Goal: Information Seeking & Learning: Learn about a topic

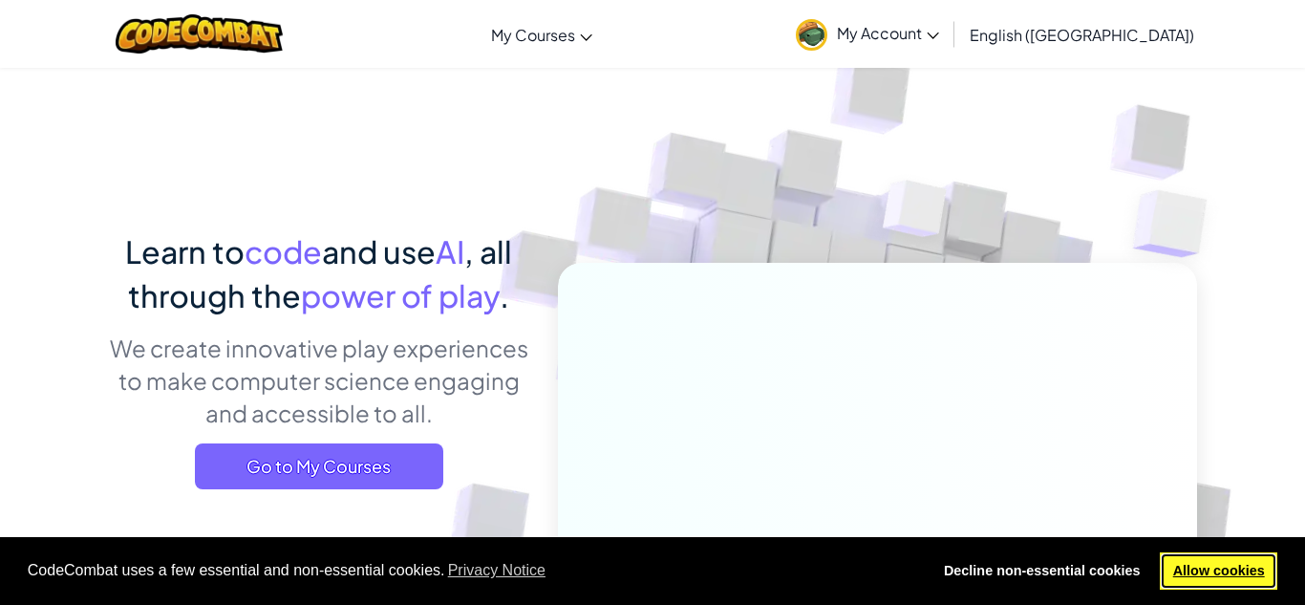
click at [1176, 571] on link "Allow cookies" at bounding box center [1219, 571] width 118 height 38
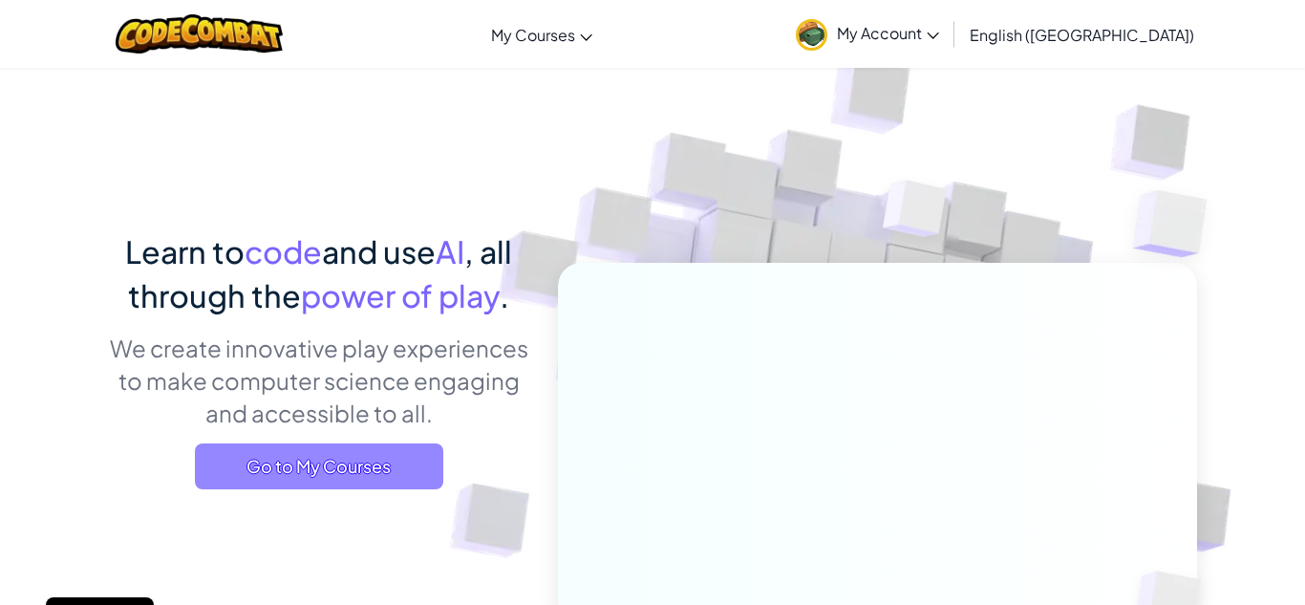
click at [298, 472] on span "Go to My Courses" at bounding box center [319, 466] width 248 height 46
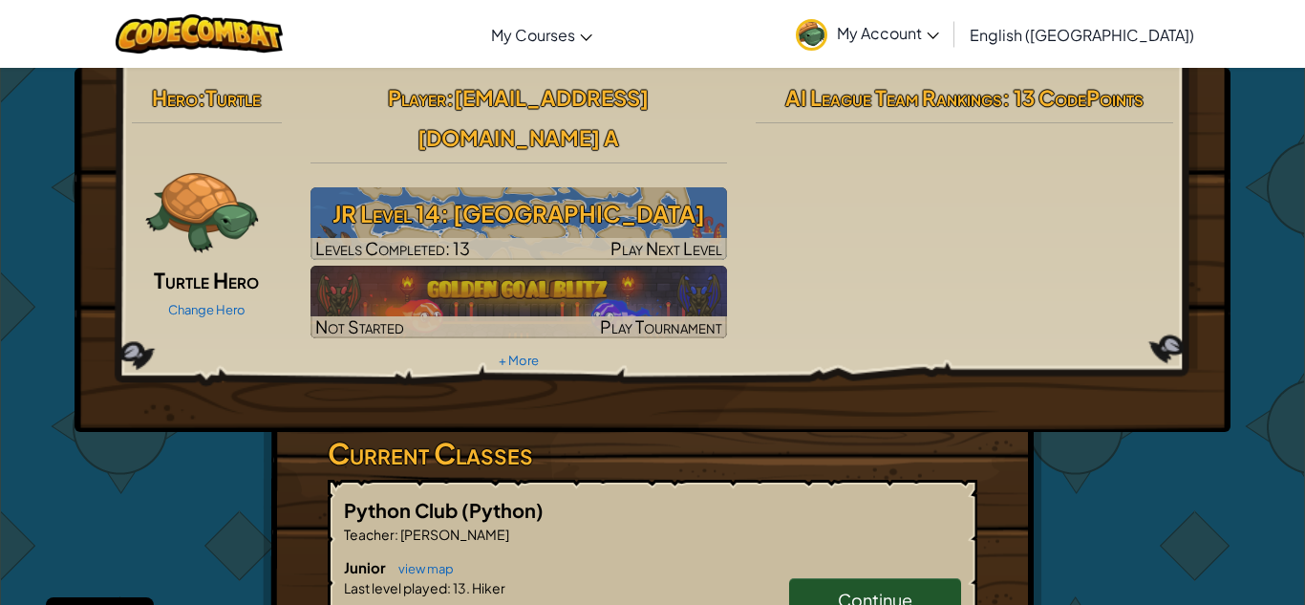
click at [878, 373] on div "Hero : Turtle Turtle Hero Change Hero Player : [EMAIL_ADDRESS][DOMAIN_NAME] A J…" at bounding box center [653, 250] width 1156 height 364
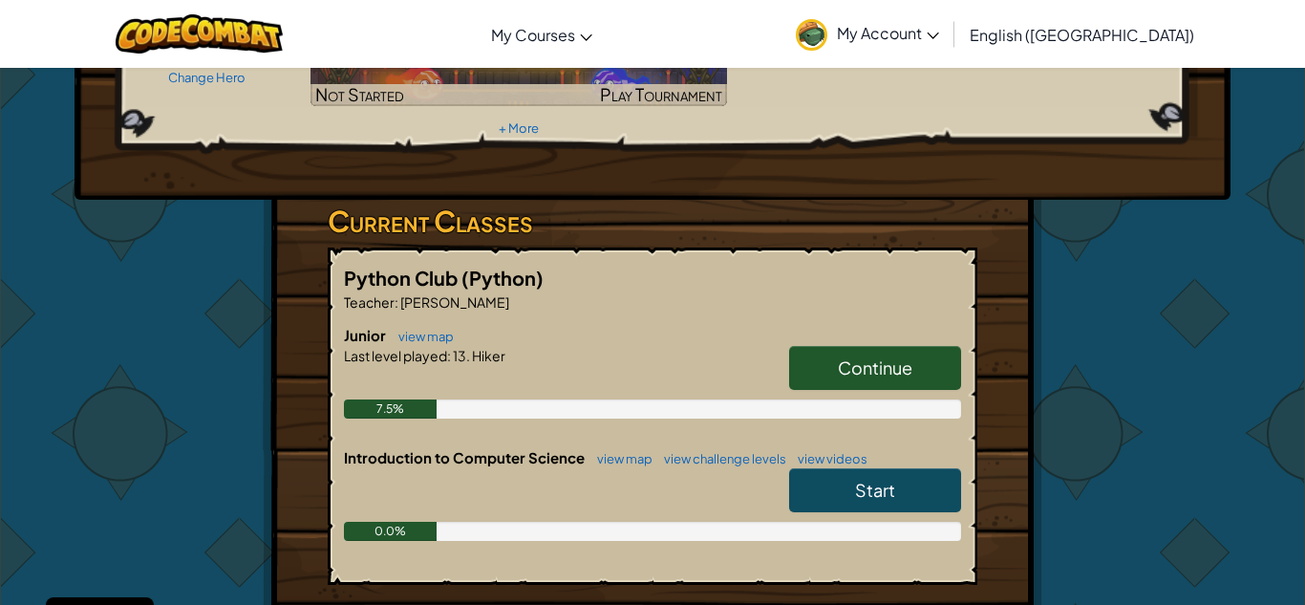
scroll to position [229, 0]
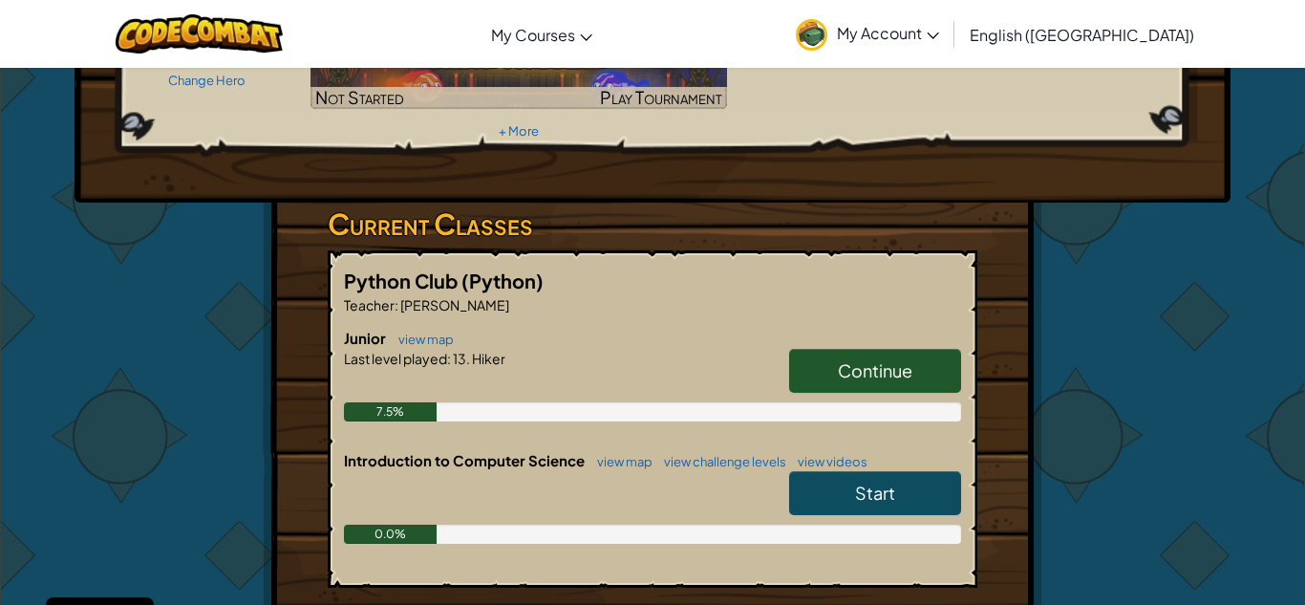
click at [820, 349] on link "Continue" at bounding box center [875, 371] width 172 height 44
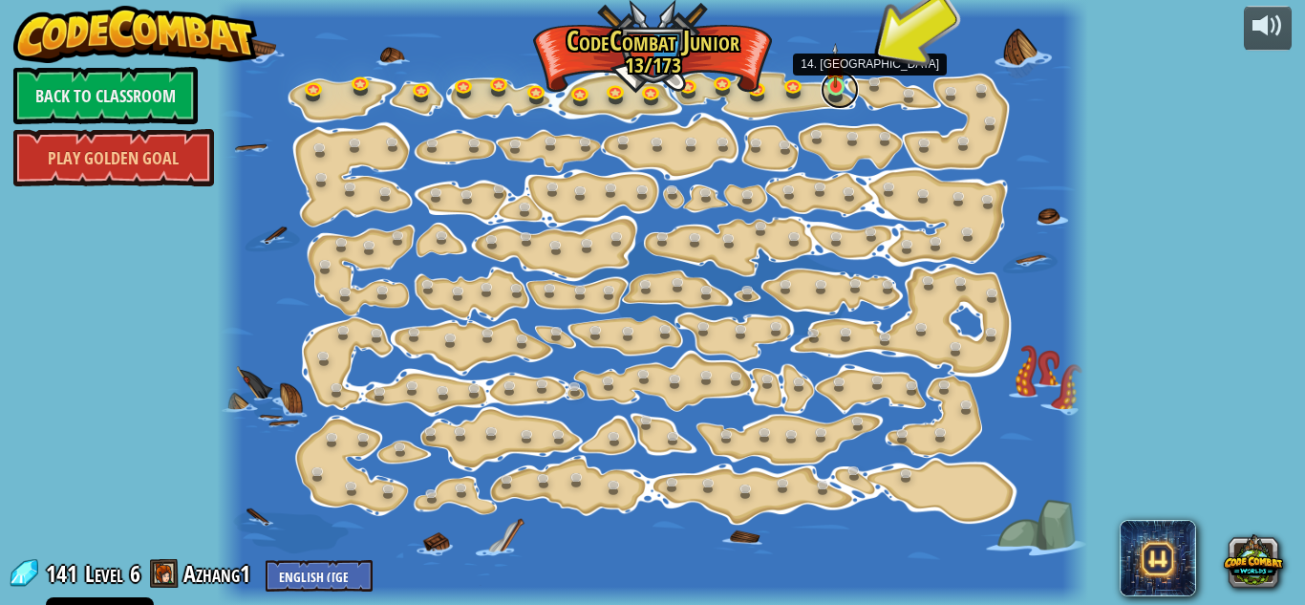
click at [841, 92] on link at bounding box center [840, 90] width 38 height 38
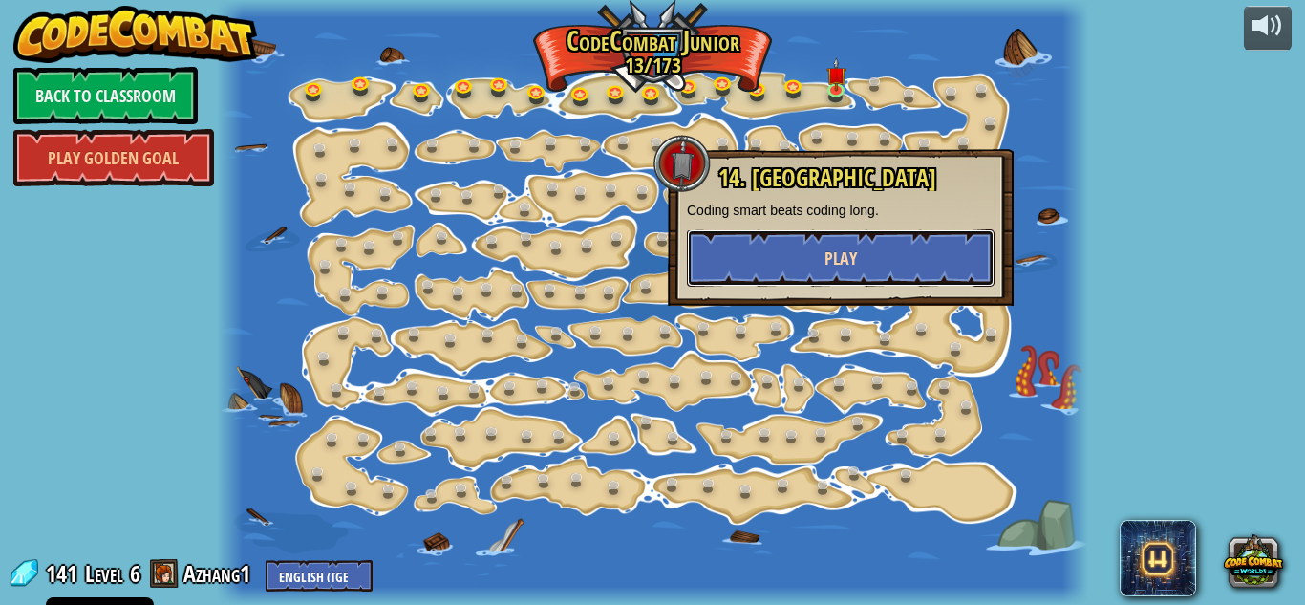
click at [807, 257] on button "Play" at bounding box center [841, 257] width 308 height 57
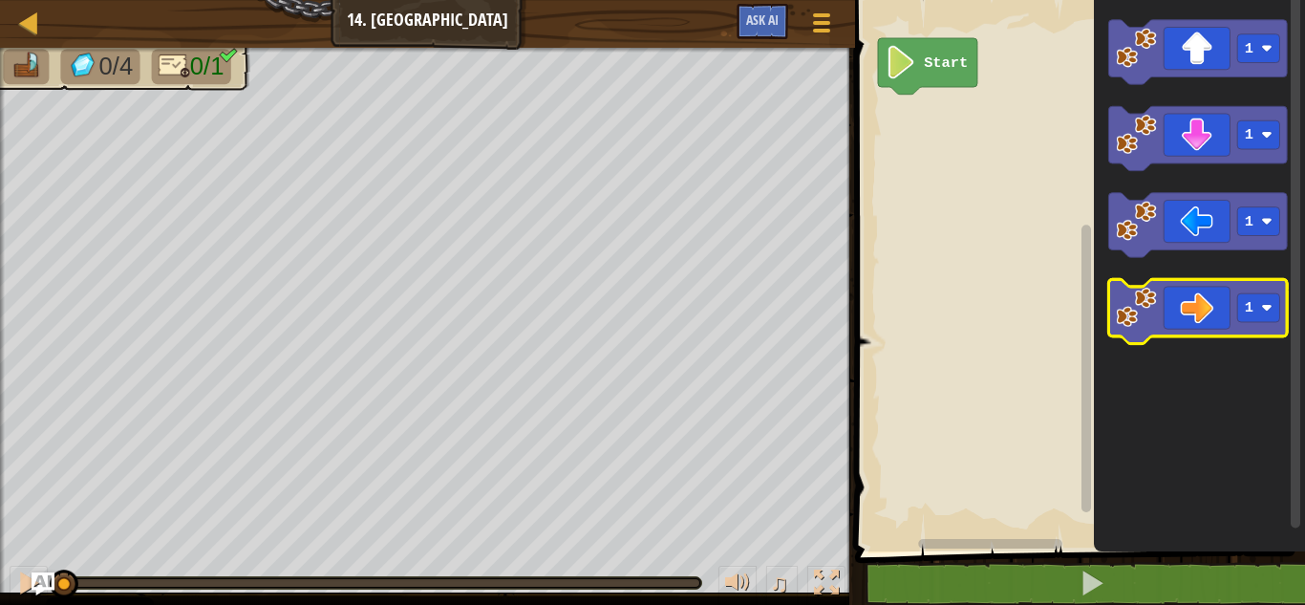
click at [1209, 307] on icon "Blockly Workspace" at bounding box center [1198, 311] width 179 height 64
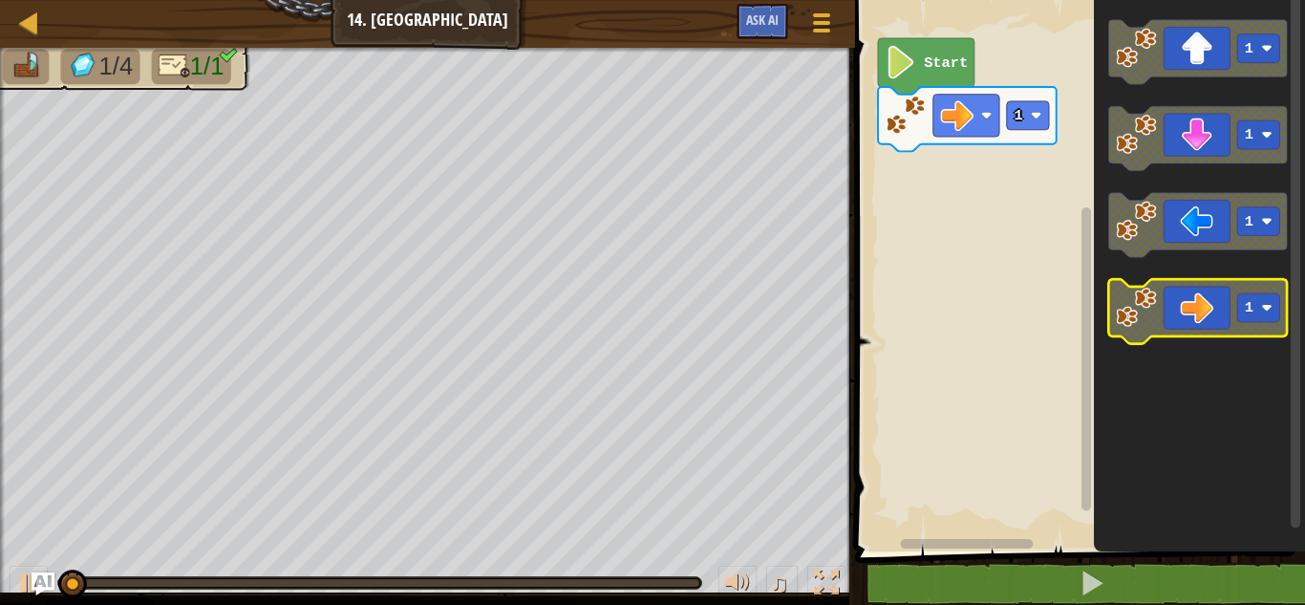
click at [1210, 307] on icon "Blockly Workspace" at bounding box center [1198, 311] width 179 height 64
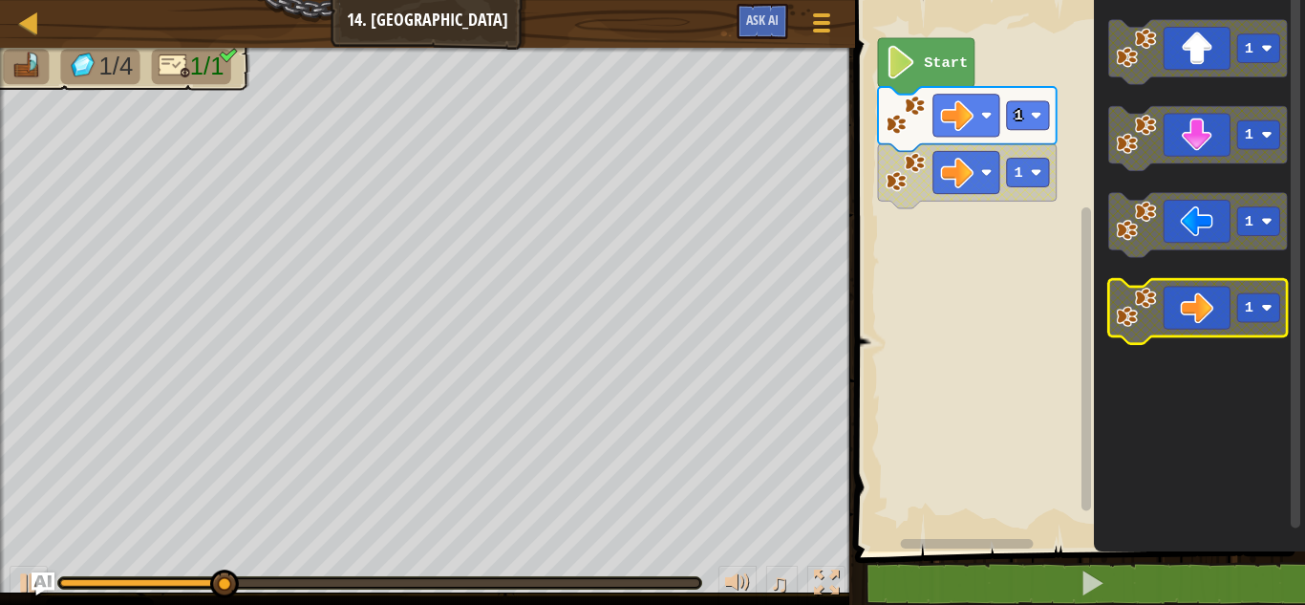
click at [1209, 307] on icon "Blockly Workspace" at bounding box center [1198, 311] width 179 height 64
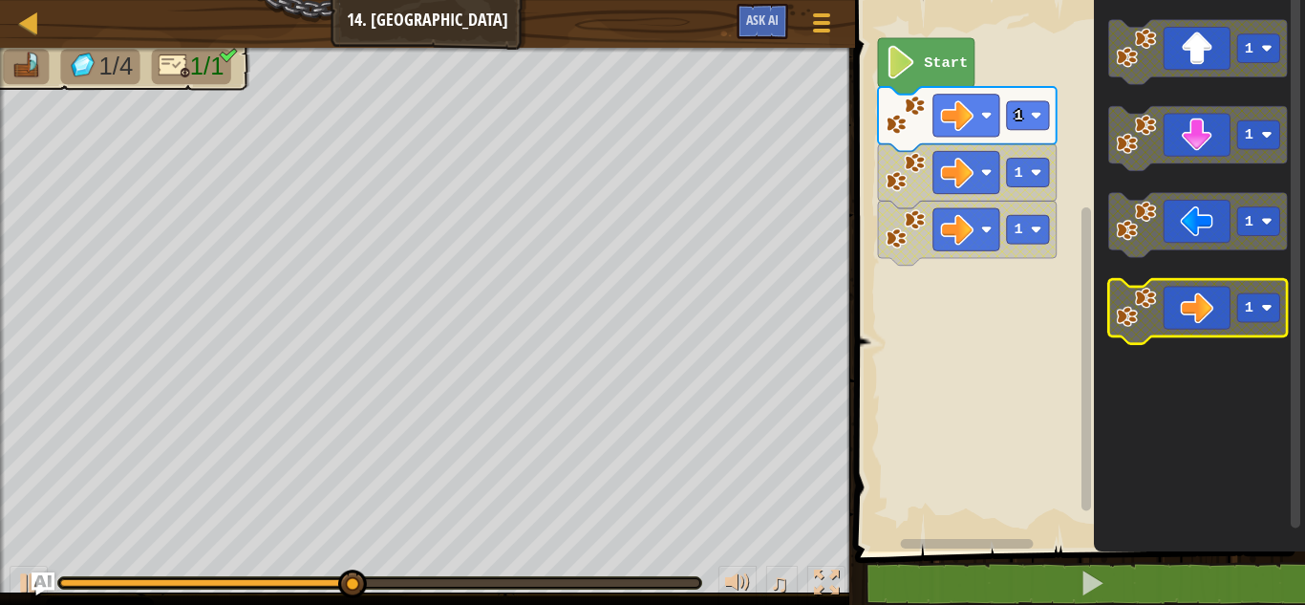
click at [1203, 305] on icon "Blockly Workspace" at bounding box center [1198, 311] width 179 height 64
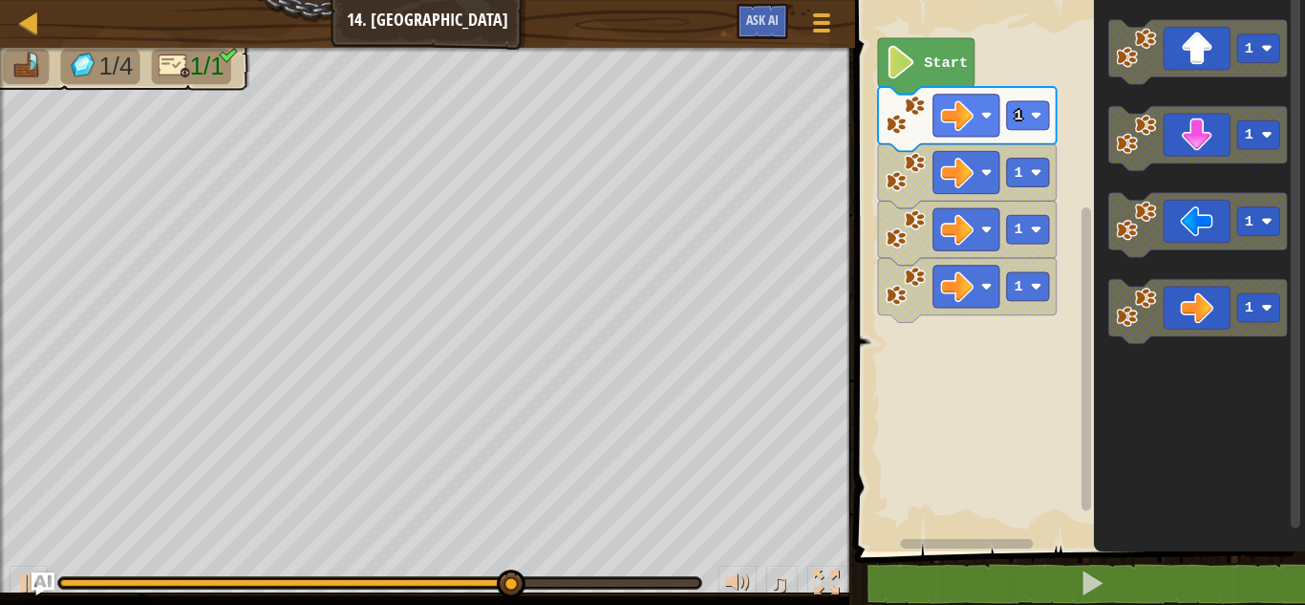
click at [887, 46] on image "Blockly Workspace" at bounding box center [902, 62] width 32 height 33
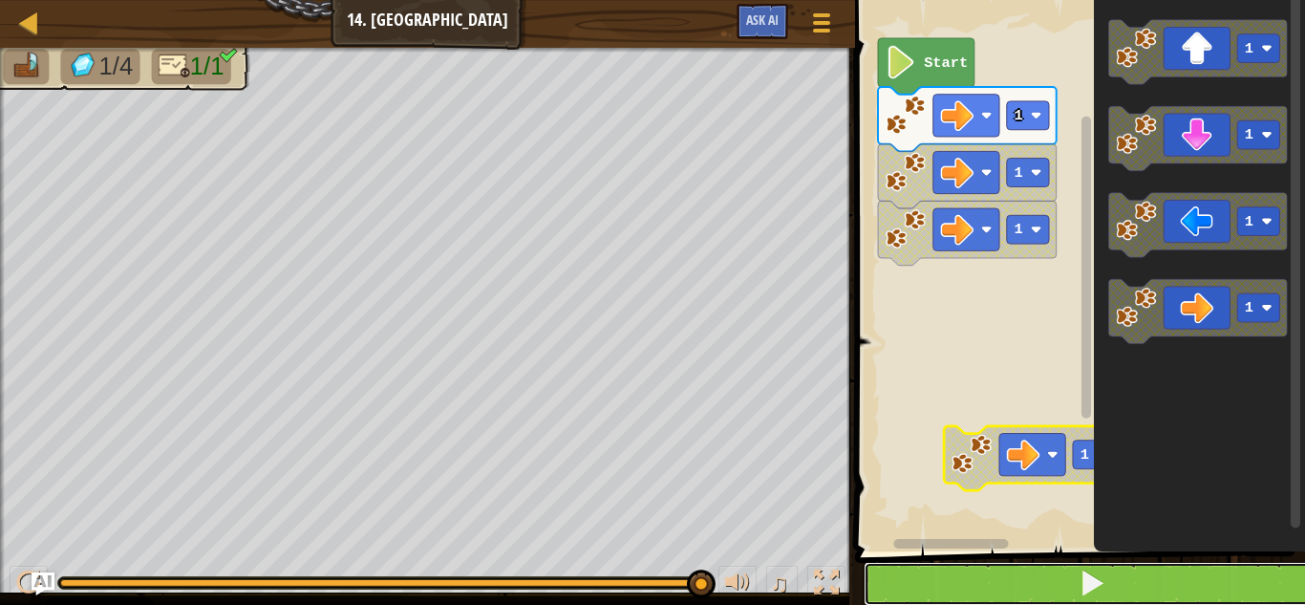
click at [1029, 590] on button at bounding box center [1092, 584] width 456 height 44
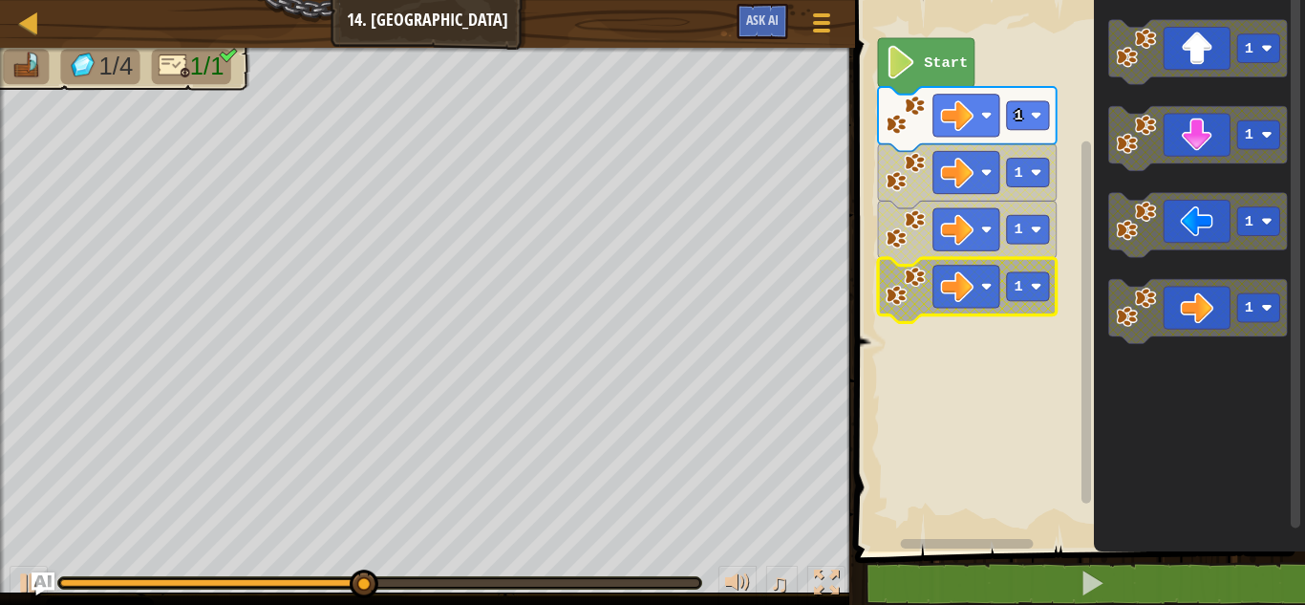
click at [919, 42] on icon "Blockly Workspace" at bounding box center [926, 66] width 96 height 56
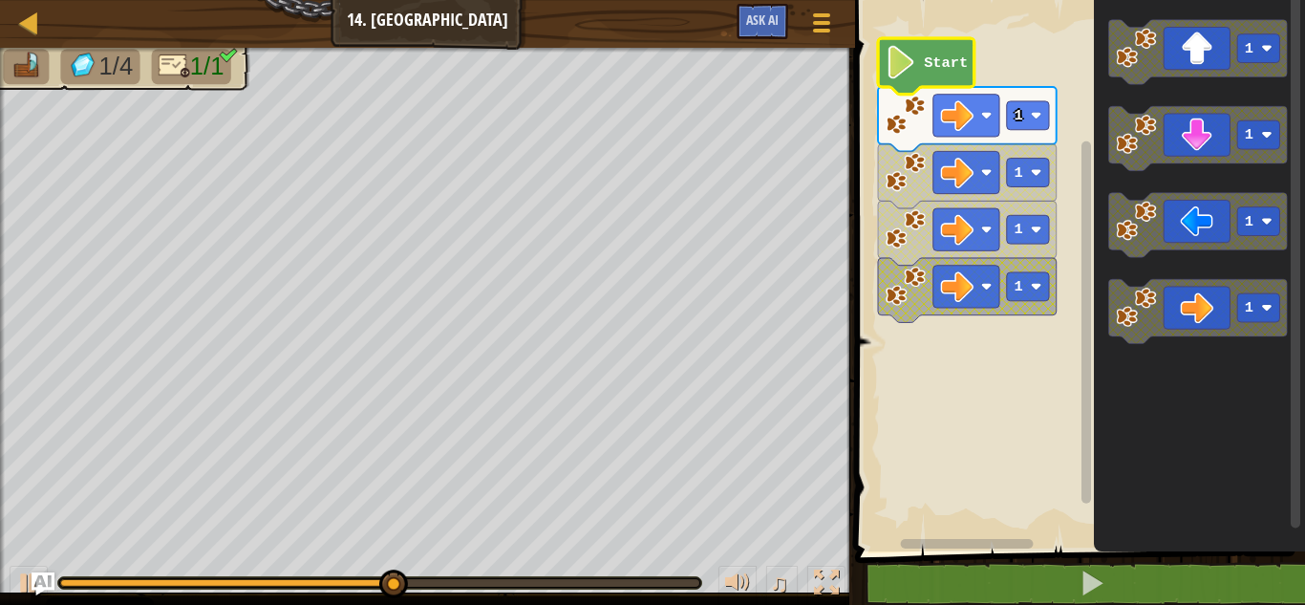
click at [918, 40] on icon "Blockly Workspace" at bounding box center [926, 66] width 96 height 56
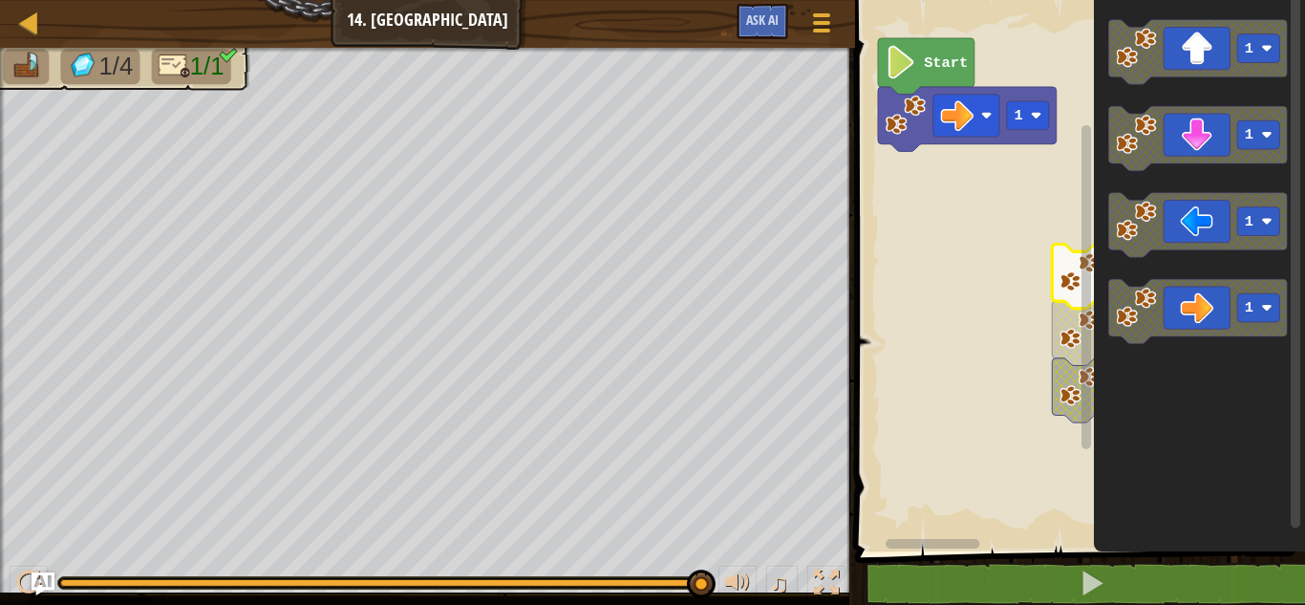
click at [1282, 386] on div "1 Start 1 1 1 1 1 1 1" at bounding box center [1077, 270] width 456 height 561
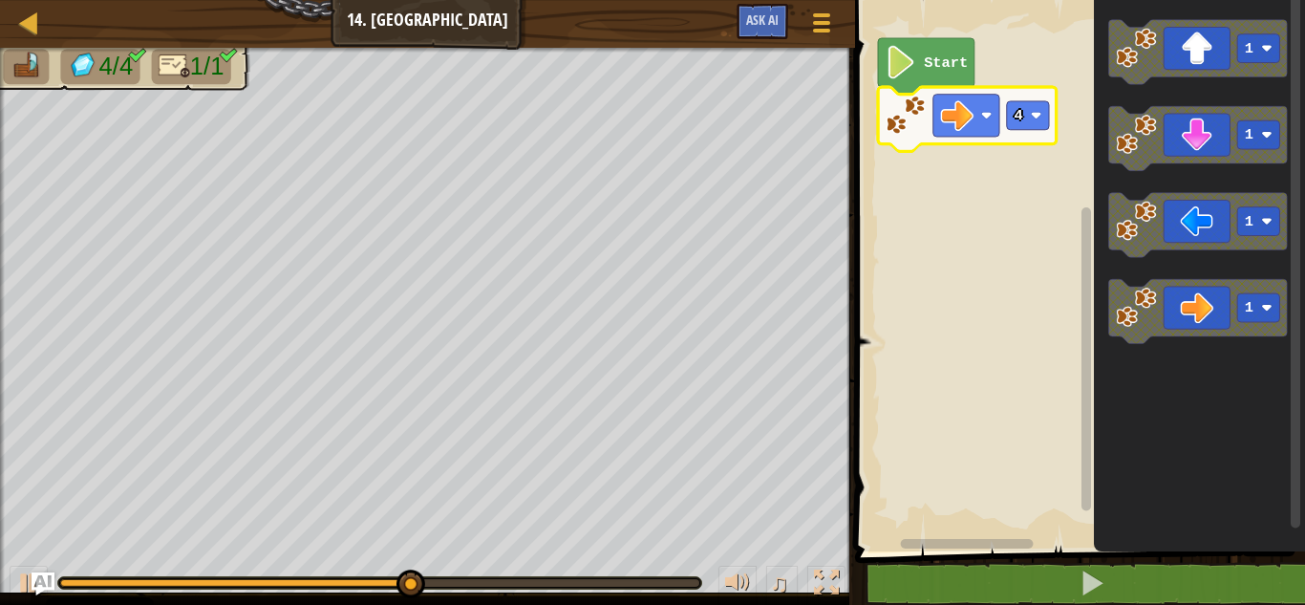
click at [1003, 123] on icon "Blockly Workspace" at bounding box center [967, 119] width 179 height 64
click at [1034, 105] on rect "Blockly Workspace" at bounding box center [1028, 115] width 42 height 29
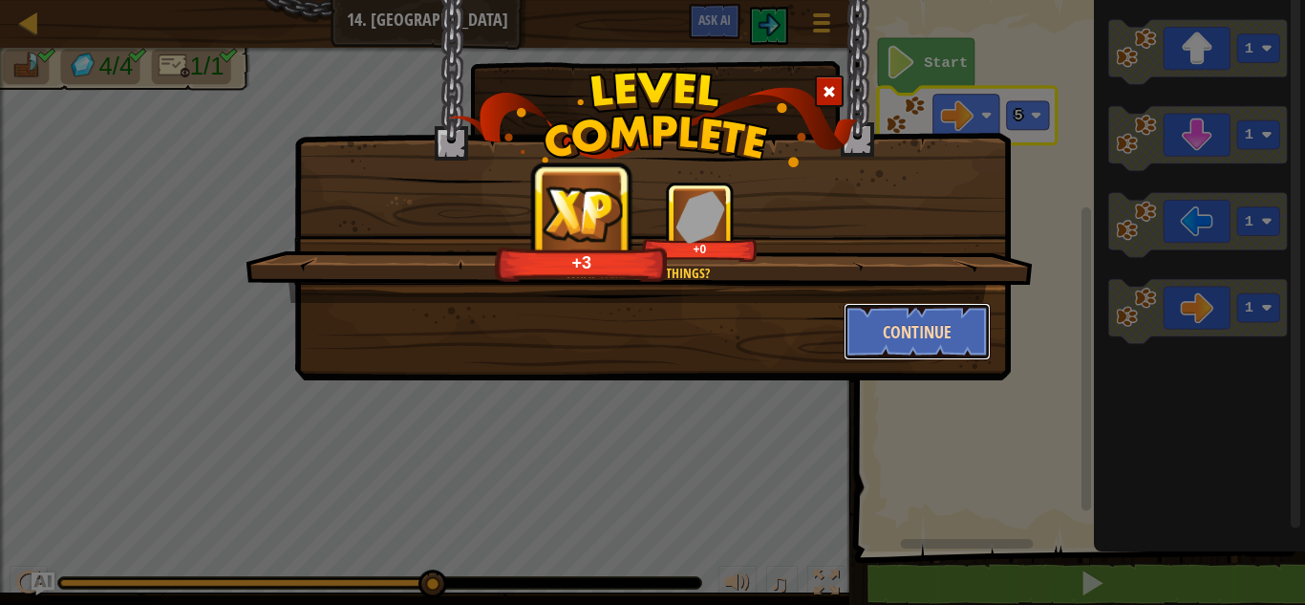
click at [919, 320] on button "Continue" at bounding box center [918, 331] width 148 height 57
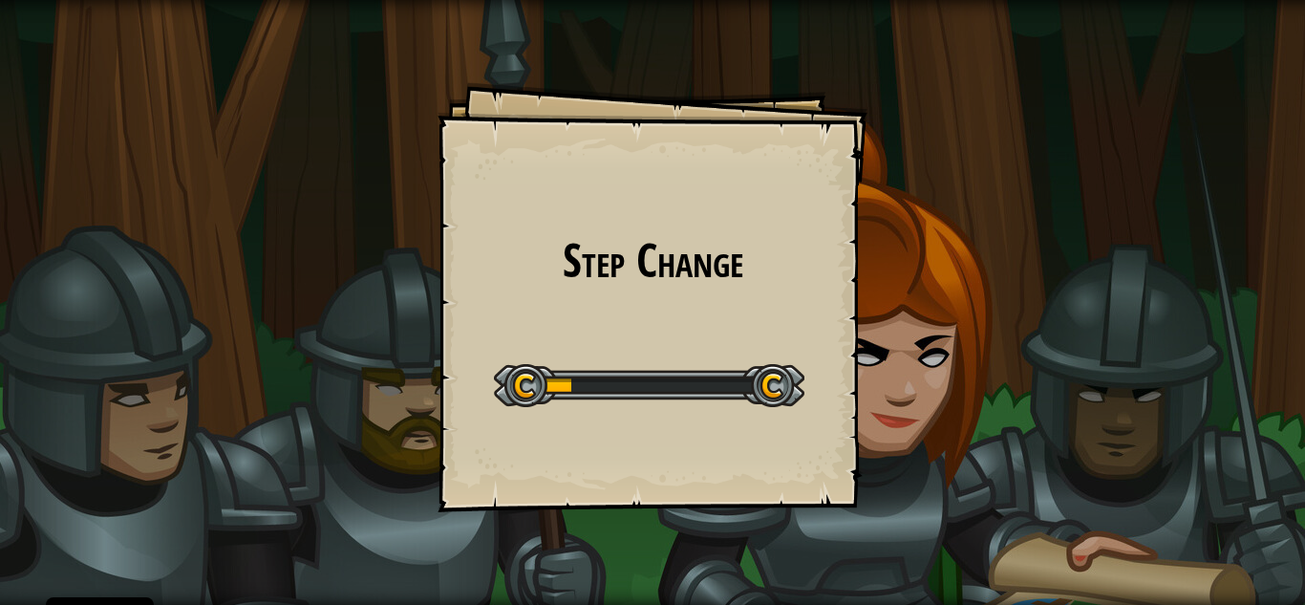
click at [743, 252] on h1 "Step Change" at bounding box center [653, 260] width 392 height 51
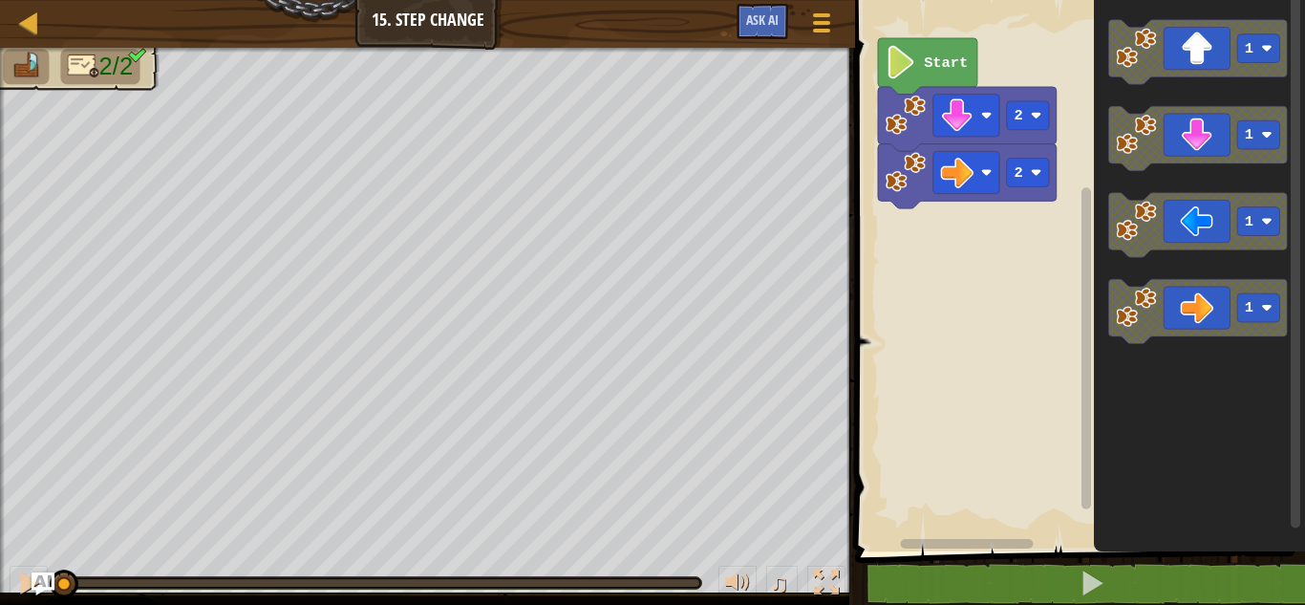
click at [913, 78] on icon "Blockly Workspace" at bounding box center [927, 66] width 99 height 56
click at [978, 175] on rect "Blockly Workspace" at bounding box center [966, 172] width 66 height 42
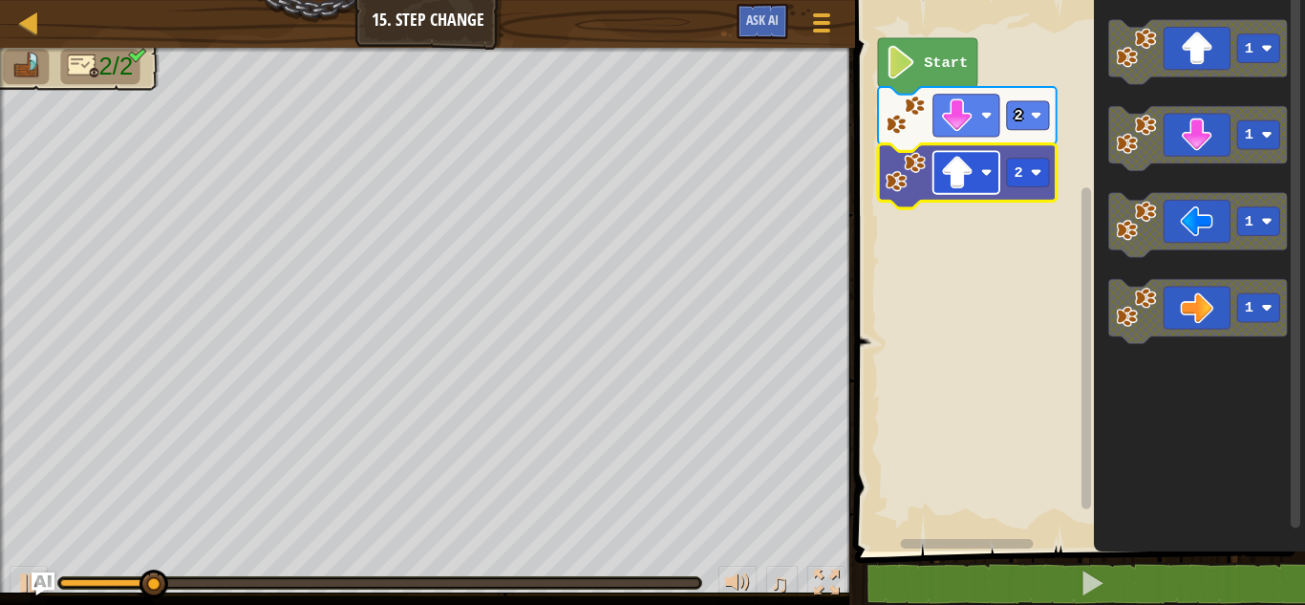
click at [963, 177] on image "Blockly Workspace" at bounding box center [957, 172] width 33 height 33
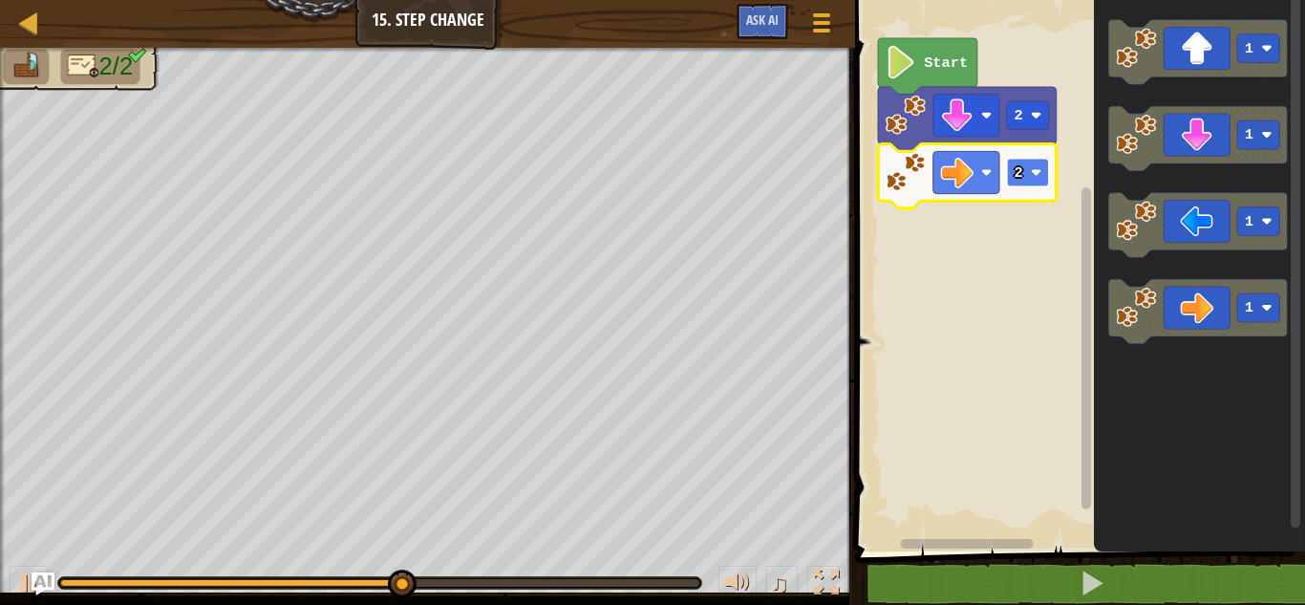
click at [1015, 177] on text "2" at bounding box center [1019, 172] width 9 height 17
click at [1030, 167] on rect "Blockly Workspace" at bounding box center [1028, 173] width 42 height 29
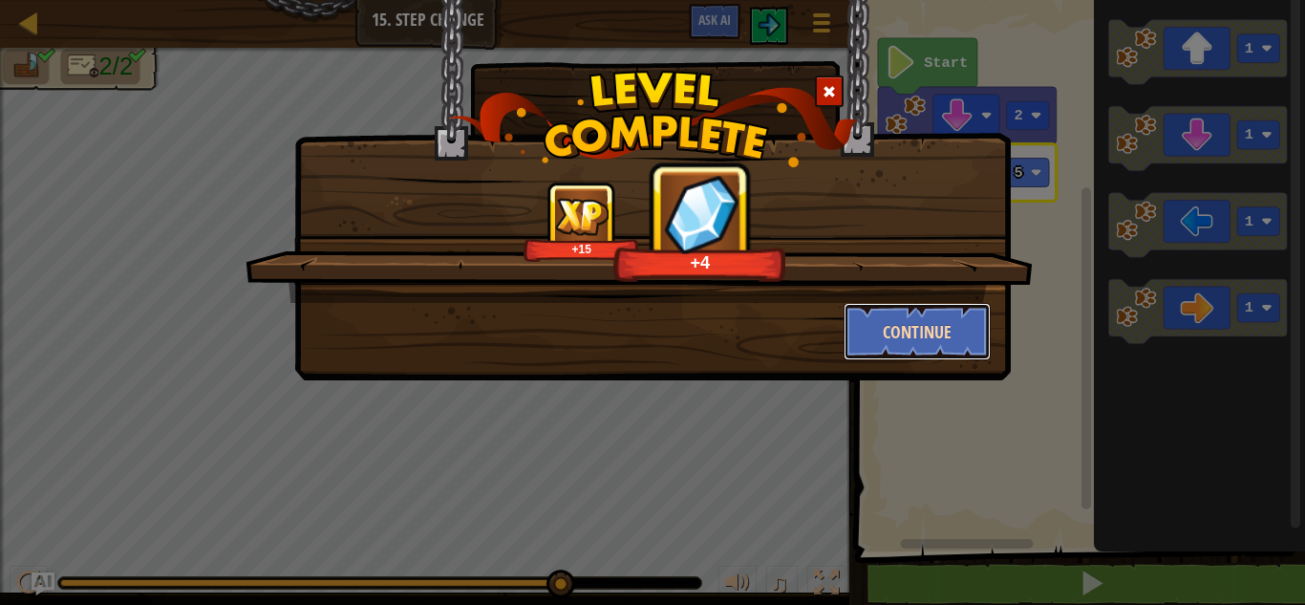
click at [869, 317] on button "Continue" at bounding box center [918, 331] width 148 height 57
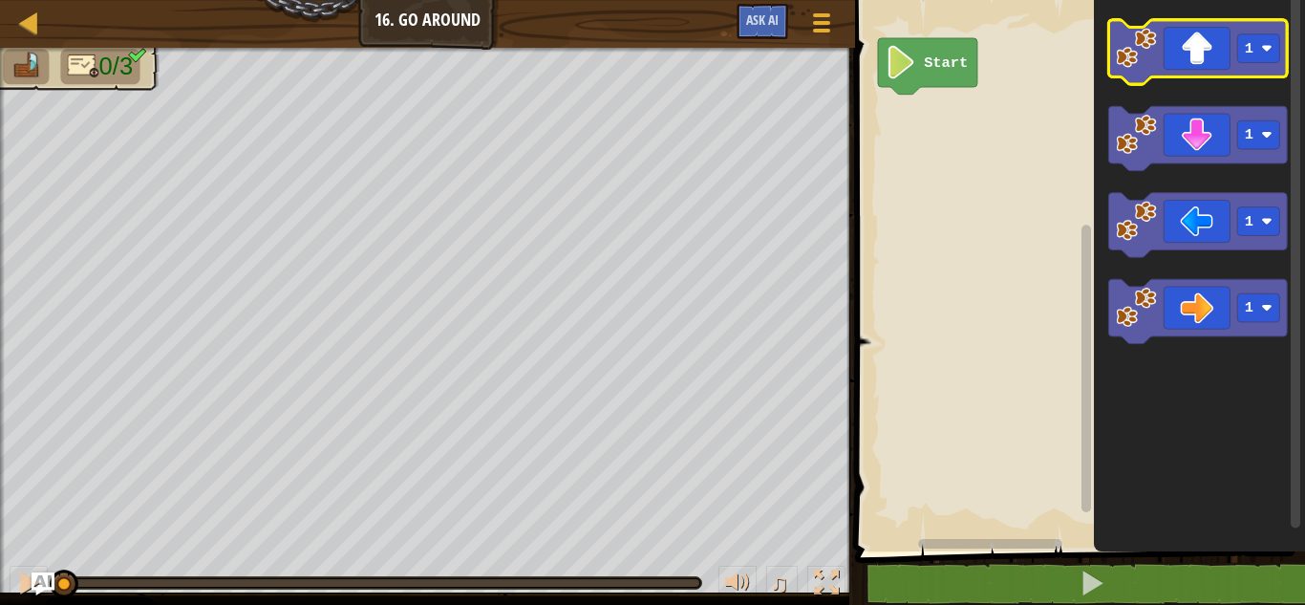
click at [1198, 58] on icon "Blockly Workspace" at bounding box center [1198, 52] width 179 height 64
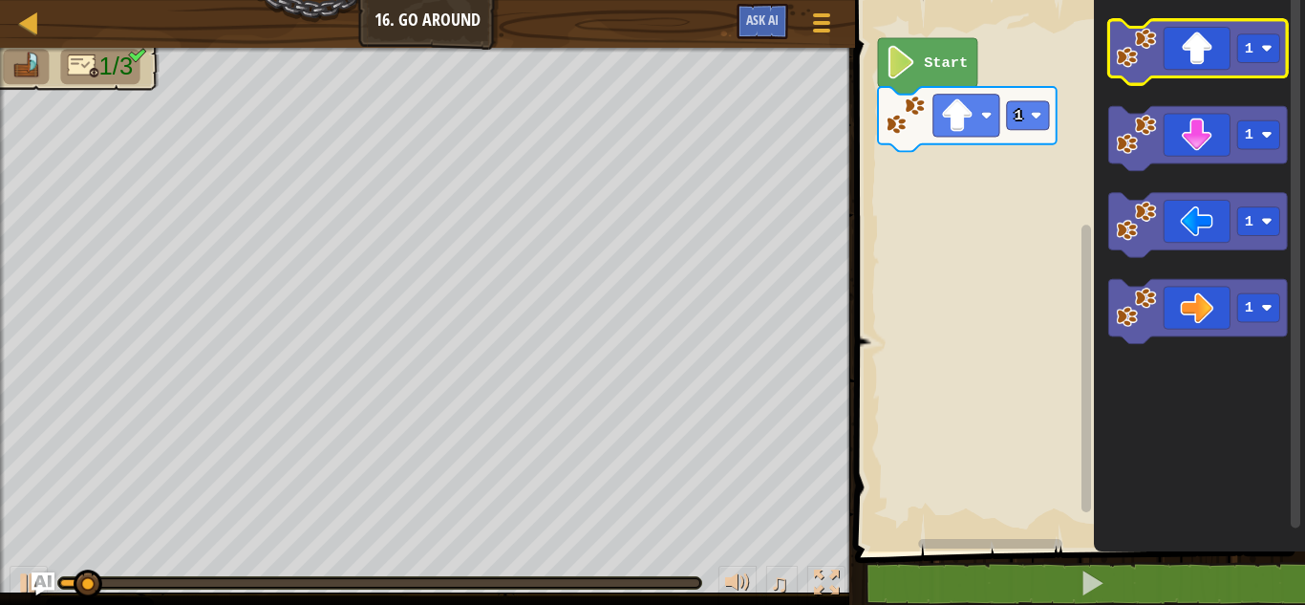
click at [1198, 66] on icon "Blockly Workspace" at bounding box center [1198, 52] width 179 height 64
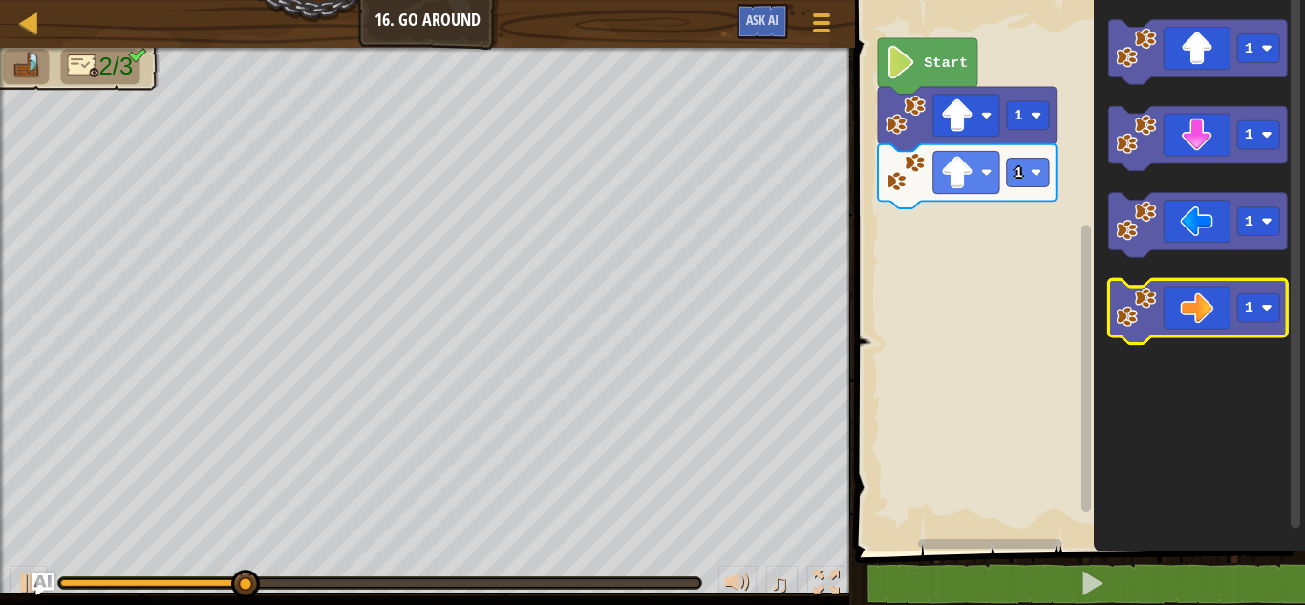
click at [1156, 284] on icon "Blockly Workspace" at bounding box center [1198, 311] width 179 height 64
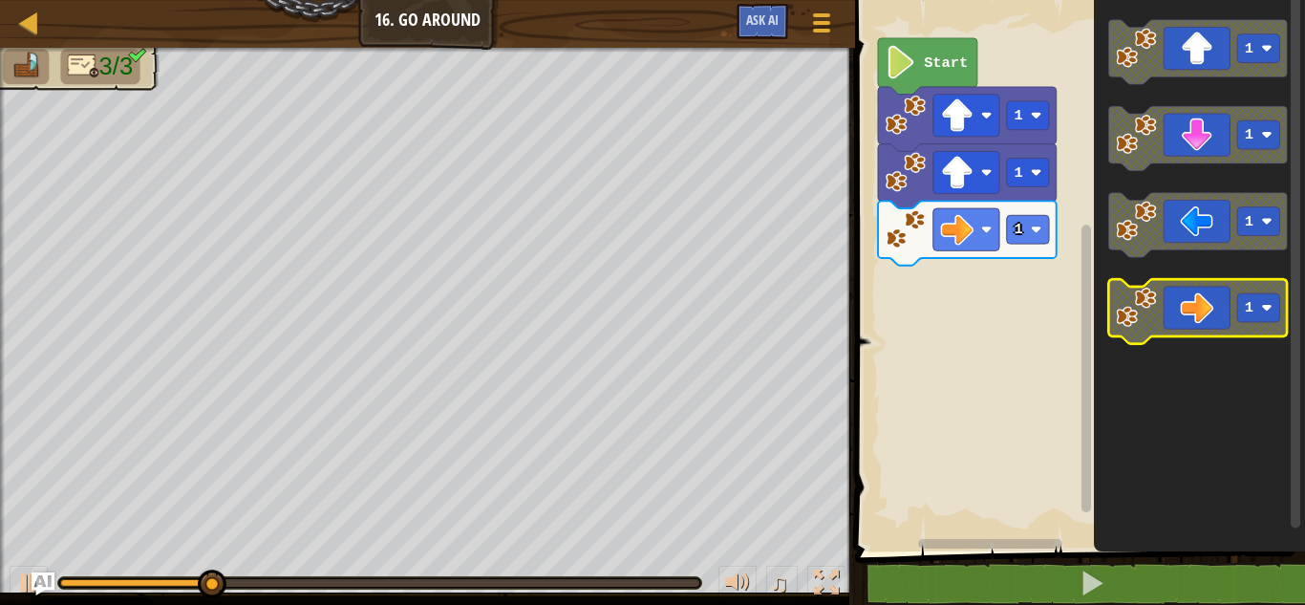
click at [1156, 284] on icon "Blockly Workspace" at bounding box center [1198, 311] width 179 height 64
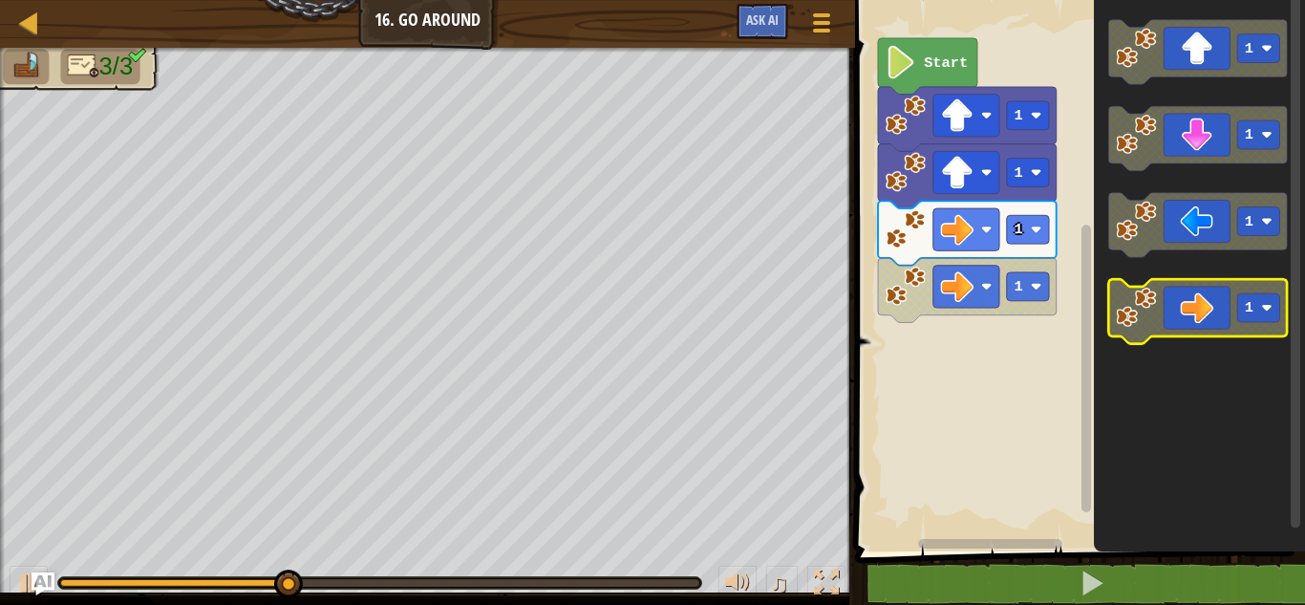
click at [1156, 284] on icon "Blockly Workspace" at bounding box center [1198, 311] width 179 height 64
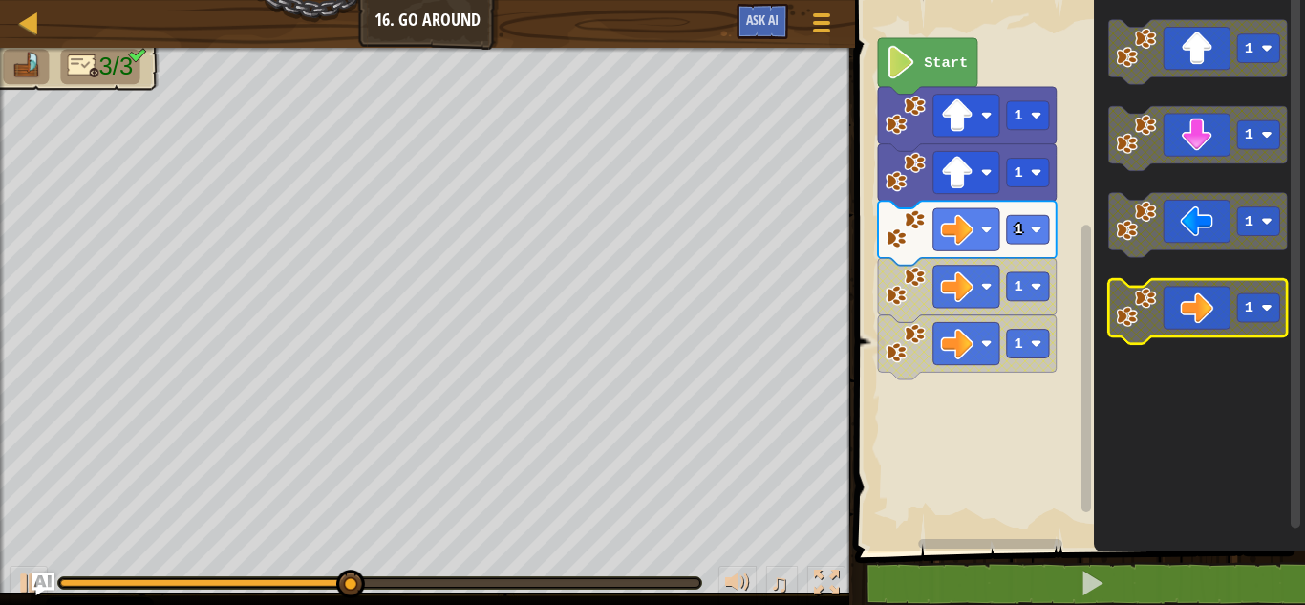
click at [1156, 284] on icon "Blockly Workspace" at bounding box center [1198, 311] width 179 height 64
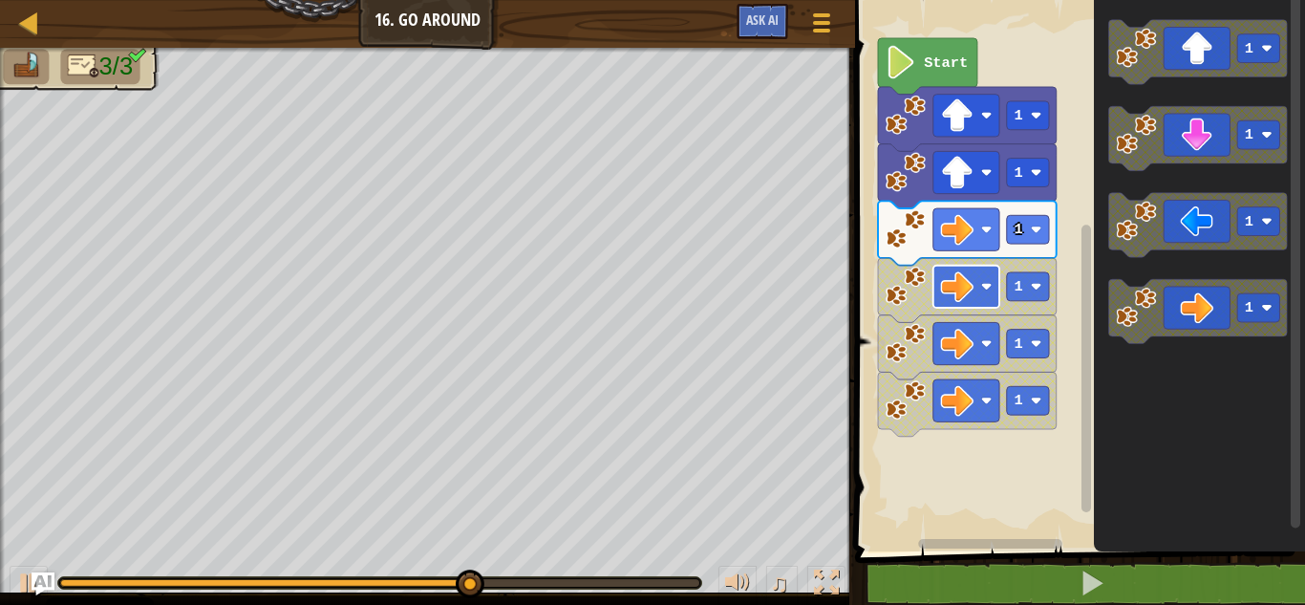
click at [983, 300] on rect "Blockly Workspace" at bounding box center [966, 287] width 66 height 42
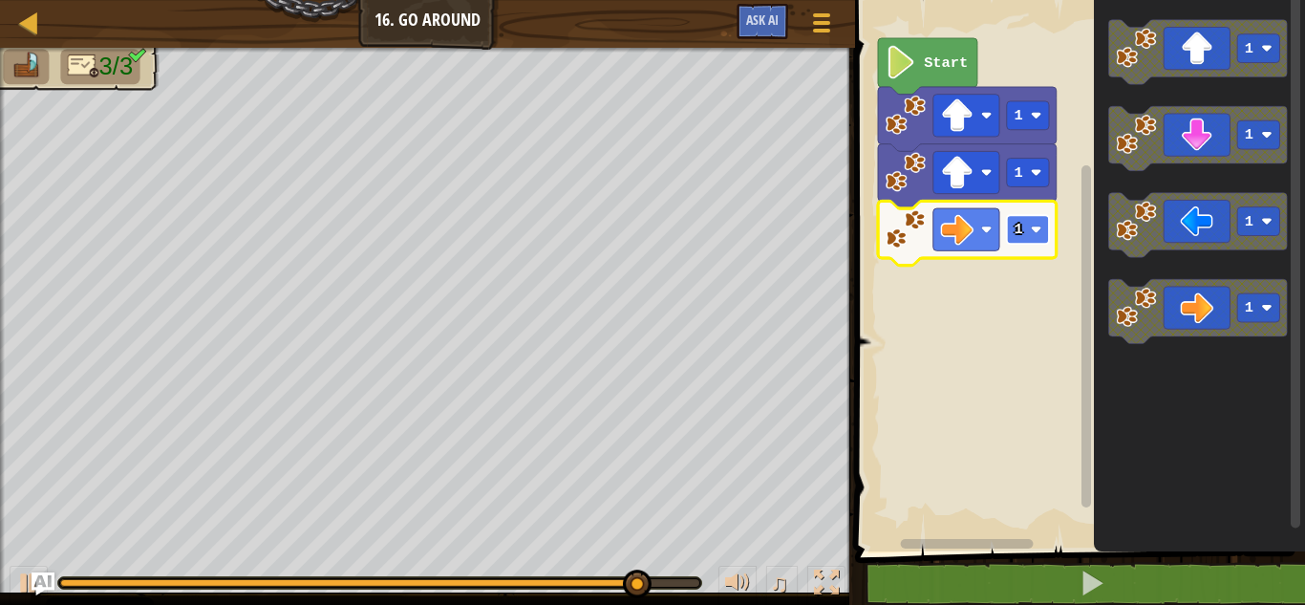
click at [1021, 233] on text "1" at bounding box center [1019, 229] width 9 height 17
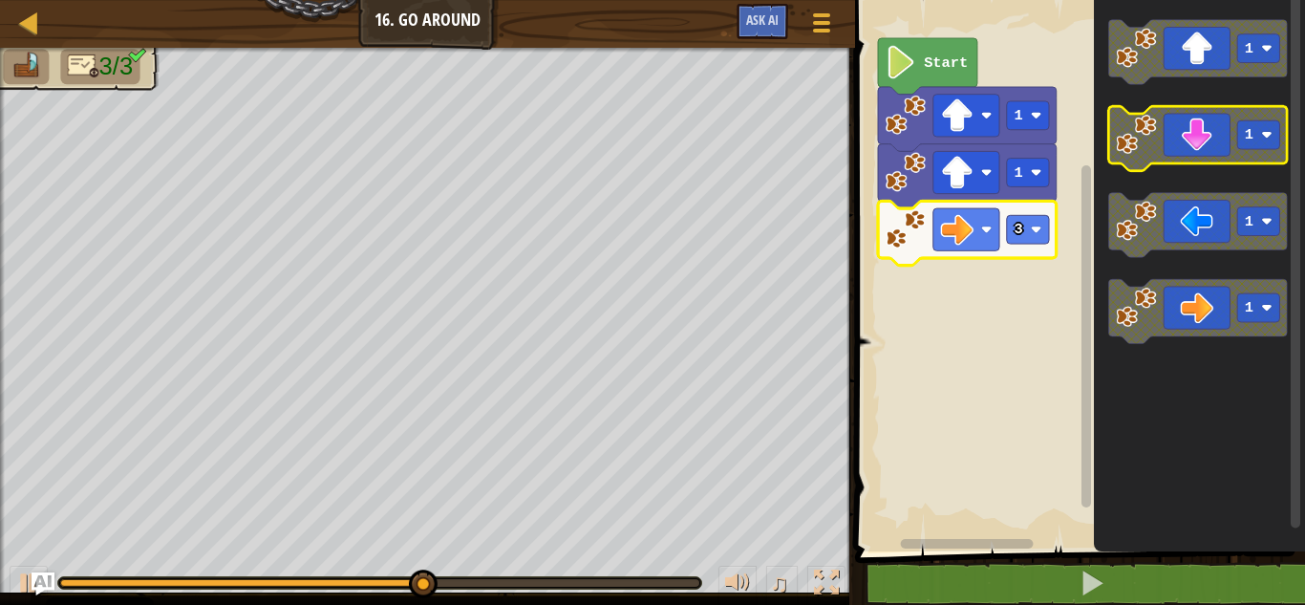
click at [1204, 165] on rect "Blockly Workspace" at bounding box center [1198, 138] width 179 height 64
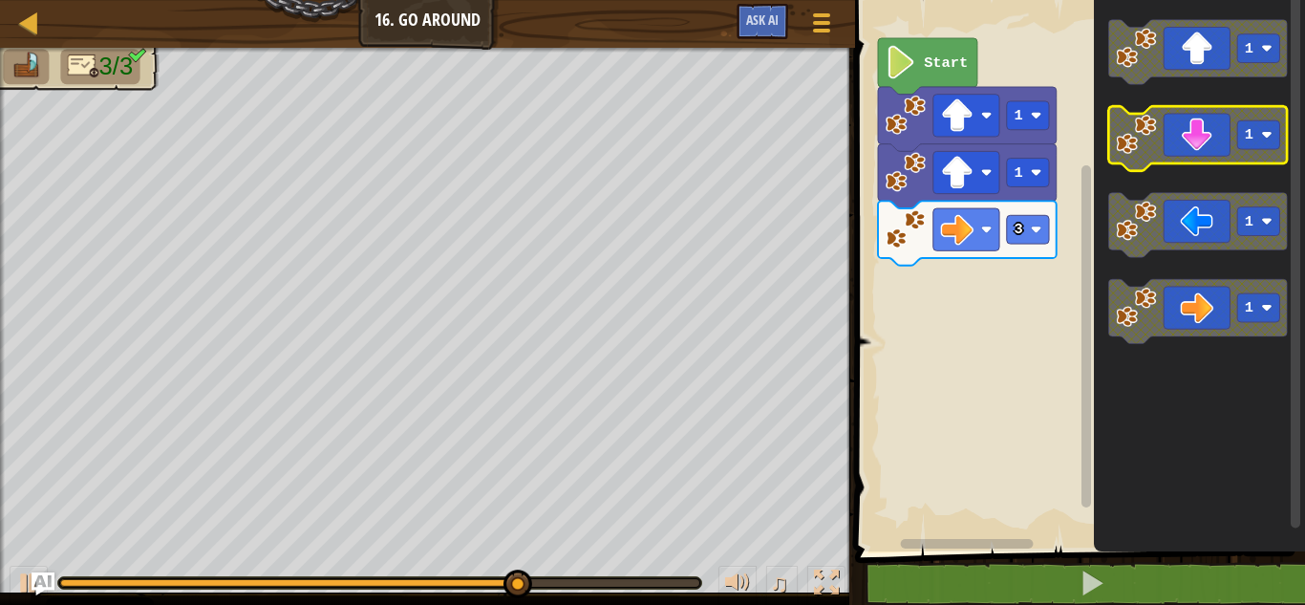
click at [1246, 111] on icon "Blockly Workspace" at bounding box center [1198, 138] width 179 height 64
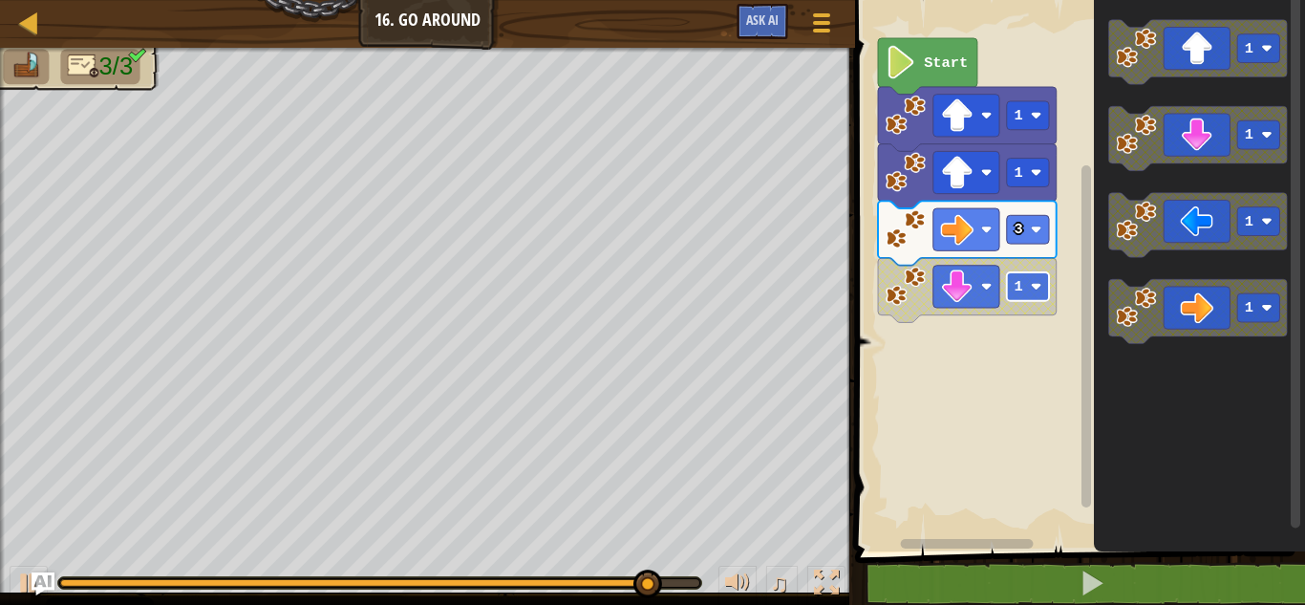
click at [1025, 287] on rect "Blockly Workspace" at bounding box center [1028, 286] width 42 height 29
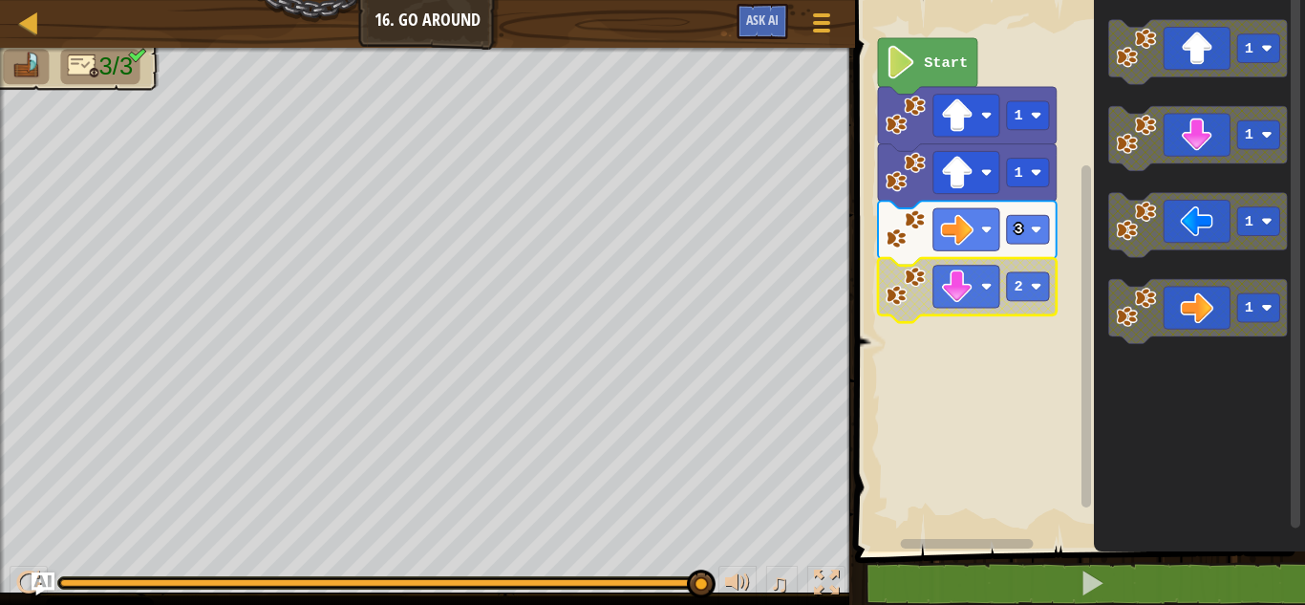
click at [966, 309] on icon "Blockly Workspace" at bounding box center [967, 290] width 179 height 64
click at [930, 73] on icon "Blockly Workspace" at bounding box center [927, 66] width 99 height 56
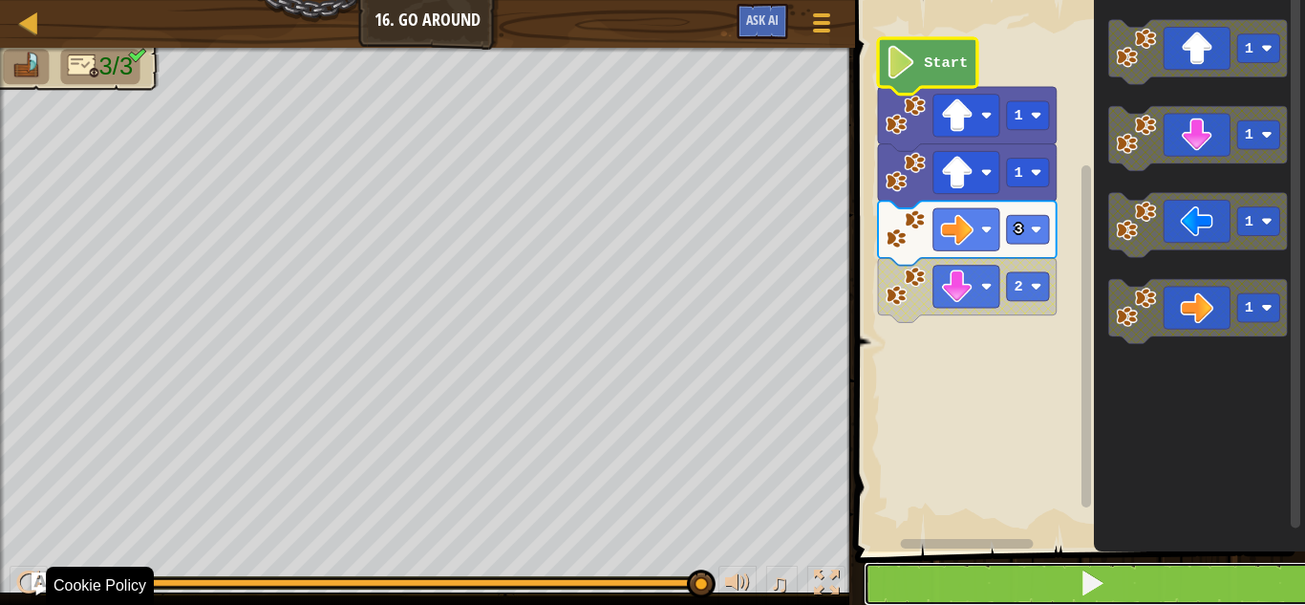
click at [959, 577] on button at bounding box center [1092, 584] width 456 height 44
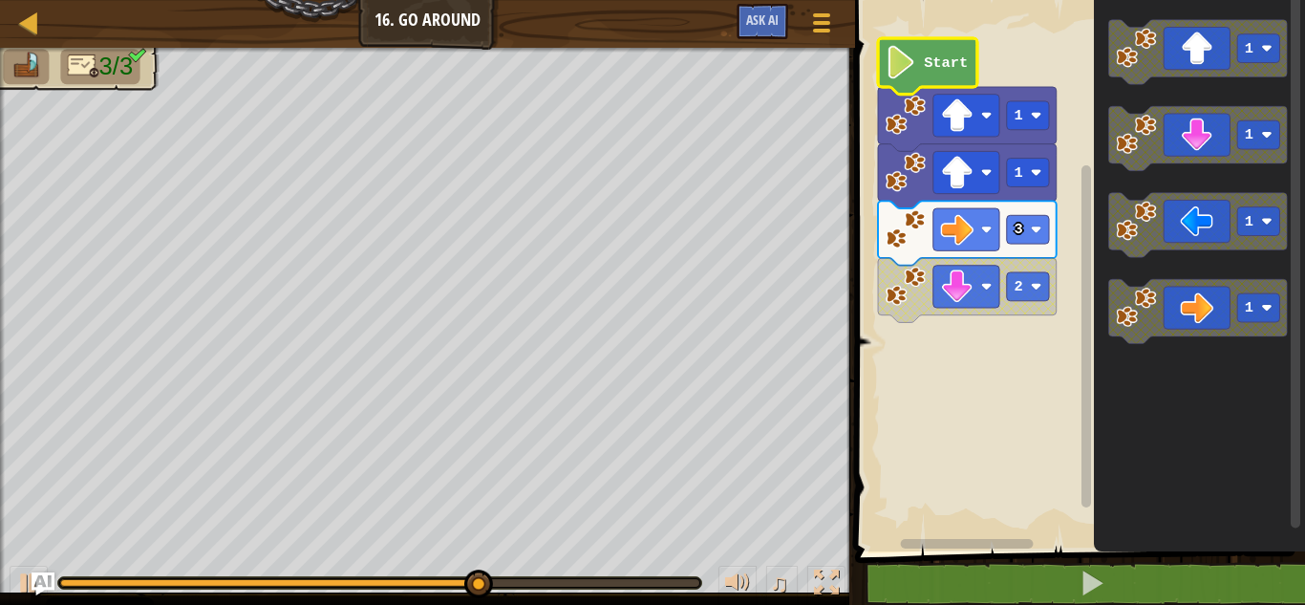
click at [920, 285] on image "Blockly Workspace" at bounding box center [906, 286] width 40 height 40
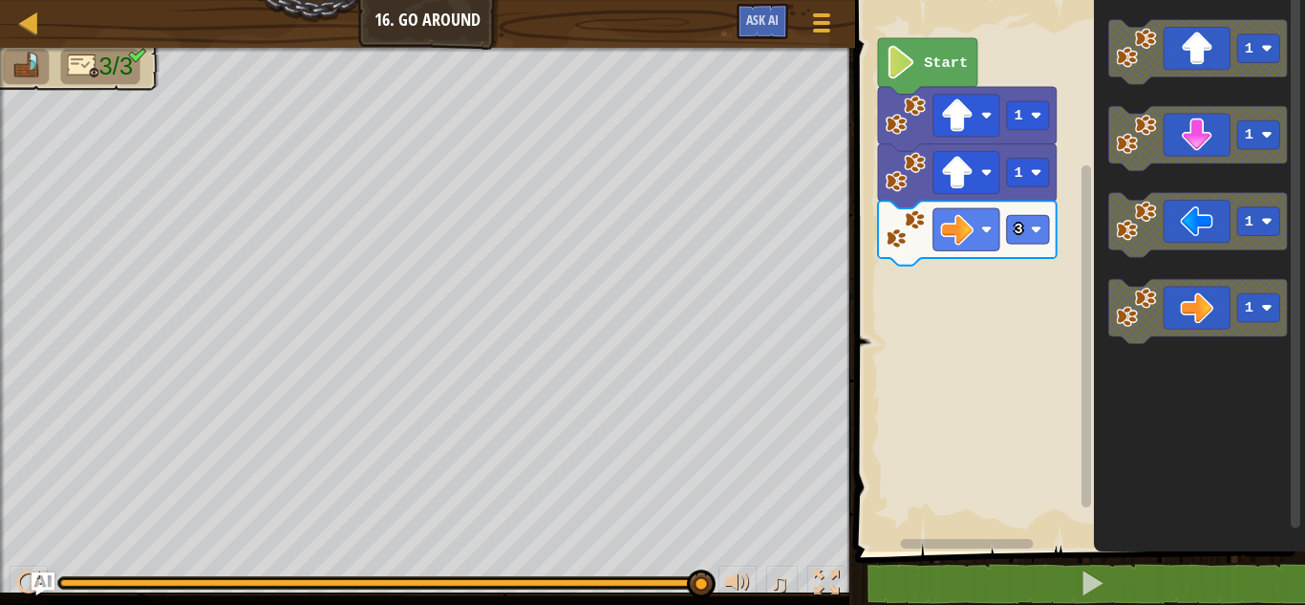
click at [875, 401] on div "Start 1 1 3 1 1 1 1" at bounding box center [1077, 270] width 456 height 561
click at [888, 504] on div "Start 1 1 3 1 1 1 1" at bounding box center [1077, 270] width 456 height 561
click at [1155, 139] on g "1" at bounding box center [1198, 138] width 179 height 64
click at [1004, 394] on div "Start 1 1 3 1 1 1 1" at bounding box center [1077, 270] width 456 height 561
click at [1194, 132] on icon "Blockly Workspace" at bounding box center [1198, 138] width 179 height 64
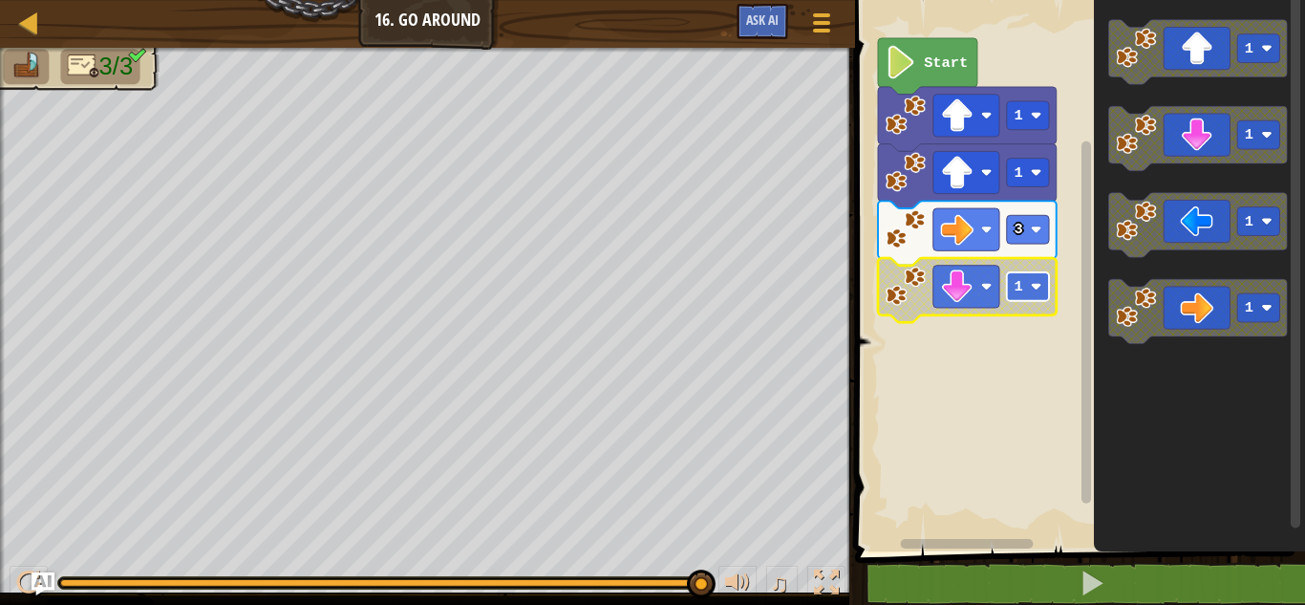
click at [1044, 276] on rect "Blockly Workspace" at bounding box center [1028, 286] width 42 height 29
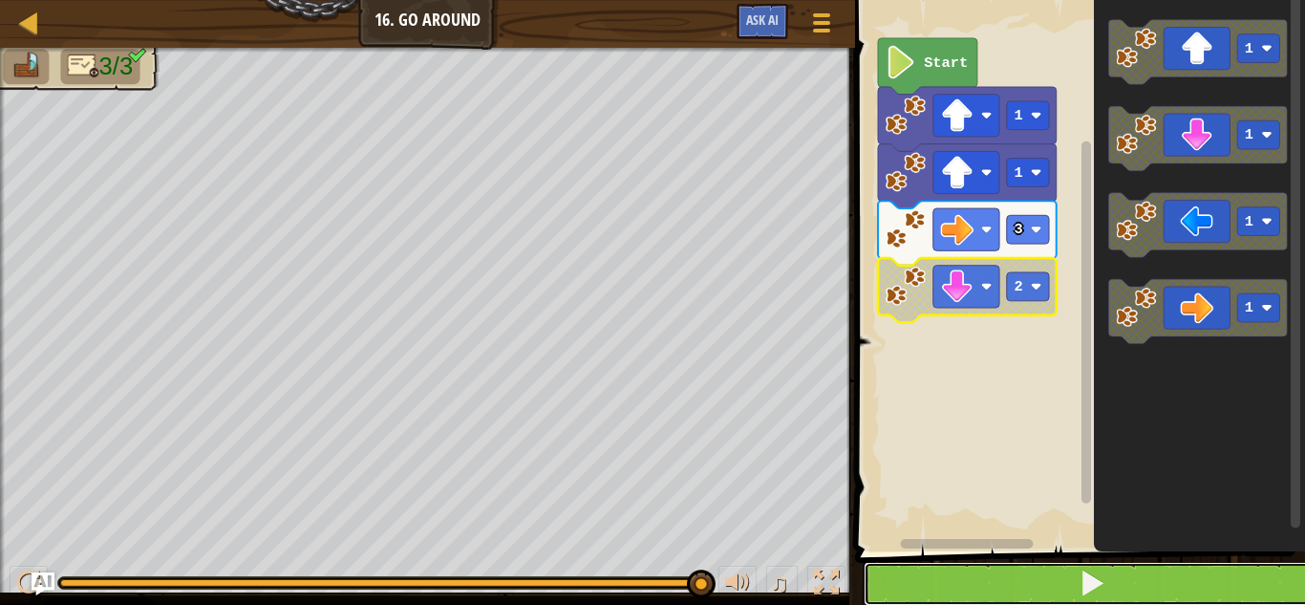
click at [906, 568] on button at bounding box center [1092, 584] width 456 height 44
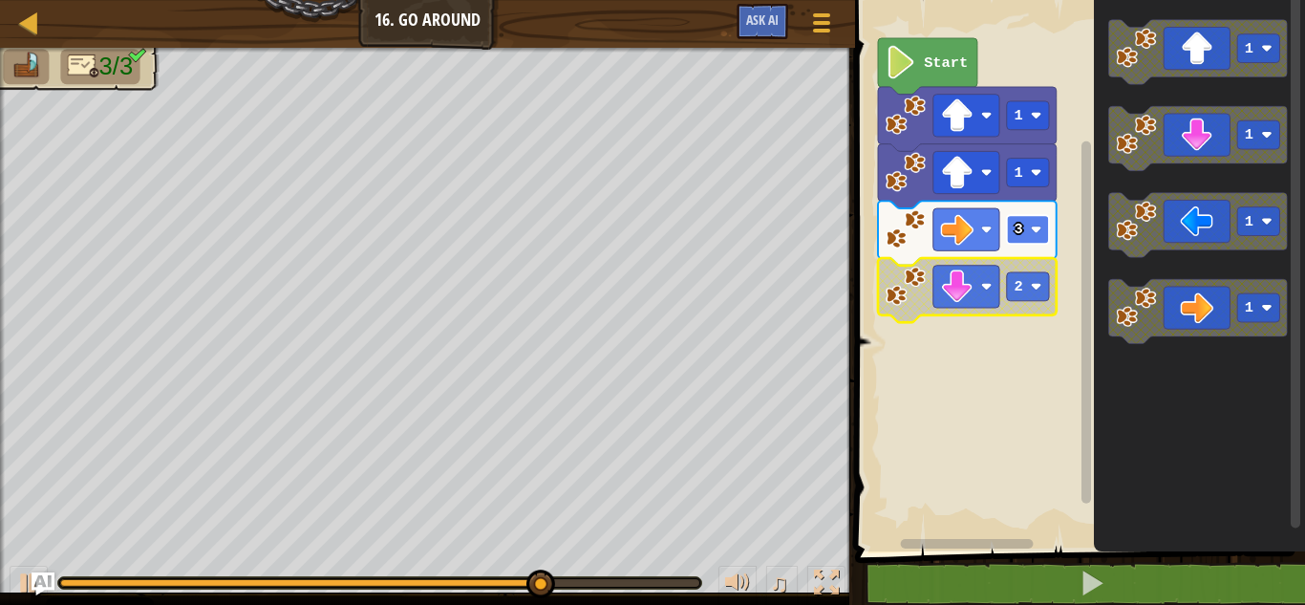
click at [1027, 243] on rect "Blockly Workspace" at bounding box center [1028, 229] width 42 height 29
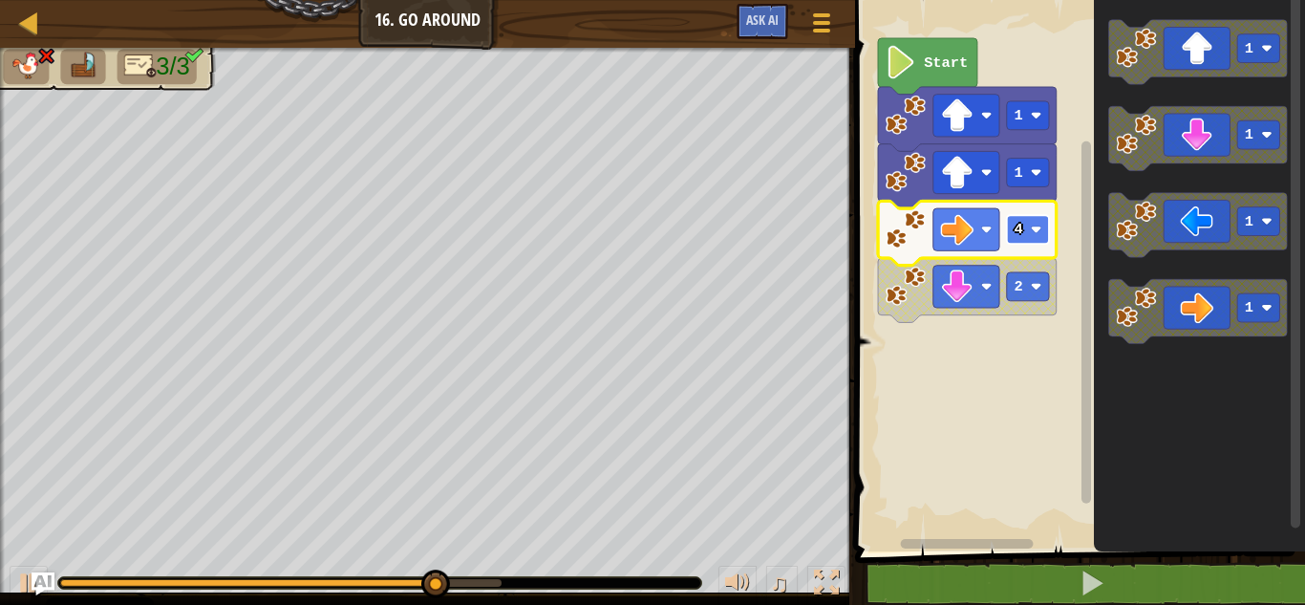
click at [1031, 226] on image "Blockly Workspace" at bounding box center [1036, 229] width 11 height 11
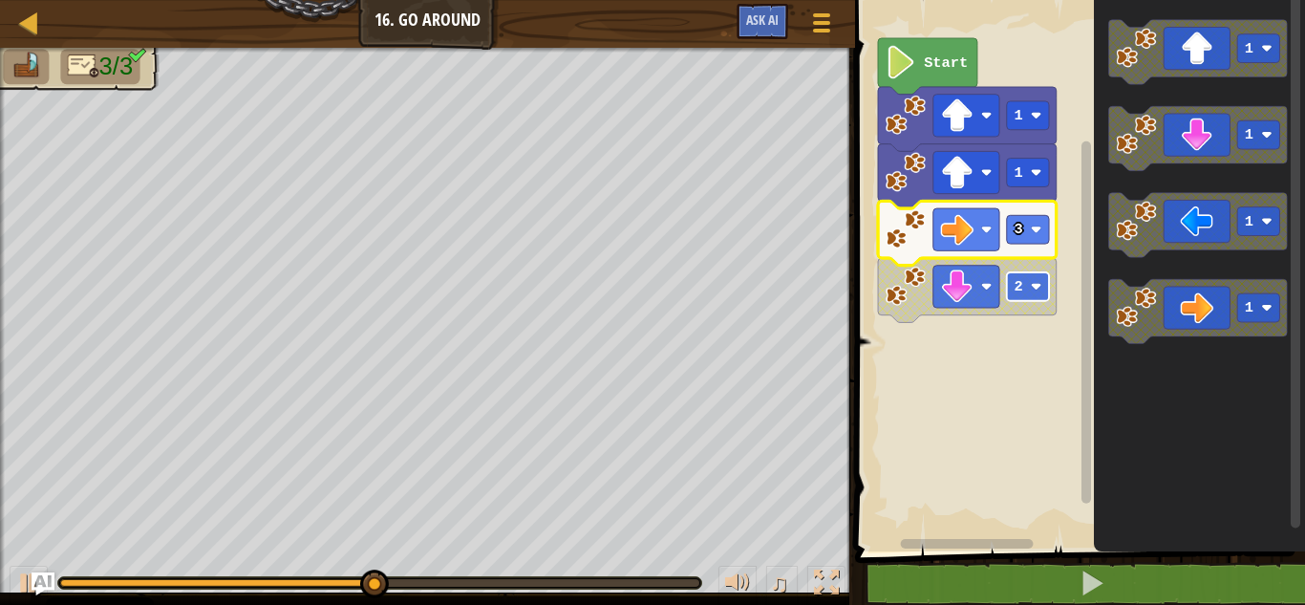
click at [1028, 284] on rect "Blockly Workspace" at bounding box center [1028, 286] width 42 height 29
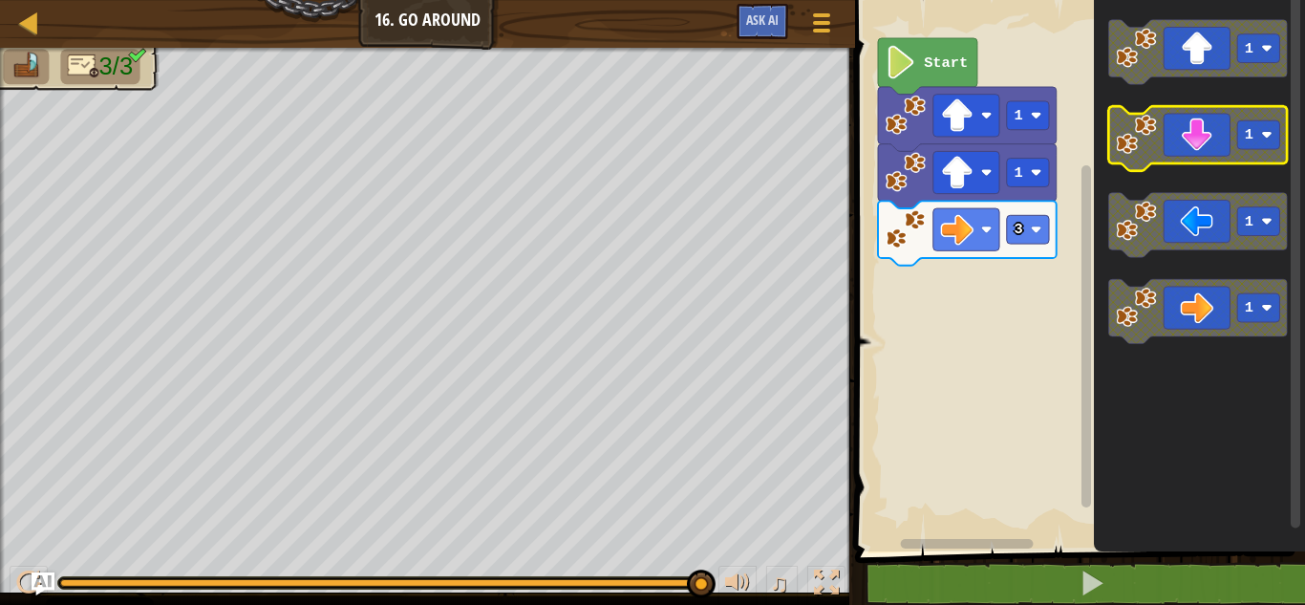
click at [1229, 164] on rect "Blockly Workspace" at bounding box center [1198, 138] width 179 height 64
click at [1083, 199] on div "Start 1 1 3 1 1 1 1" at bounding box center [1077, 270] width 456 height 561
click at [1184, 127] on icon "Blockly Workspace" at bounding box center [1198, 138] width 179 height 64
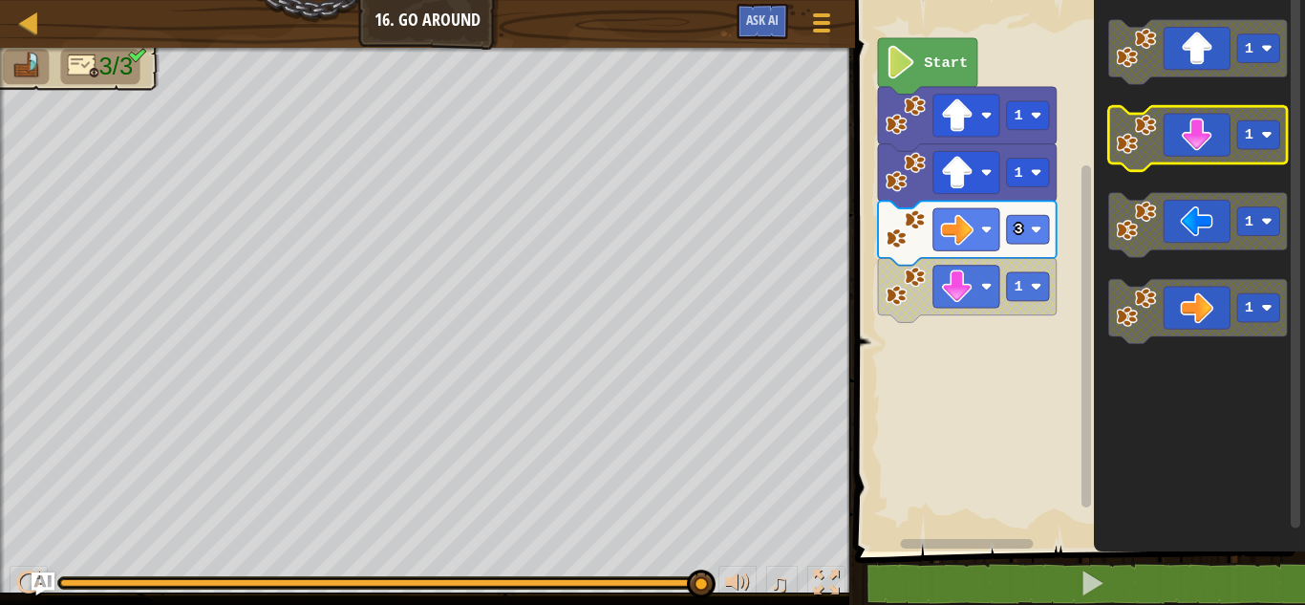
click at [1184, 127] on icon "Blockly Workspace" at bounding box center [1198, 138] width 179 height 64
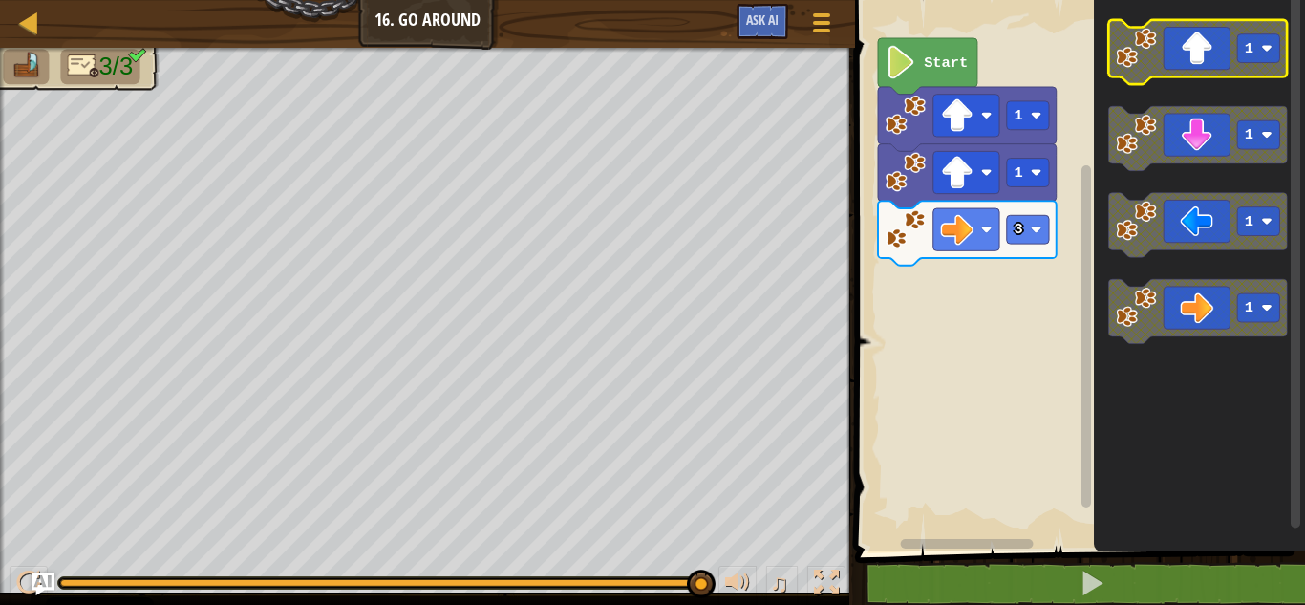
click at [1216, 69] on icon "Blockly Workspace" at bounding box center [1198, 52] width 179 height 64
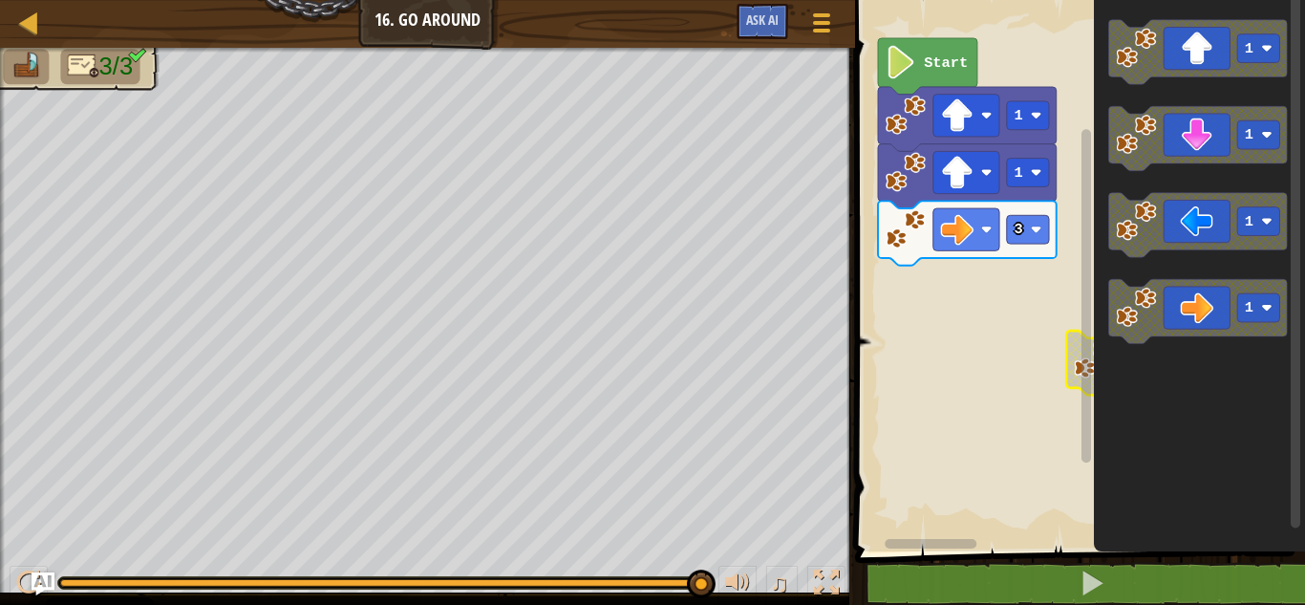
click at [978, 354] on rect "Blockly Workspace" at bounding box center [1077, 270] width 456 height 561
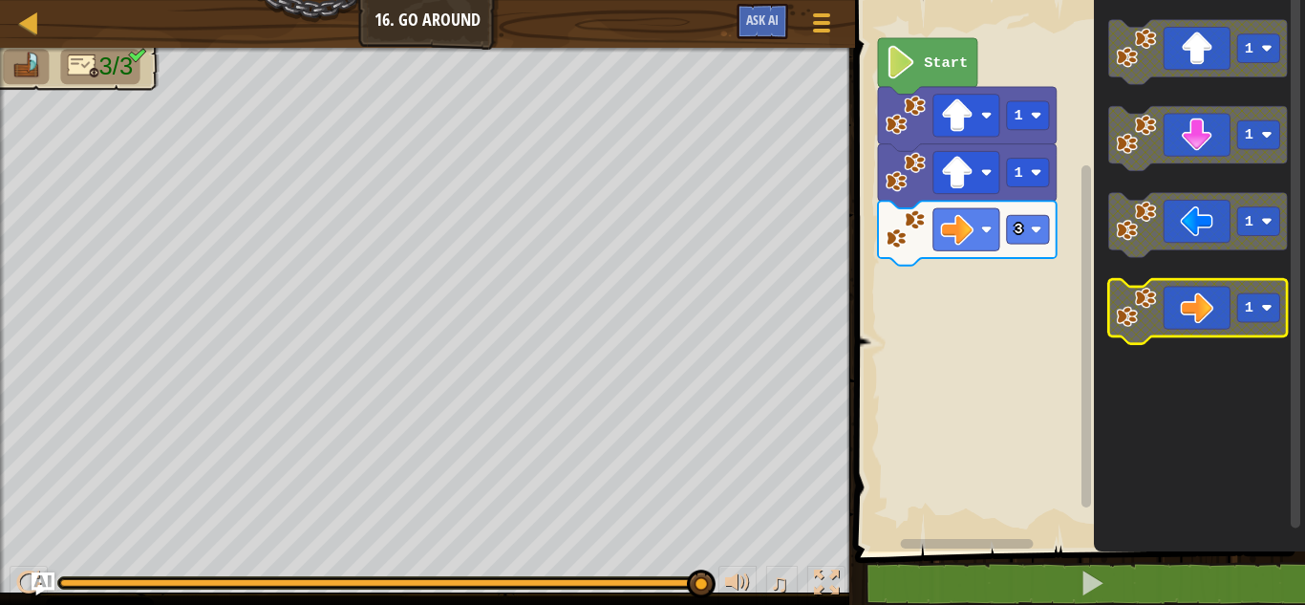
click at [1209, 321] on icon "Blockly Workspace" at bounding box center [1198, 311] width 179 height 64
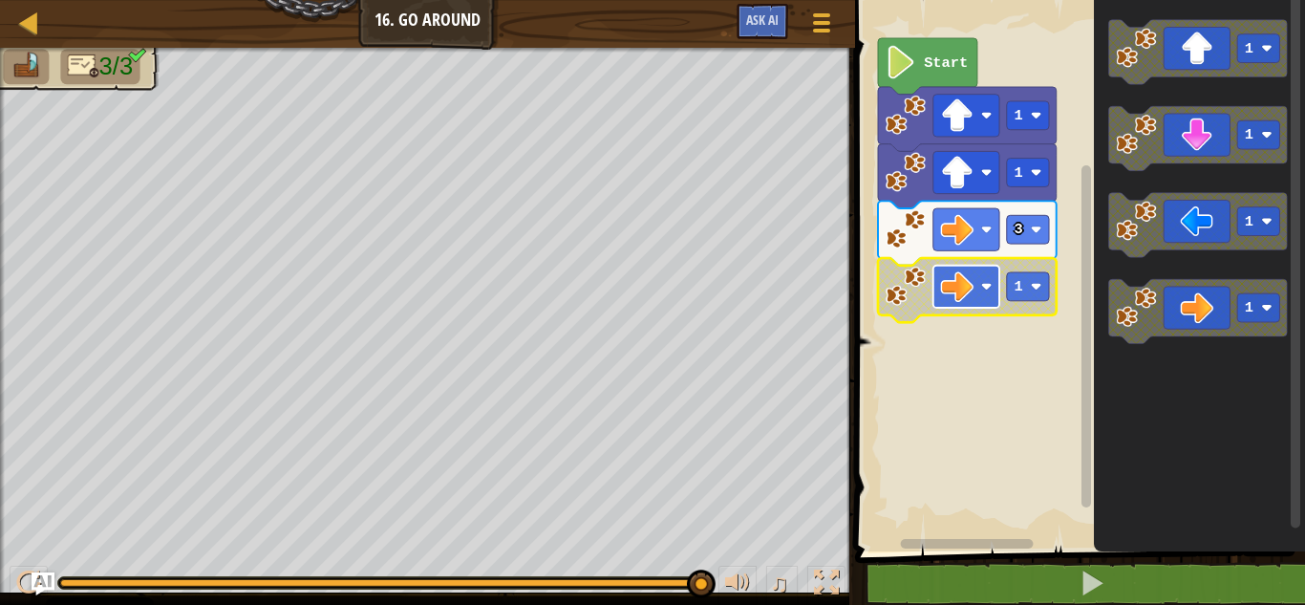
click at [975, 291] on rect "Blockly Workspace" at bounding box center [966, 287] width 66 height 42
click at [1032, 299] on rect "Blockly Workspace" at bounding box center [1028, 286] width 42 height 29
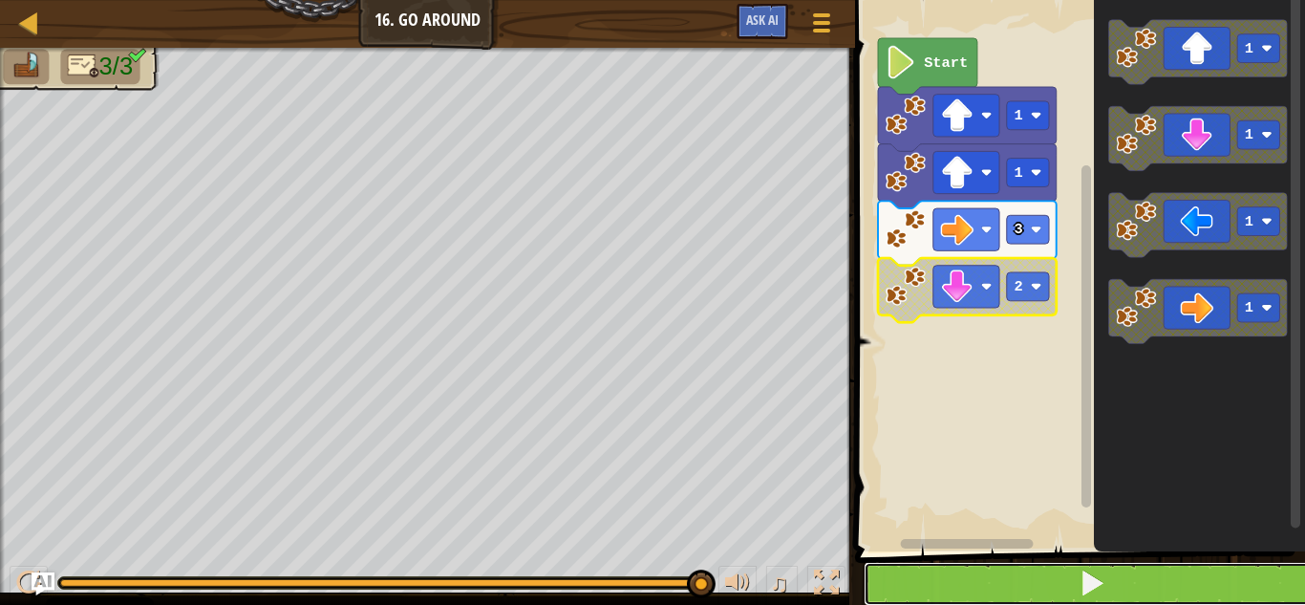
click at [1011, 576] on button at bounding box center [1092, 584] width 456 height 44
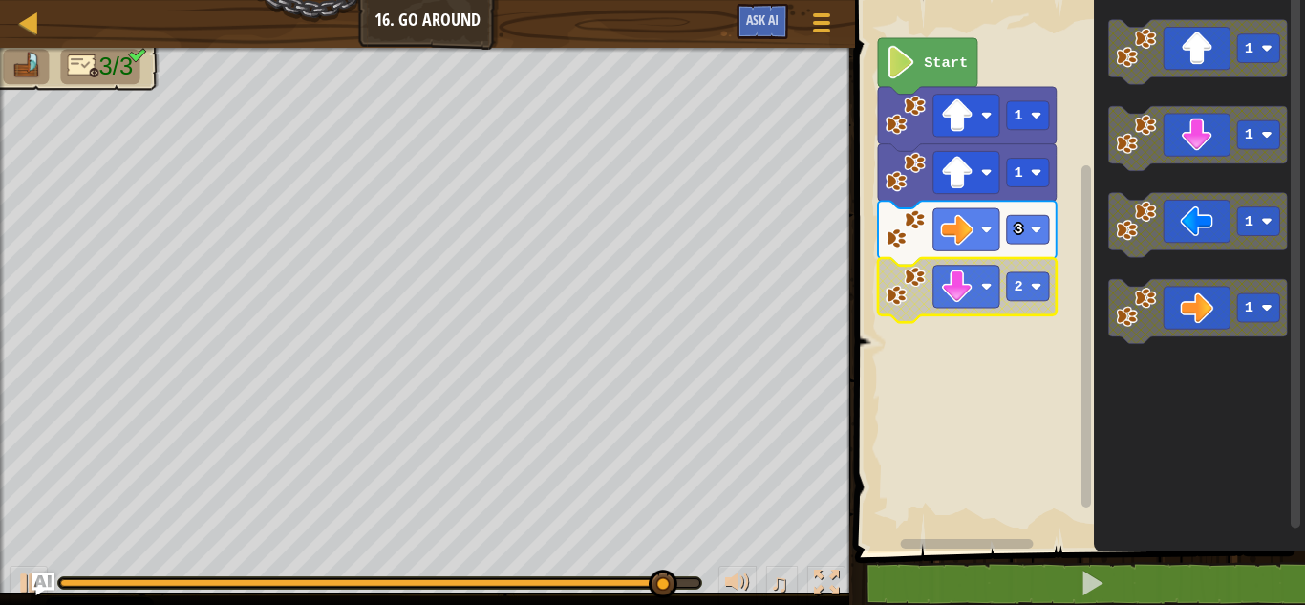
click at [1009, 405] on rect "Blockly Workspace" at bounding box center [1077, 270] width 456 height 561
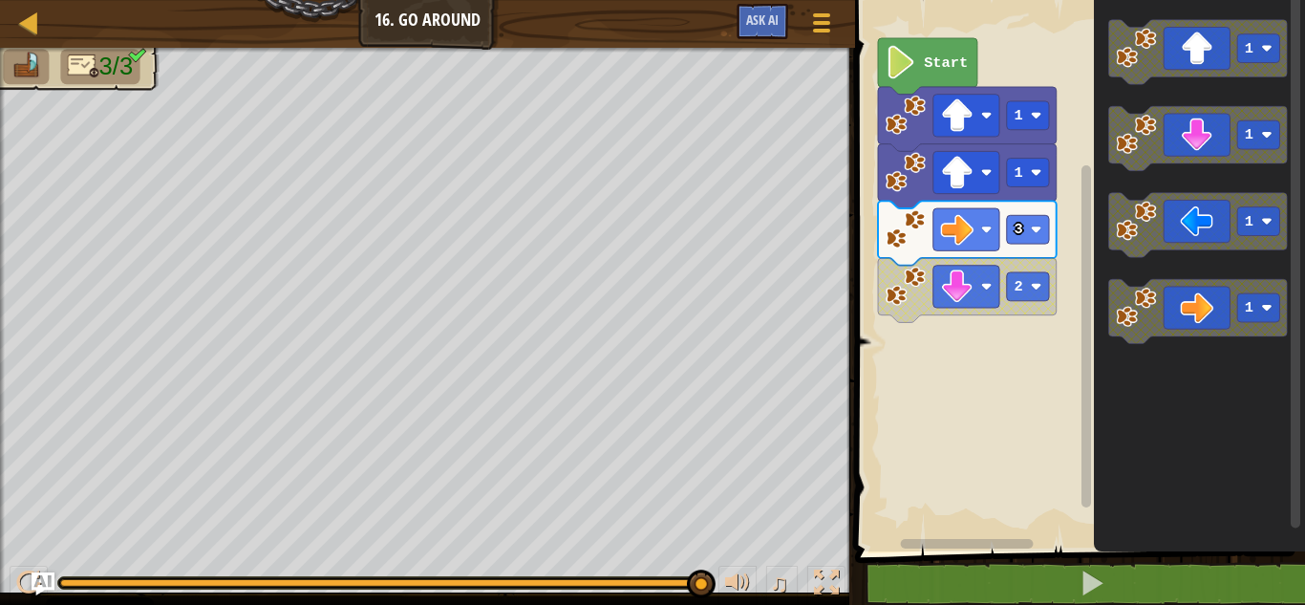
click at [904, 59] on image "Blockly Workspace" at bounding box center [902, 62] width 32 height 33
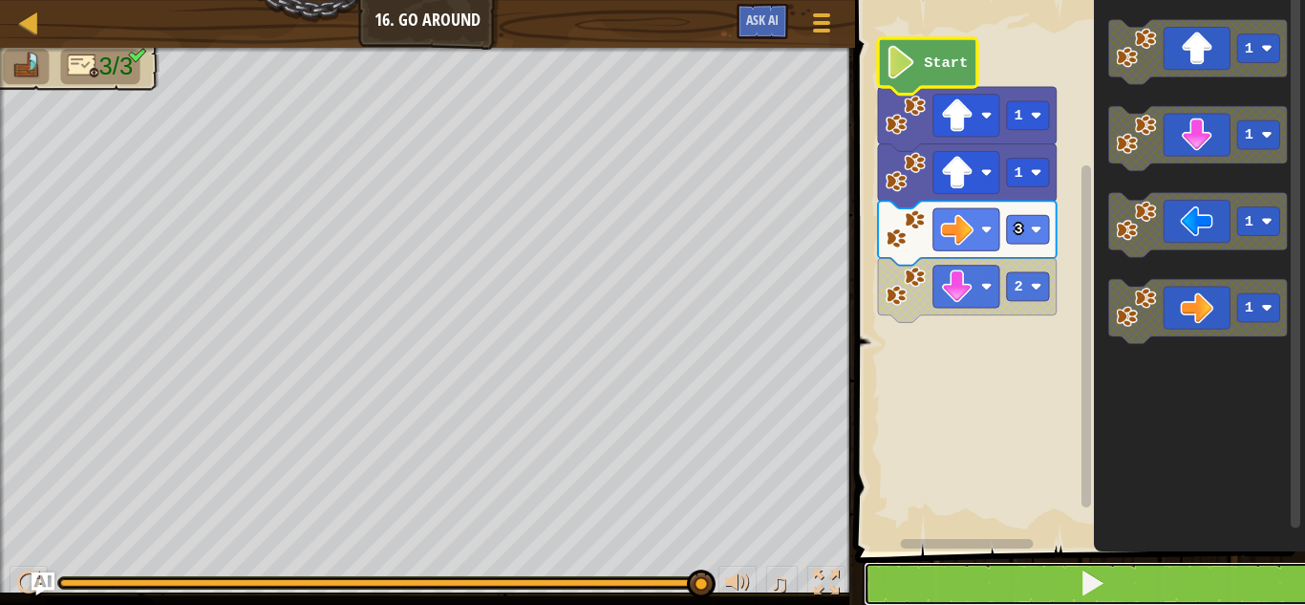
click at [1098, 581] on span at bounding box center [1092, 582] width 27 height 27
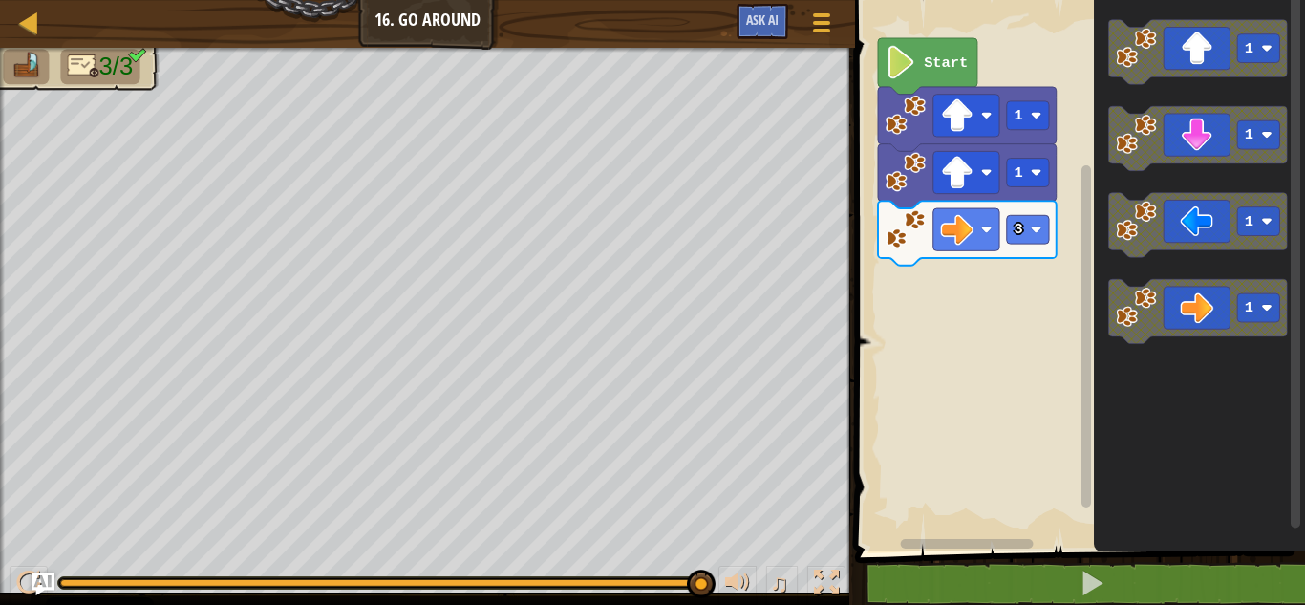
click at [920, 192] on div "Start 1 1 3 1 1 1 1" at bounding box center [1077, 270] width 456 height 561
click at [910, 305] on div "Start 1 1 3 1 1 1 1" at bounding box center [1077, 270] width 456 height 561
click at [1138, 155] on icon "Blockly Workspace" at bounding box center [1198, 138] width 179 height 64
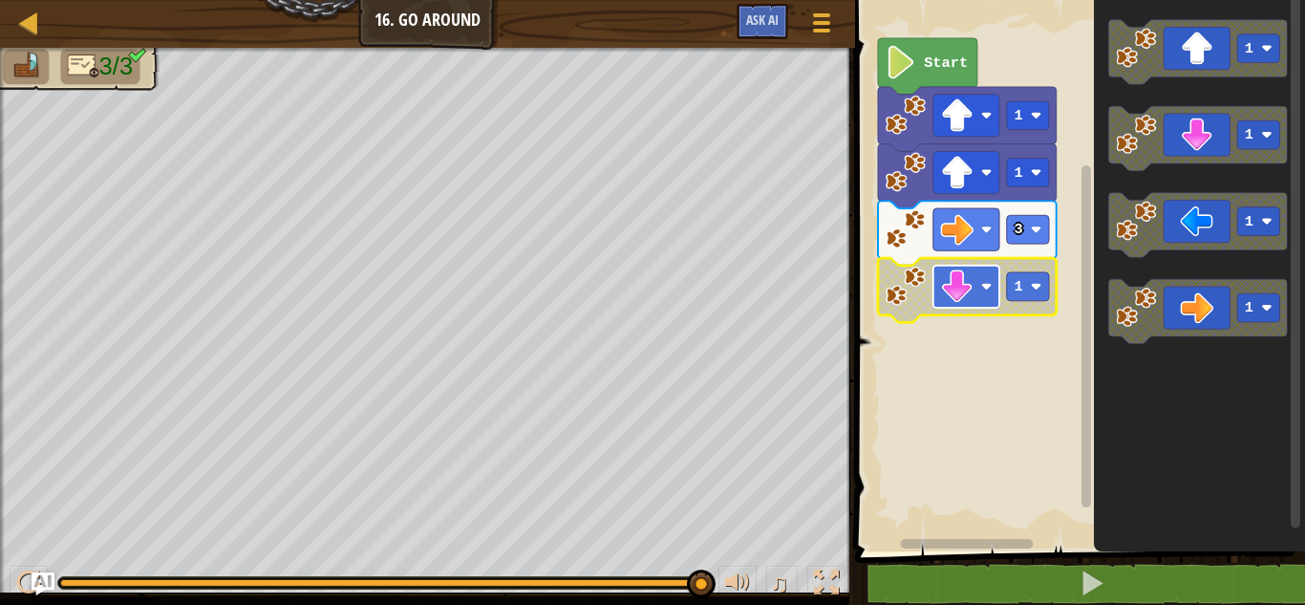
click at [983, 283] on image "Blockly Workspace" at bounding box center [986, 286] width 11 height 11
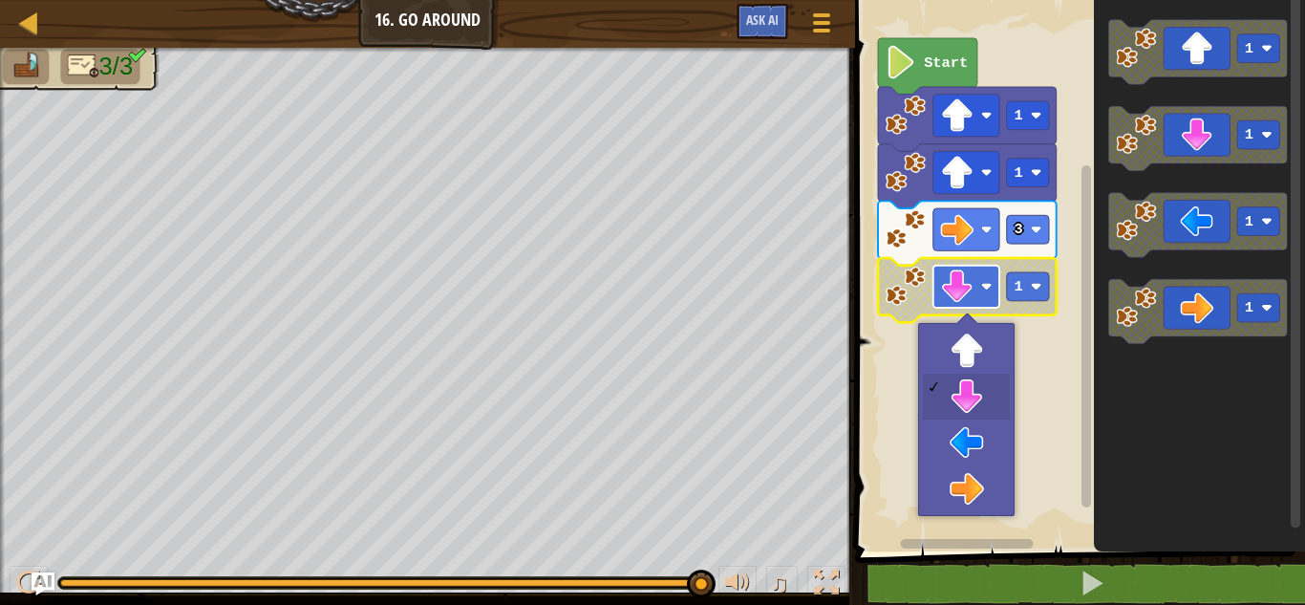
click at [981, 284] on image "Blockly Workspace" at bounding box center [986, 286] width 11 height 11
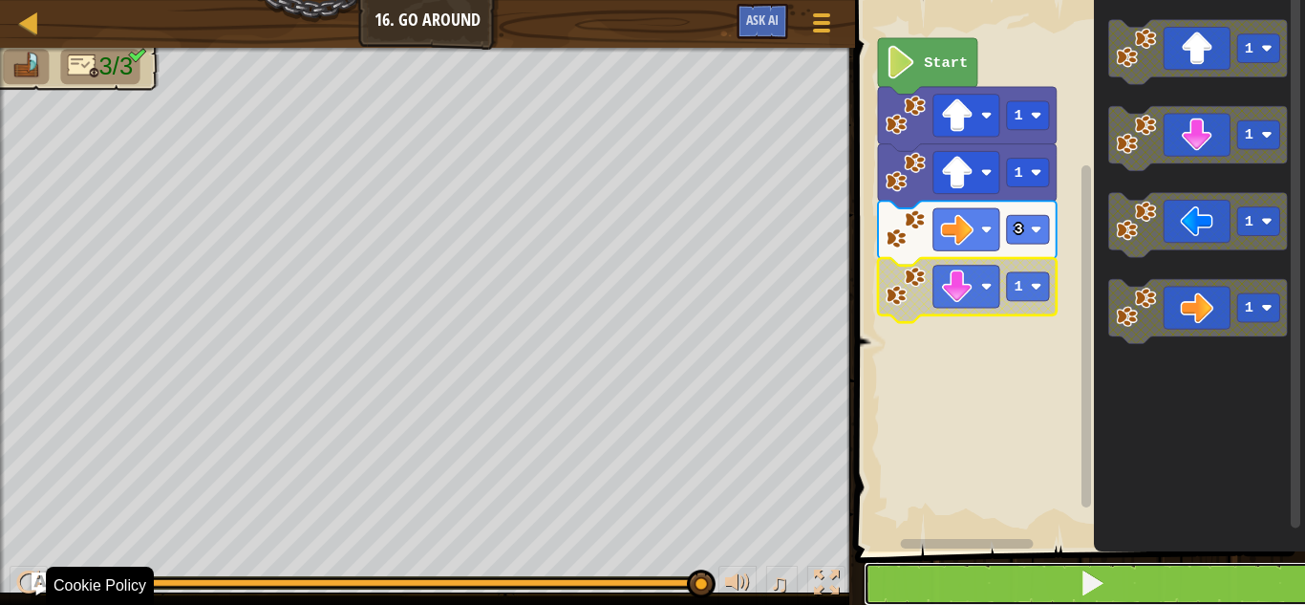
click at [950, 589] on button at bounding box center [1092, 584] width 456 height 44
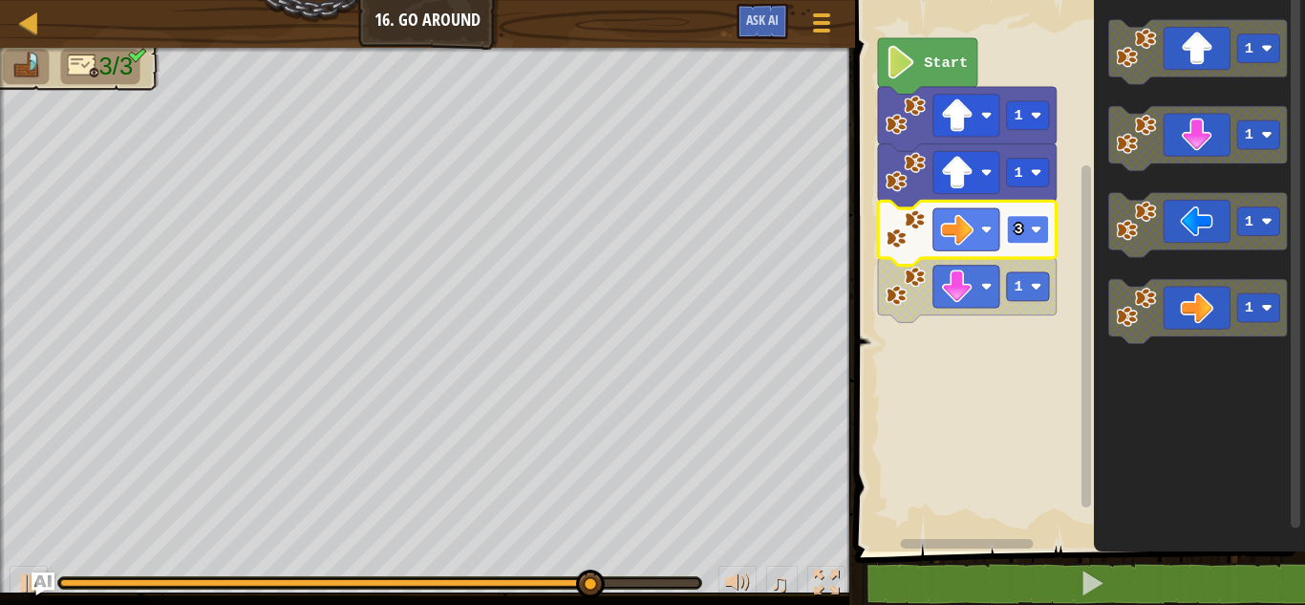
click at [1038, 232] on image "Blockly Workspace" at bounding box center [1036, 229] width 11 height 11
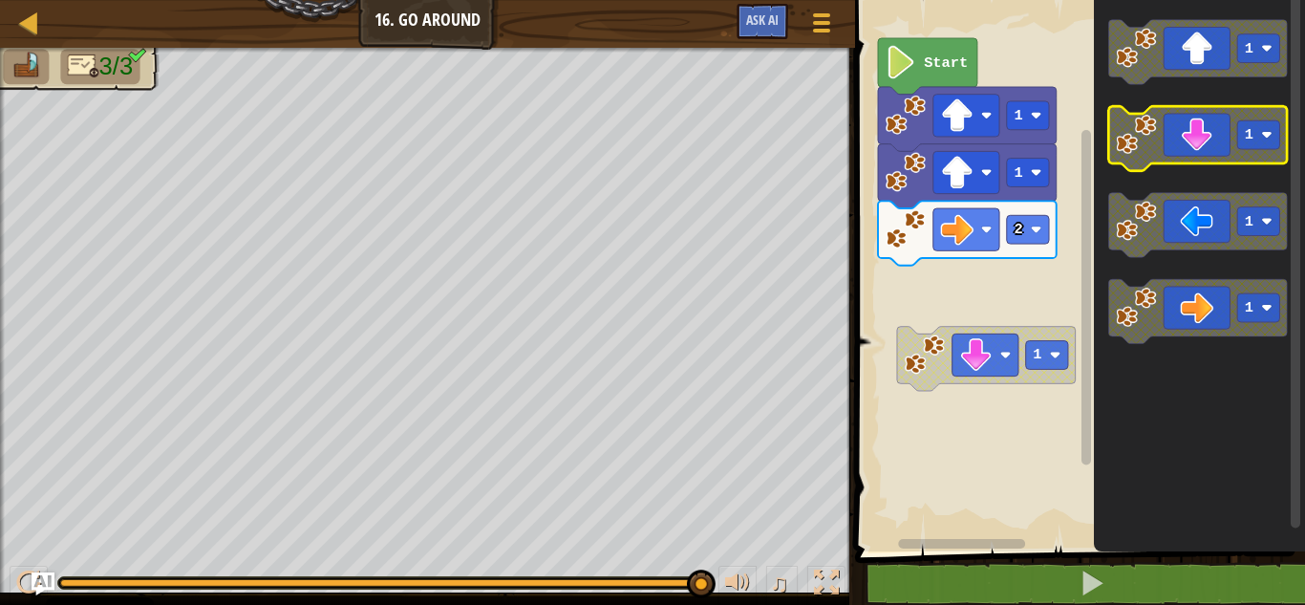
click at [1148, 142] on g "1 1 1 1" at bounding box center [1198, 182] width 179 height 324
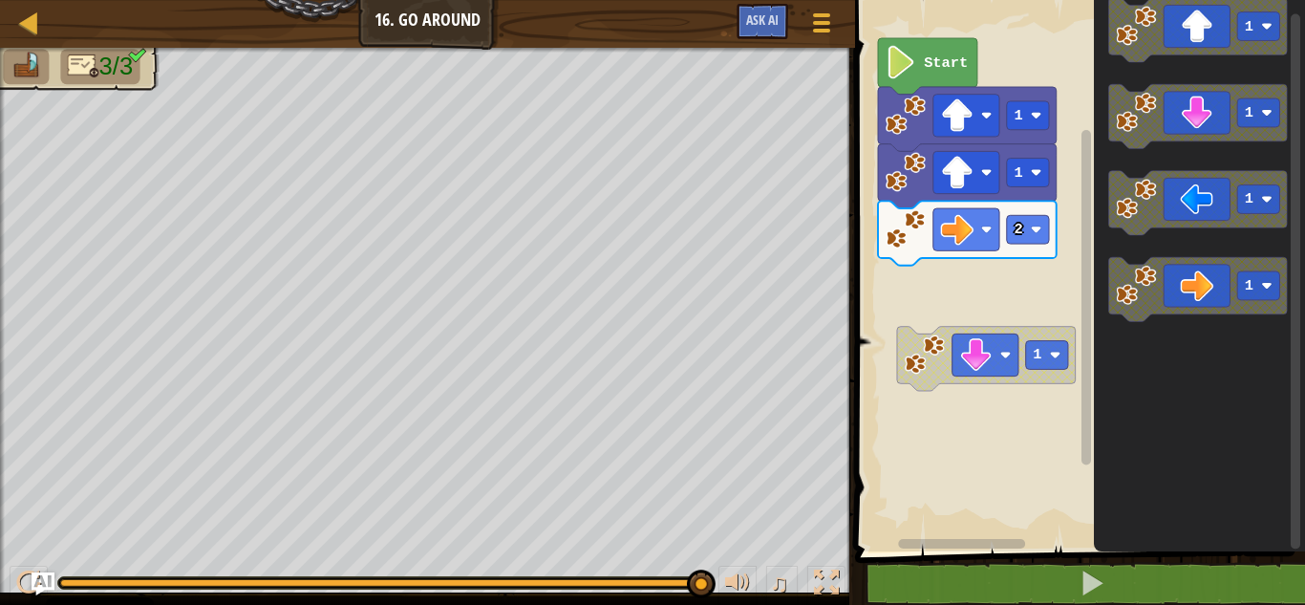
click at [912, 271] on div "Start 1 1 2 1 1 1 1 1" at bounding box center [1077, 270] width 456 height 561
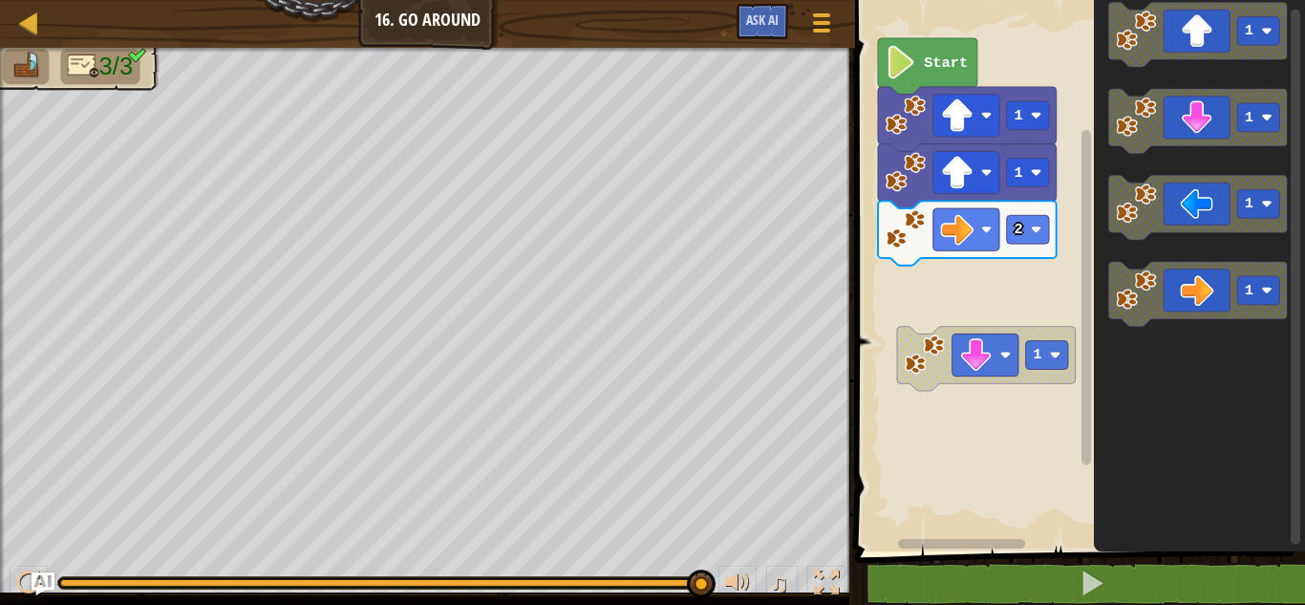
click at [999, 299] on div "Start 1 1 2 1 1 1 1 1" at bounding box center [1077, 270] width 456 height 561
click at [1131, 289] on image "Blockly Workspace" at bounding box center [1136, 289] width 40 height 40
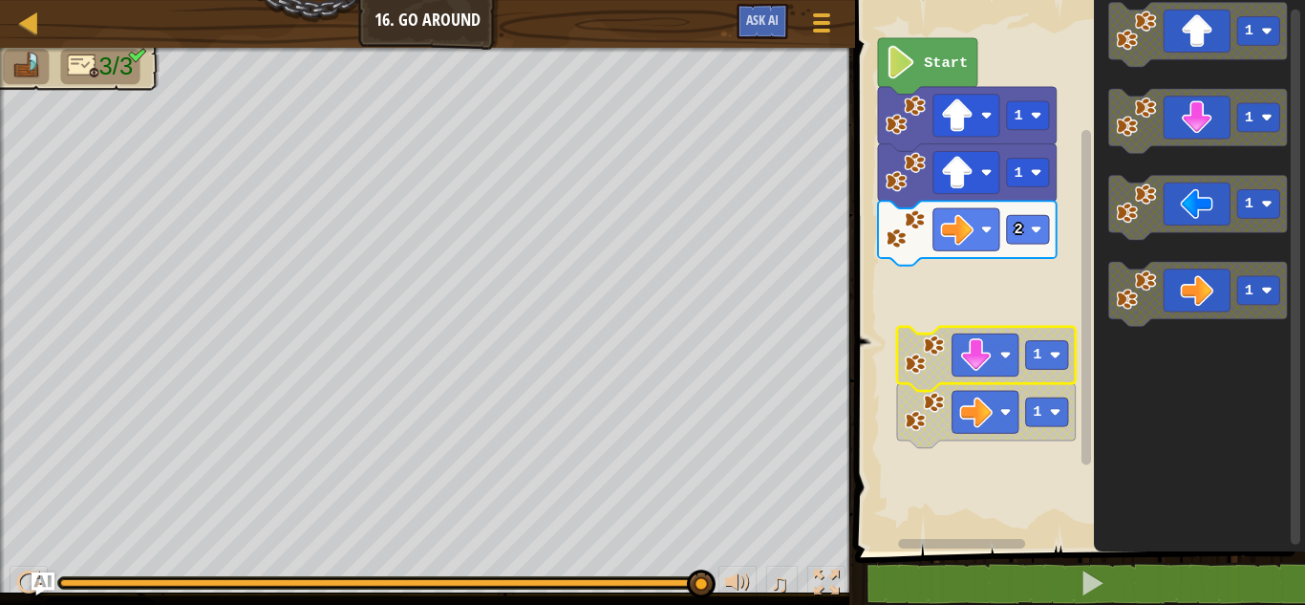
click at [913, 348] on image "Blockly Workspace" at bounding box center [925, 354] width 40 height 40
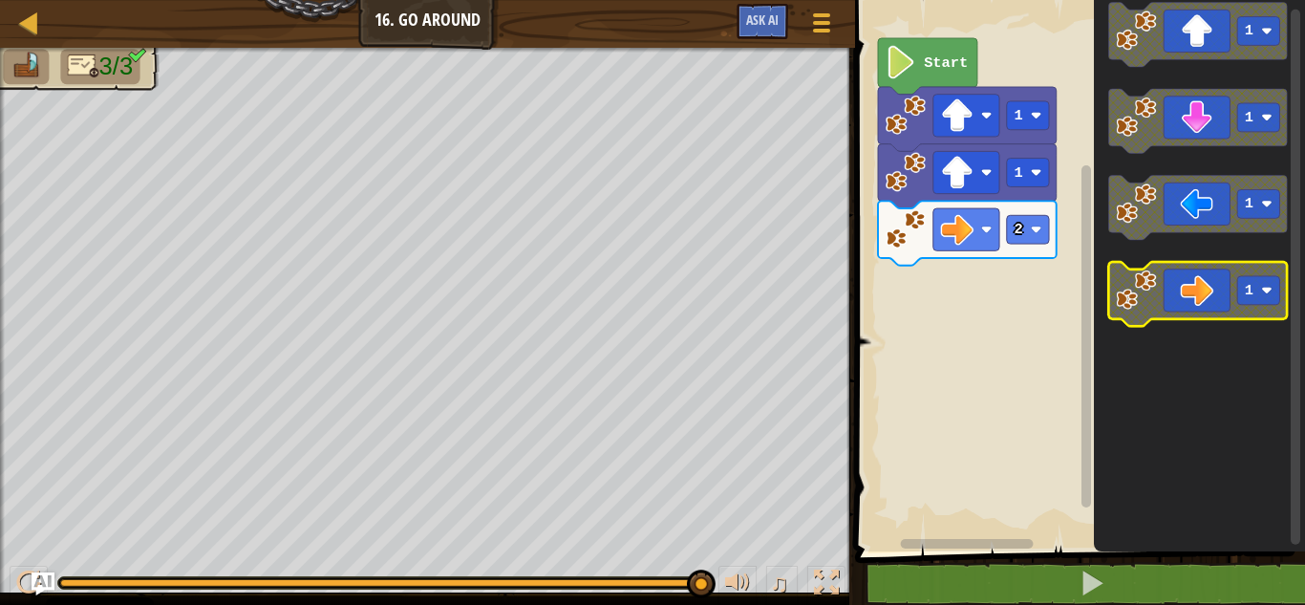
click at [1145, 288] on image "Blockly Workspace" at bounding box center [1136, 289] width 40 height 40
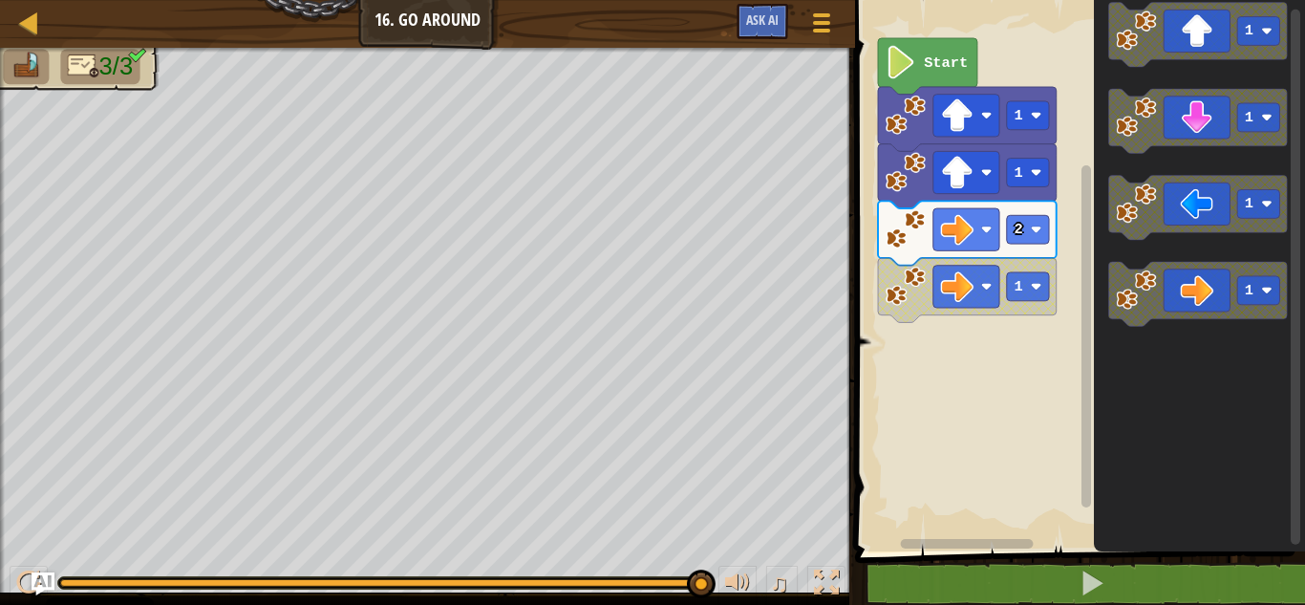
click at [892, 67] on image "Blockly Workspace" at bounding box center [902, 62] width 32 height 33
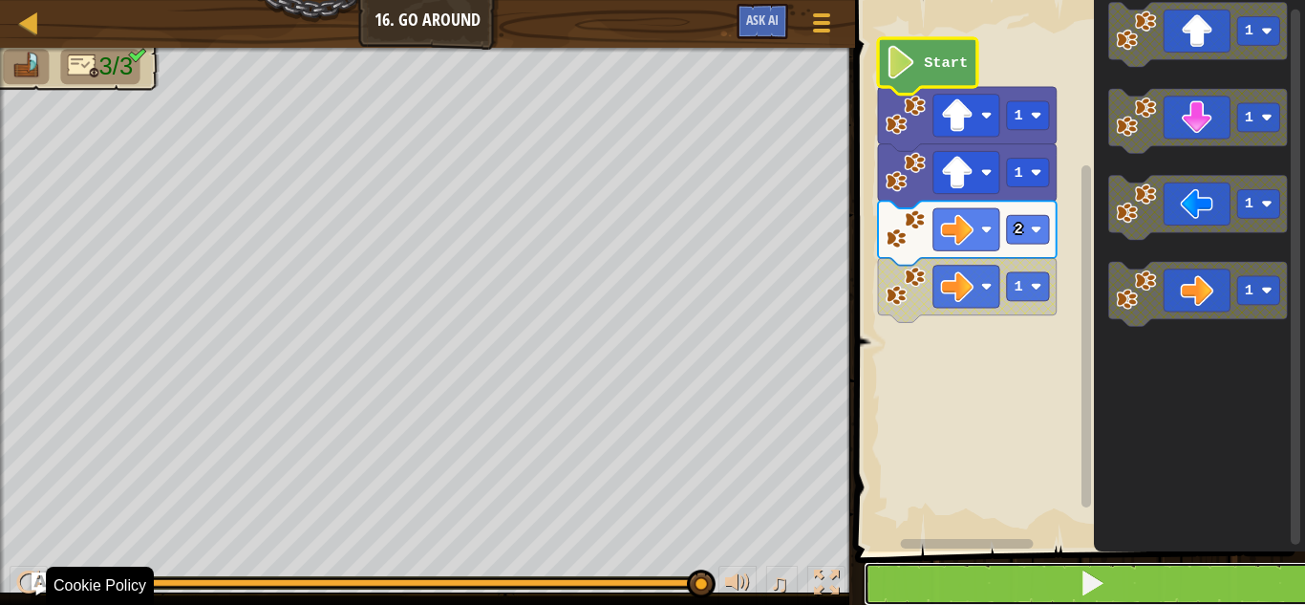
click at [963, 587] on button at bounding box center [1092, 584] width 456 height 44
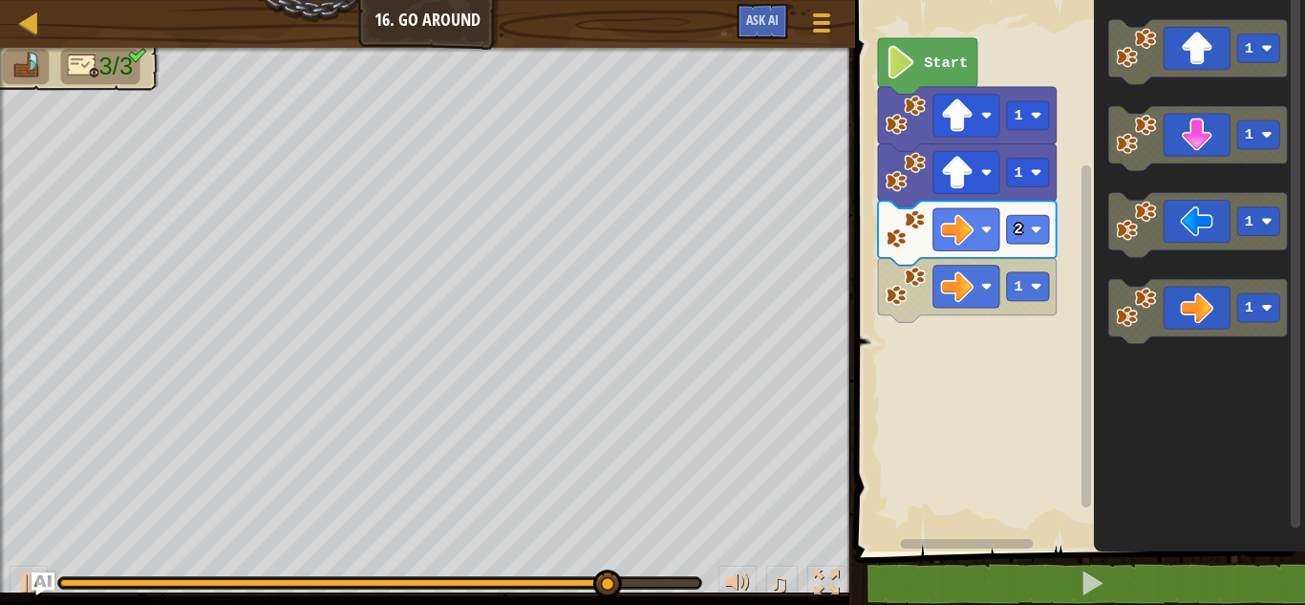
click at [1080, 372] on div "Start 1 1 2 1 1 1 1 1" at bounding box center [1077, 270] width 456 height 561
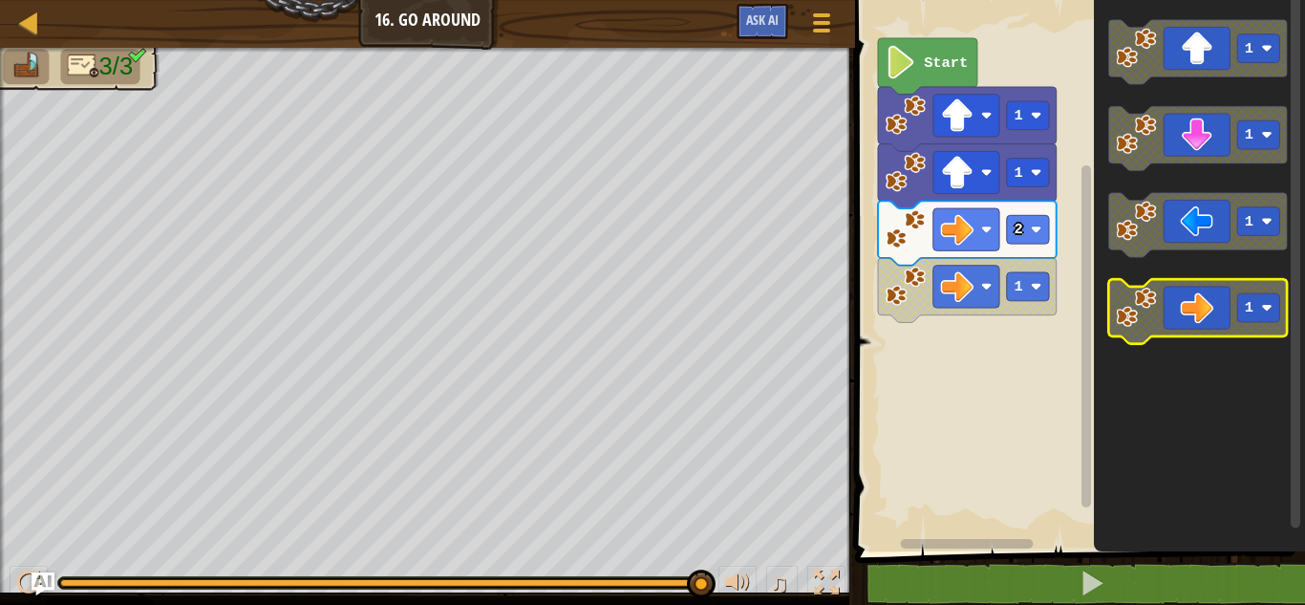
click at [1151, 310] on image "Blockly Workspace" at bounding box center [1136, 307] width 40 height 40
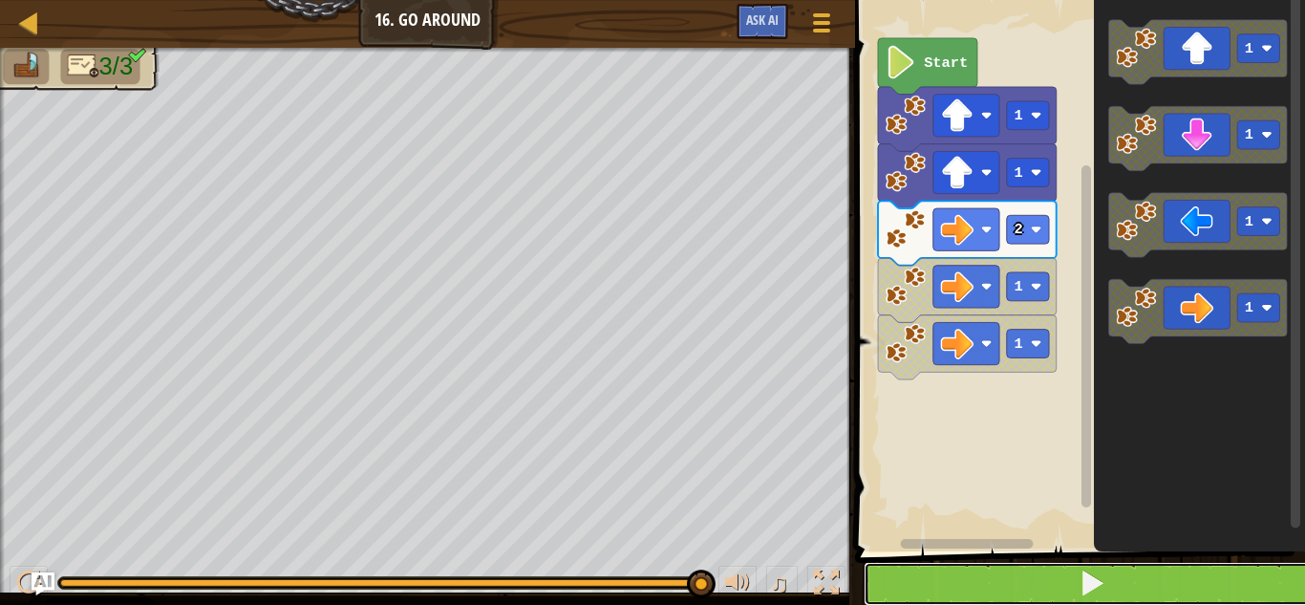
click at [1054, 575] on button at bounding box center [1092, 584] width 456 height 44
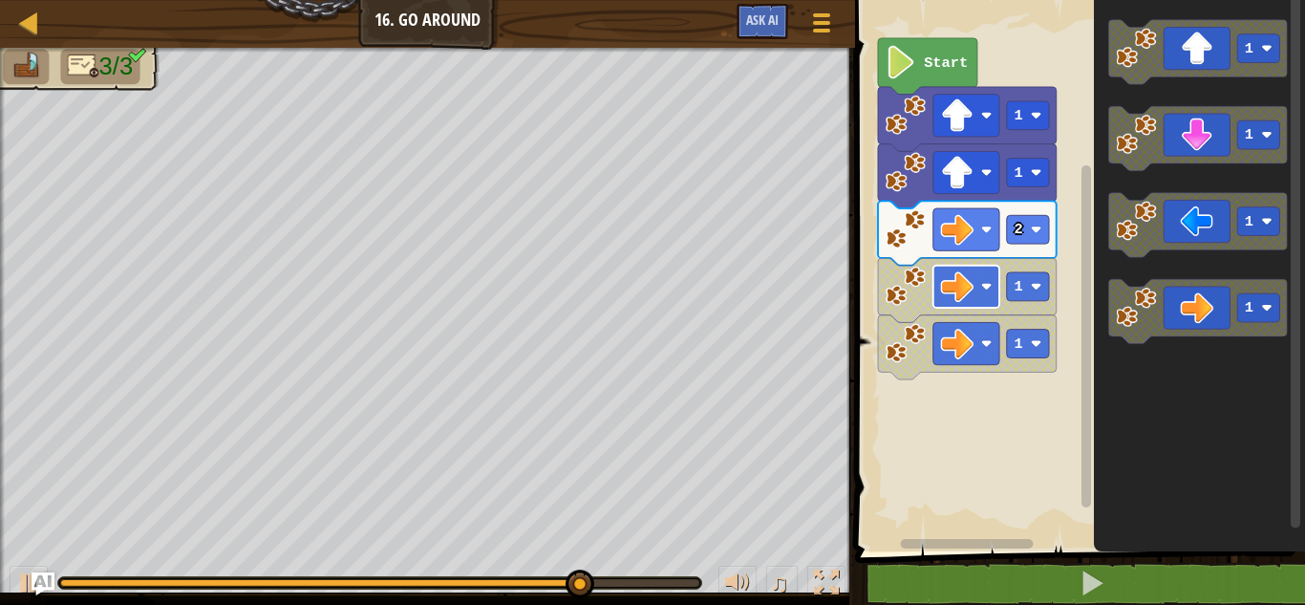
click at [989, 289] on image "Blockly Workspace" at bounding box center [986, 286] width 11 height 11
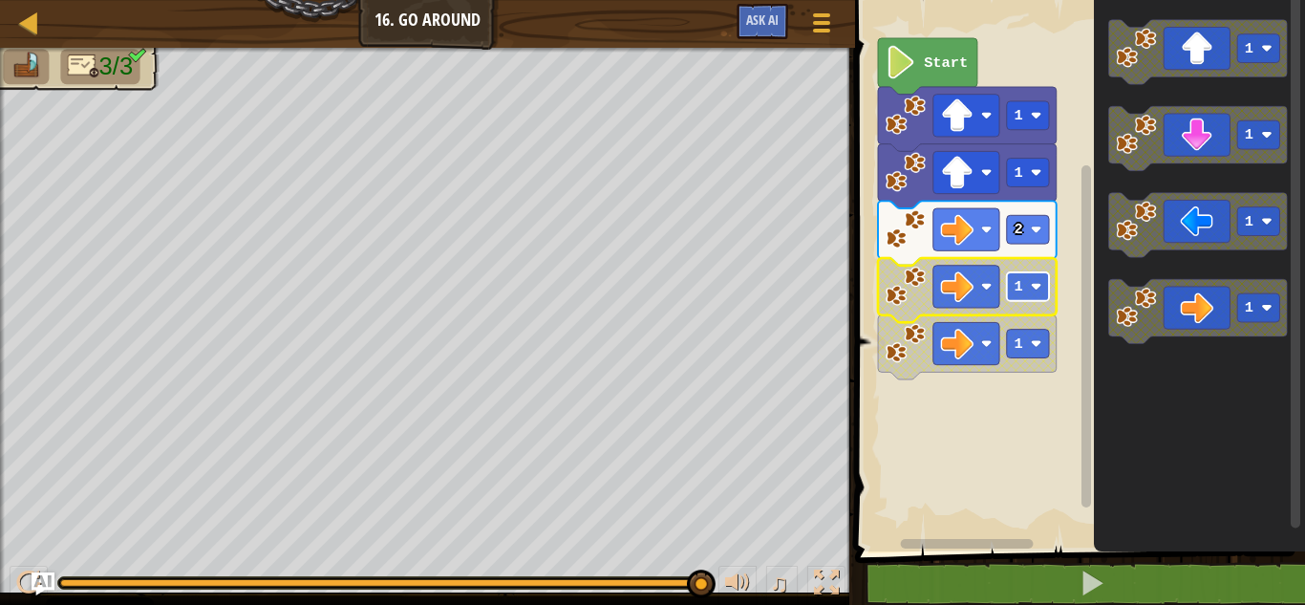
click at [1029, 294] on rect "Blockly Workspace" at bounding box center [1028, 286] width 42 height 29
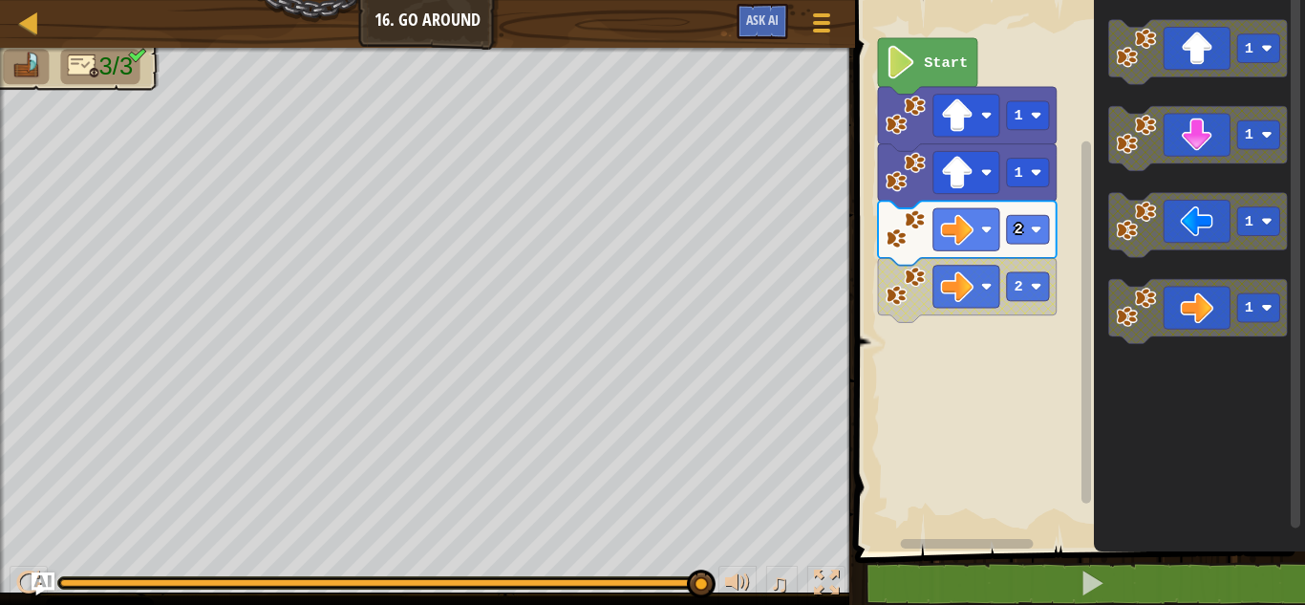
click at [1006, 549] on rect "Blockly Workspace" at bounding box center [964, 544] width 229 height 14
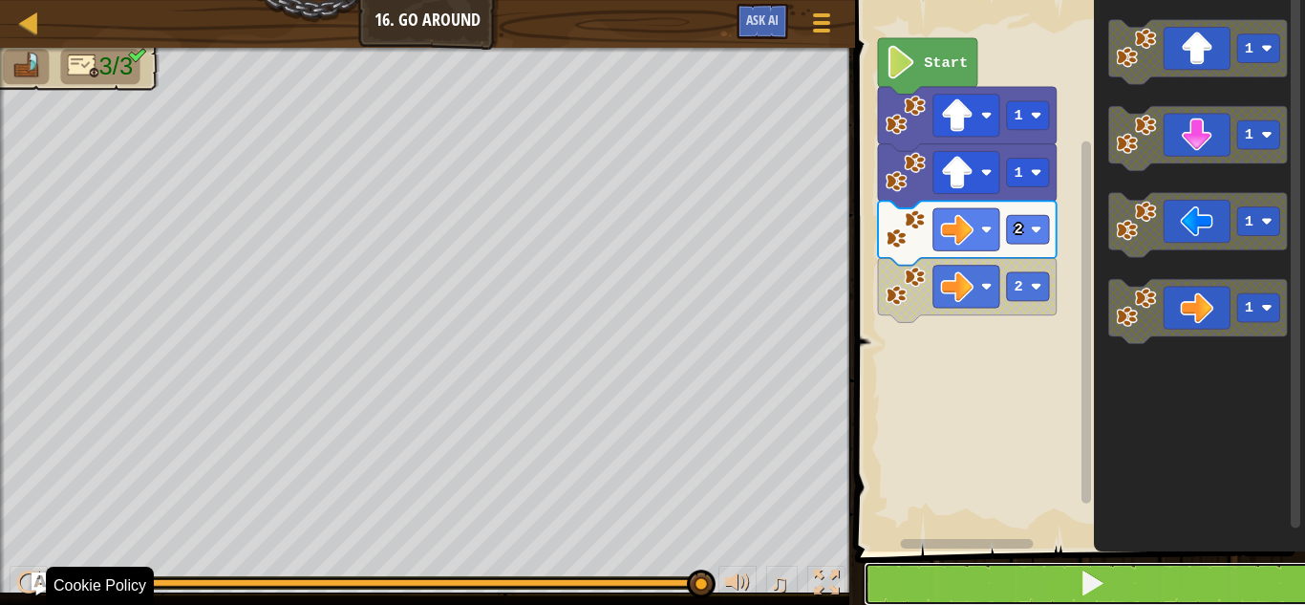
click at [1004, 590] on button at bounding box center [1092, 584] width 456 height 44
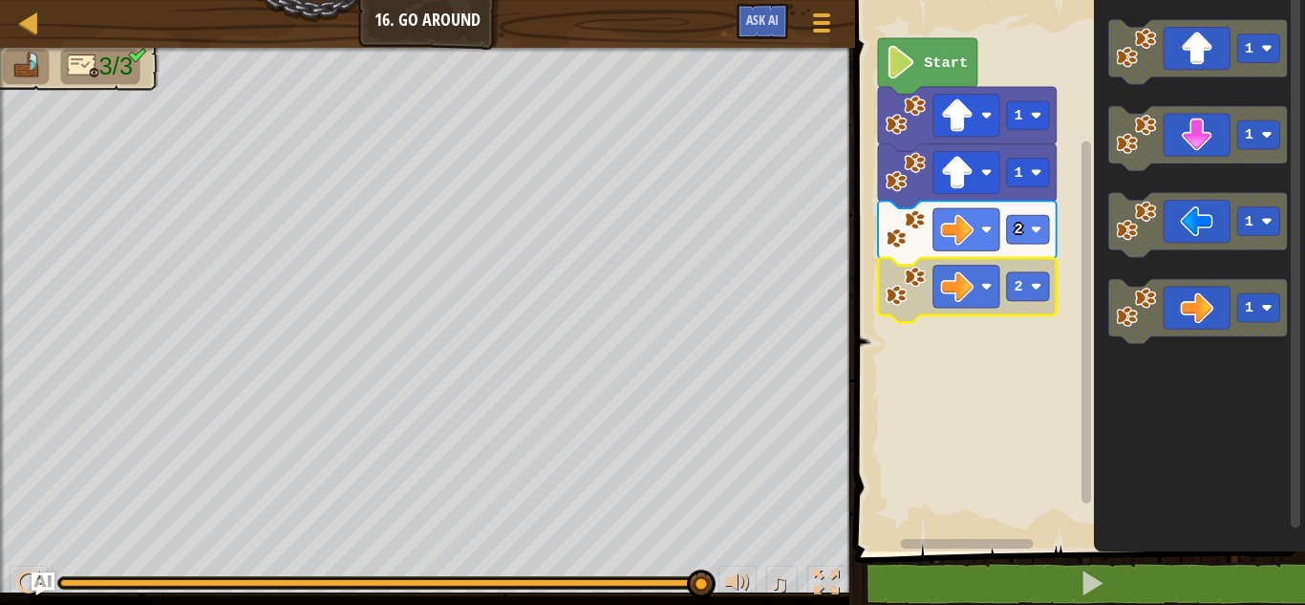
click at [891, 290] on image "Blockly Workspace" at bounding box center [906, 286] width 40 height 40
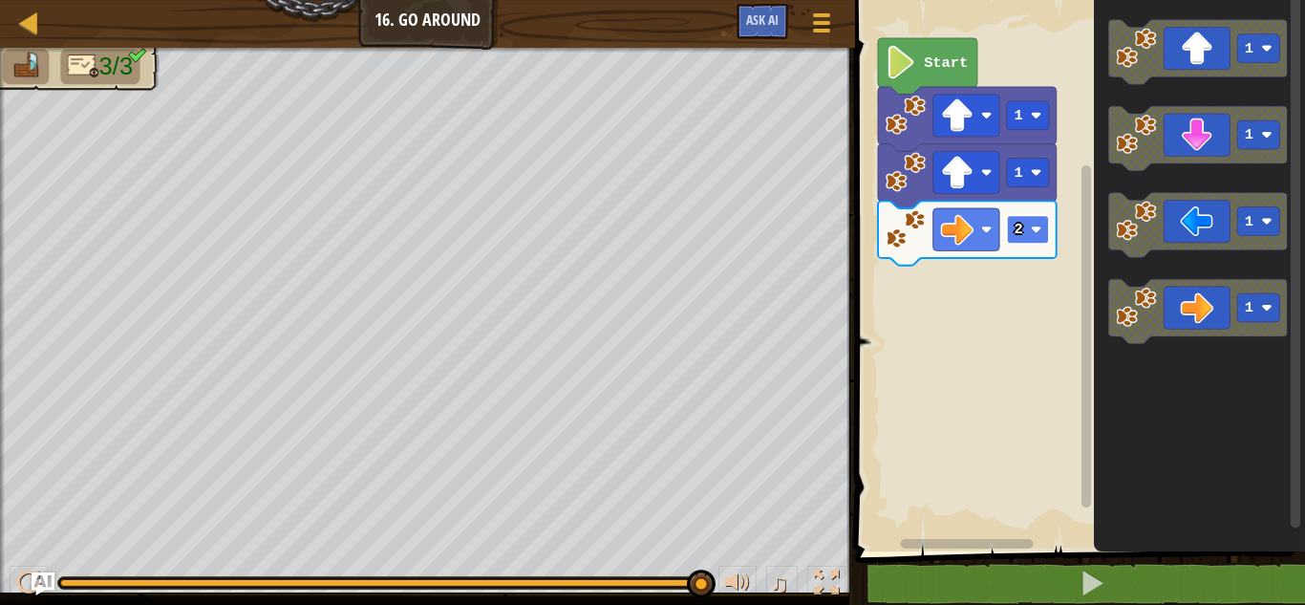
click at [1024, 234] on rect "Blockly Workspace" at bounding box center [1028, 229] width 42 height 29
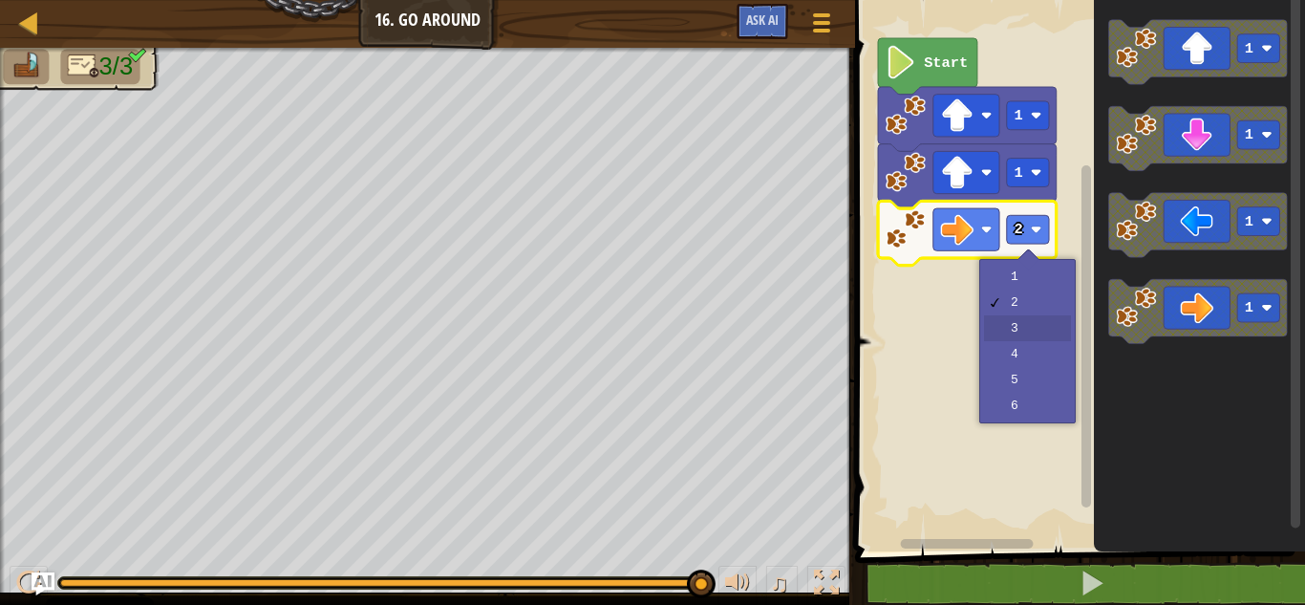
click at [1018, 330] on rect "Blockly Workspace" at bounding box center [1077, 270] width 456 height 561
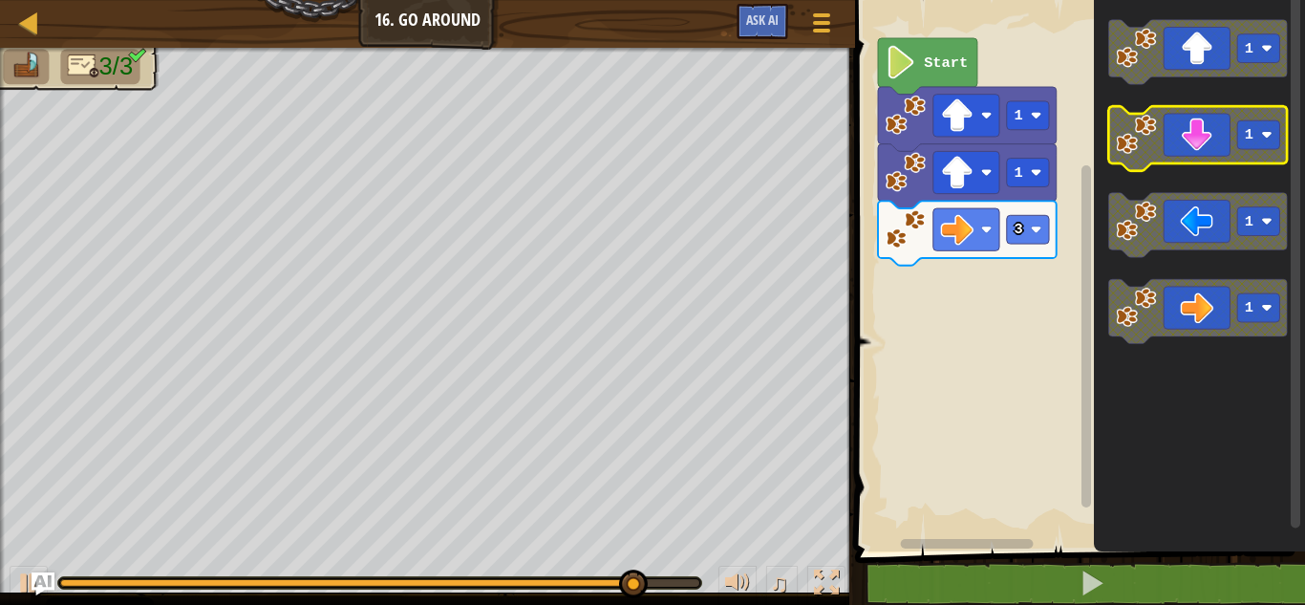
click at [1200, 157] on icon "Blockly Workspace" at bounding box center [1198, 138] width 179 height 64
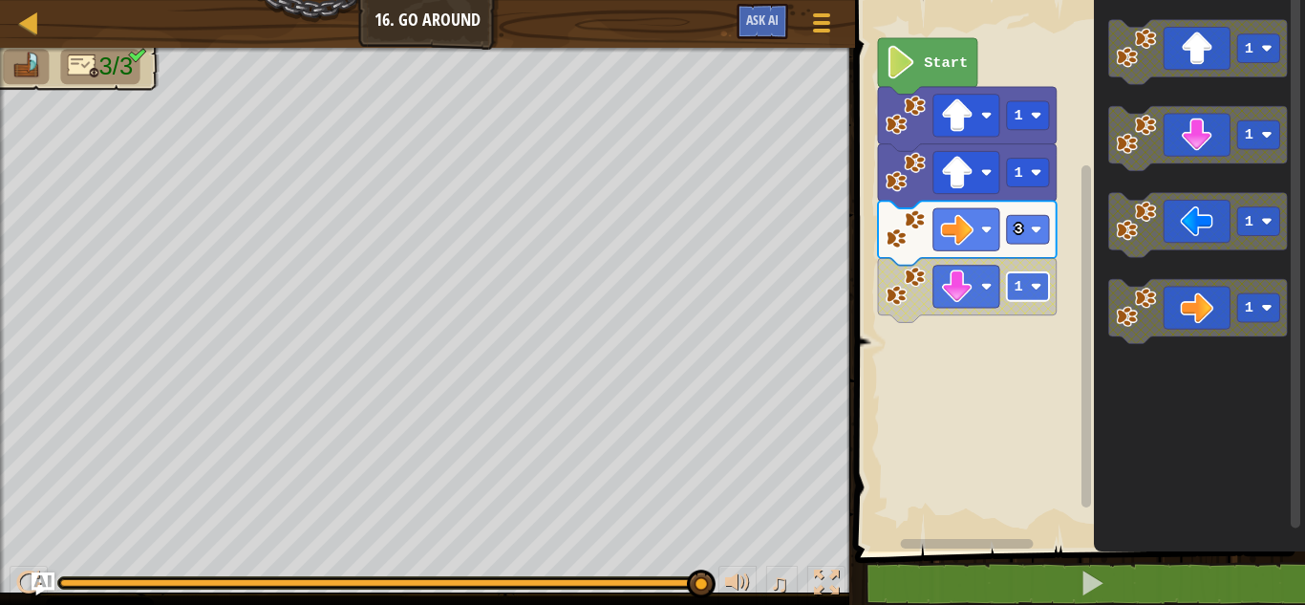
click at [1026, 289] on rect "Blockly Workspace" at bounding box center [1028, 286] width 42 height 29
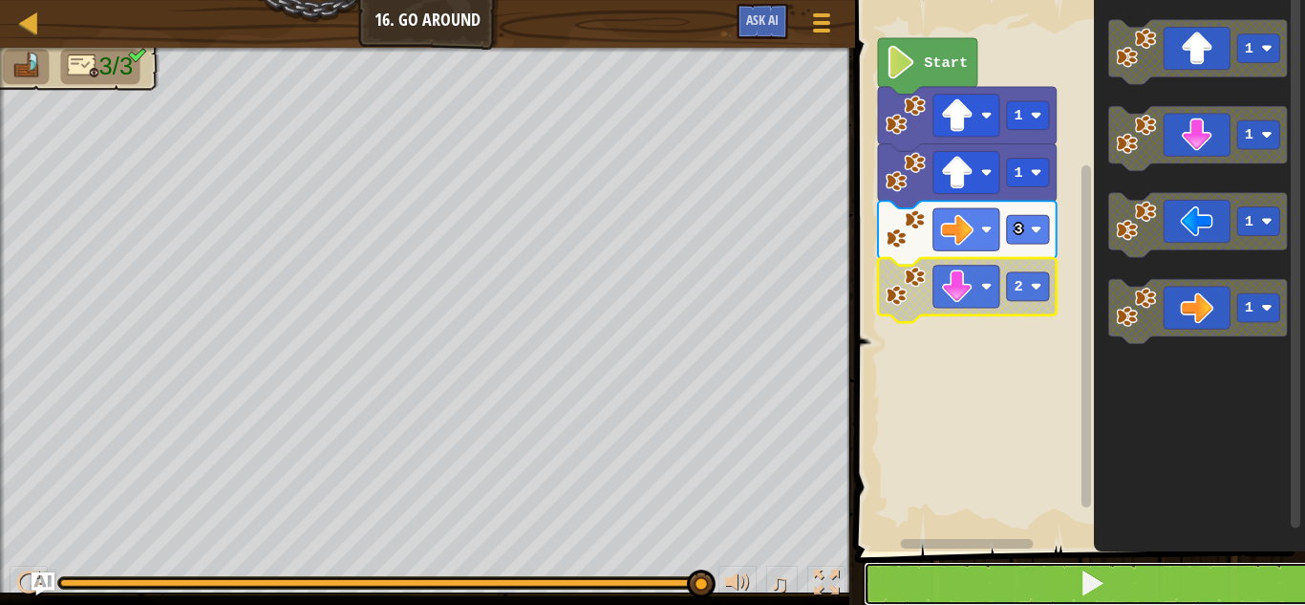
click at [1068, 567] on button at bounding box center [1092, 584] width 456 height 44
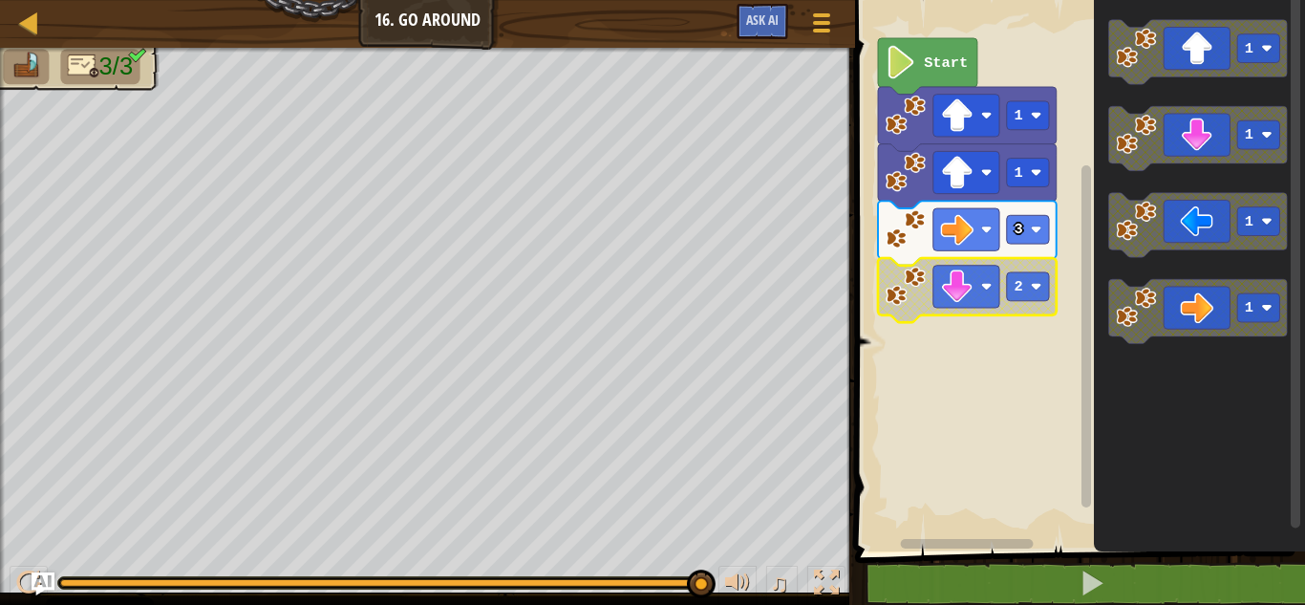
click at [129, 70] on span "3/3" at bounding box center [116, 67] width 34 height 28
click at [86, 64] on img at bounding box center [83, 66] width 32 height 27
click at [28, 64] on img at bounding box center [27, 66] width 32 height 27
click at [754, 25] on span "Ask AI" at bounding box center [762, 20] width 32 height 18
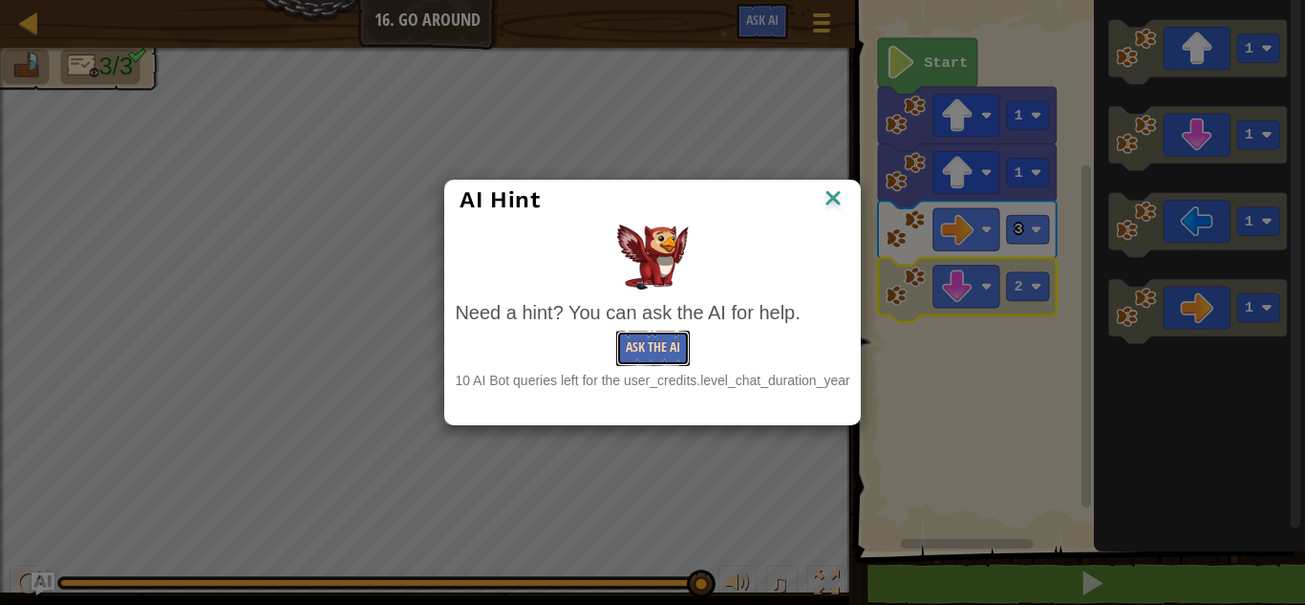
click at [658, 349] on button "Ask the AI" at bounding box center [653, 348] width 74 height 35
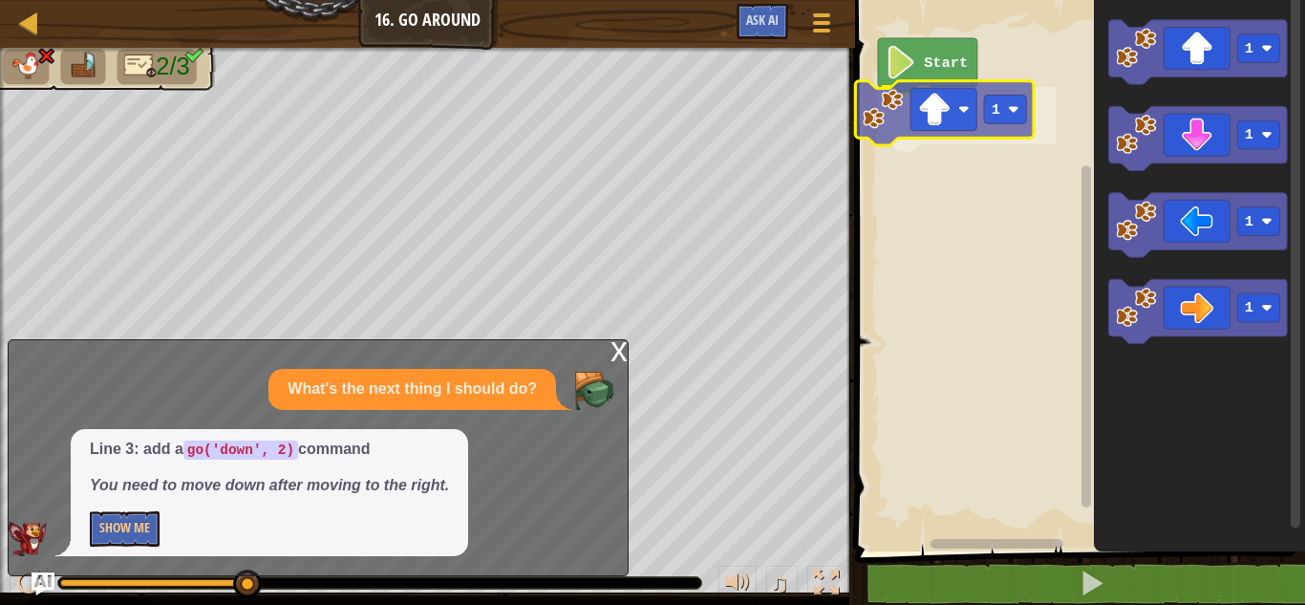
click at [877, 111] on div "Start 1 1 1 1 1 1" at bounding box center [1077, 270] width 456 height 561
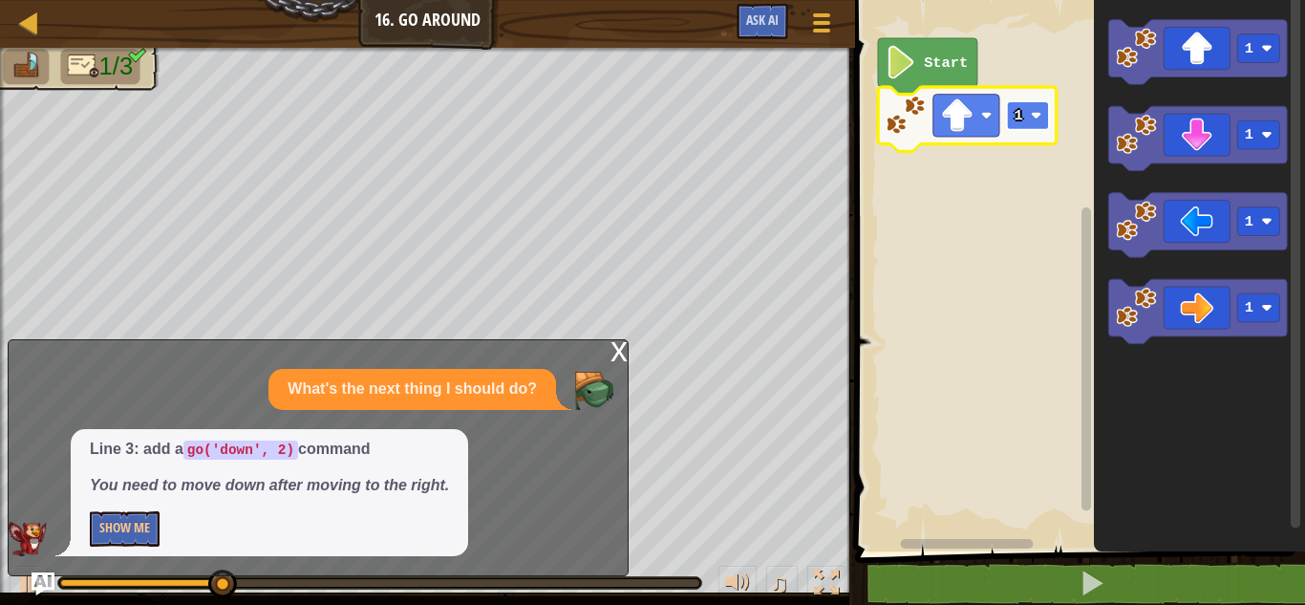
click at [1032, 116] on image "Blockly Workspace" at bounding box center [1036, 115] width 11 height 11
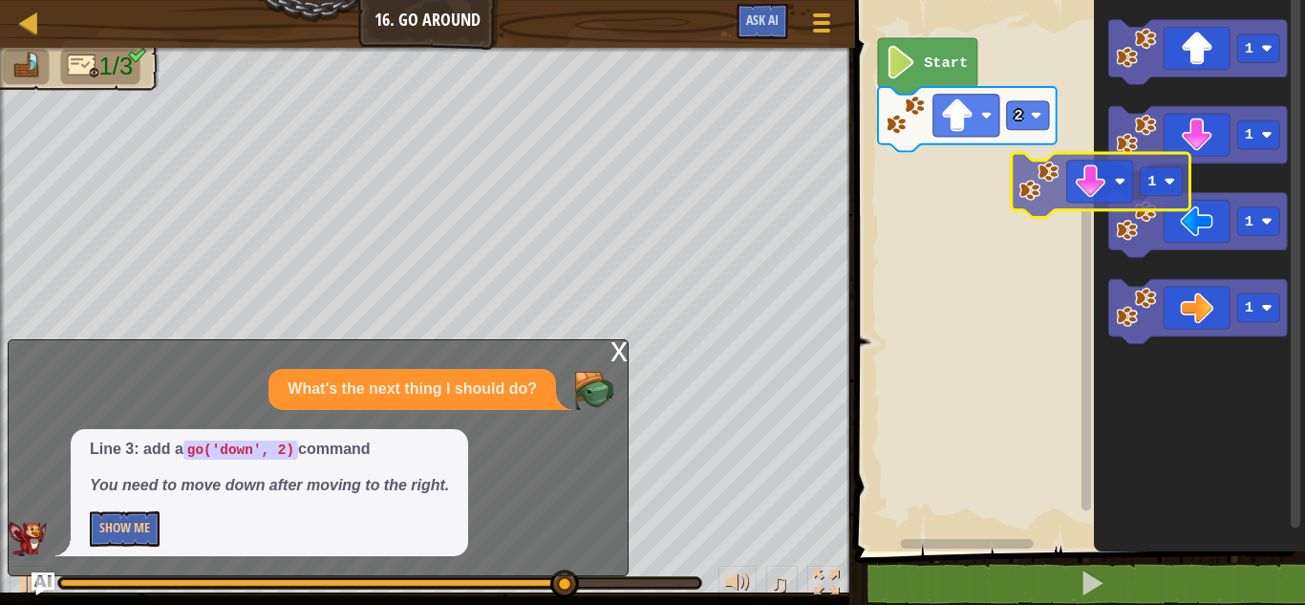
click at [1163, 157] on g "1 1 1 1" at bounding box center [1198, 182] width 179 height 324
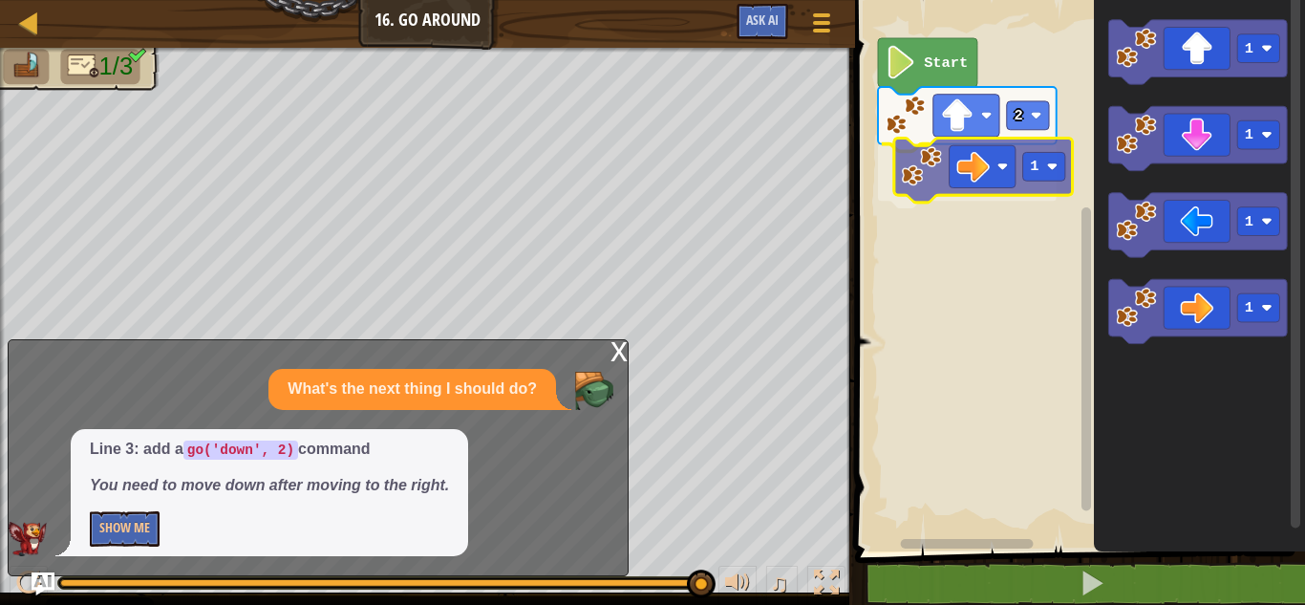
click at [933, 169] on div "Start 2 1 1 1 1 1 1" at bounding box center [1077, 270] width 456 height 561
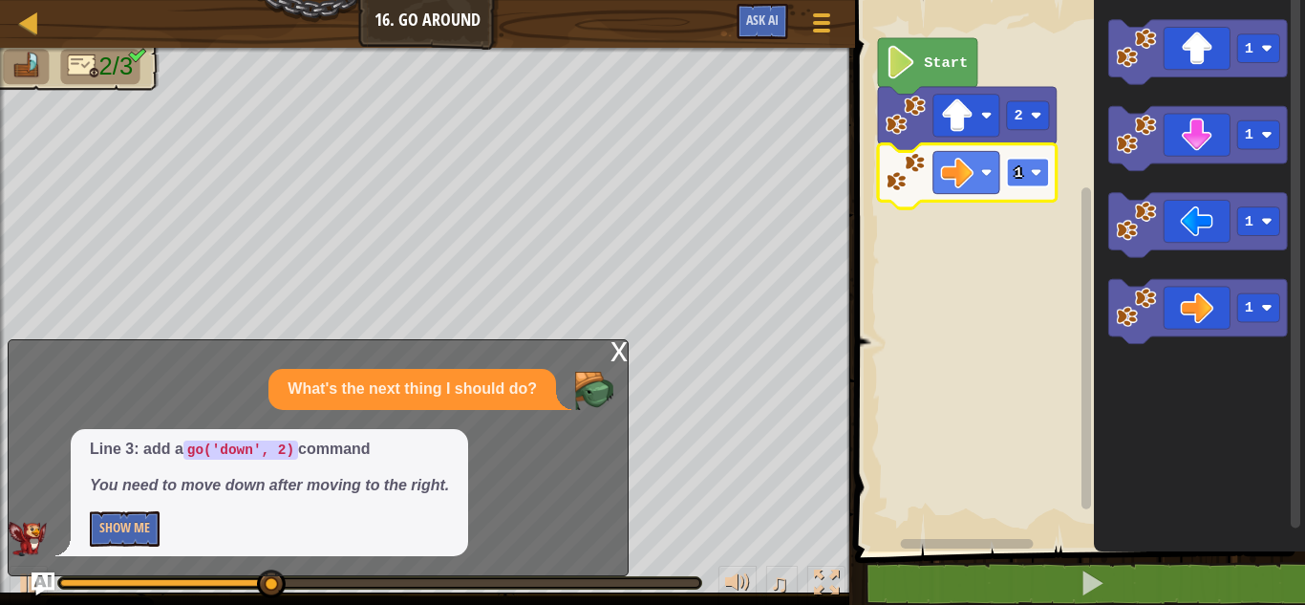
click at [1032, 171] on image "Blockly Workspace" at bounding box center [1036, 172] width 11 height 11
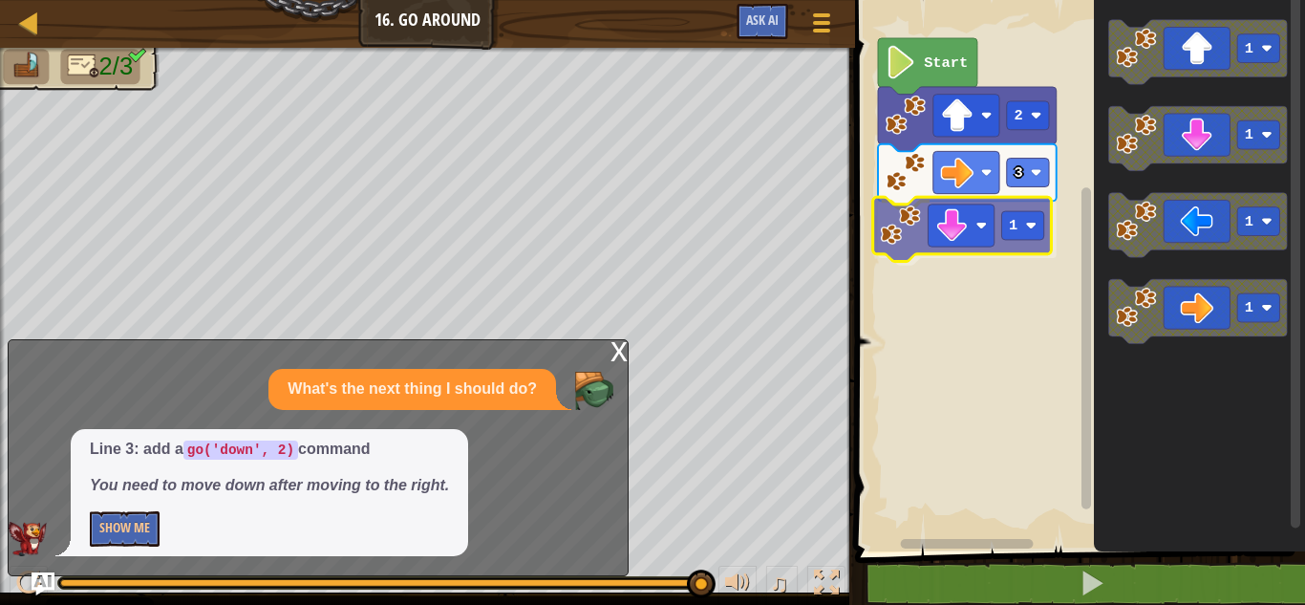
click at [920, 233] on div "Start 2 3 1 1 1 1 1 1" at bounding box center [1077, 270] width 456 height 561
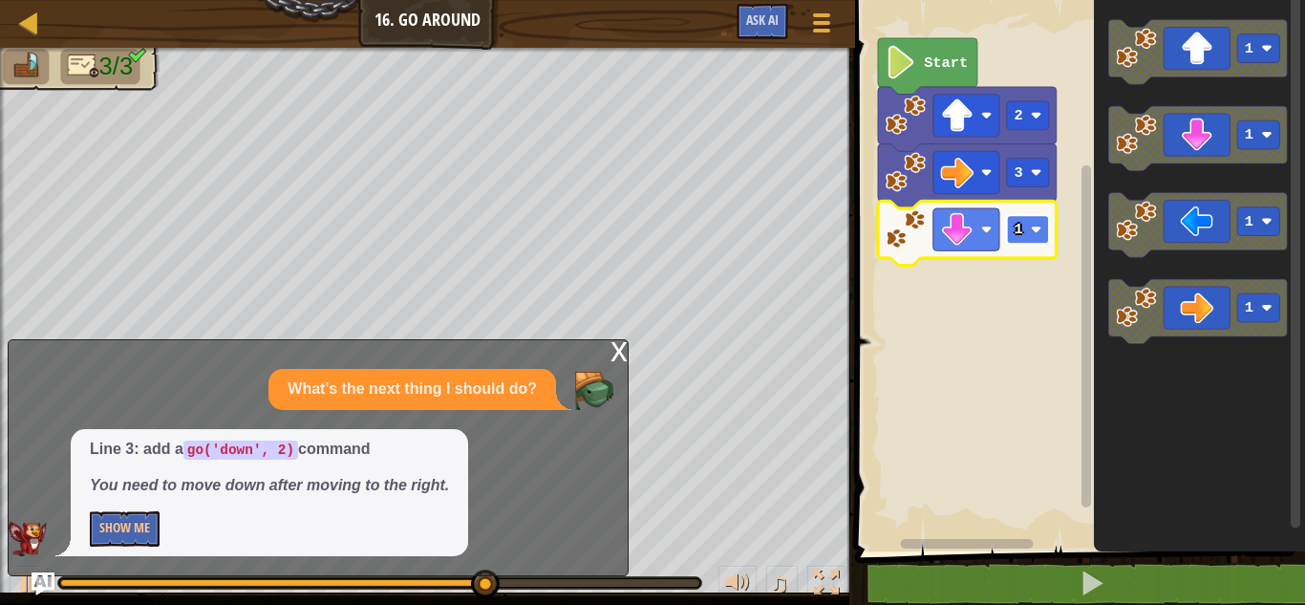
click at [1024, 234] on rect "Blockly Workspace" at bounding box center [1028, 229] width 42 height 29
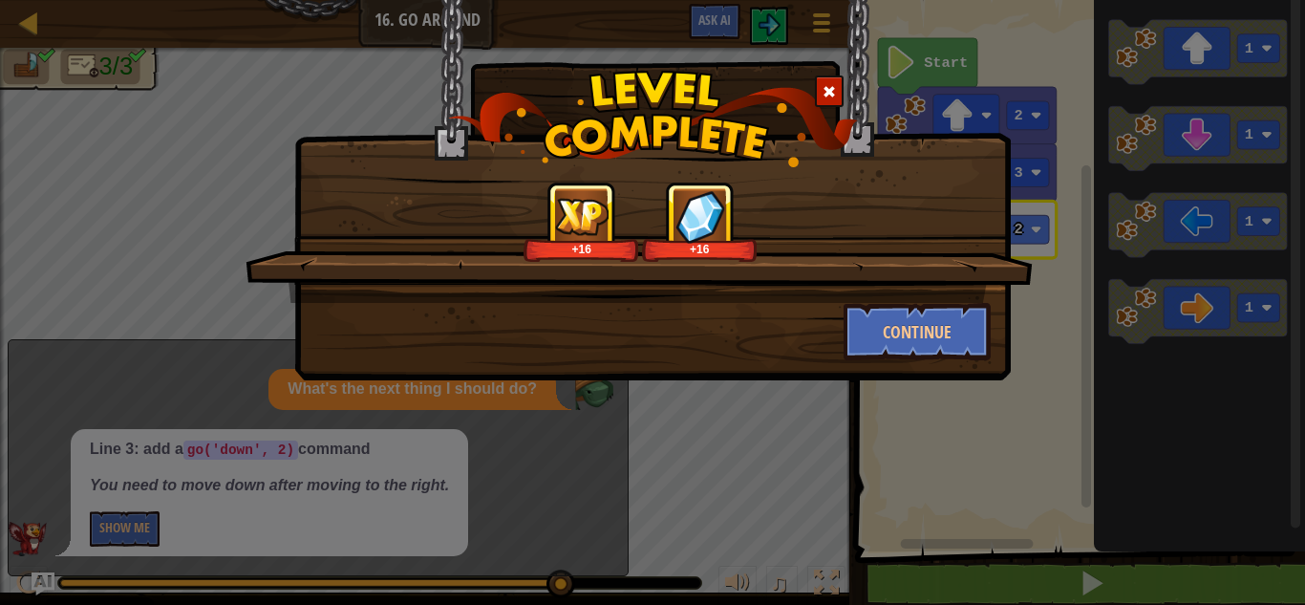
click at [833, 90] on span at bounding box center [829, 91] width 13 height 13
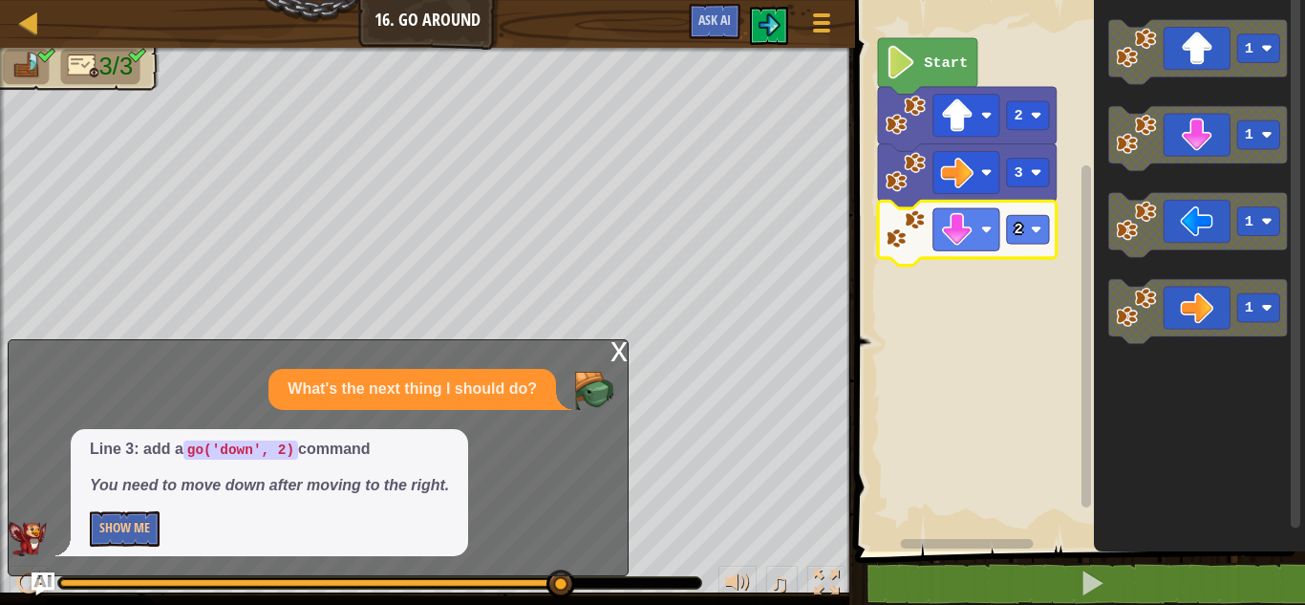
click at [620, 347] on div "x" at bounding box center [618, 349] width 17 height 19
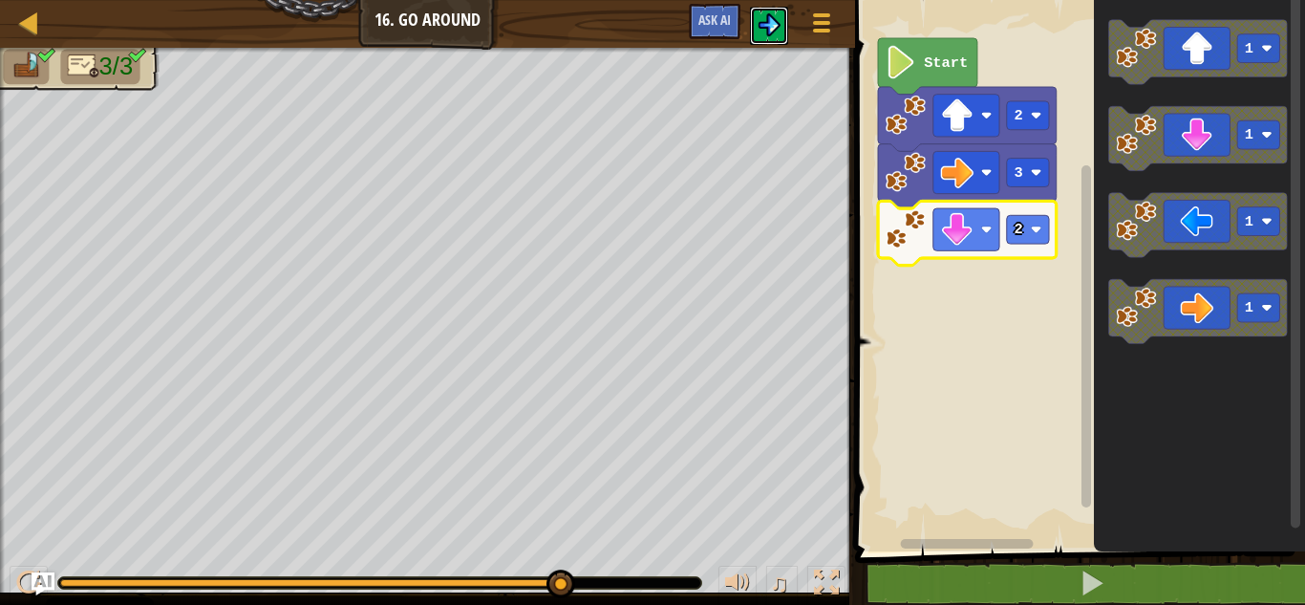
click at [772, 29] on img at bounding box center [769, 24] width 23 height 23
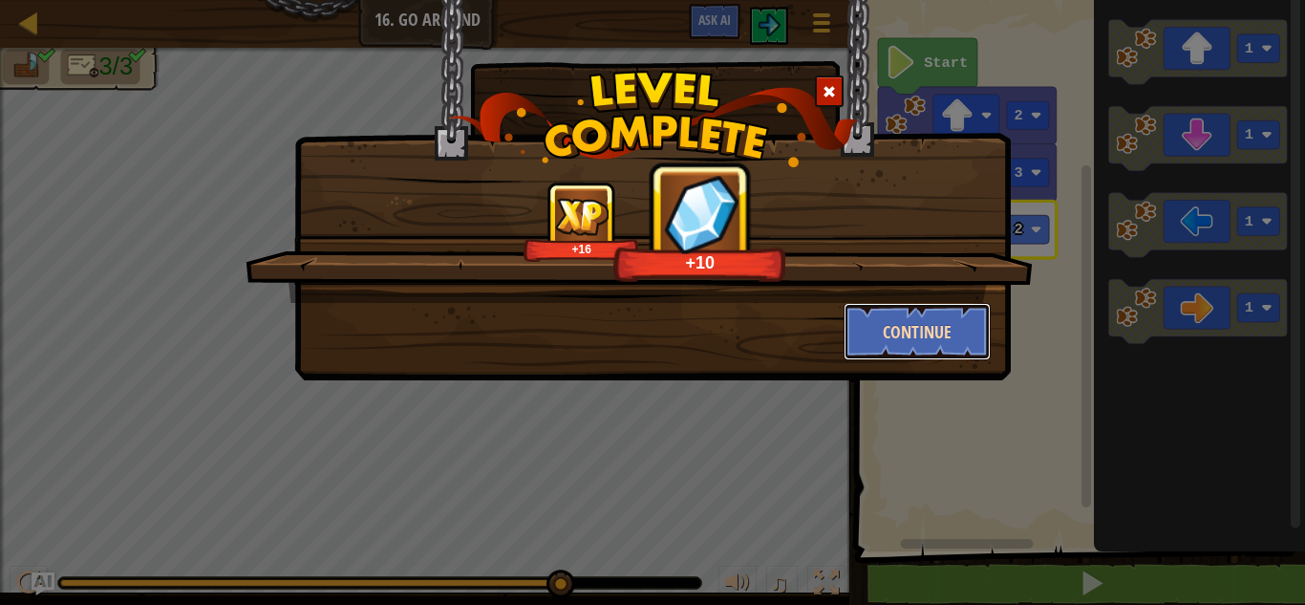
click at [890, 337] on button "Continue" at bounding box center [918, 331] width 148 height 57
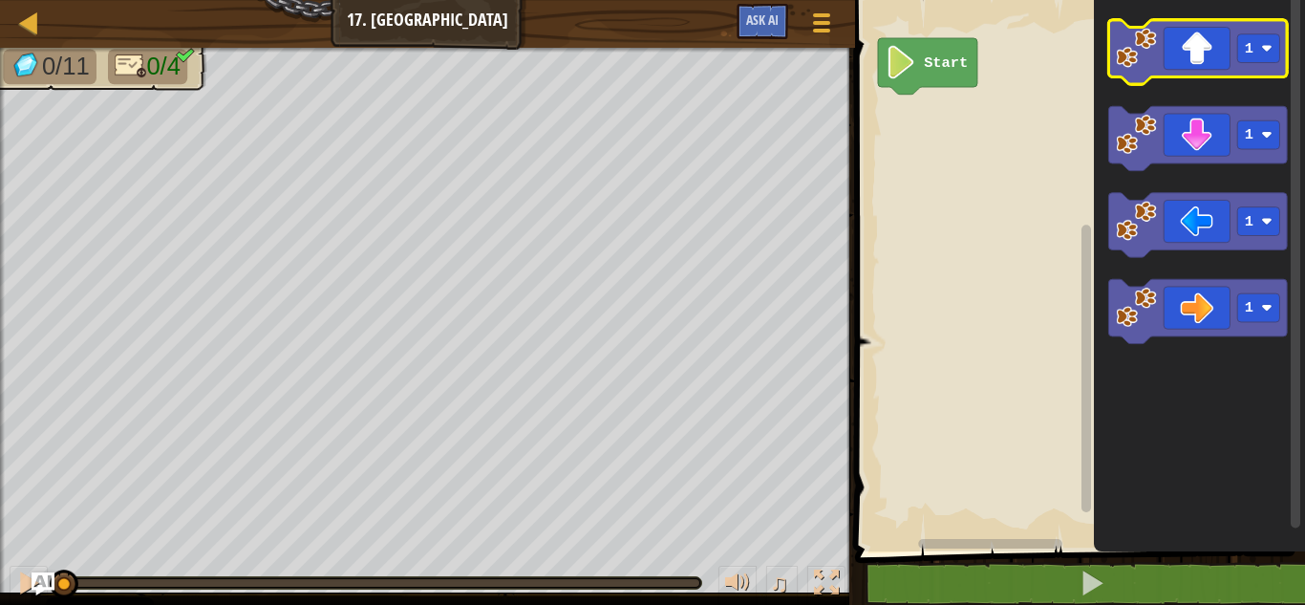
click at [1188, 70] on icon "Blockly Workspace" at bounding box center [1198, 52] width 179 height 64
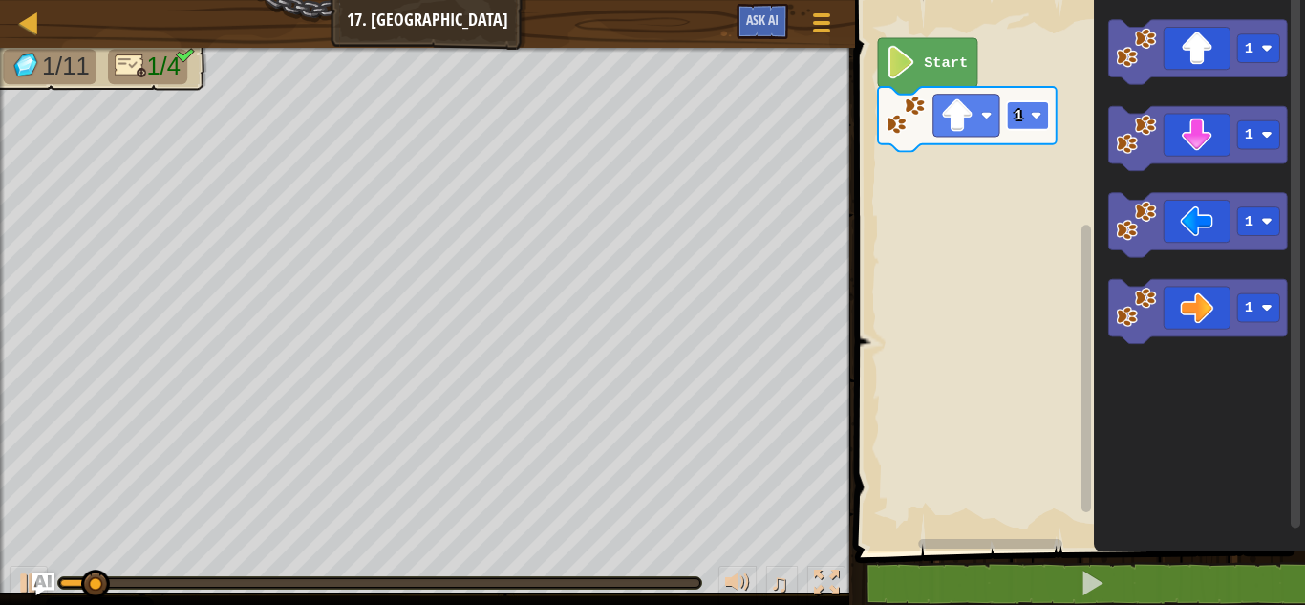
click at [1034, 126] on rect "Blockly Workspace" at bounding box center [1028, 115] width 42 height 29
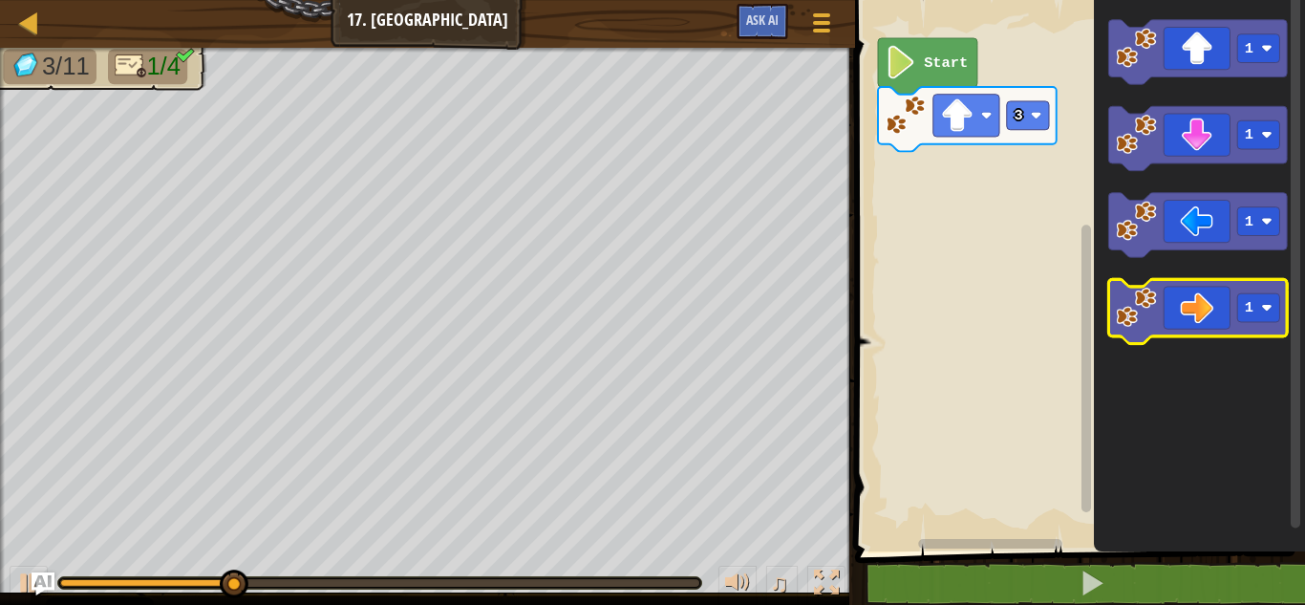
click at [1216, 314] on icon "Blockly Workspace" at bounding box center [1198, 311] width 179 height 64
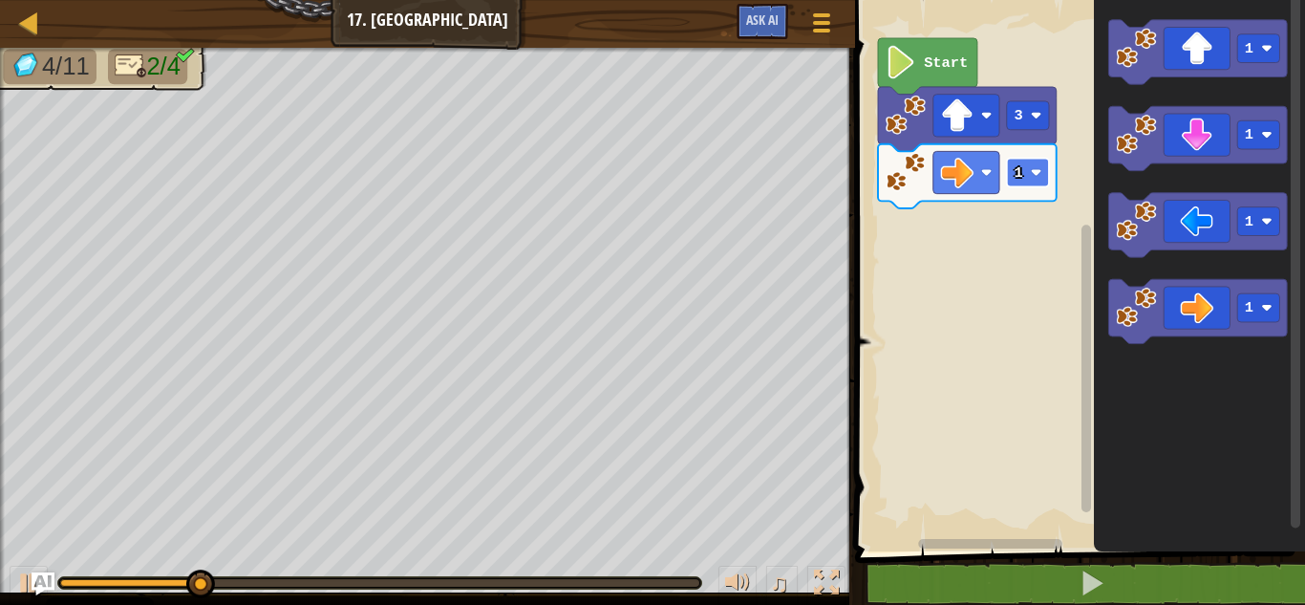
click at [1026, 161] on rect "Blockly Workspace" at bounding box center [1028, 173] width 42 height 29
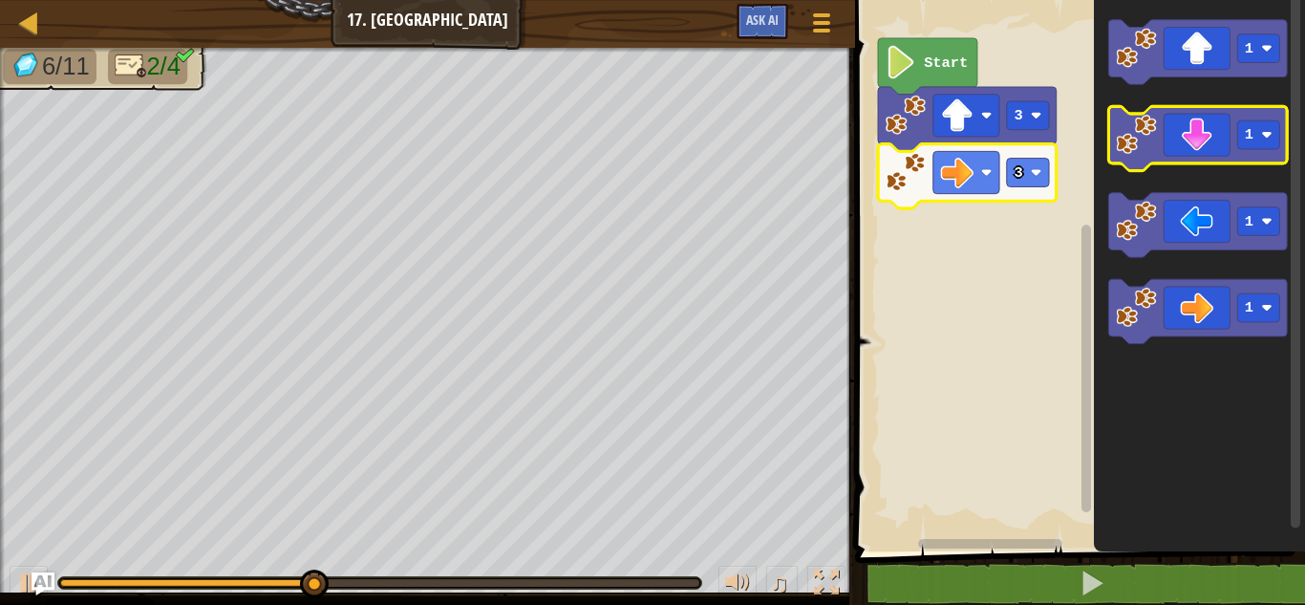
click at [1183, 153] on icon "Blockly Workspace" at bounding box center [1198, 138] width 179 height 64
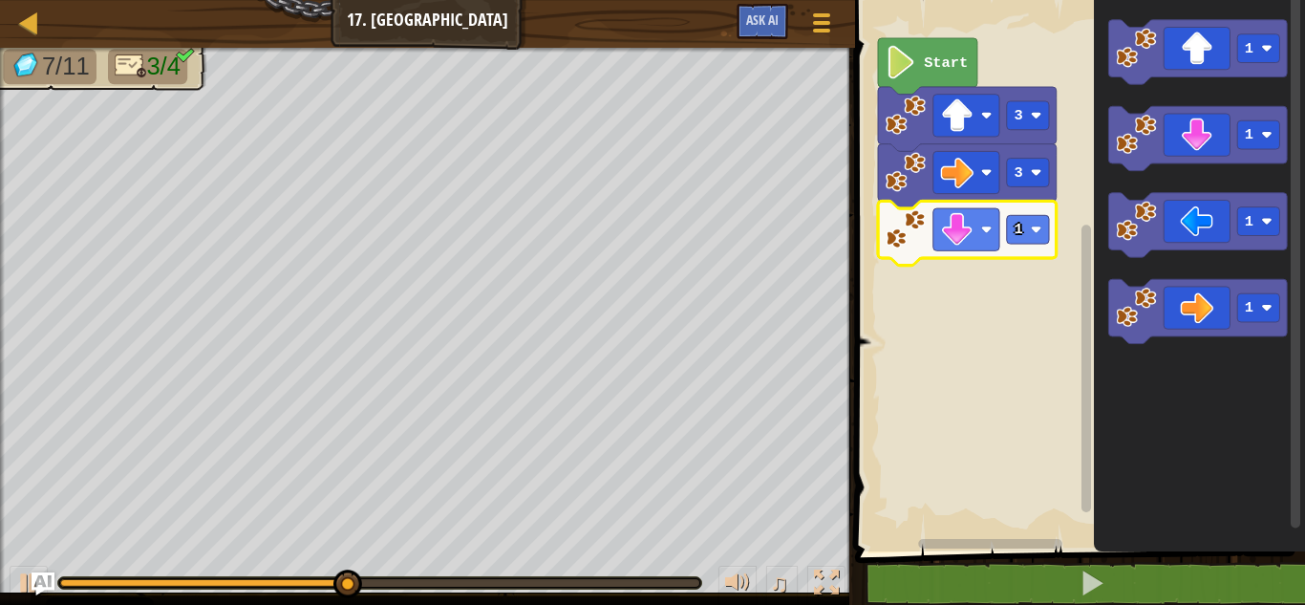
click at [1053, 246] on icon "Blockly Workspace" at bounding box center [967, 233] width 179 height 64
click at [1026, 235] on rect "Blockly Workspace" at bounding box center [1028, 229] width 42 height 29
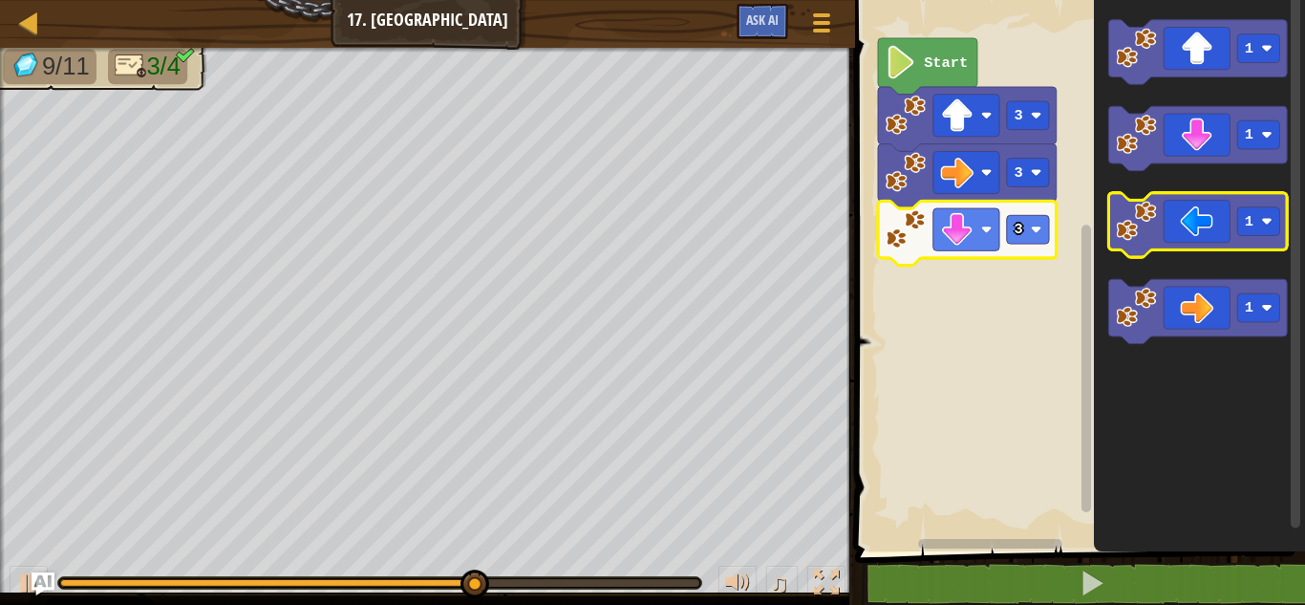
click at [1206, 219] on icon "Blockly Workspace" at bounding box center [1198, 225] width 179 height 64
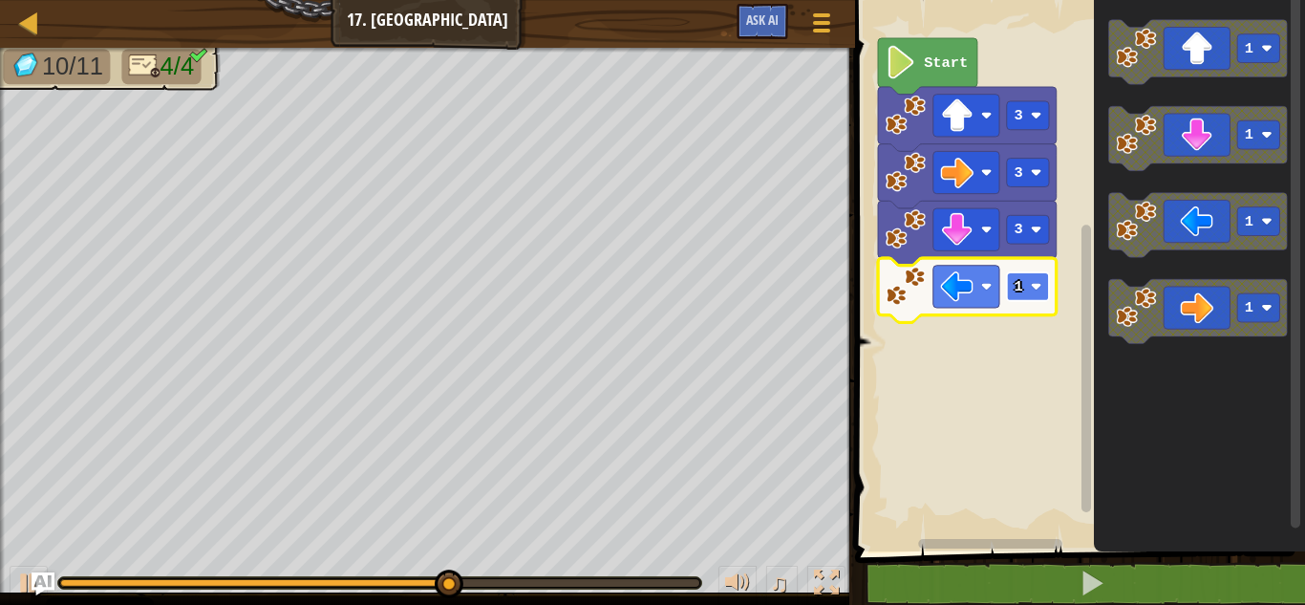
click at [1038, 278] on rect "Blockly Workspace" at bounding box center [1028, 286] width 42 height 29
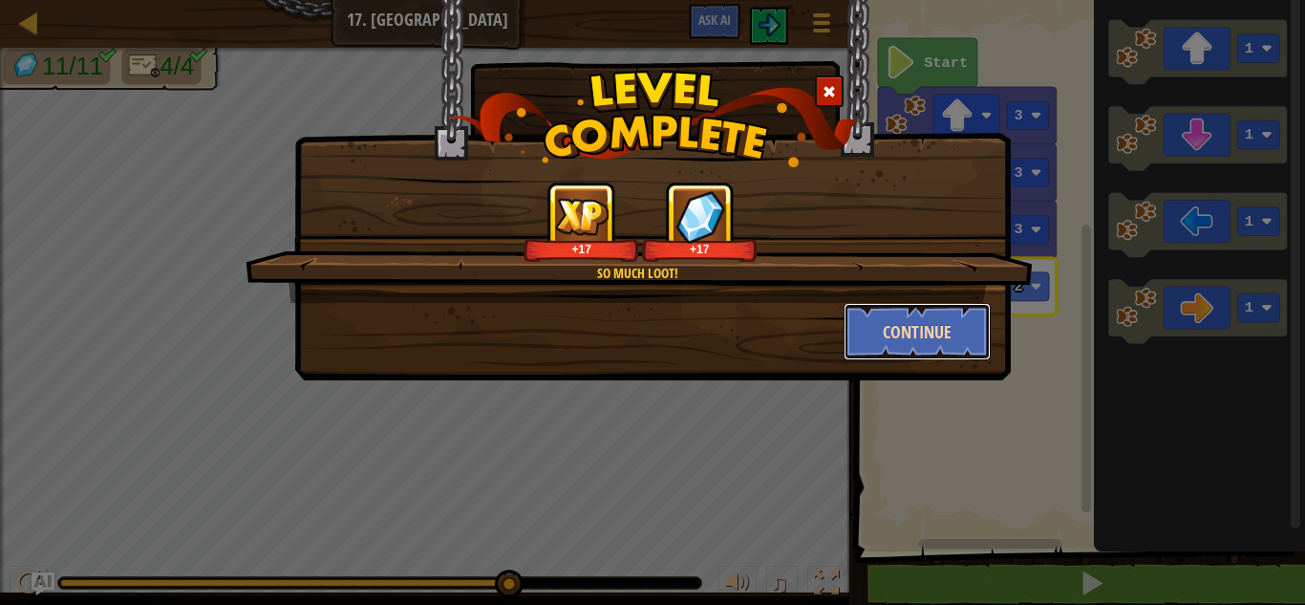
click at [906, 335] on button "Continue" at bounding box center [918, 331] width 148 height 57
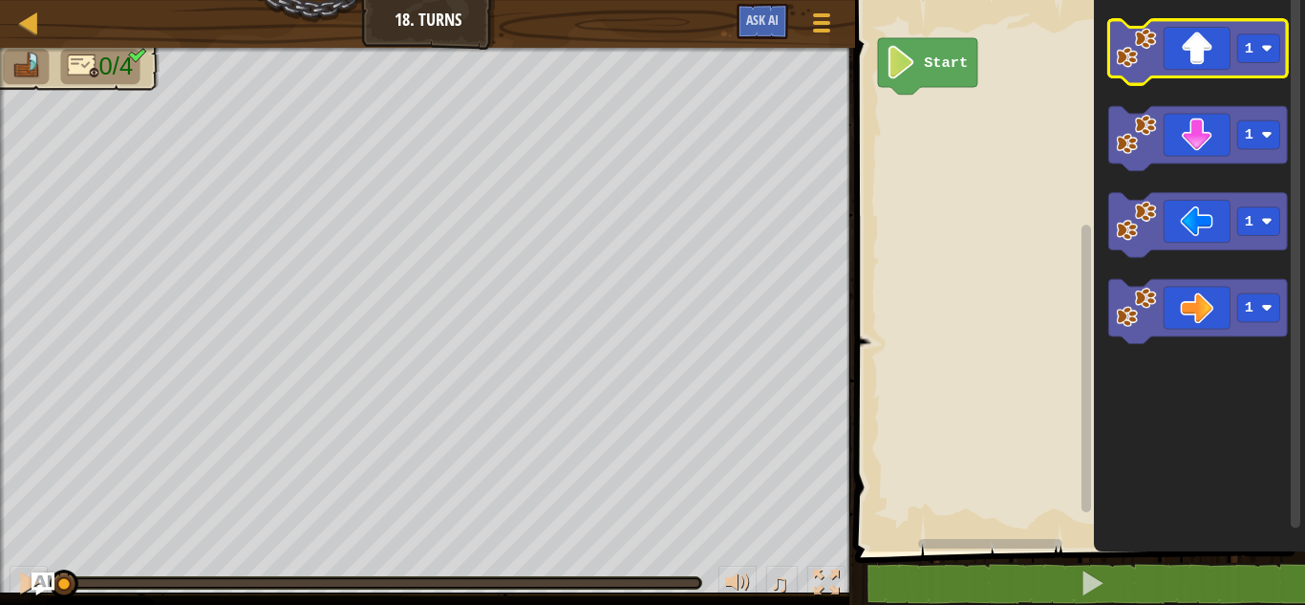
click at [1186, 73] on icon "Blockly Workspace" at bounding box center [1198, 52] width 179 height 64
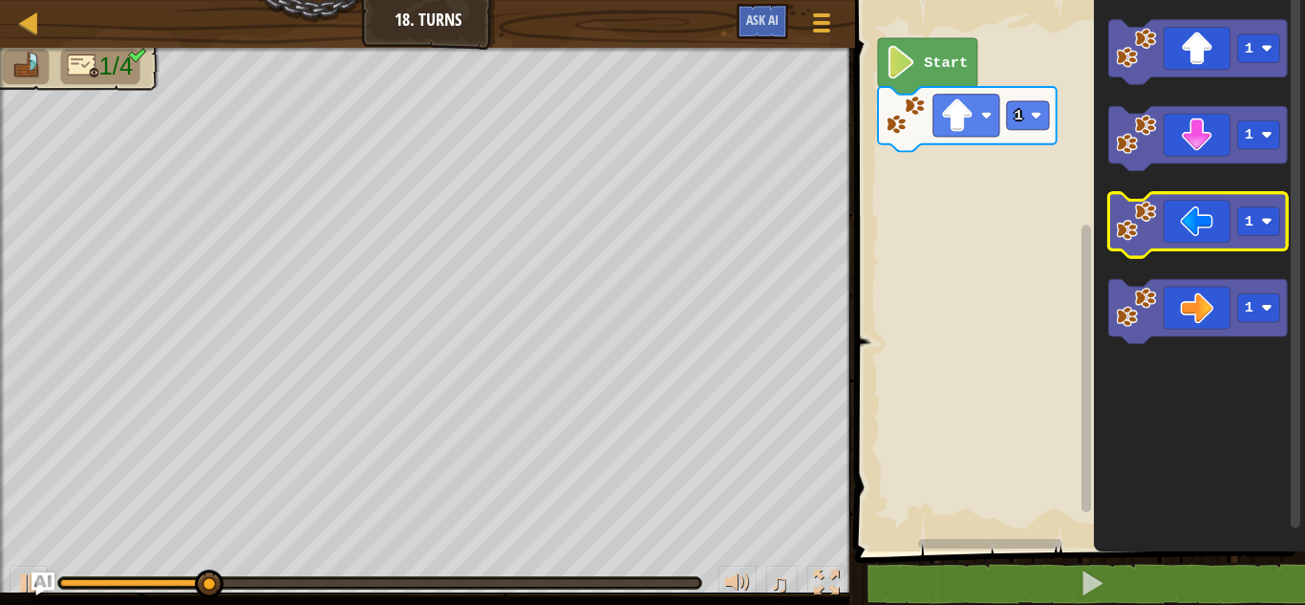
click at [1177, 193] on icon "Blockly Workspace" at bounding box center [1198, 225] width 179 height 64
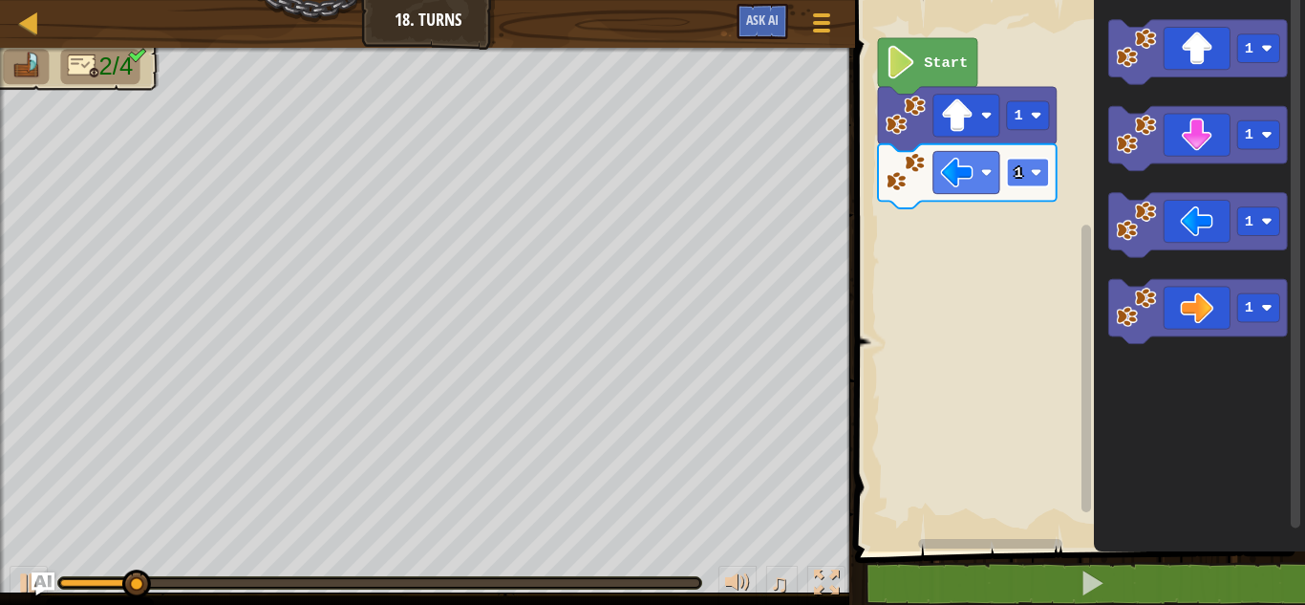
click at [1040, 167] on image "Blockly Workspace" at bounding box center [1036, 172] width 11 height 11
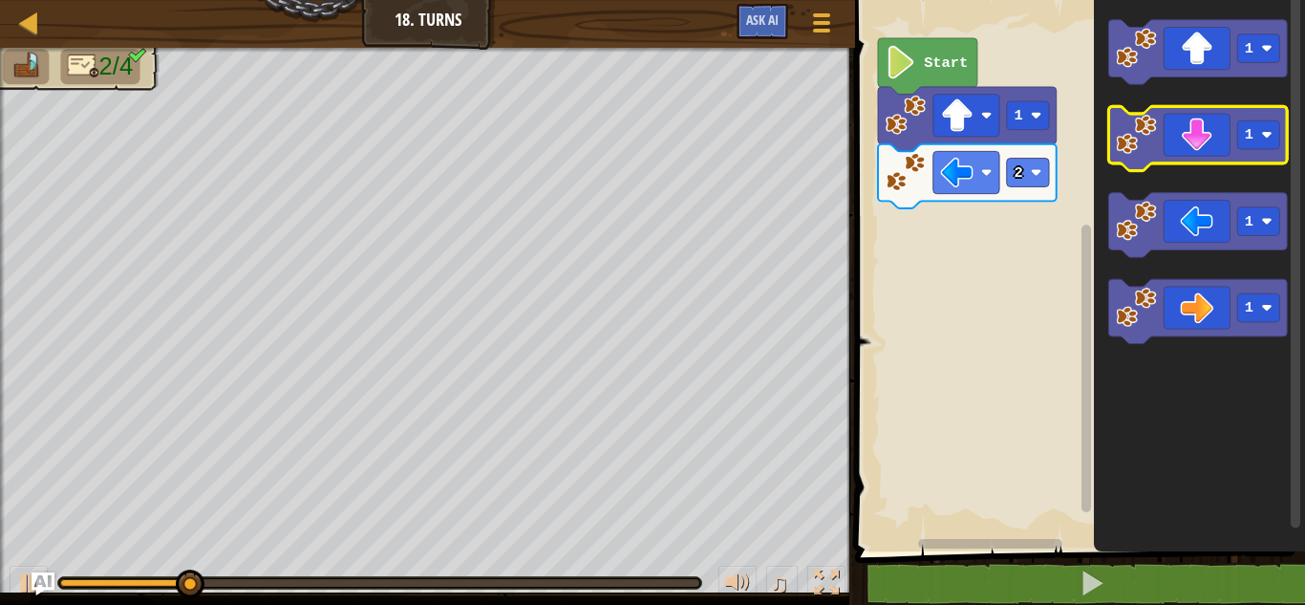
click at [1169, 146] on icon "Blockly Workspace" at bounding box center [1198, 138] width 179 height 64
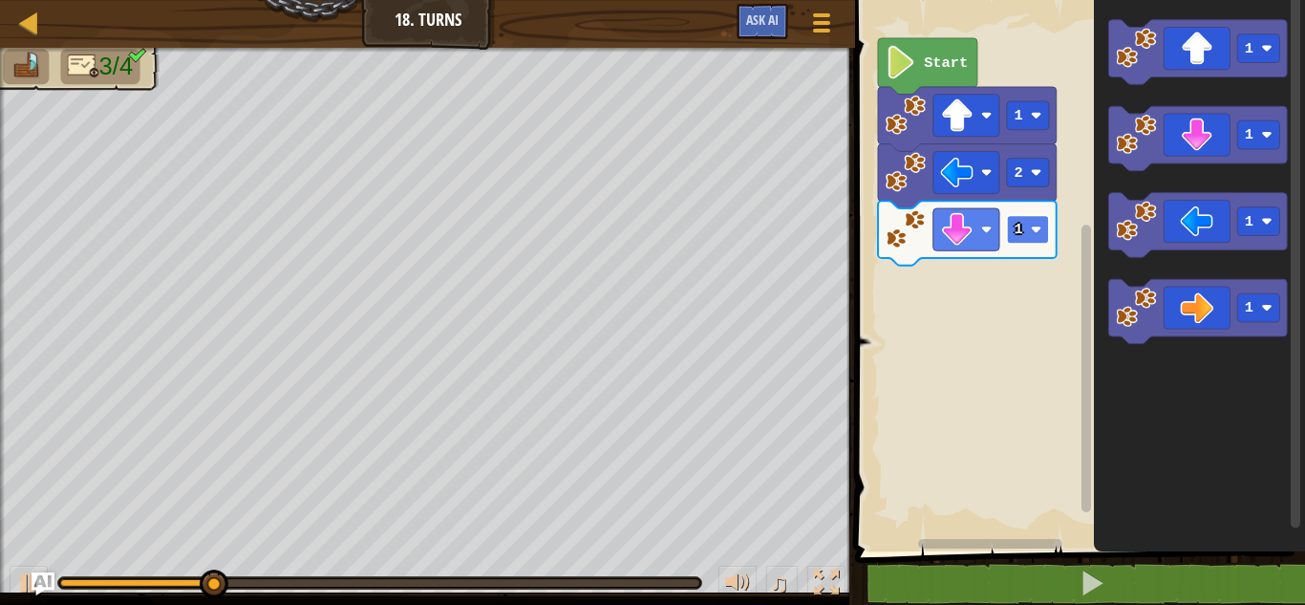
click at [1034, 230] on image "Blockly Workspace" at bounding box center [1036, 229] width 11 height 11
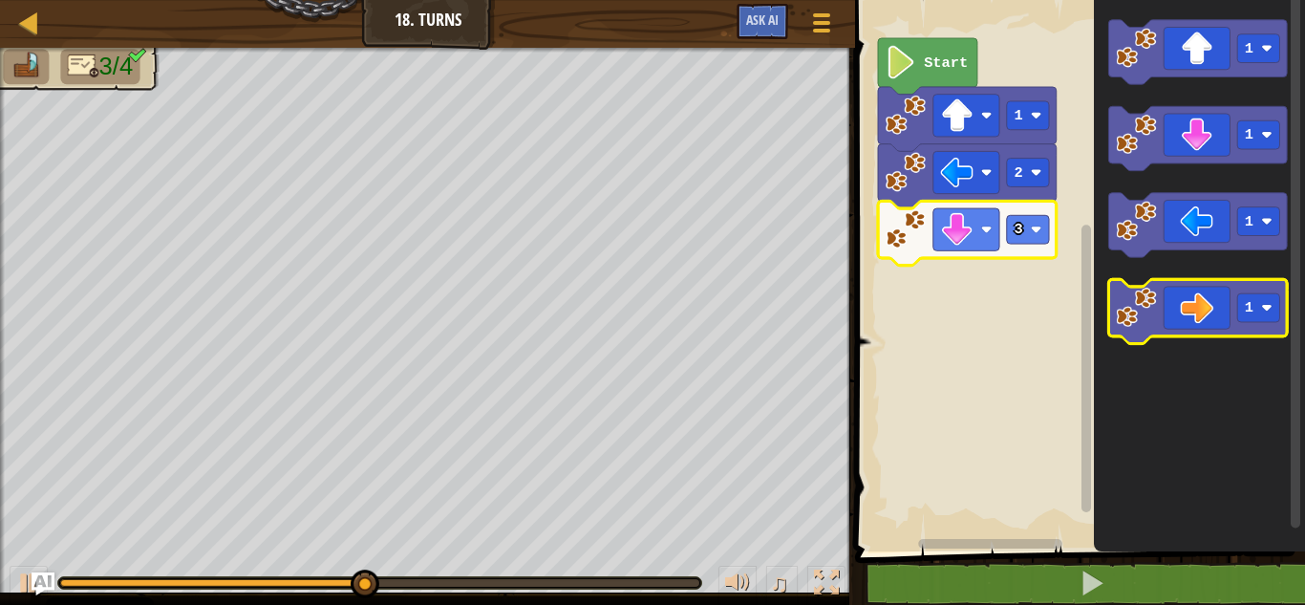
click at [1233, 305] on icon "Blockly Workspace" at bounding box center [1198, 311] width 179 height 64
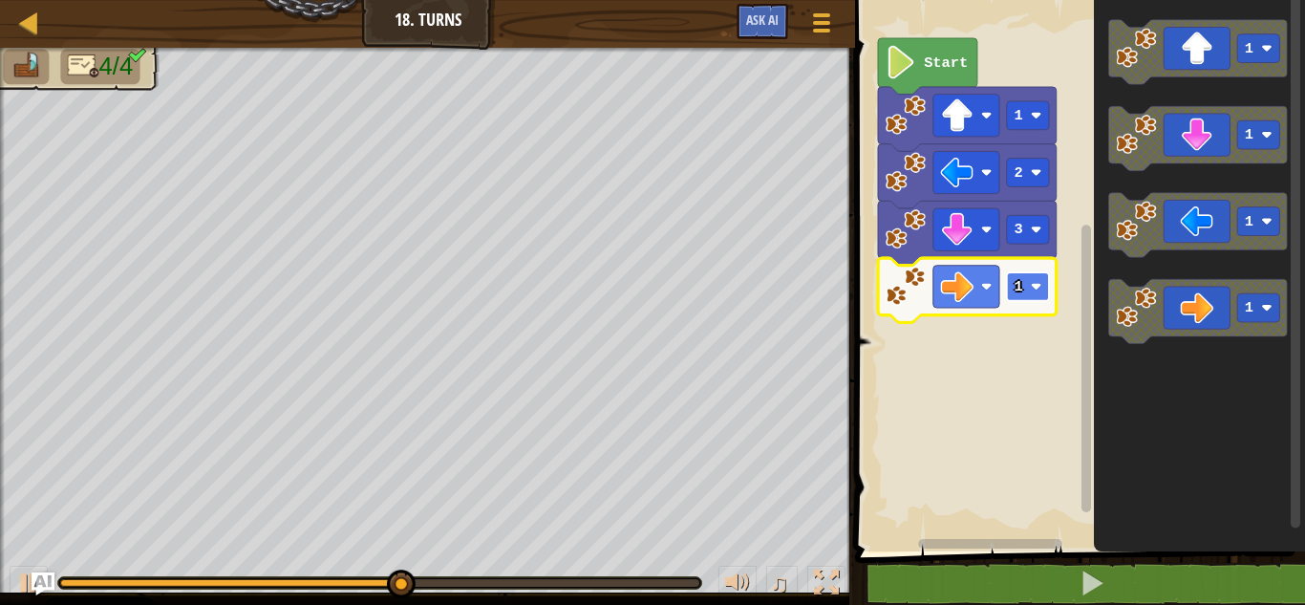
click at [1035, 272] on rect "Blockly Workspace" at bounding box center [1028, 286] width 42 height 29
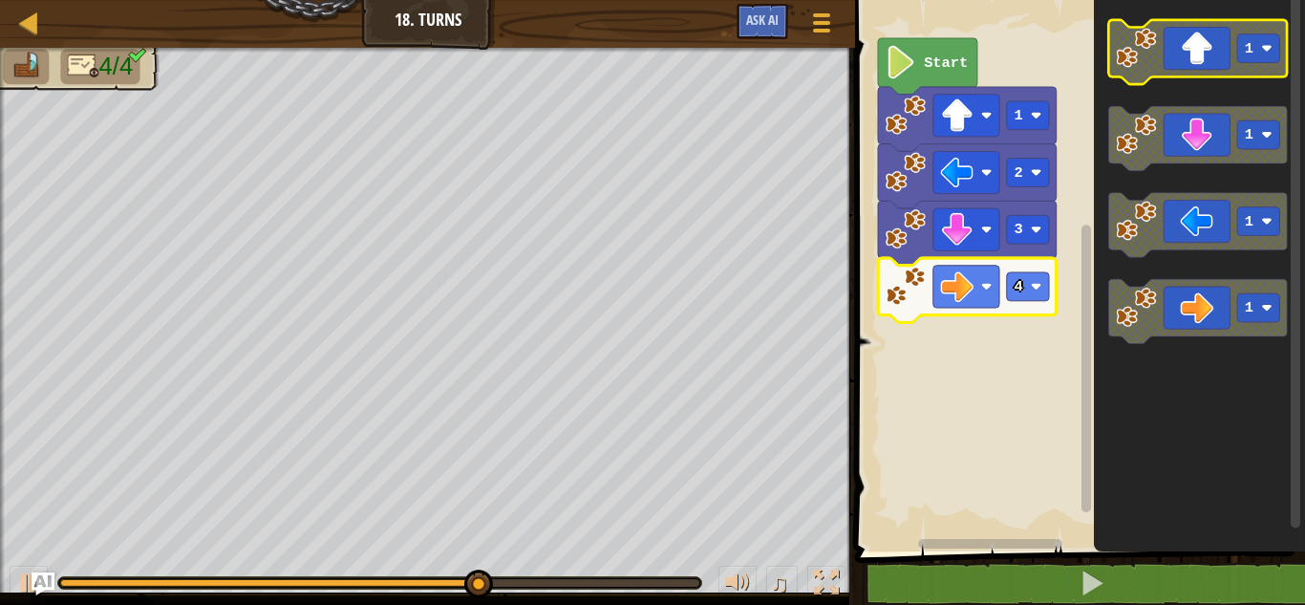
click at [1233, 23] on icon "Blockly Workspace" at bounding box center [1198, 52] width 179 height 64
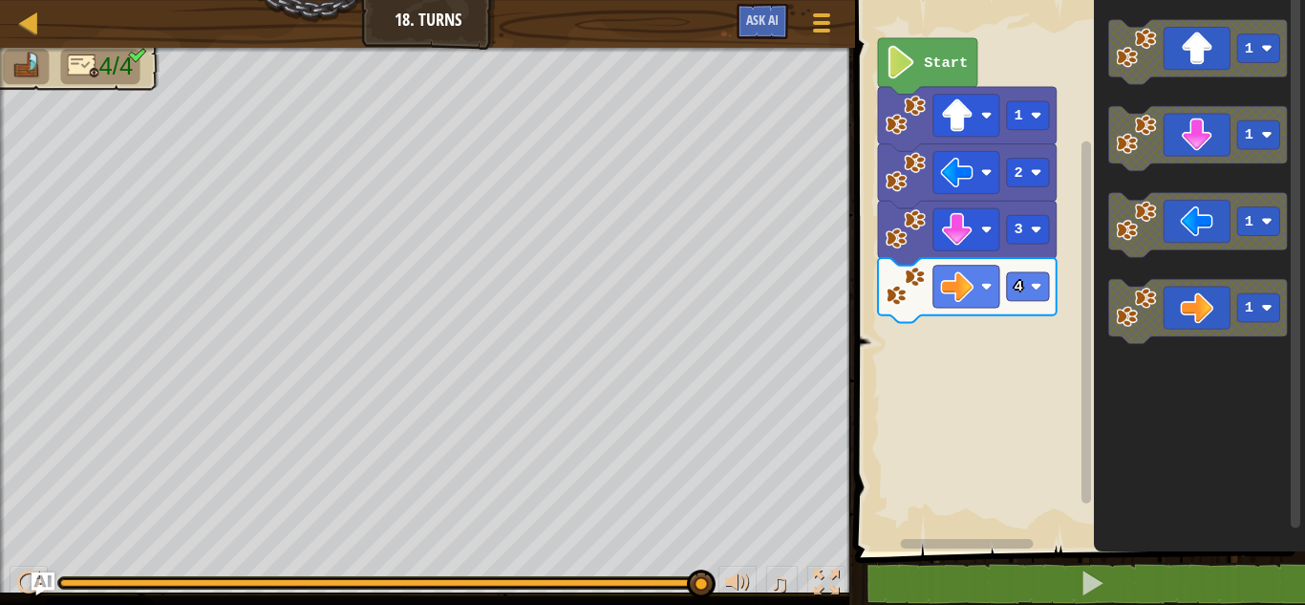
click at [927, 99] on icon "Blockly Workspace" at bounding box center [967, 119] width 179 height 64
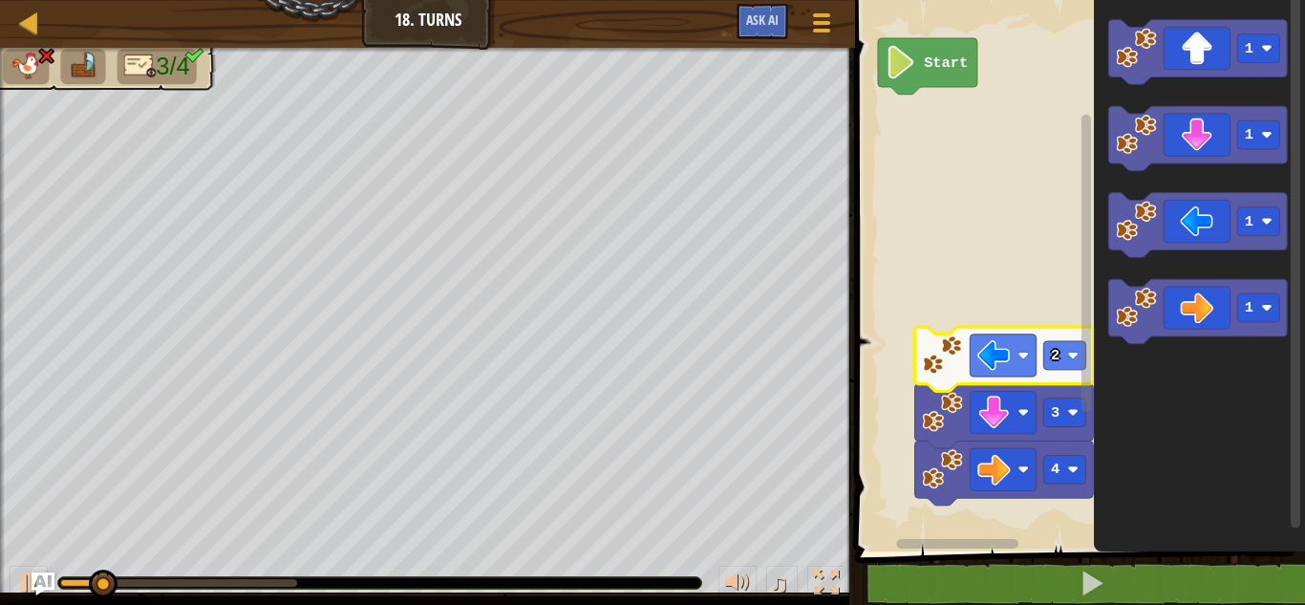
click at [956, 365] on image "Blockly Workspace" at bounding box center [942, 354] width 40 height 40
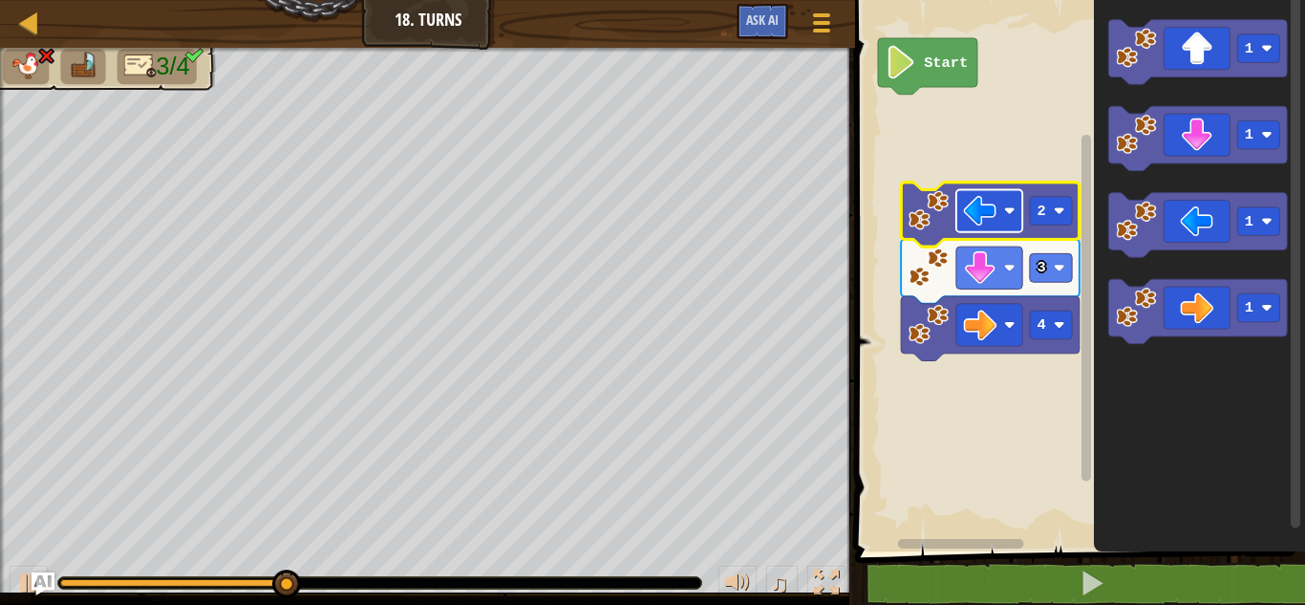
click at [967, 208] on image "Blockly Workspace" at bounding box center [980, 210] width 33 height 33
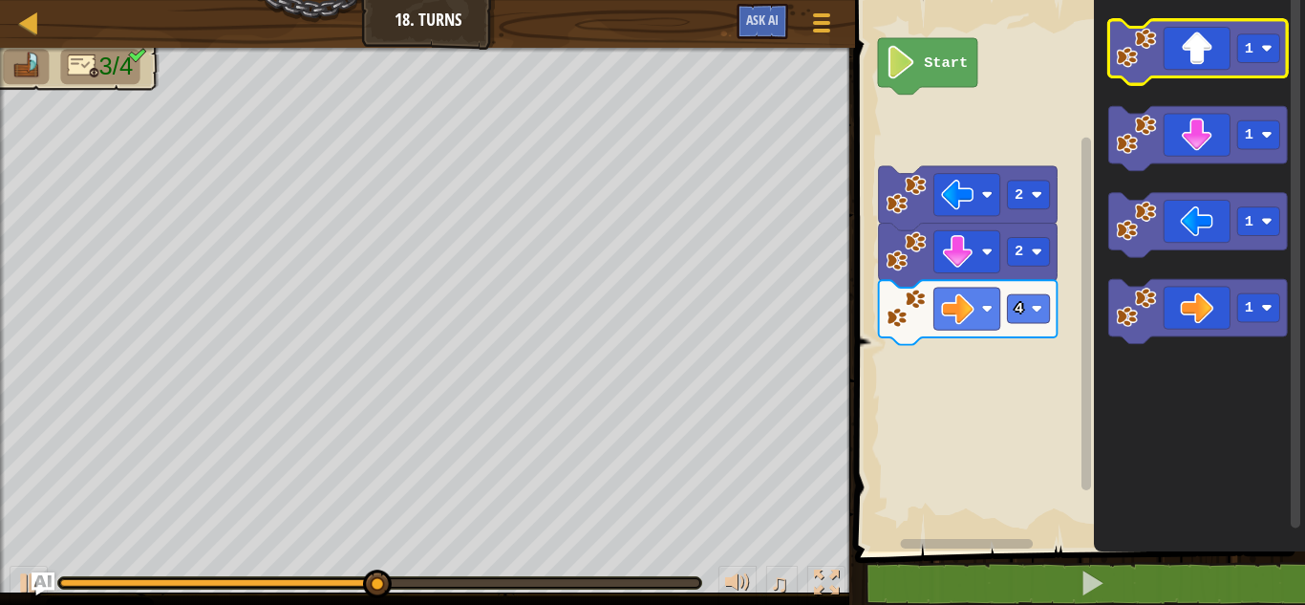
click at [1232, 53] on icon "Blockly Workspace" at bounding box center [1198, 52] width 179 height 64
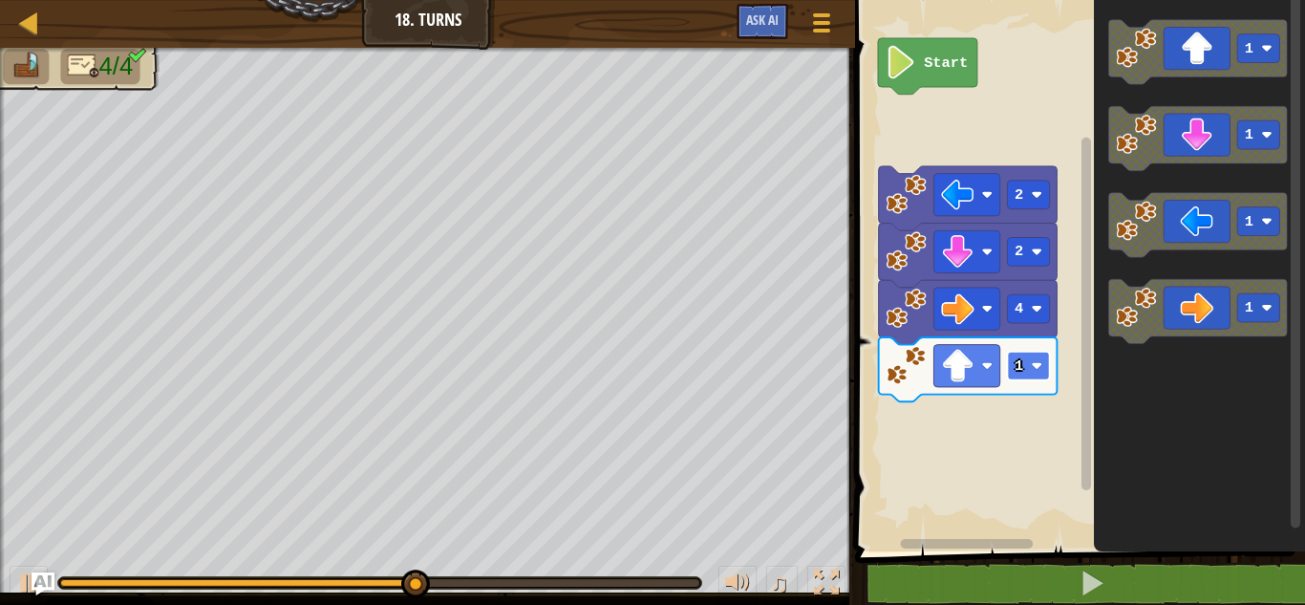
click at [1032, 365] on image "Blockly Workspace" at bounding box center [1037, 365] width 11 height 11
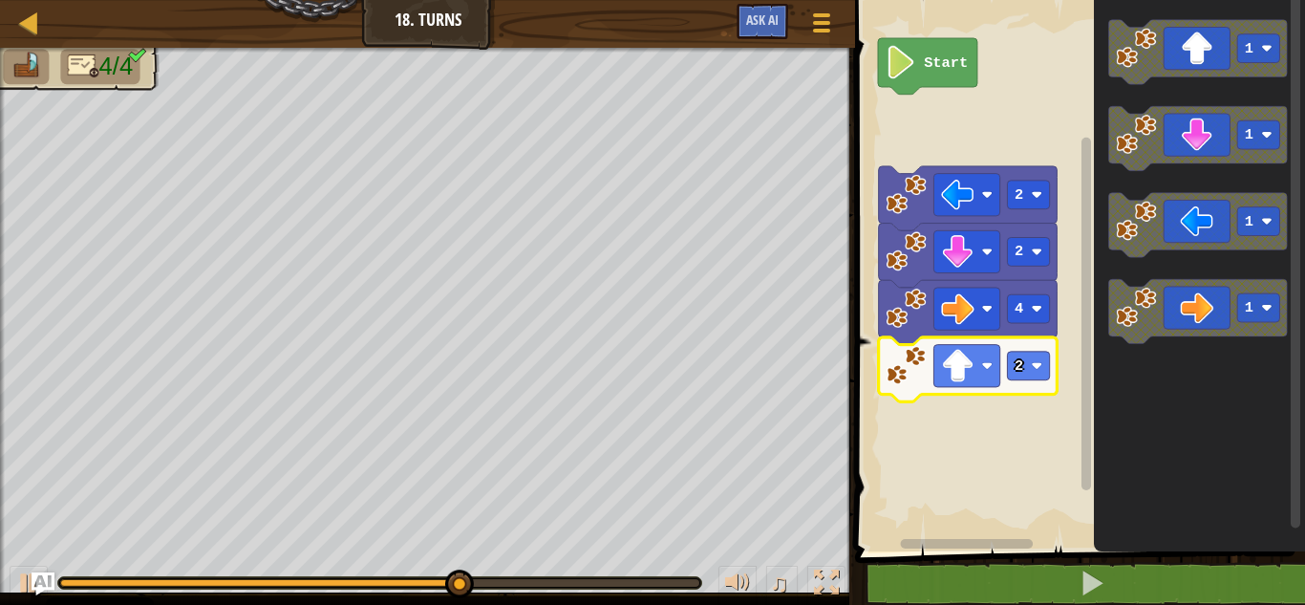
click at [1018, 350] on icon "Blockly Workspace" at bounding box center [968, 369] width 179 height 64
click at [1033, 375] on rect "Blockly Workspace" at bounding box center [1029, 366] width 42 height 29
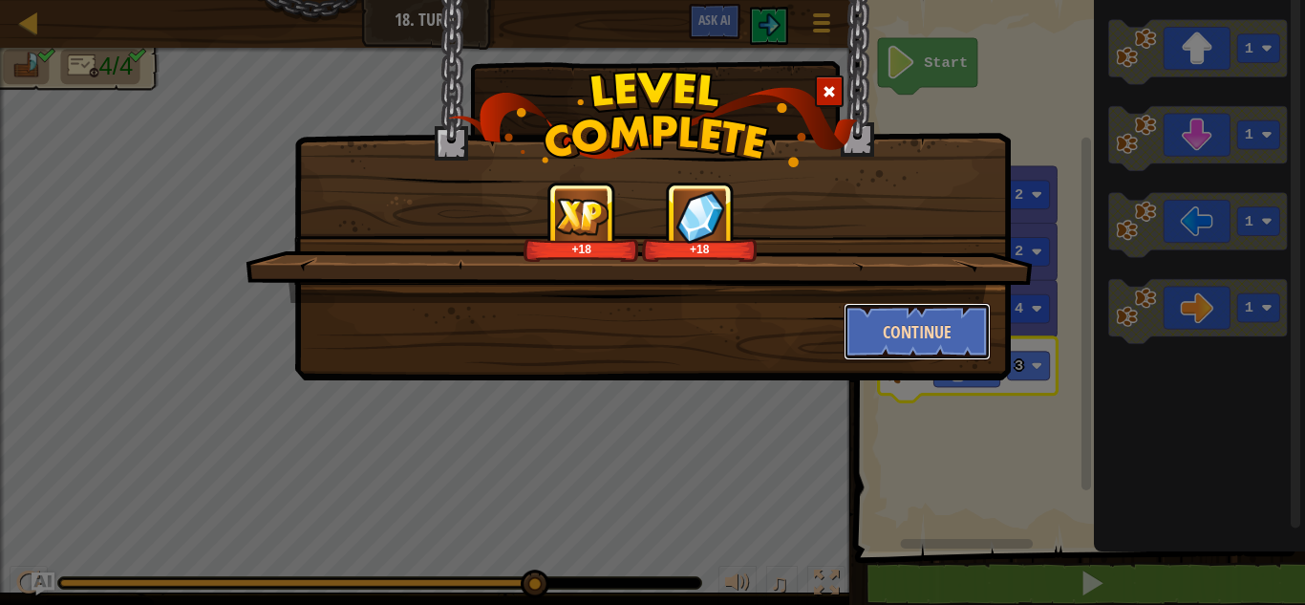
click at [911, 315] on button "Continue" at bounding box center [918, 331] width 148 height 57
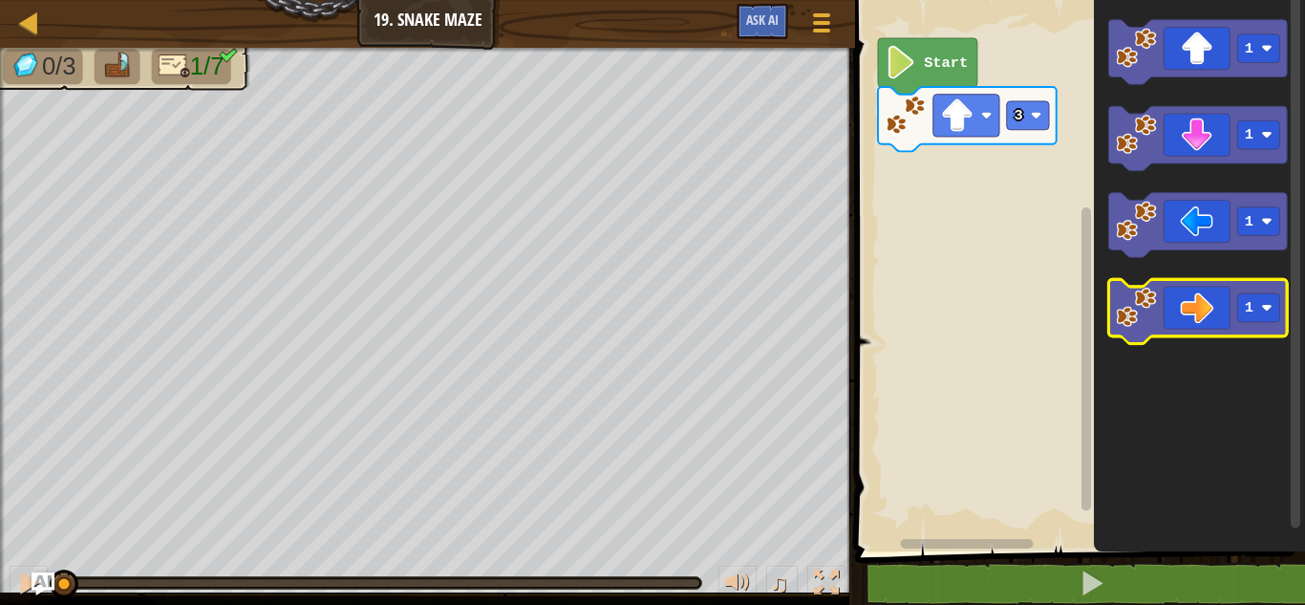
click at [1207, 301] on icon "Blockly Workspace" at bounding box center [1198, 311] width 179 height 64
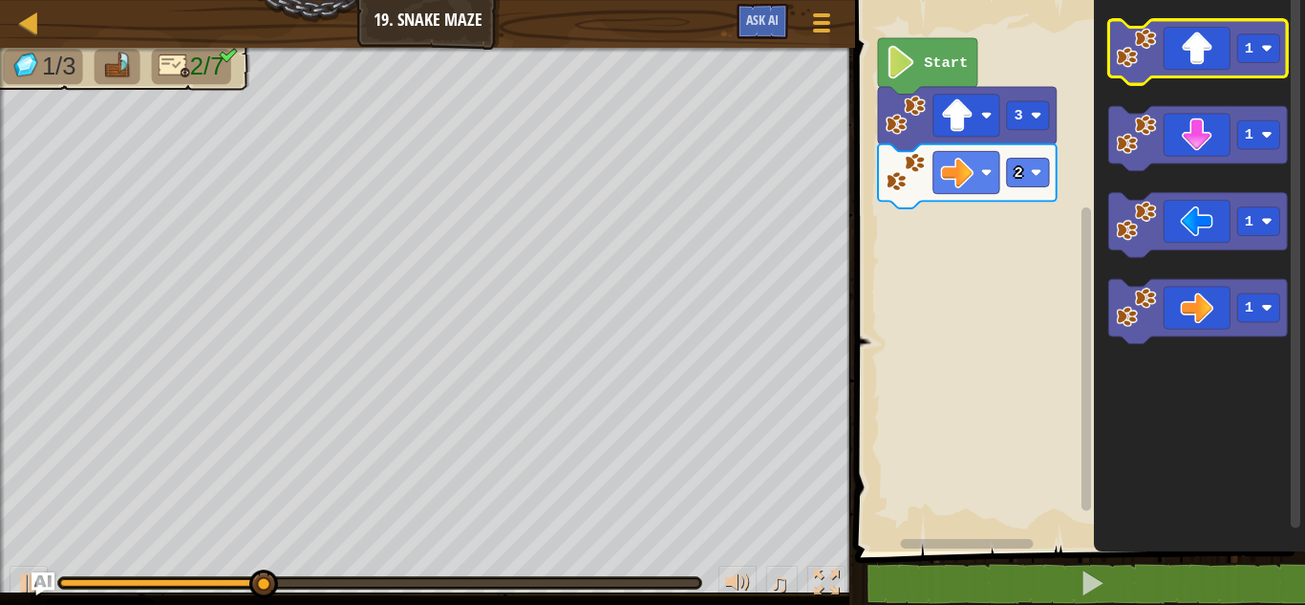
click at [1217, 61] on icon "Blockly Workspace" at bounding box center [1198, 52] width 179 height 64
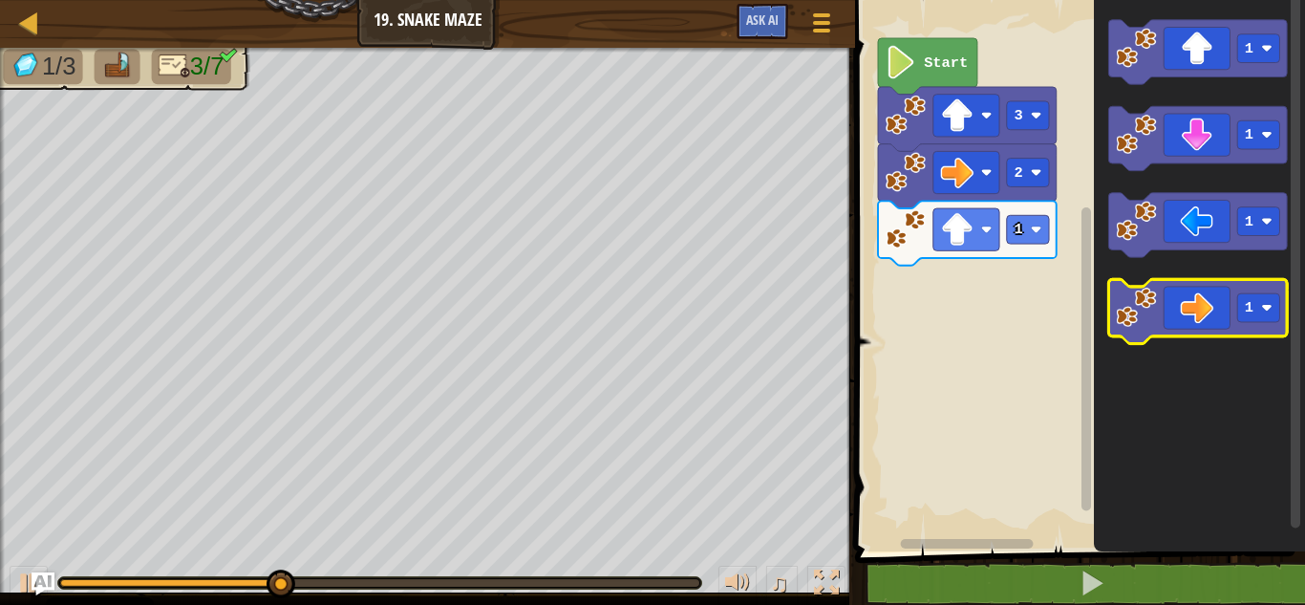
click at [1236, 304] on icon "Blockly Workspace" at bounding box center [1198, 311] width 179 height 64
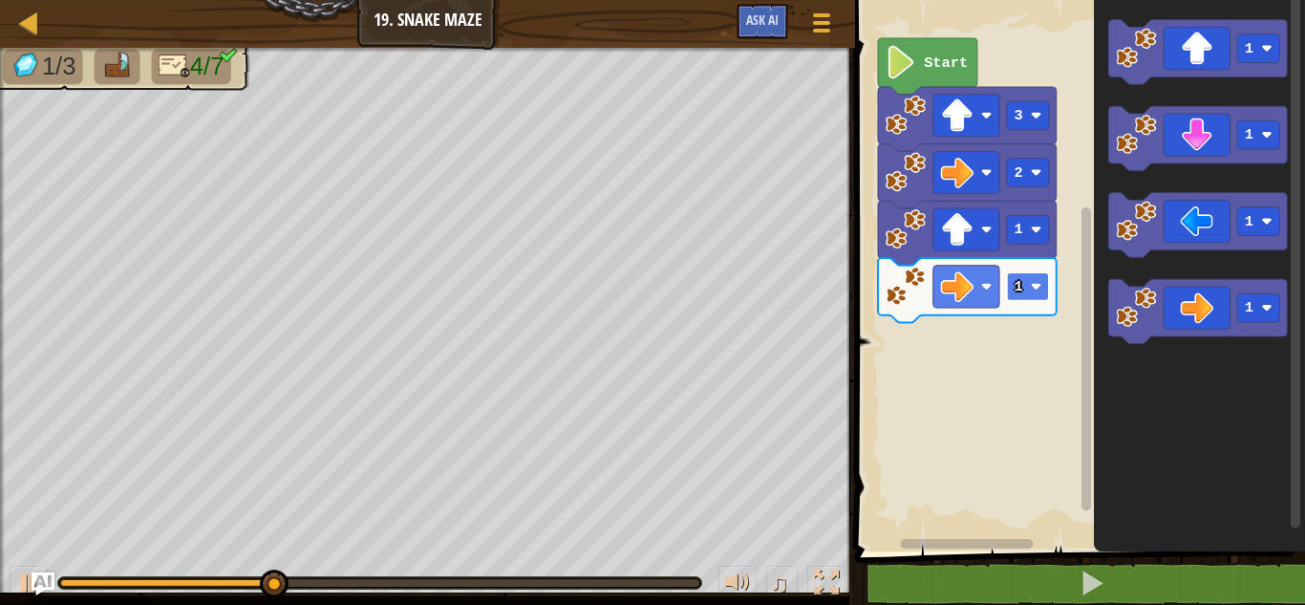
click at [1033, 278] on rect "Blockly Workspace" at bounding box center [1028, 286] width 42 height 29
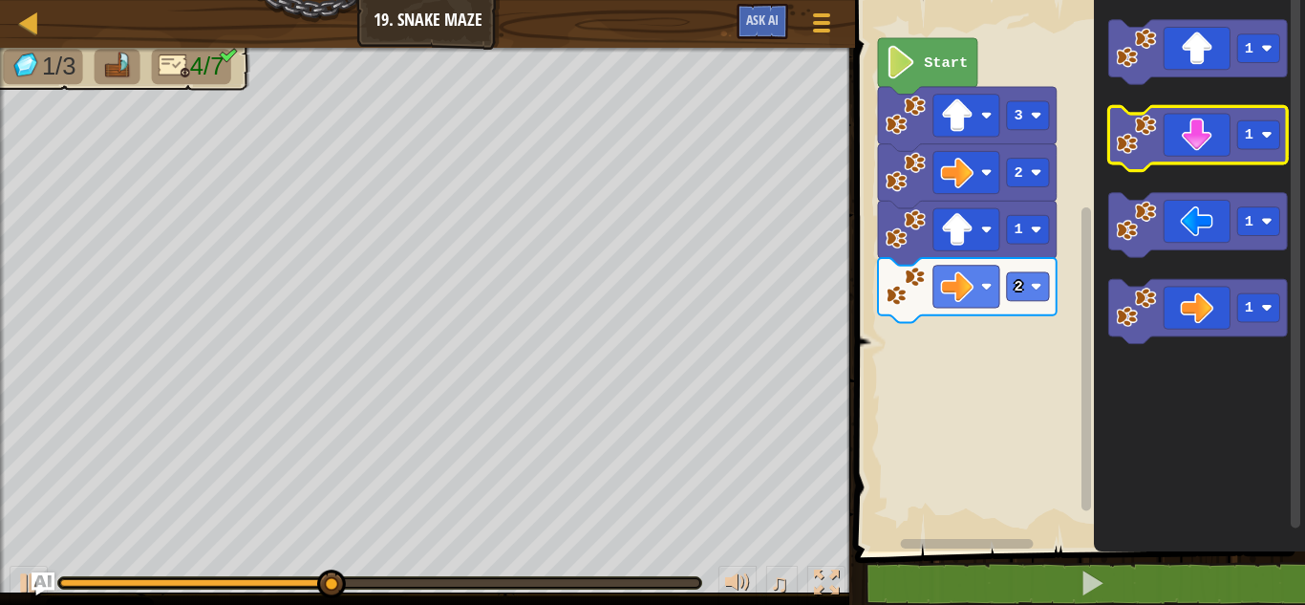
click at [1190, 125] on icon "Blockly Workspace" at bounding box center [1198, 138] width 179 height 64
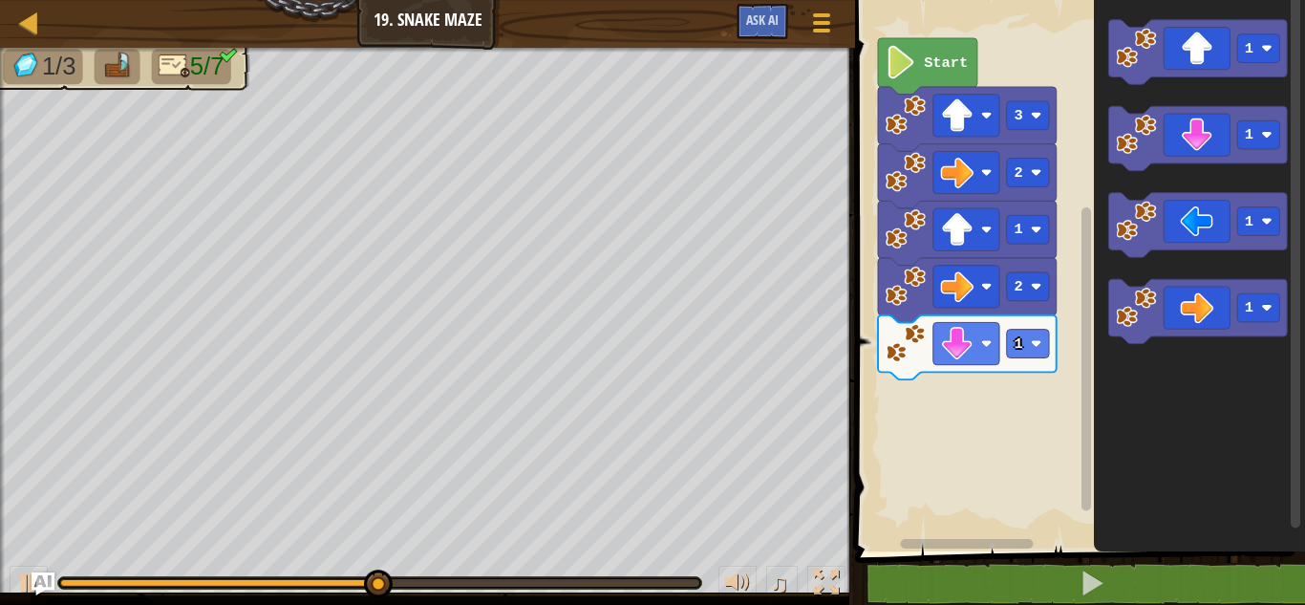
click at [1033, 364] on icon "Blockly Workspace" at bounding box center [967, 347] width 179 height 64
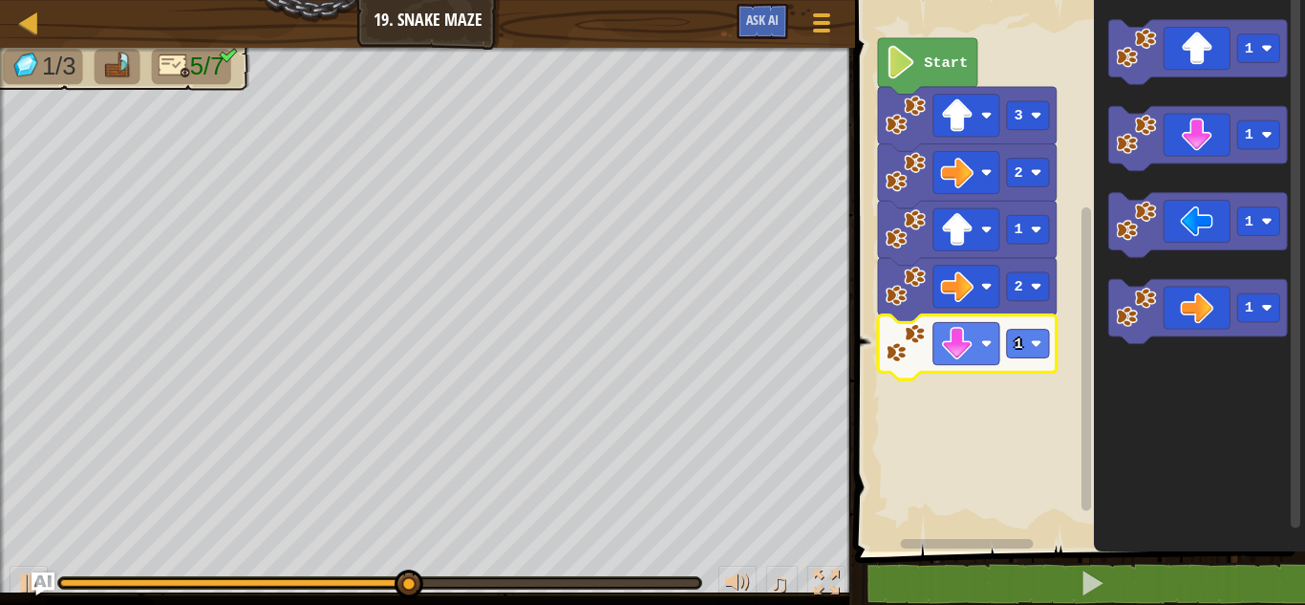
click at [1023, 325] on icon "Blockly Workspace" at bounding box center [967, 347] width 179 height 64
click at [1030, 338] on rect "Blockly Workspace" at bounding box center [1028, 344] width 42 height 29
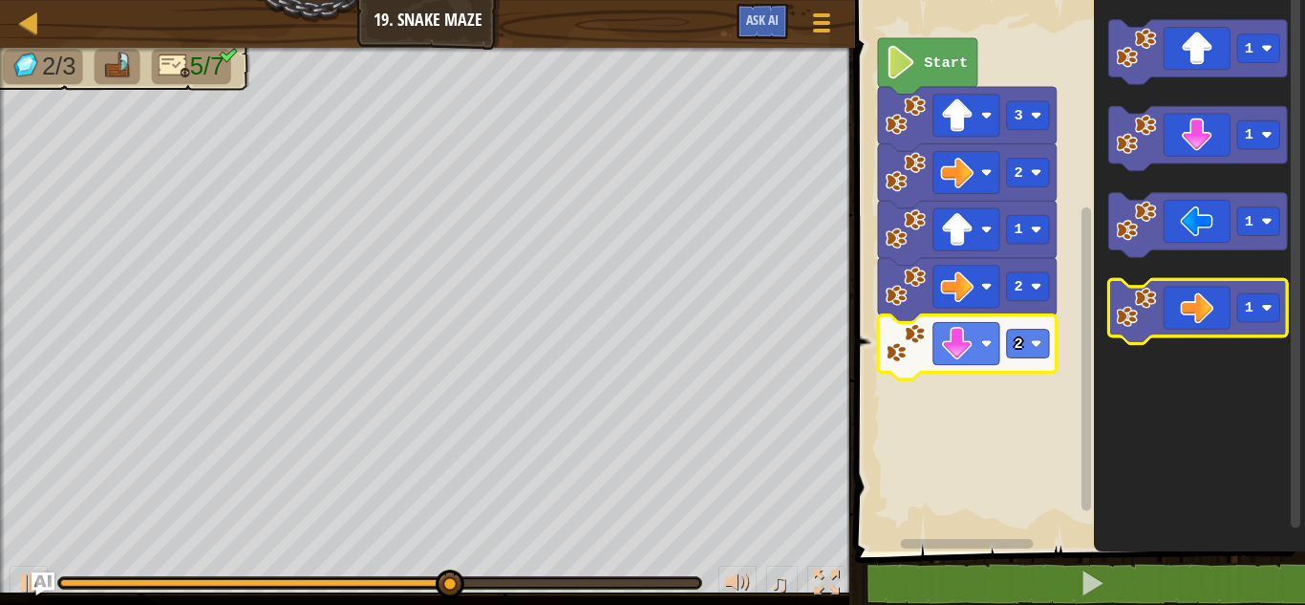
click at [1213, 326] on icon "Blockly Workspace" at bounding box center [1198, 311] width 179 height 64
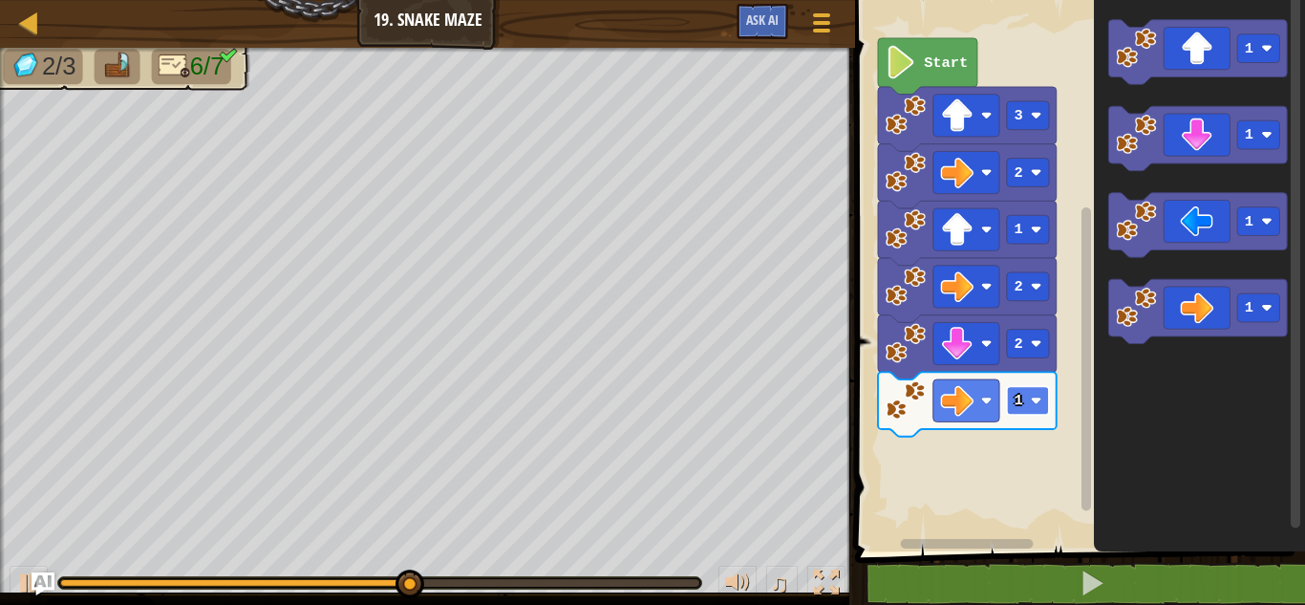
click at [1016, 402] on text "1" at bounding box center [1019, 400] width 9 height 17
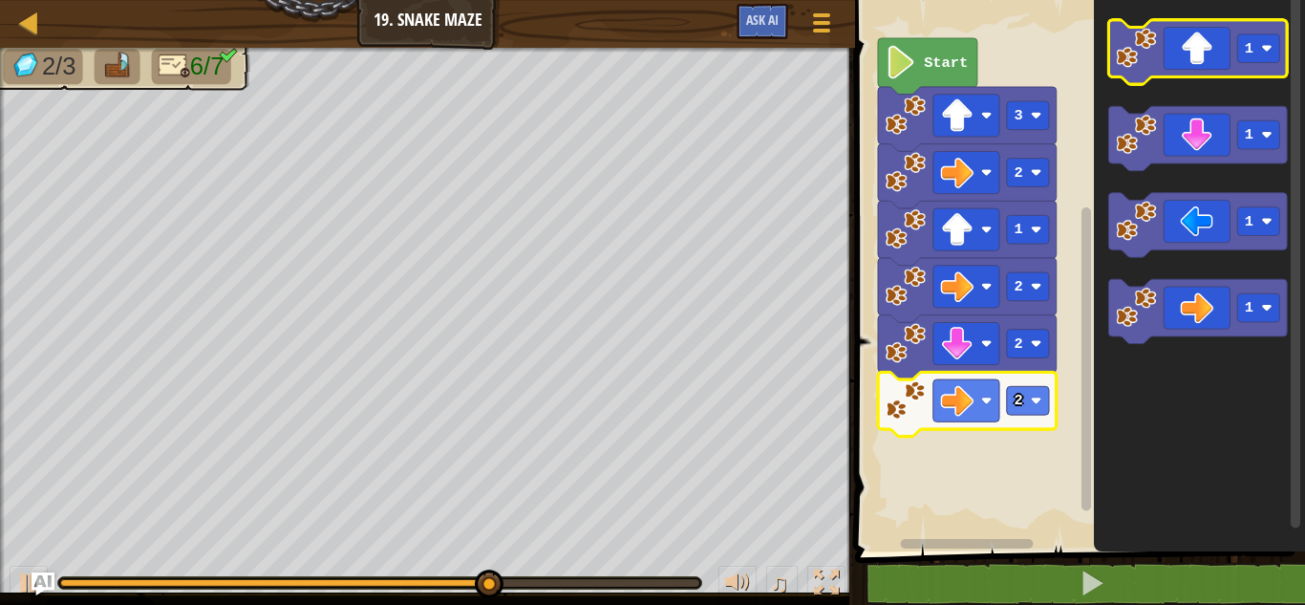
click at [1197, 54] on icon "Blockly Workspace" at bounding box center [1198, 52] width 179 height 64
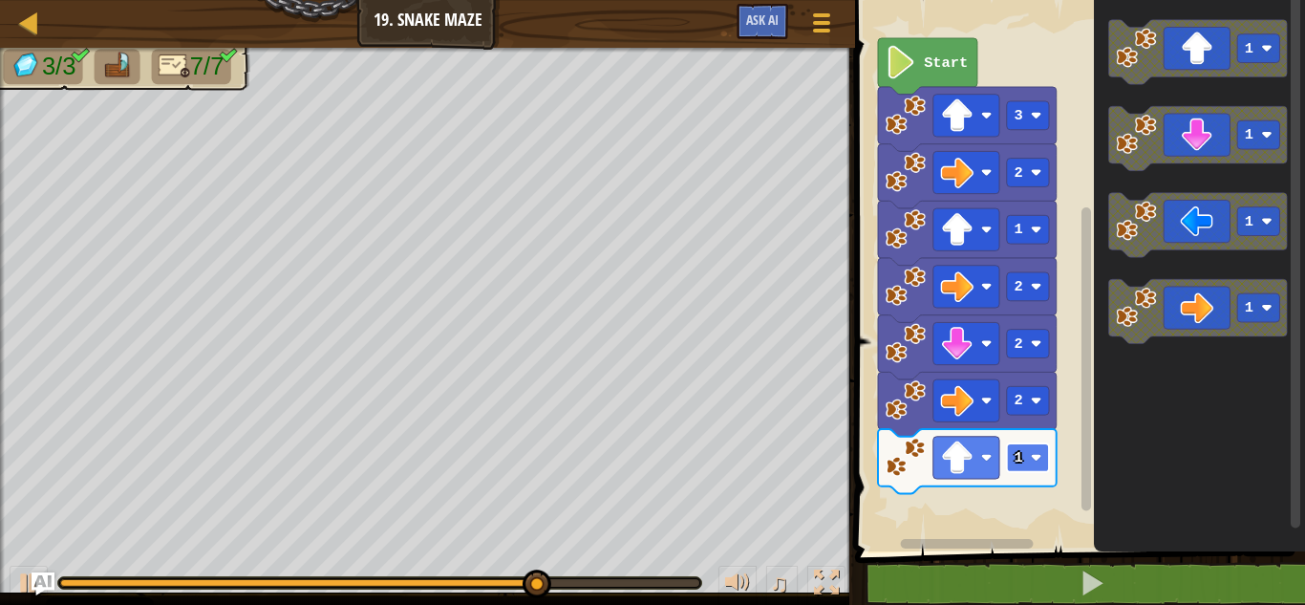
click at [1032, 462] on rect "Blockly Workspace" at bounding box center [1028, 457] width 42 height 29
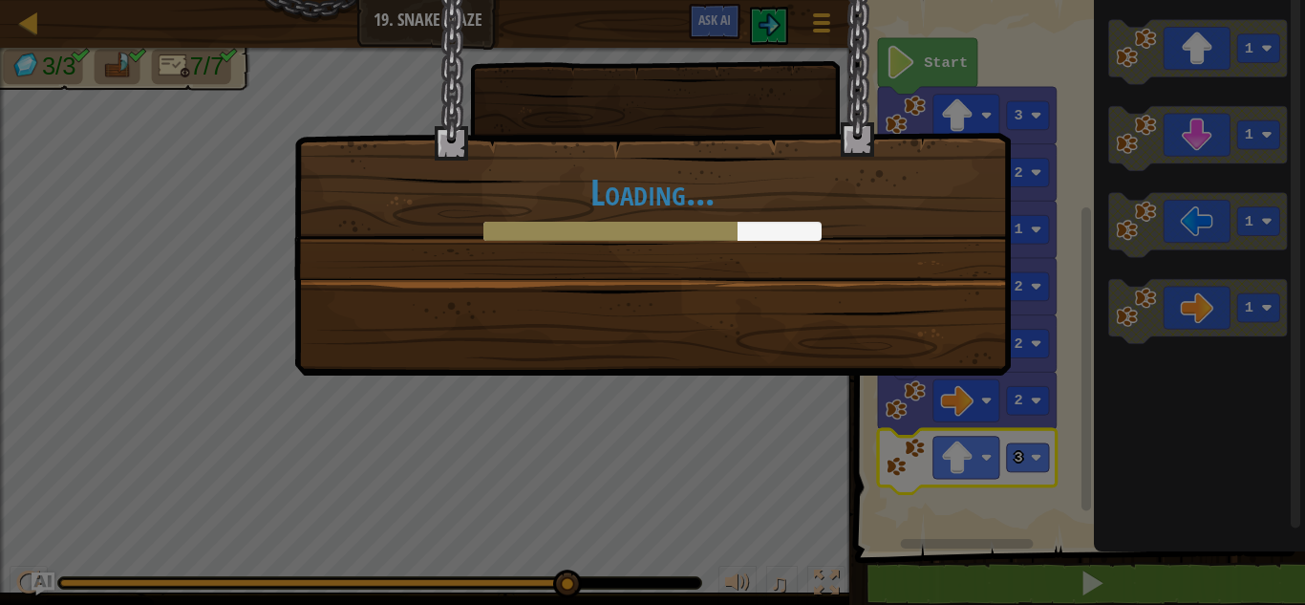
click at [758, 329] on div "Loading..." at bounding box center [652, 187] width 717 height 375
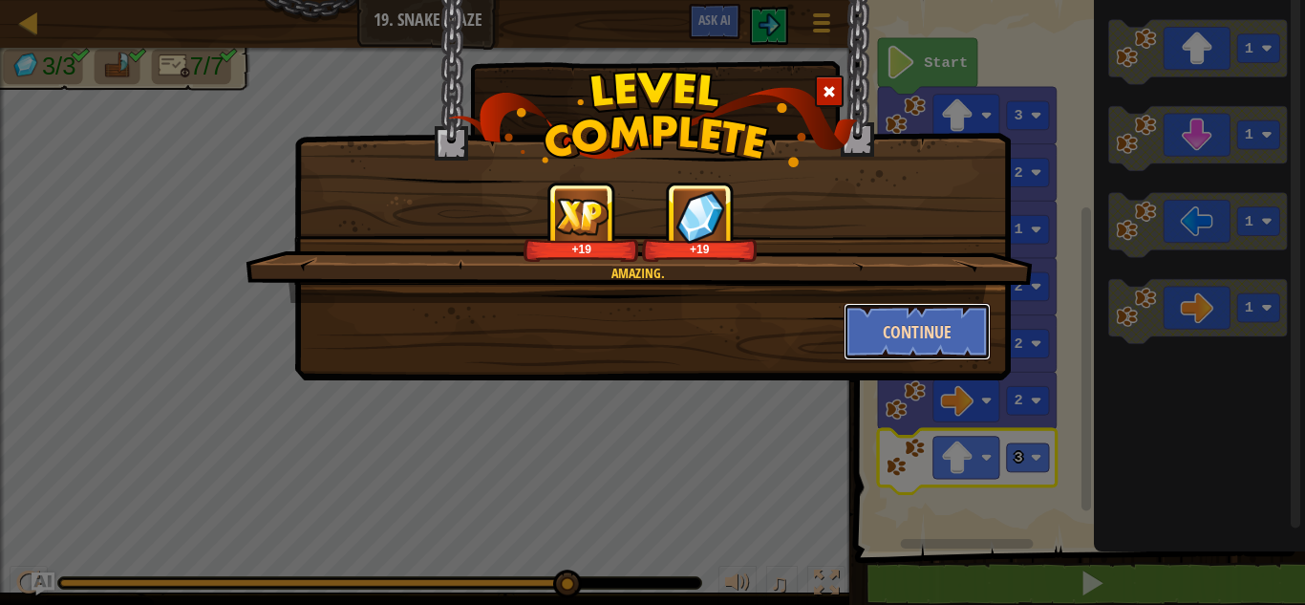
click at [950, 325] on button "Continue" at bounding box center [918, 331] width 148 height 57
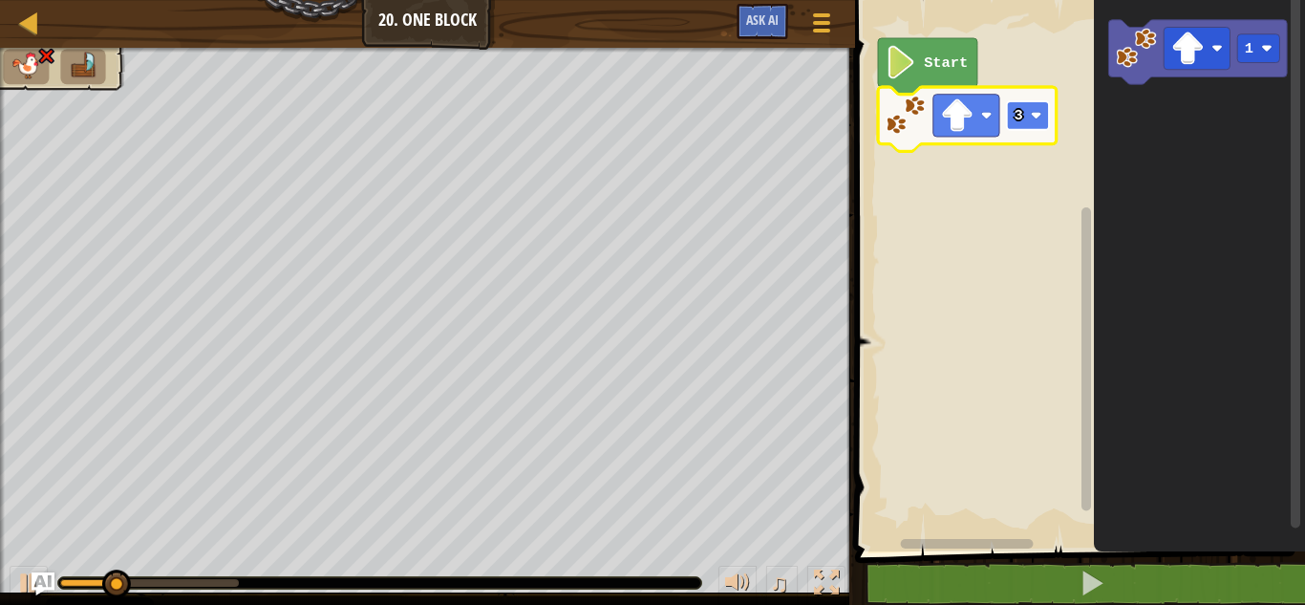
click at [1038, 103] on rect "Blockly Workspace" at bounding box center [1028, 115] width 42 height 29
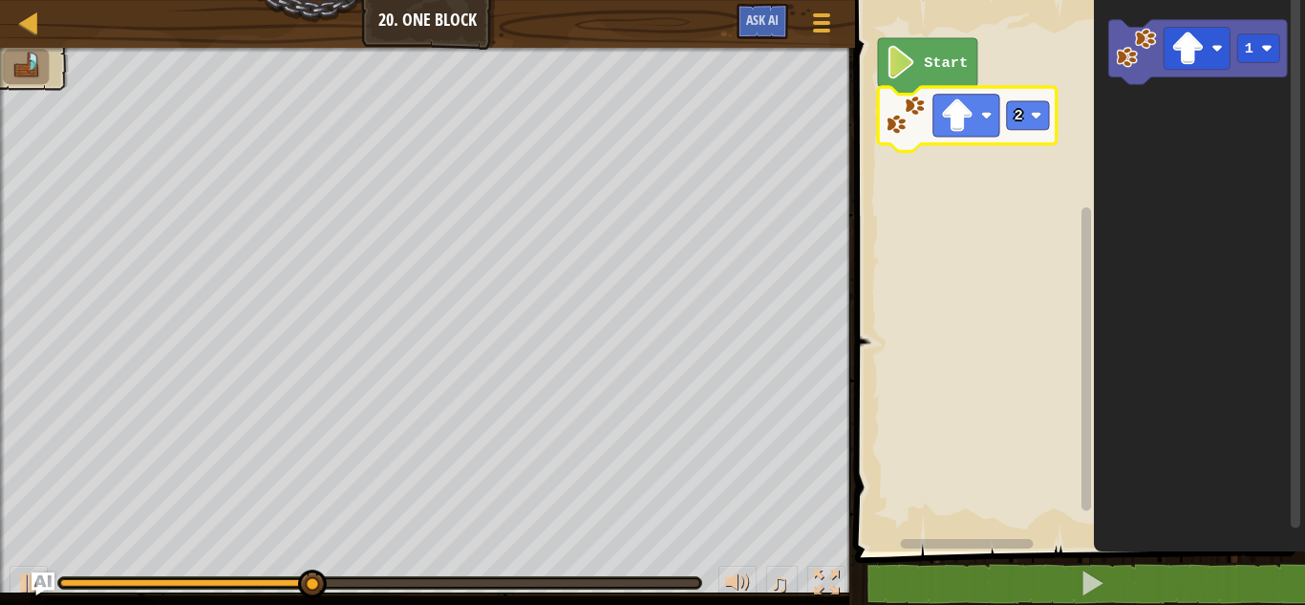
click at [1115, 177] on icon "Blockly Workspace" at bounding box center [1199, 270] width 211 height 561
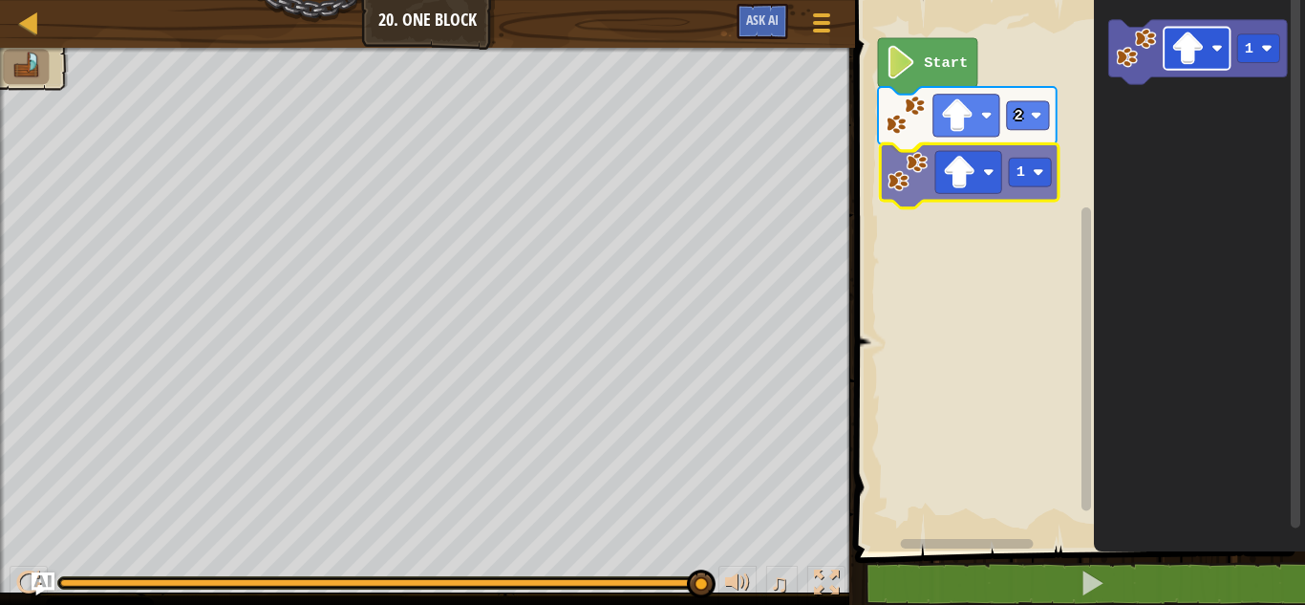
click at [955, 177] on div "Start 2 1 1 1" at bounding box center [1077, 270] width 456 height 561
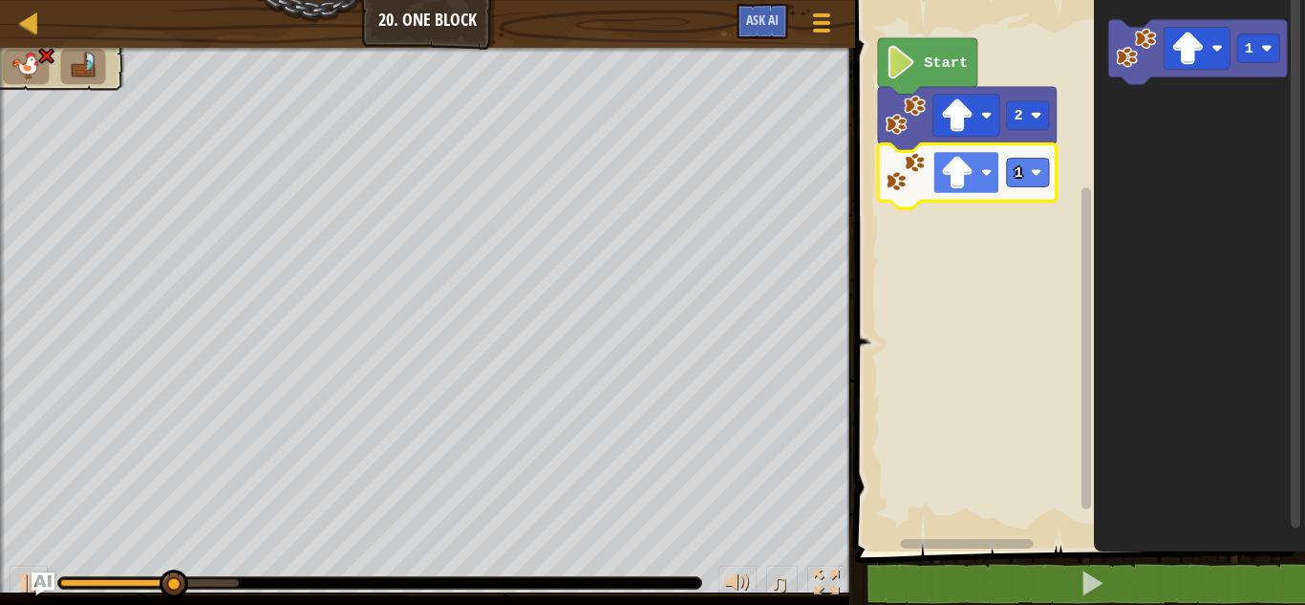
click at [982, 175] on image "Blockly Workspace" at bounding box center [986, 172] width 11 height 11
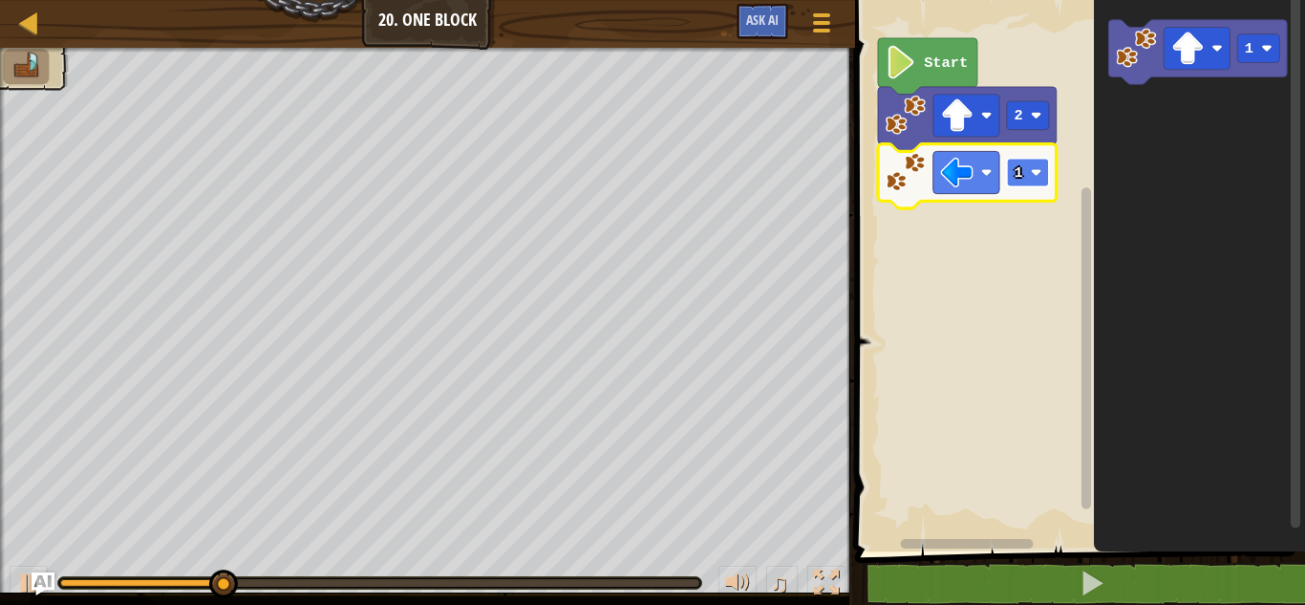
click at [1029, 181] on rect "Blockly Workspace" at bounding box center [1028, 173] width 42 height 29
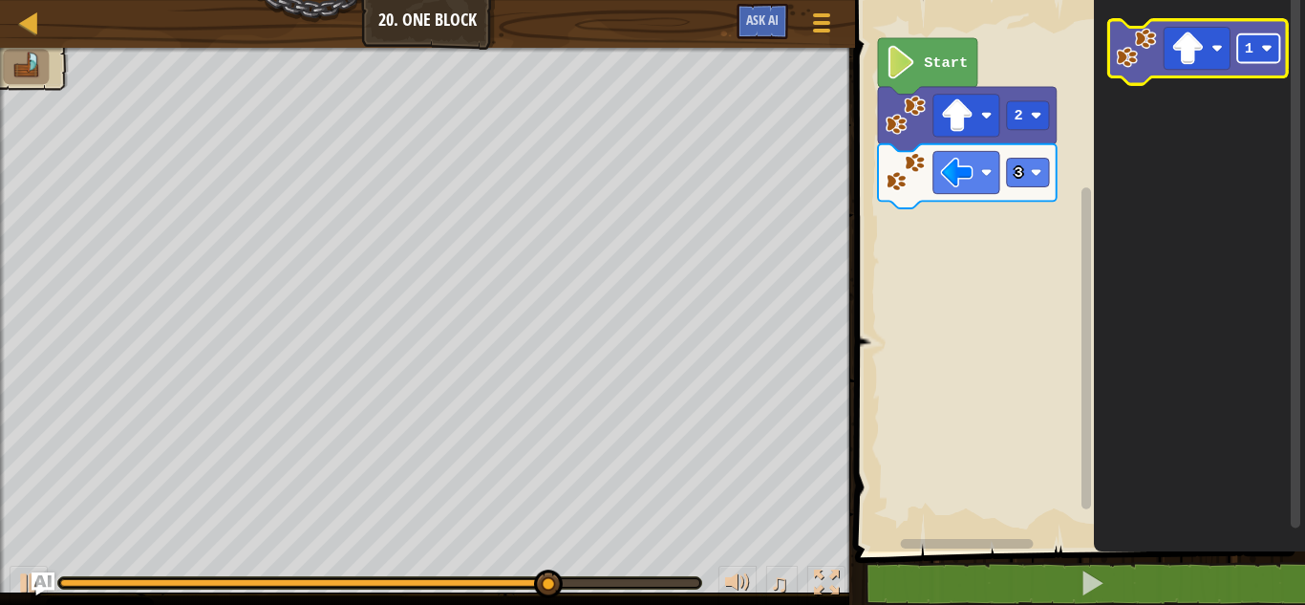
click at [1249, 58] on rect "Blockly Workspace" at bounding box center [1258, 48] width 42 height 29
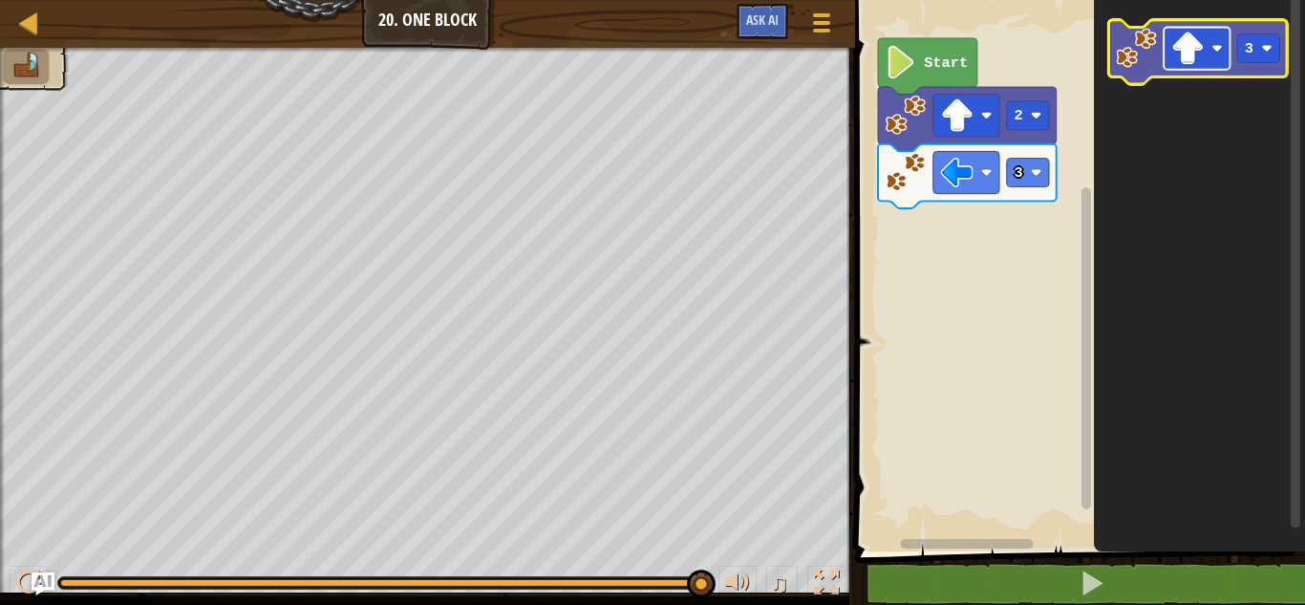
click at [1191, 51] on image "Blockly Workspace" at bounding box center [1187, 48] width 33 height 33
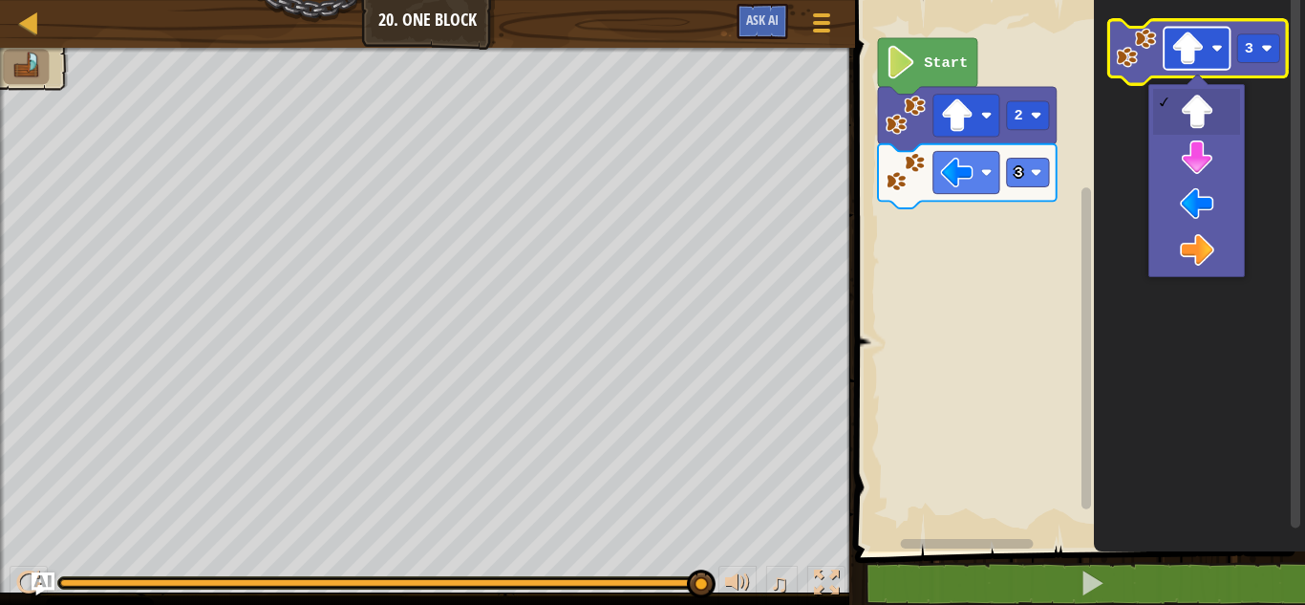
click at [1191, 51] on image "Blockly Workspace" at bounding box center [1187, 48] width 33 height 33
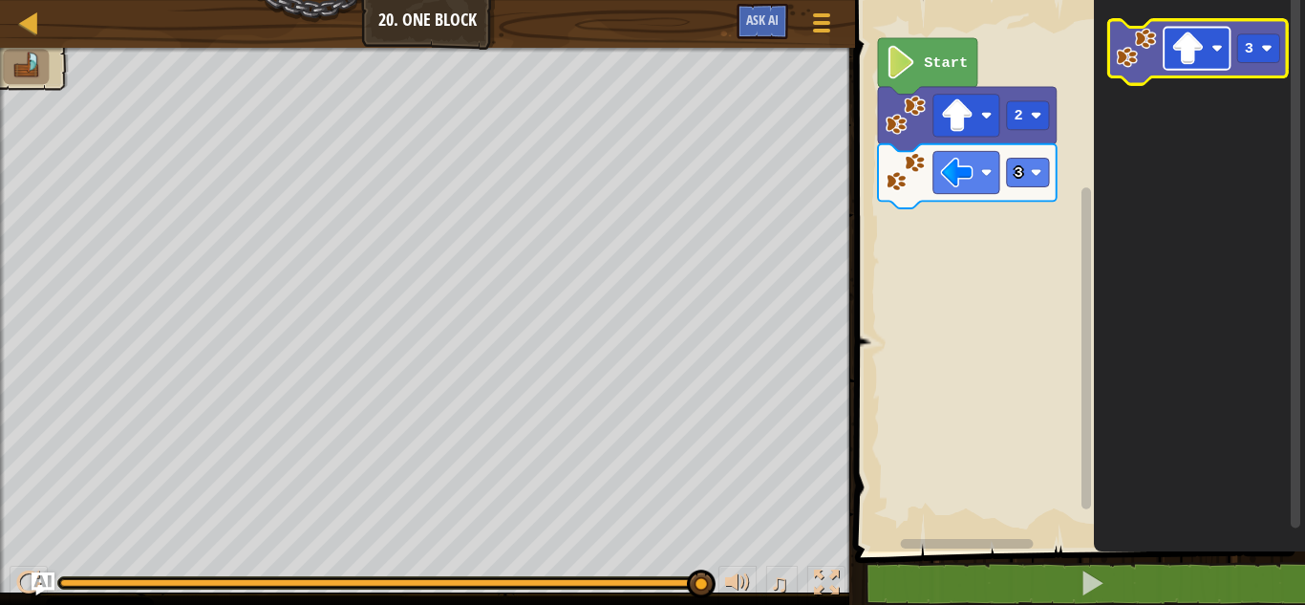
click at [1191, 51] on image "Blockly Workspace" at bounding box center [1187, 48] width 33 height 33
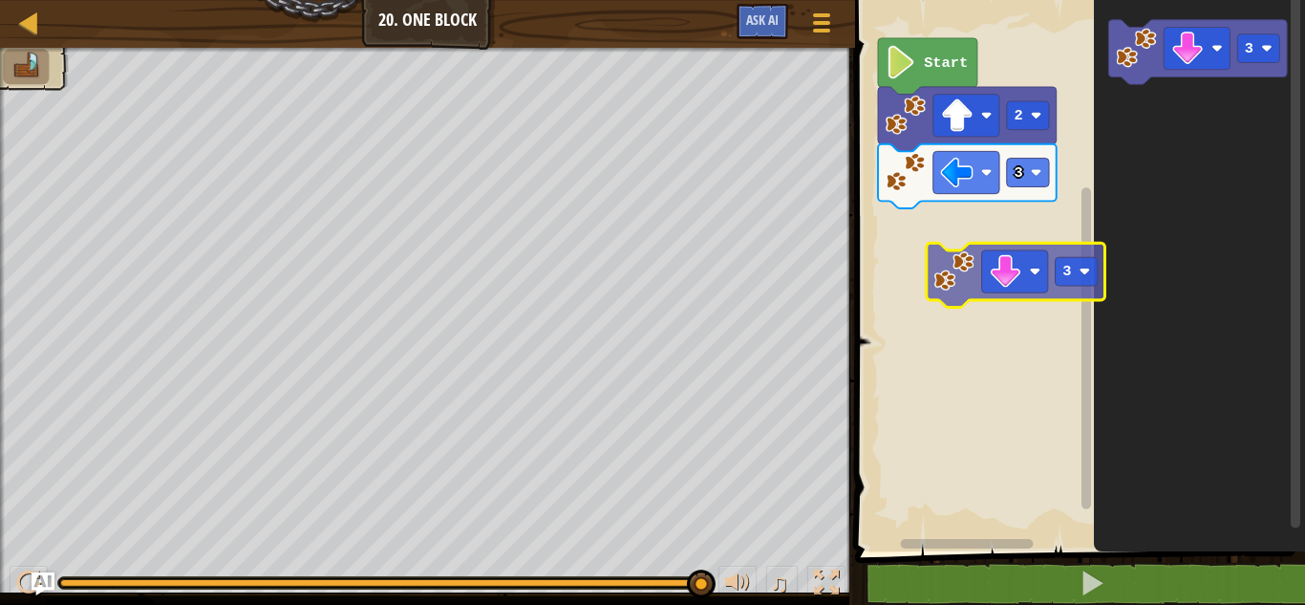
click at [951, 294] on div "Start 2 3 3 3" at bounding box center [1077, 270] width 456 height 561
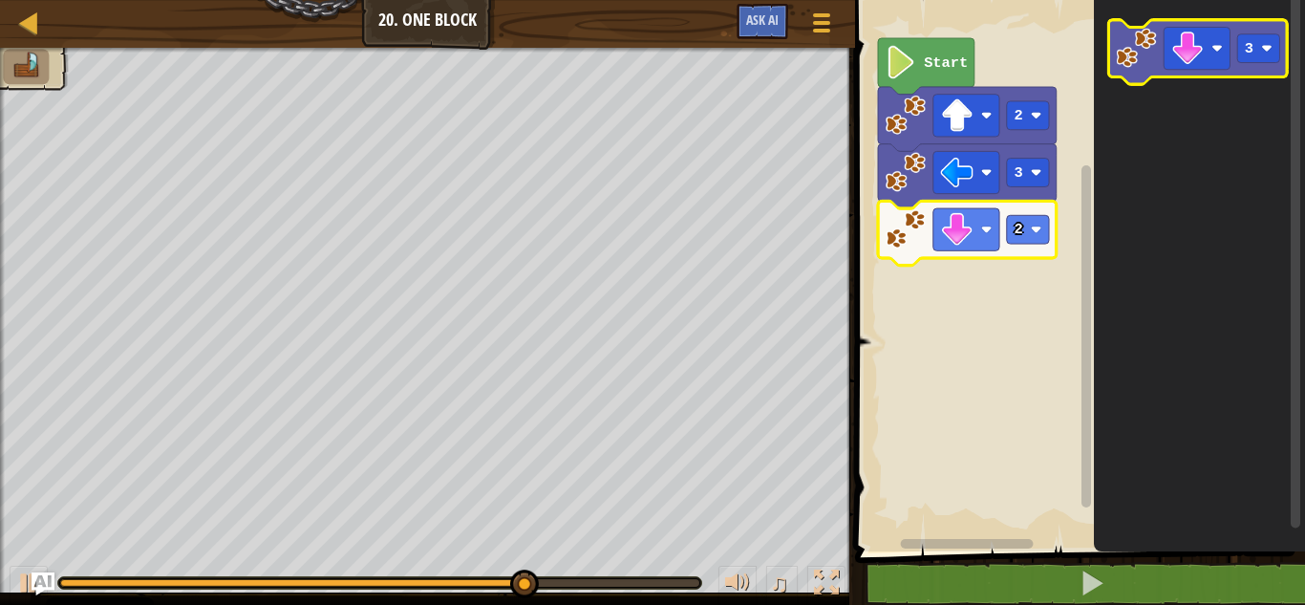
click at [1140, 78] on icon "Blockly Workspace" at bounding box center [1198, 52] width 179 height 64
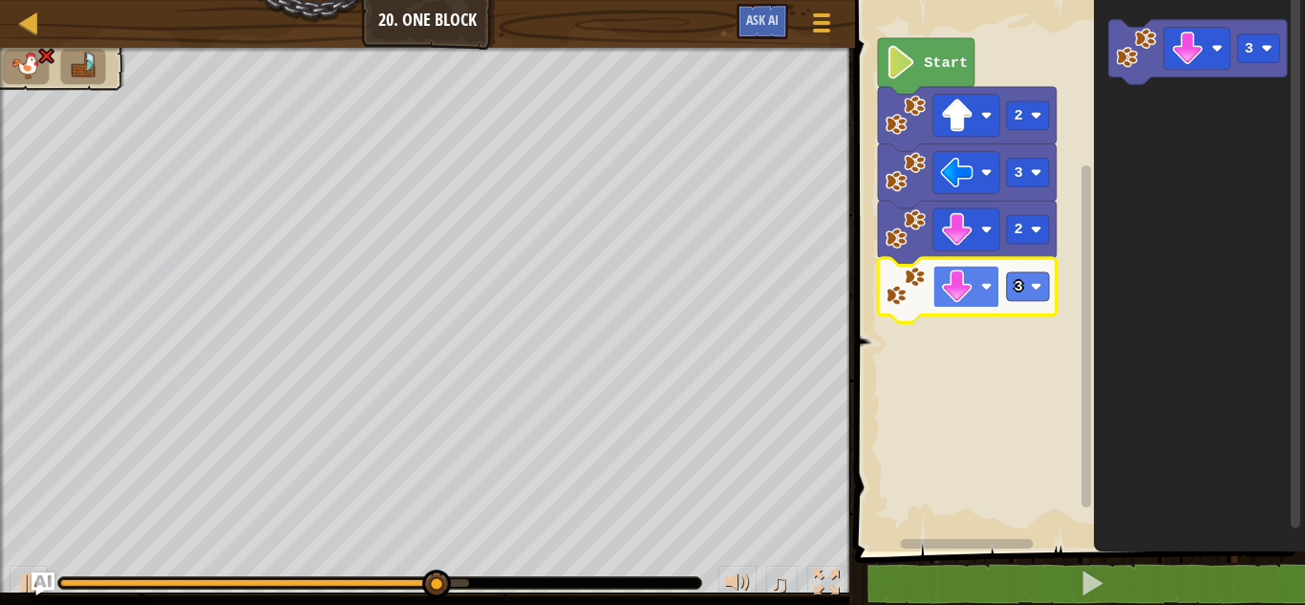
click at [969, 290] on image "Blockly Workspace" at bounding box center [957, 286] width 33 height 33
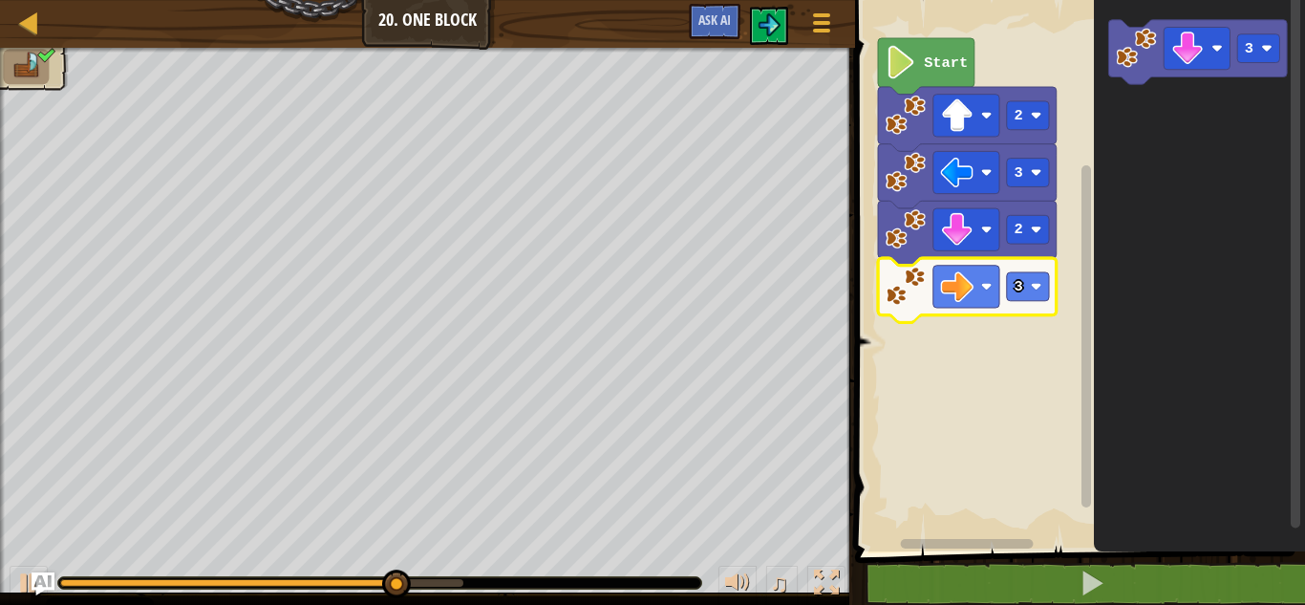
click at [1001, 320] on rect "Blockly Workspace" at bounding box center [1077, 270] width 456 height 561
click at [1024, 285] on rect "Blockly Workspace" at bounding box center [1028, 286] width 42 height 29
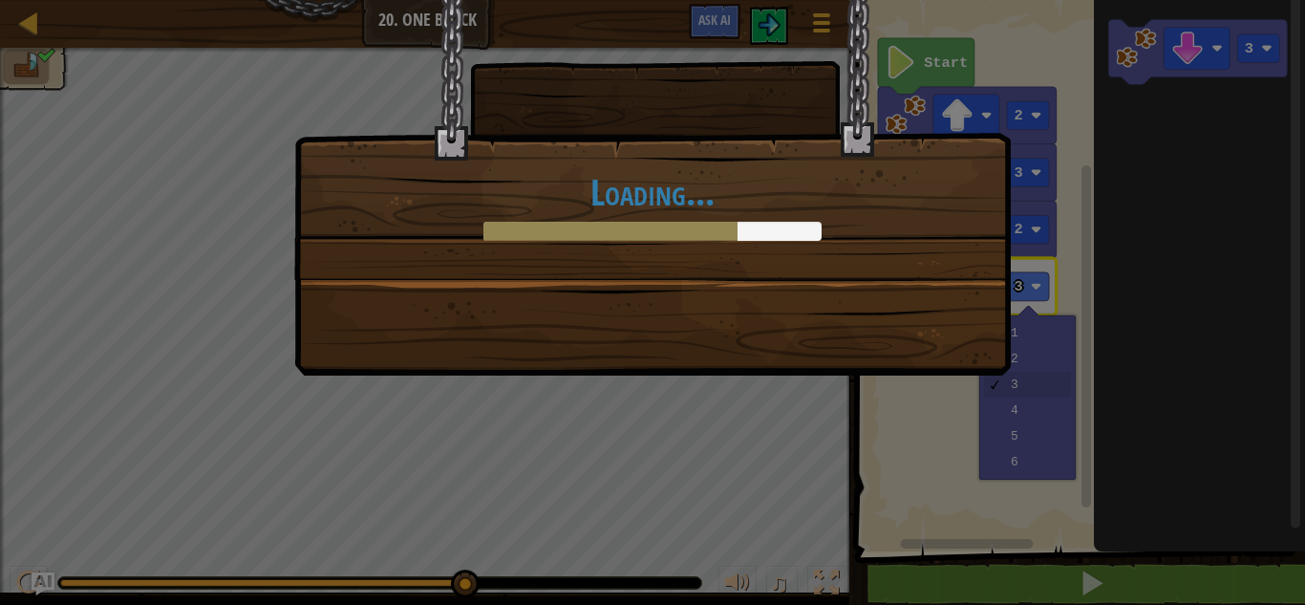
click at [774, 326] on div "Loading..." at bounding box center [652, 187] width 717 height 375
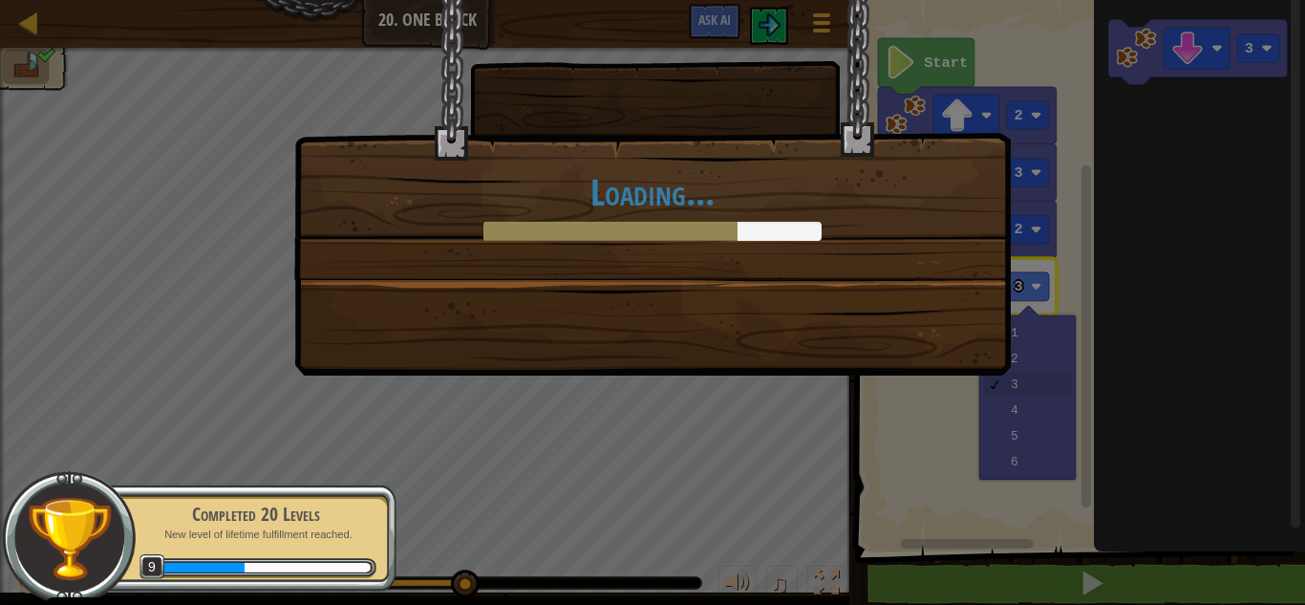
click at [526, 211] on h1 "Loading..." at bounding box center [652, 192] width 676 height 40
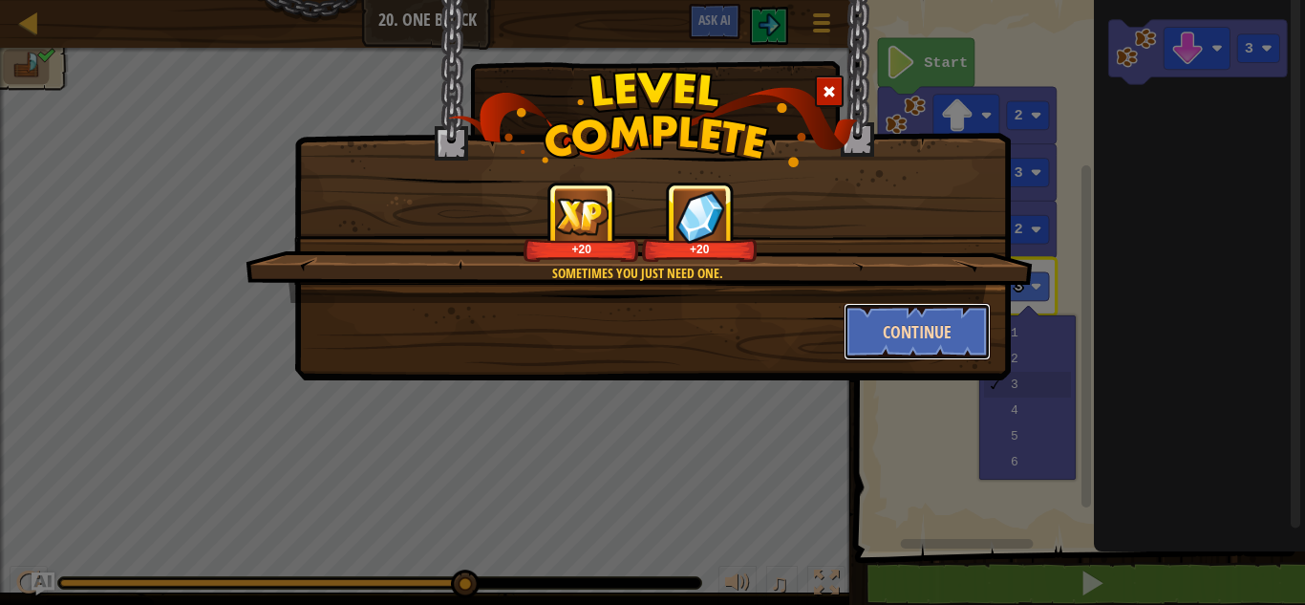
click at [875, 338] on button "Continue" at bounding box center [918, 331] width 148 height 57
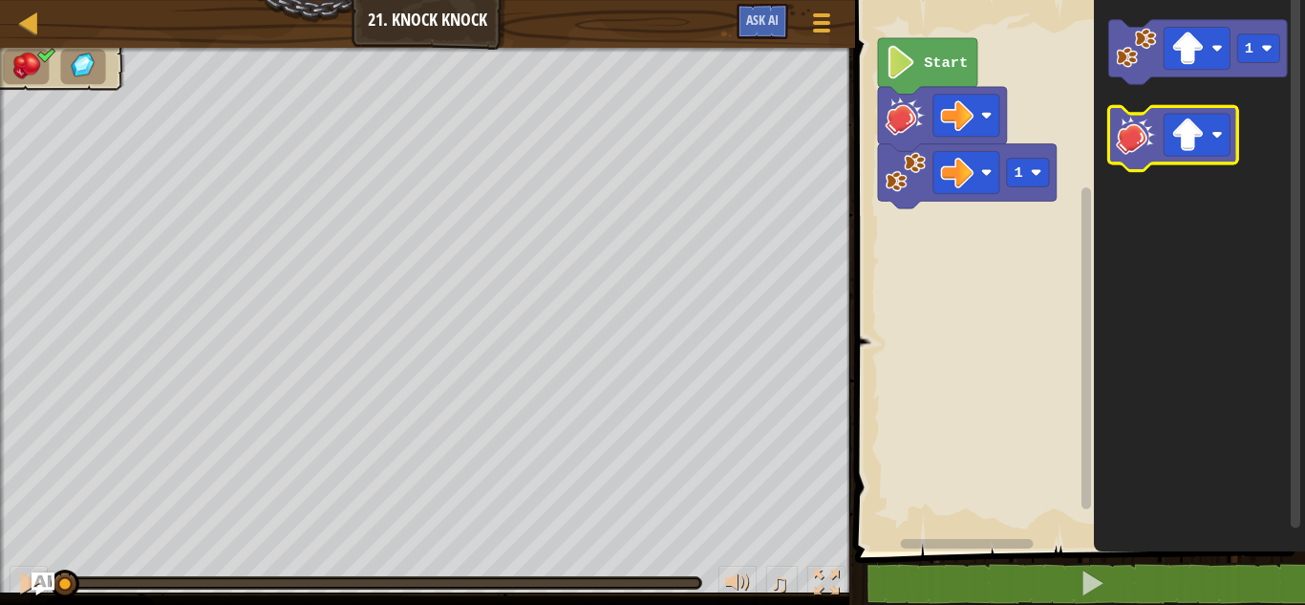
click at [1139, 157] on icon "Blockly Workspace" at bounding box center [1173, 138] width 129 height 64
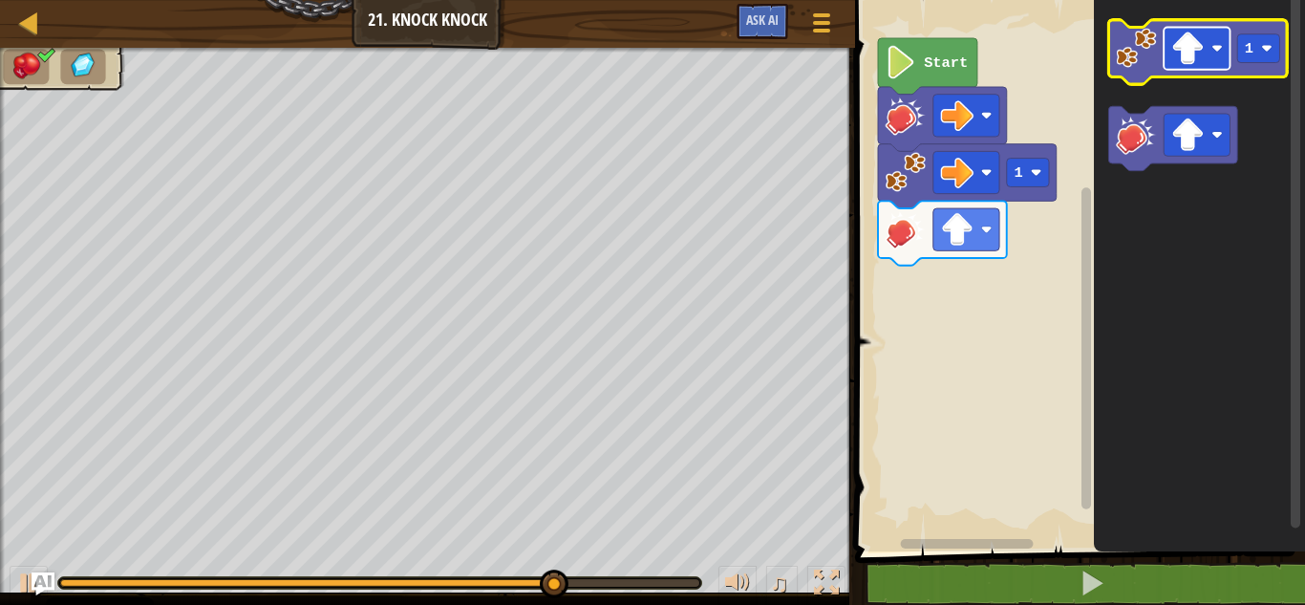
click at [1166, 61] on rect "Blockly Workspace" at bounding box center [1197, 49] width 66 height 42
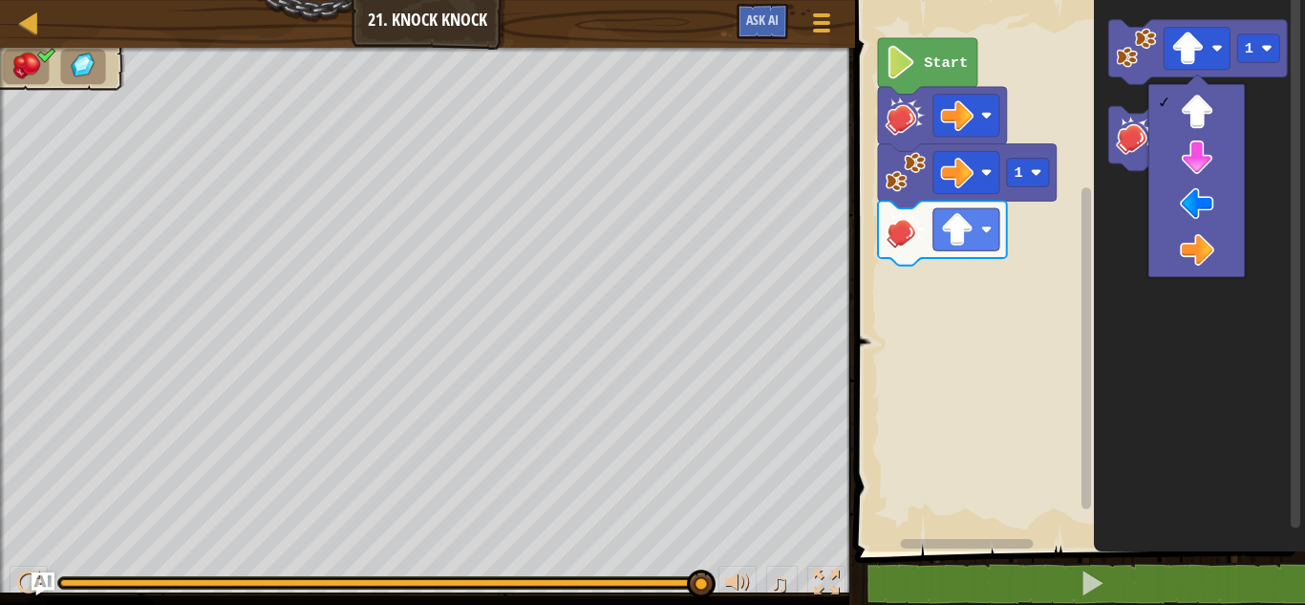
click at [1199, 273] on div at bounding box center [1196, 180] width 96 height 193
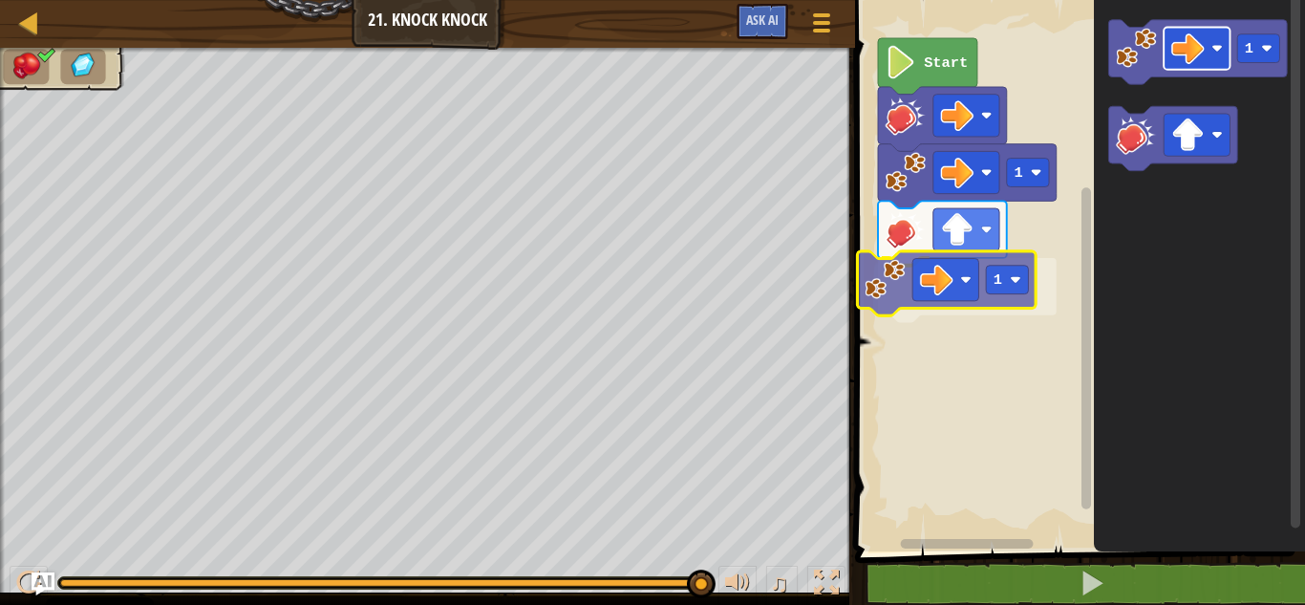
click at [916, 266] on div "1 1 Start 1 1" at bounding box center [1077, 270] width 456 height 561
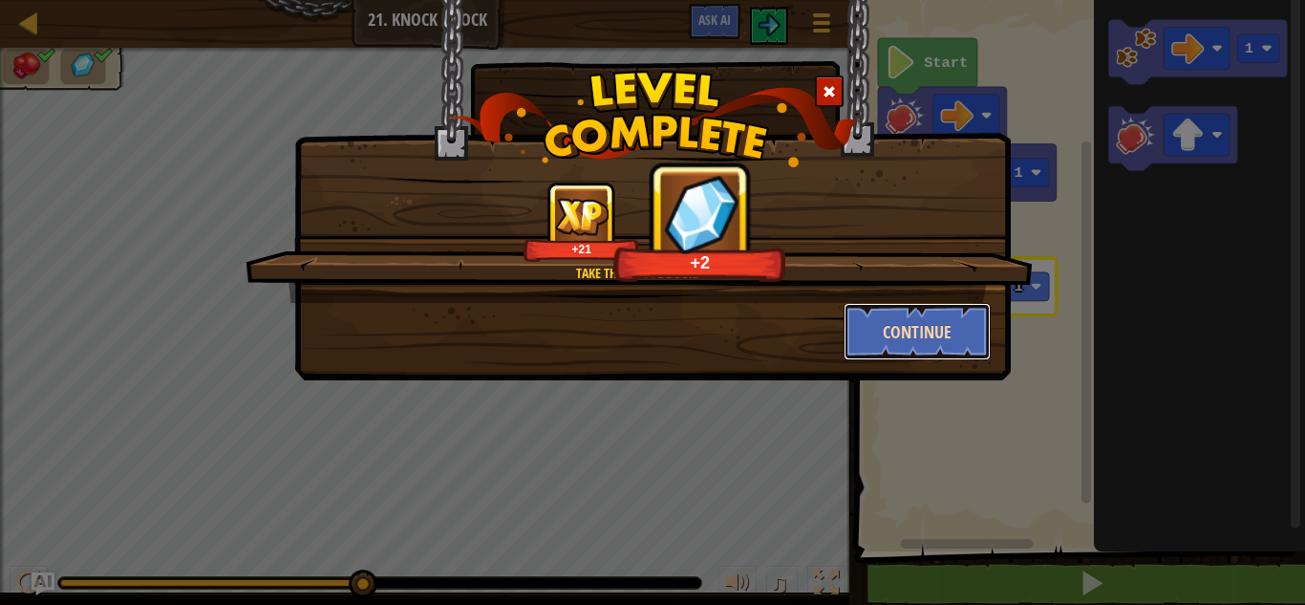
click at [904, 339] on button "Continue" at bounding box center [918, 331] width 148 height 57
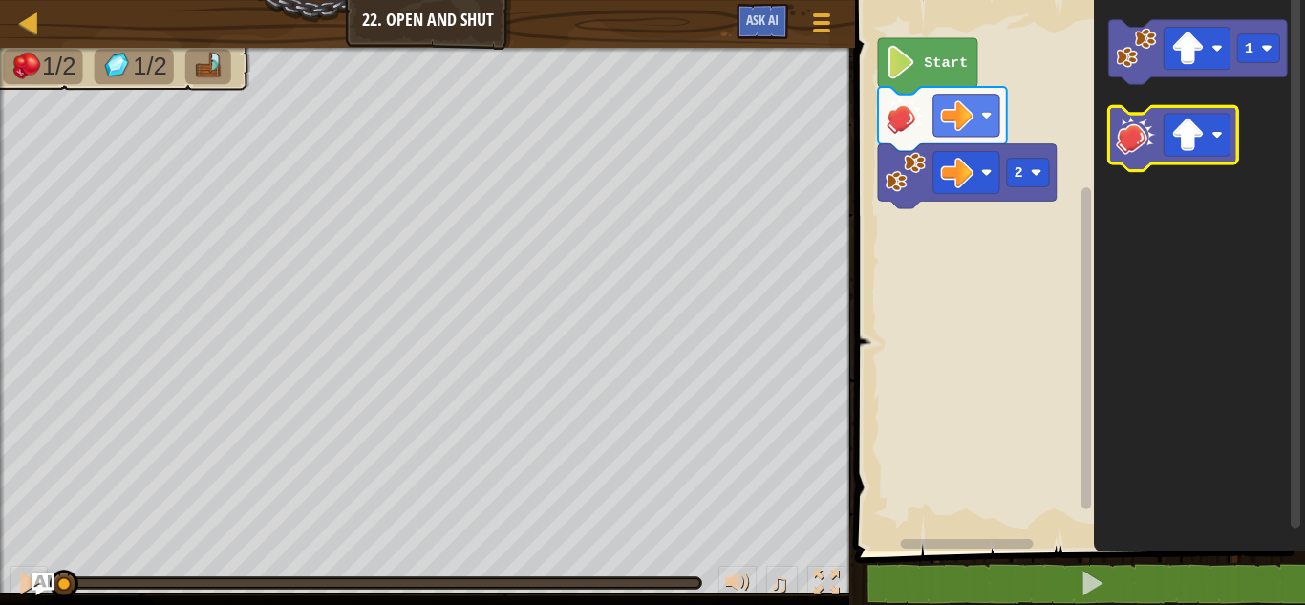
click at [1130, 153] on image "Blockly Workspace" at bounding box center [1136, 134] width 40 height 40
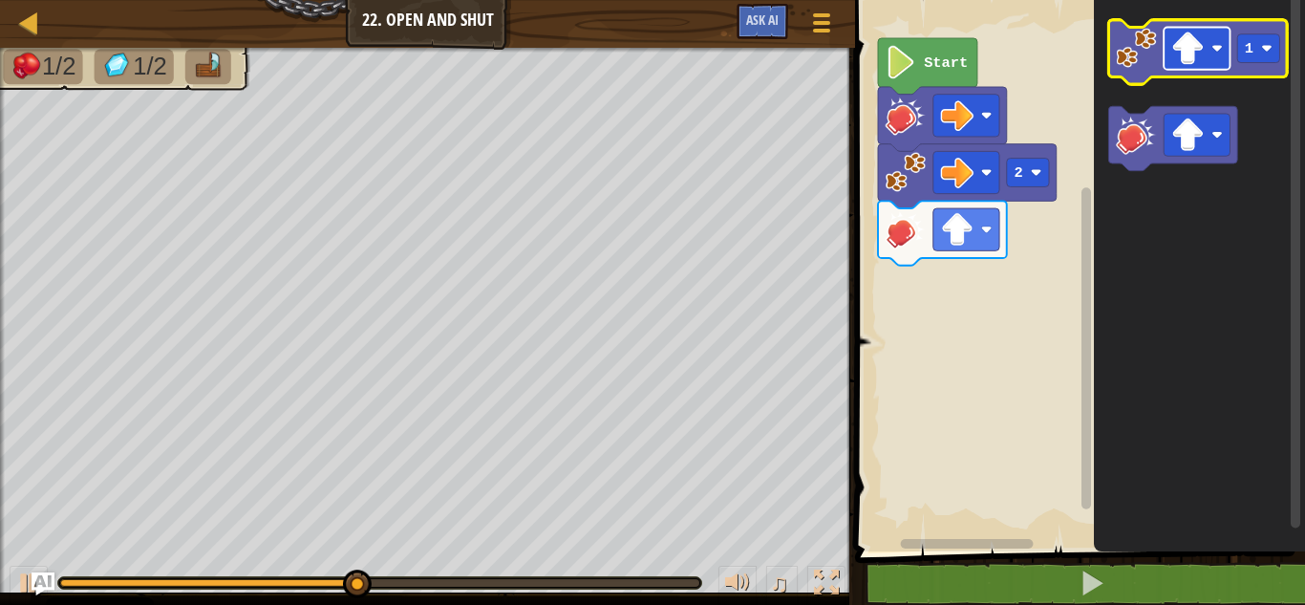
click at [1187, 66] on rect "Blockly Workspace" at bounding box center [1197, 49] width 66 height 42
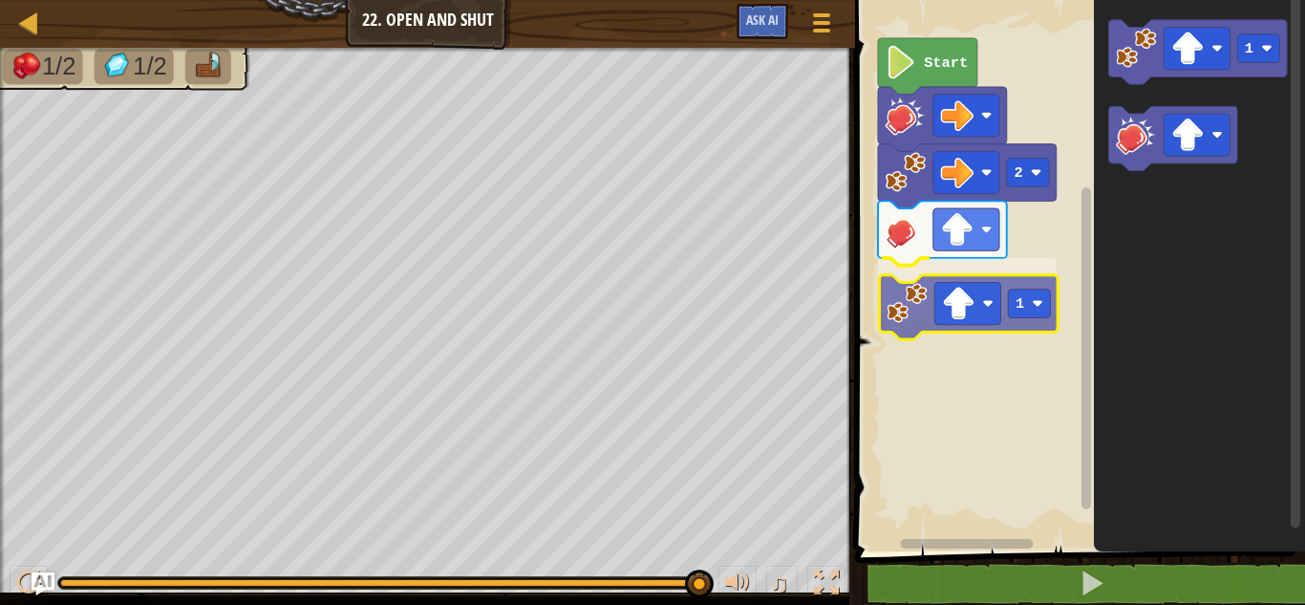
click at [893, 308] on div "2 1 Start 1 1" at bounding box center [1077, 270] width 456 height 561
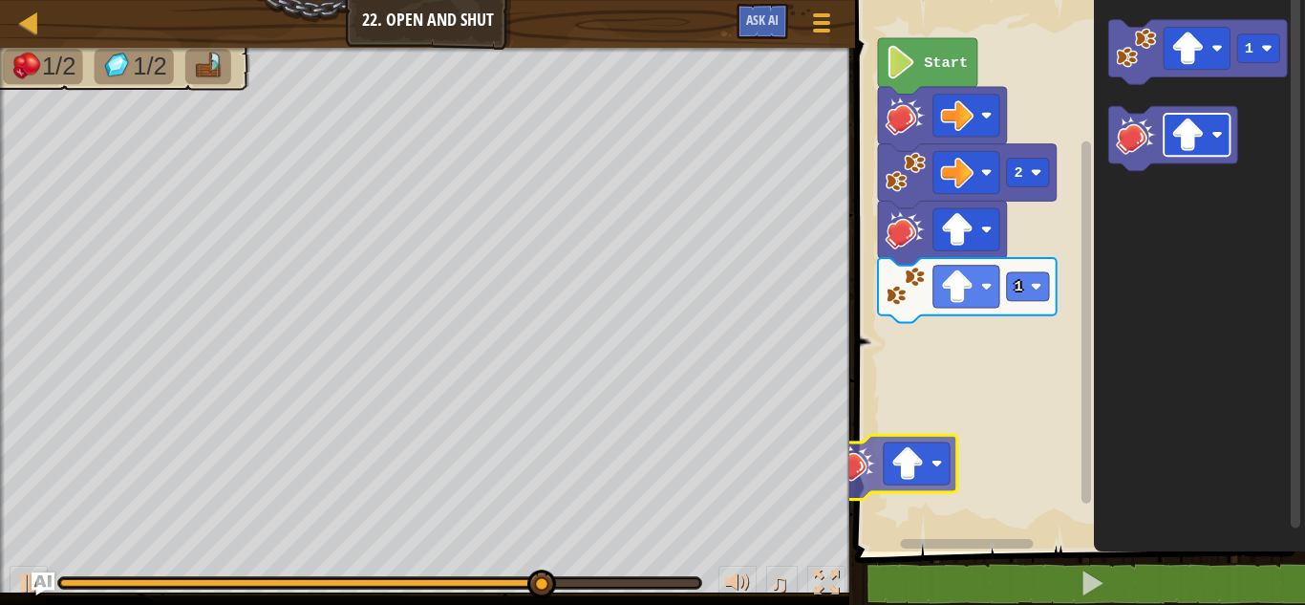
click at [888, 435] on div "2 1 Start 1" at bounding box center [1077, 270] width 456 height 561
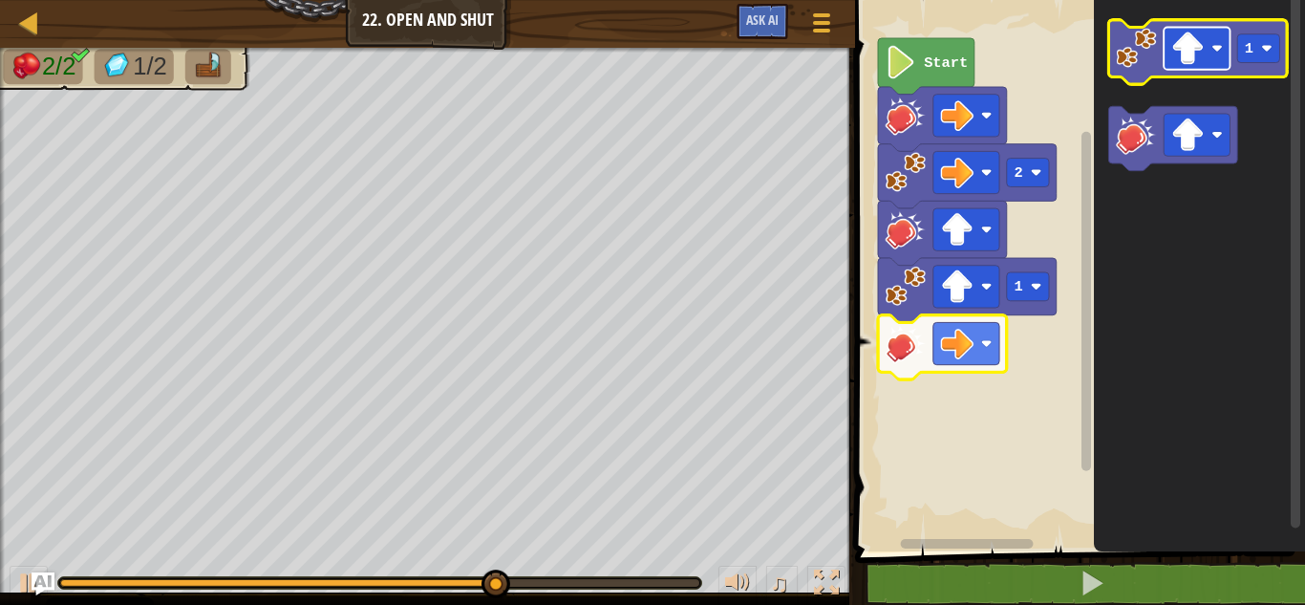
click at [1188, 68] on rect "Blockly Workspace" at bounding box center [1197, 49] width 66 height 42
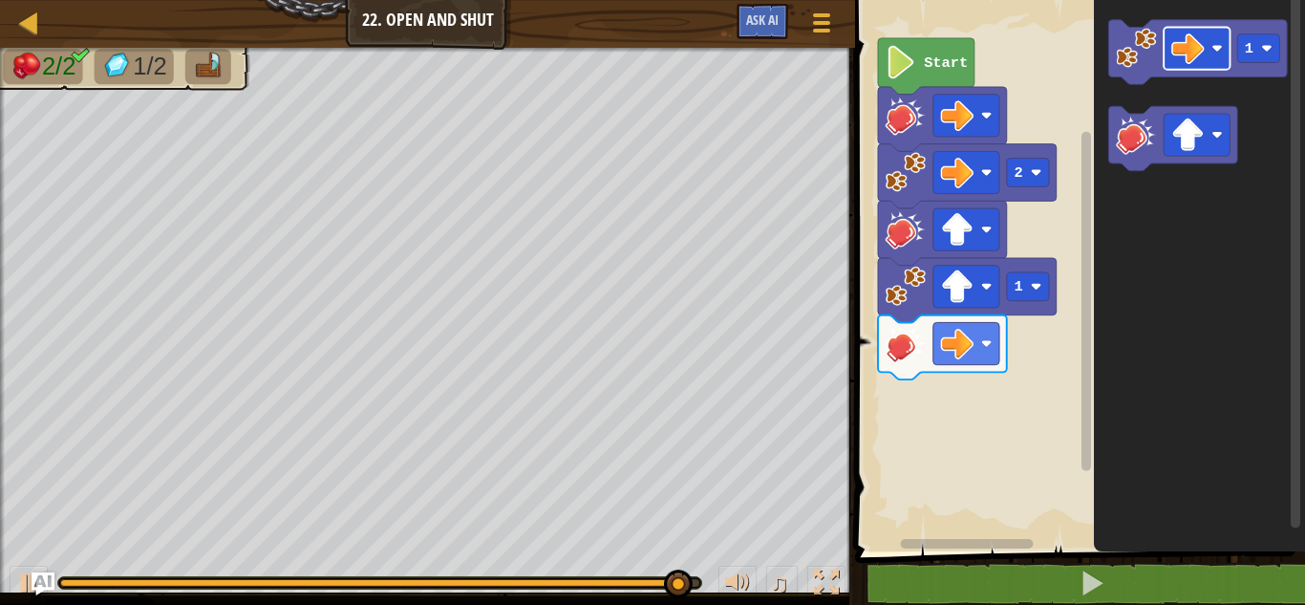
click at [826, 400] on div "Map Junior 22. Open and Shut Game Menu Ask AI 1 ההההההההההההההההההההההההההההההה…" at bounding box center [652, 302] width 1305 height 605
click at [939, 484] on div "Start 2 1 1" at bounding box center [1077, 270] width 456 height 561
click at [1022, 376] on div "Start 2 1 1" at bounding box center [1077, 270] width 456 height 561
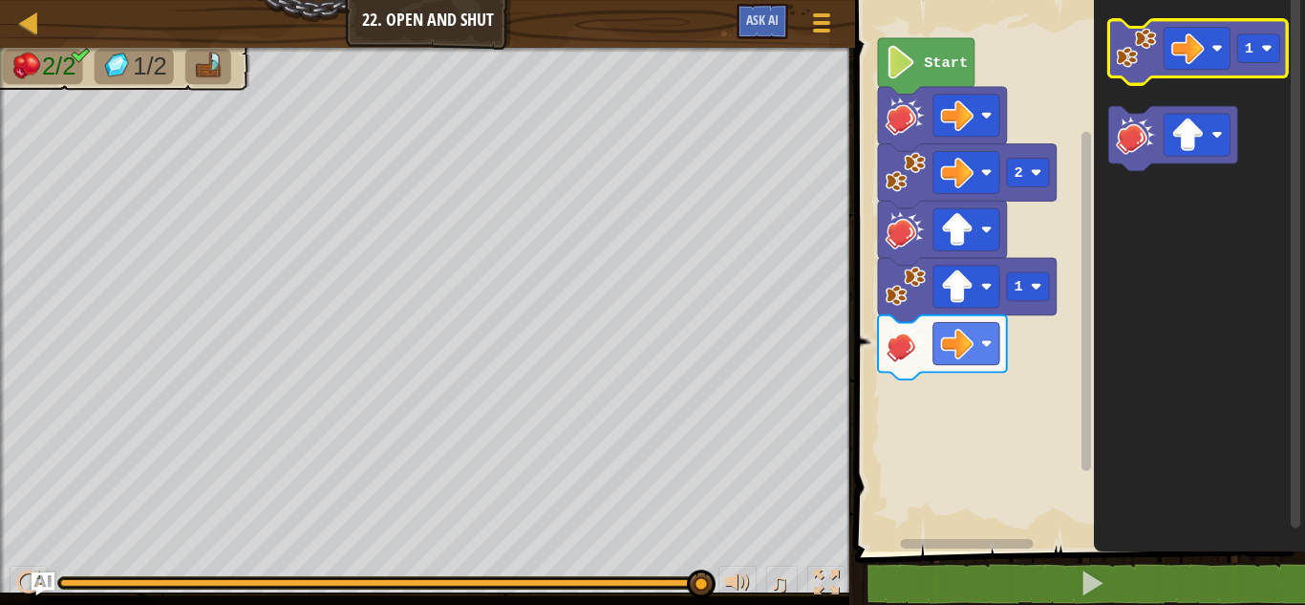
click at [1152, 42] on image "Blockly Workspace" at bounding box center [1136, 48] width 40 height 40
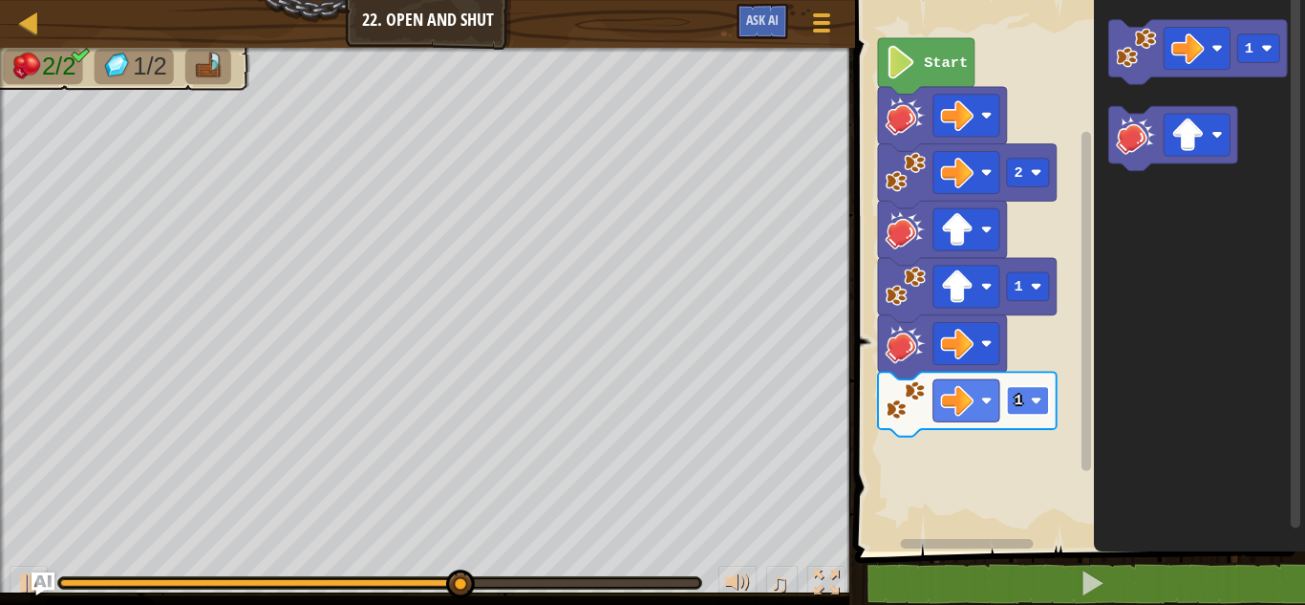
click at [1016, 406] on text "1" at bounding box center [1019, 400] width 9 height 17
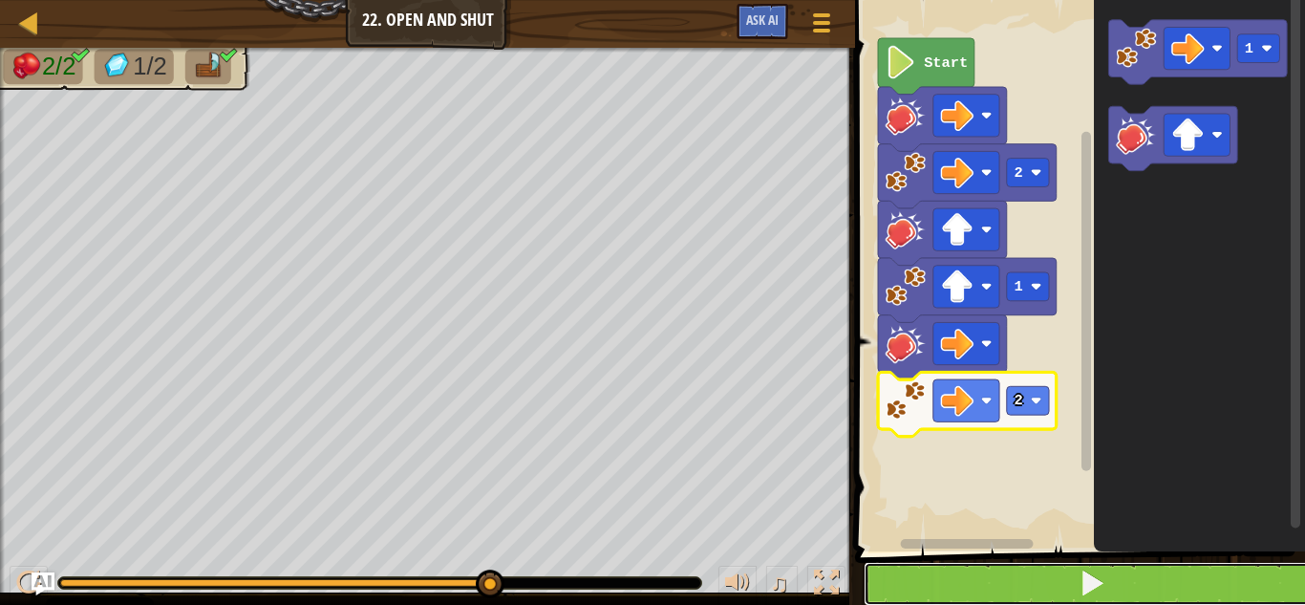
click at [952, 565] on button at bounding box center [1092, 584] width 456 height 44
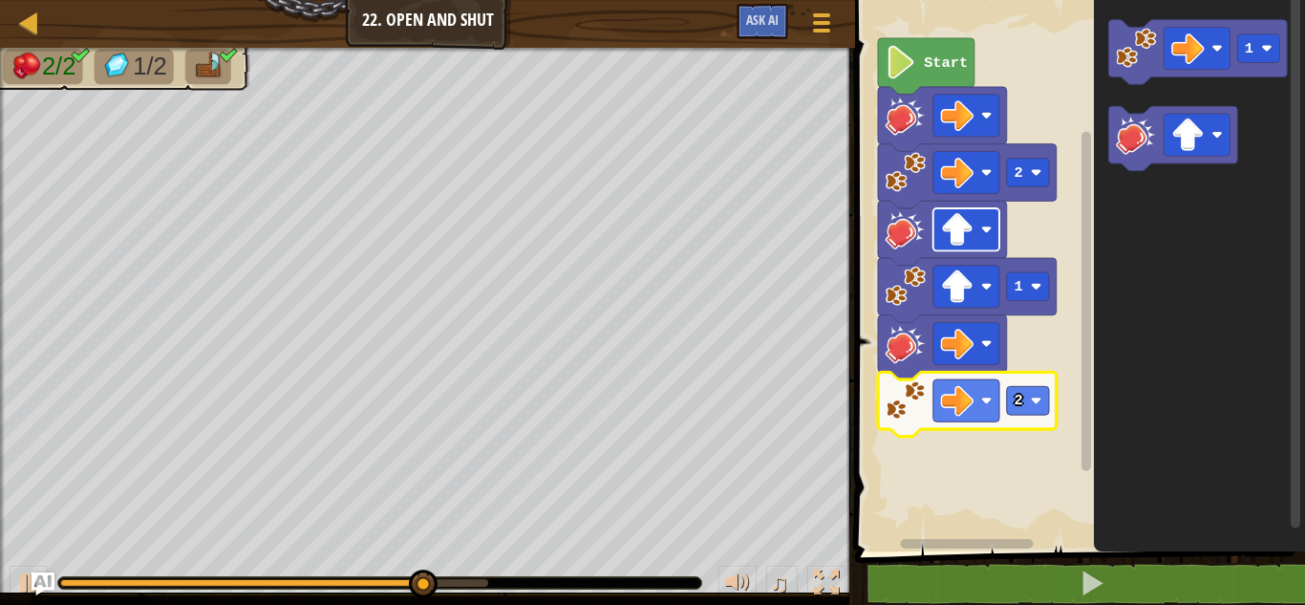
click at [961, 226] on image "Blockly Workspace" at bounding box center [957, 229] width 33 height 33
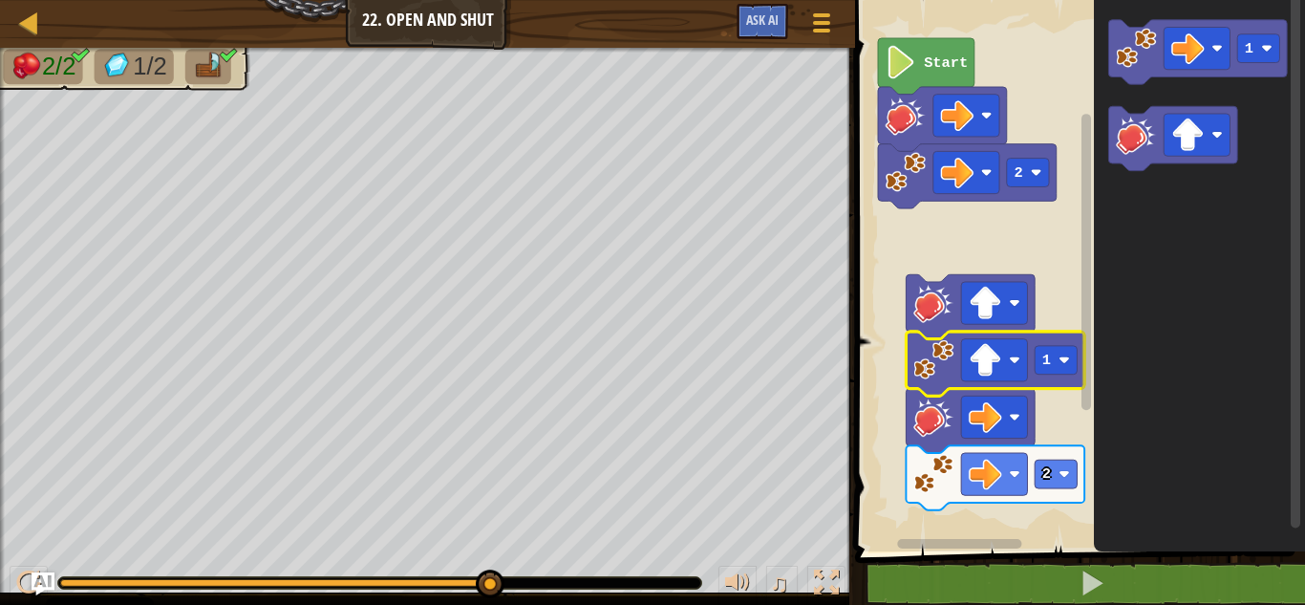
click at [958, 348] on icon "Blockly Workspace" at bounding box center [996, 364] width 179 height 64
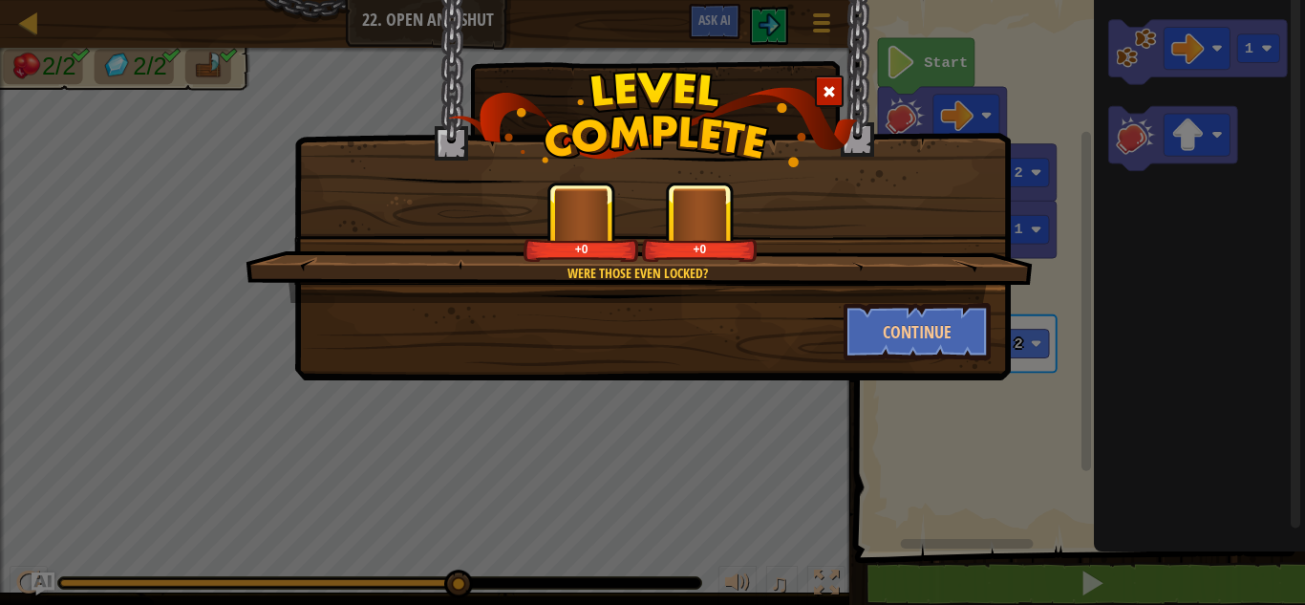
click at [739, 288] on div "Were those even locked? +0 +0" at bounding box center [639, 242] width 787 height 121
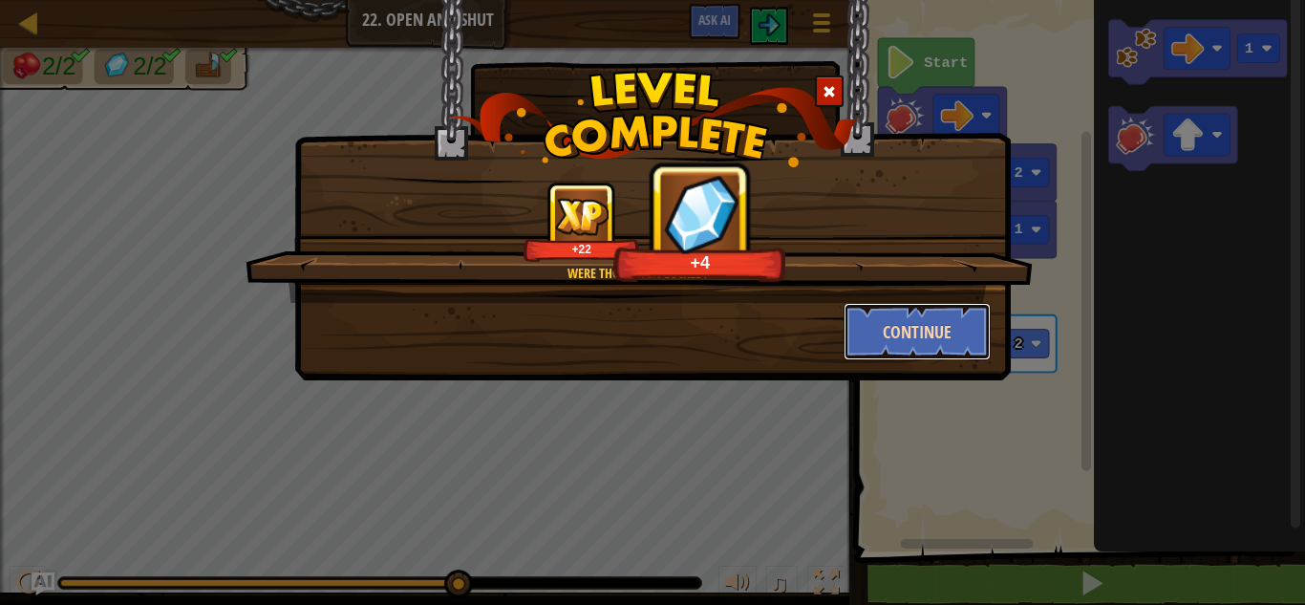
click at [881, 329] on button "Continue" at bounding box center [918, 331] width 148 height 57
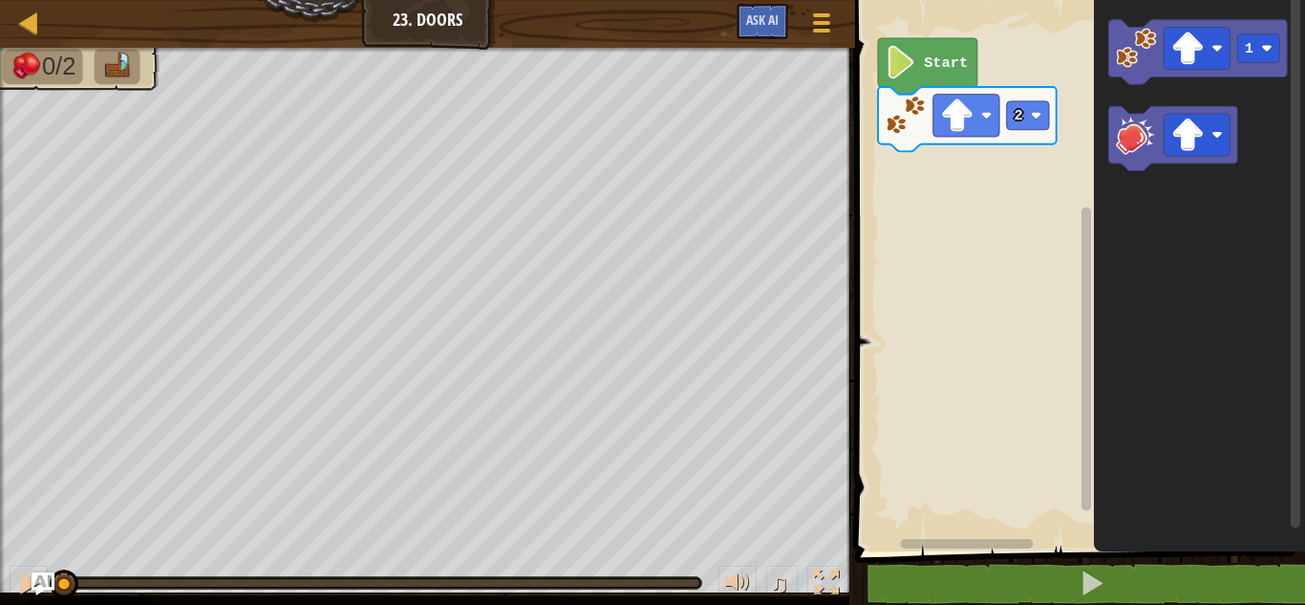
click at [912, 60] on image "Blockly Workspace" at bounding box center [902, 62] width 32 height 33
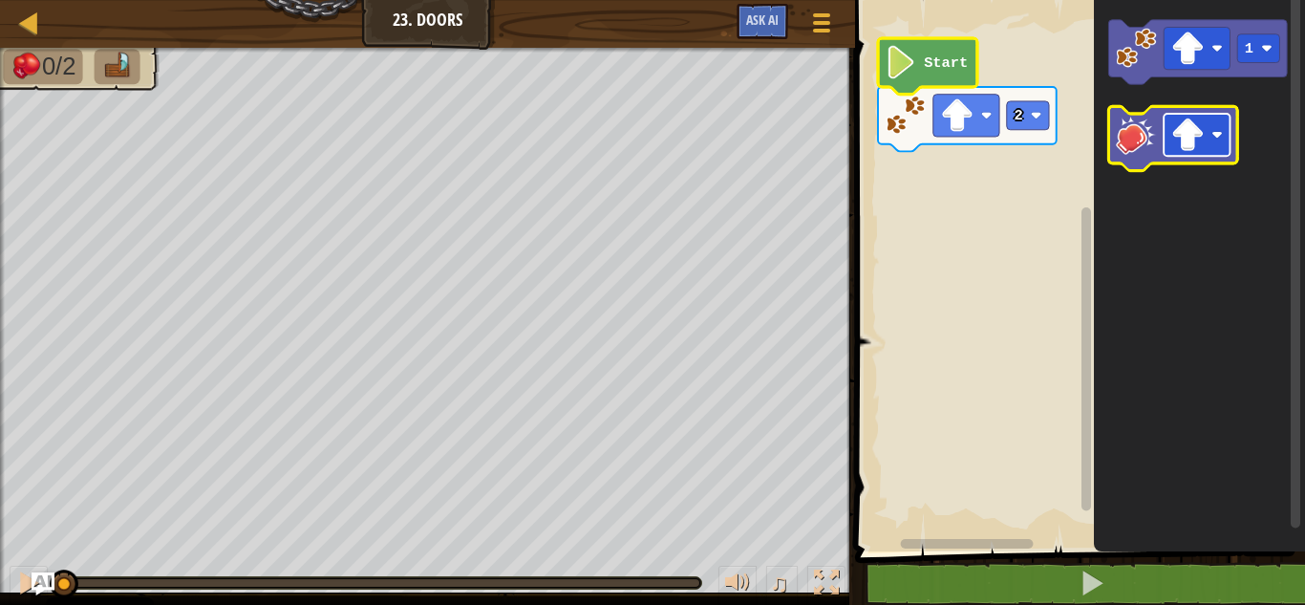
click at [1199, 143] on image "Blockly Workspace" at bounding box center [1187, 134] width 33 height 33
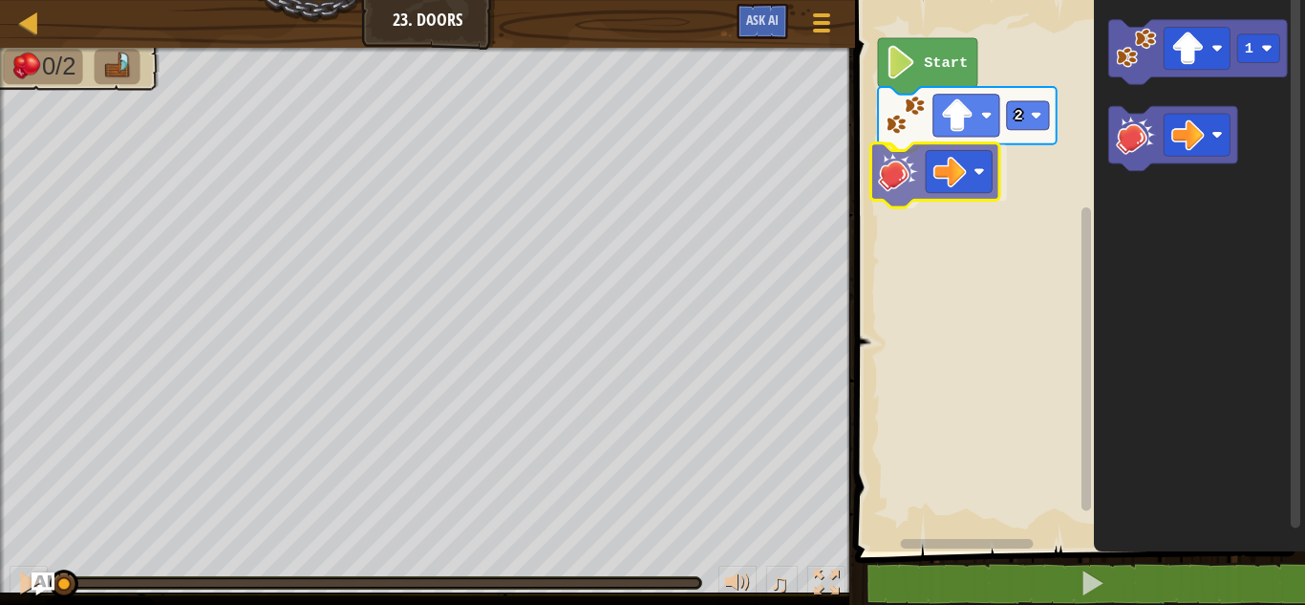
click at [917, 188] on div "2 Start 1" at bounding box center [1077, 270] width 456 height 561
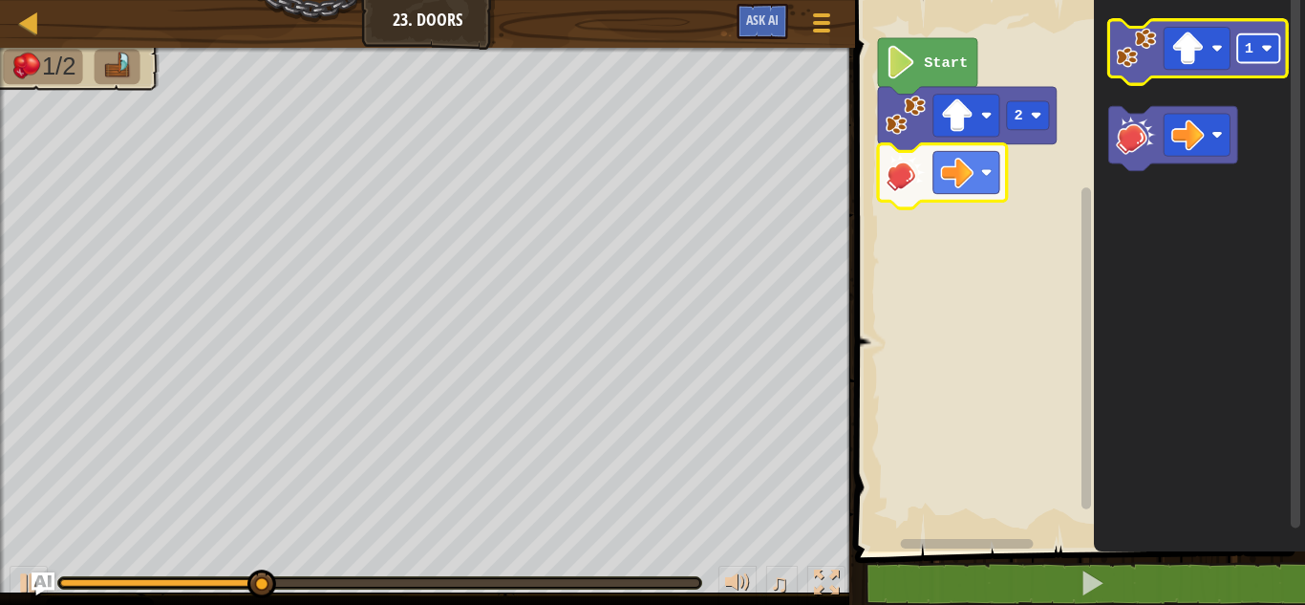
click at [1237, 45] on rect "Blockly Workspace" at bounding box center [1258, 48] width 42 height 29
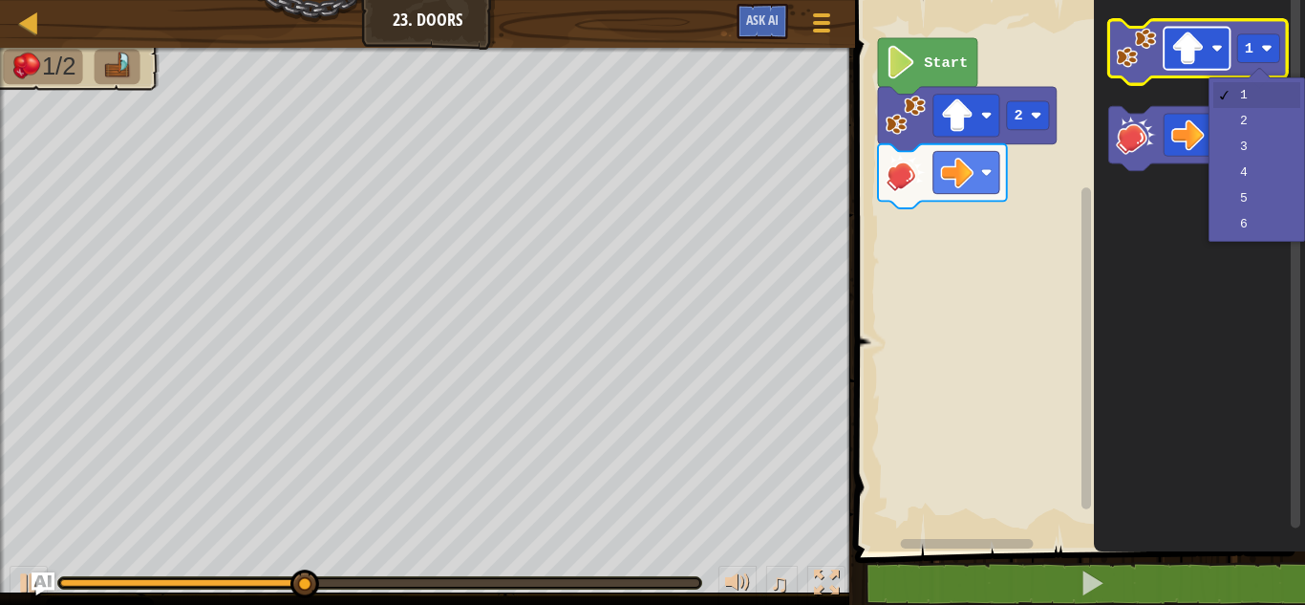
click at [1187, 51] on image "Blockly Workspace" at bounding box center [1187, 48] width 33 height 33
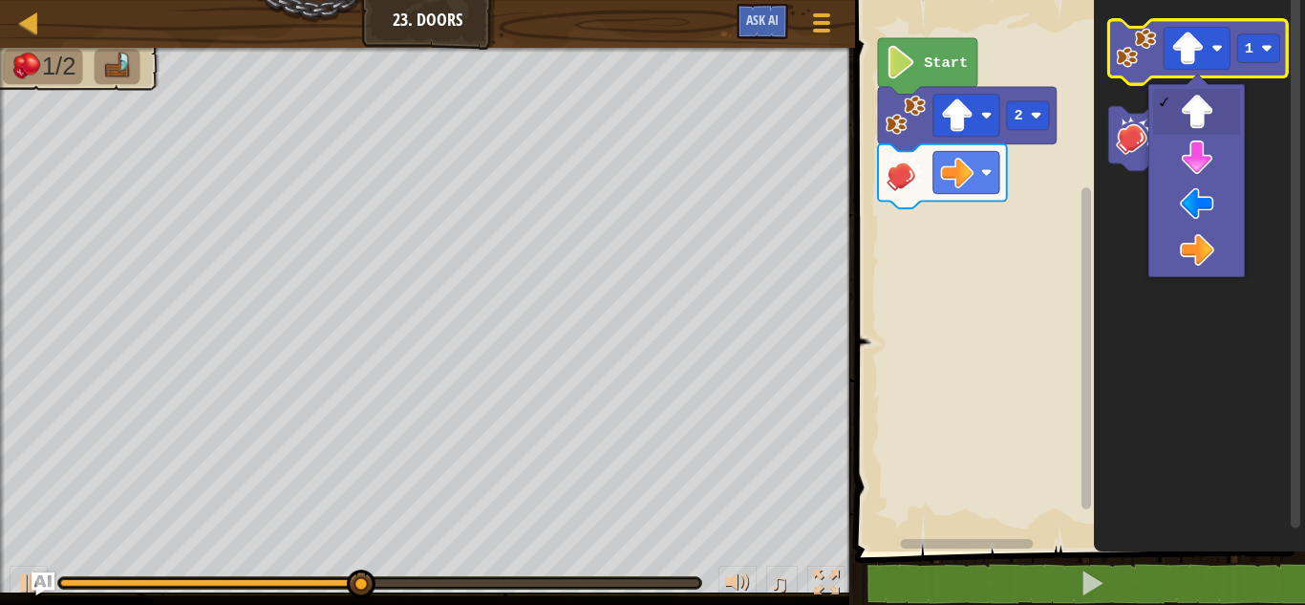
click at [1132, 41] on image "Blockly Workspace" at bounding box center [1136, 48] width 40 height 40
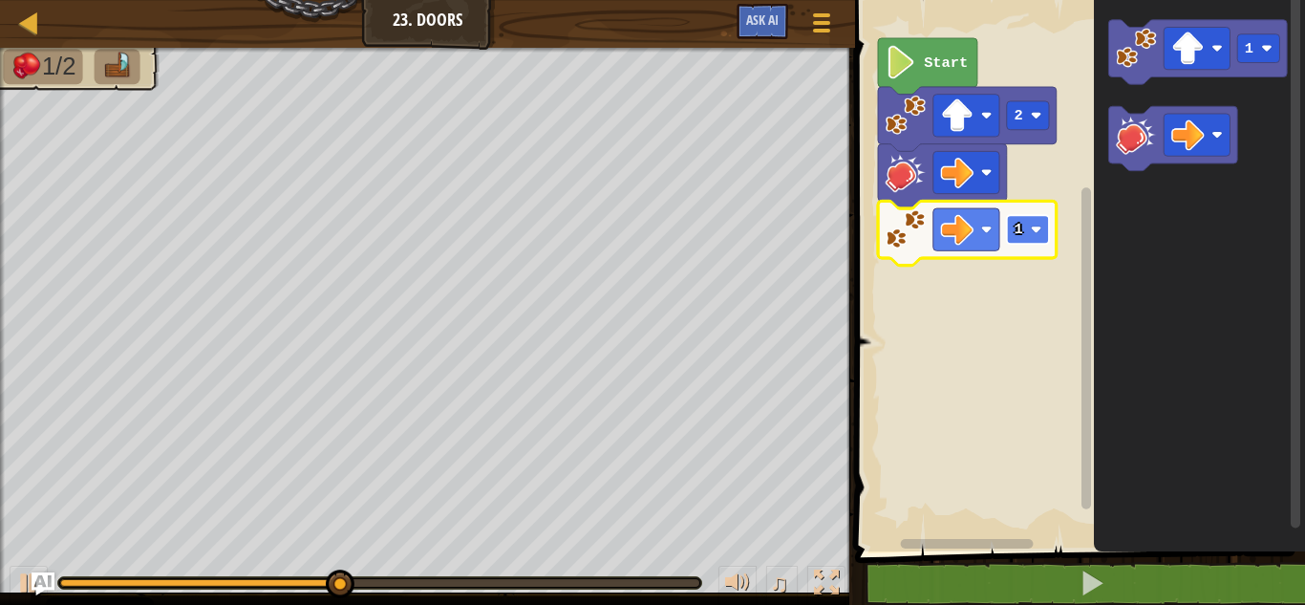
click at [1025, 241] on rect "Blockly Workspace" at bounding box center [1028, 229] width 42 height 29
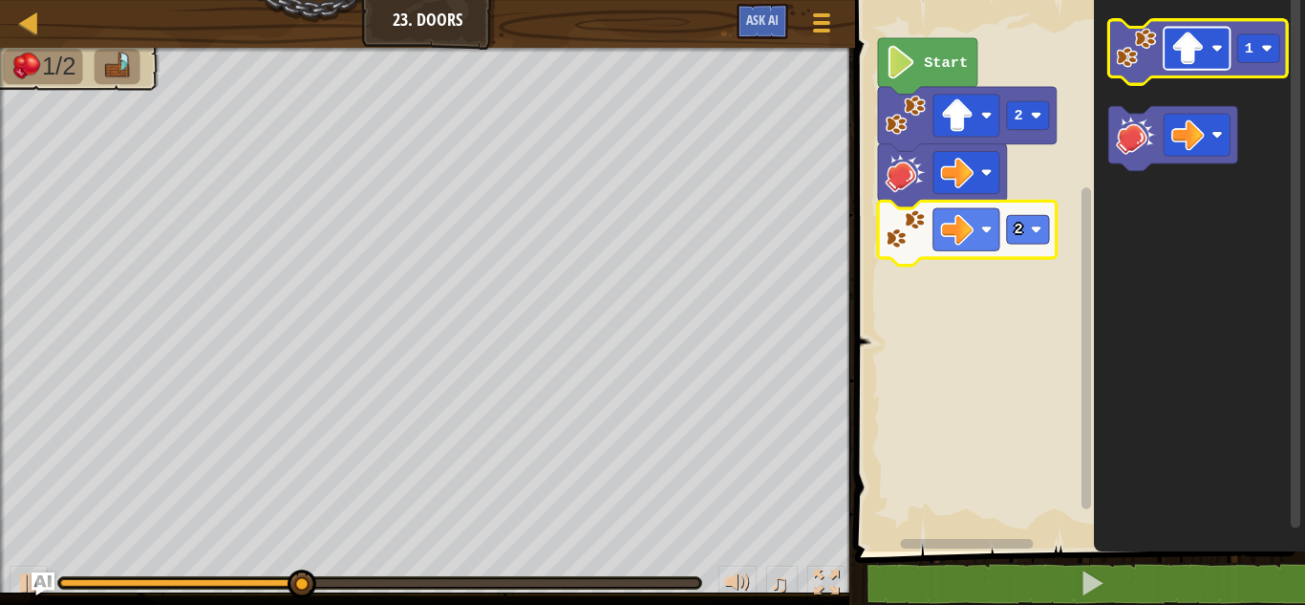
click at [1220, 61] on rect "Blockly Workspace" at bounding box center [1197, 49] width 66 height 42
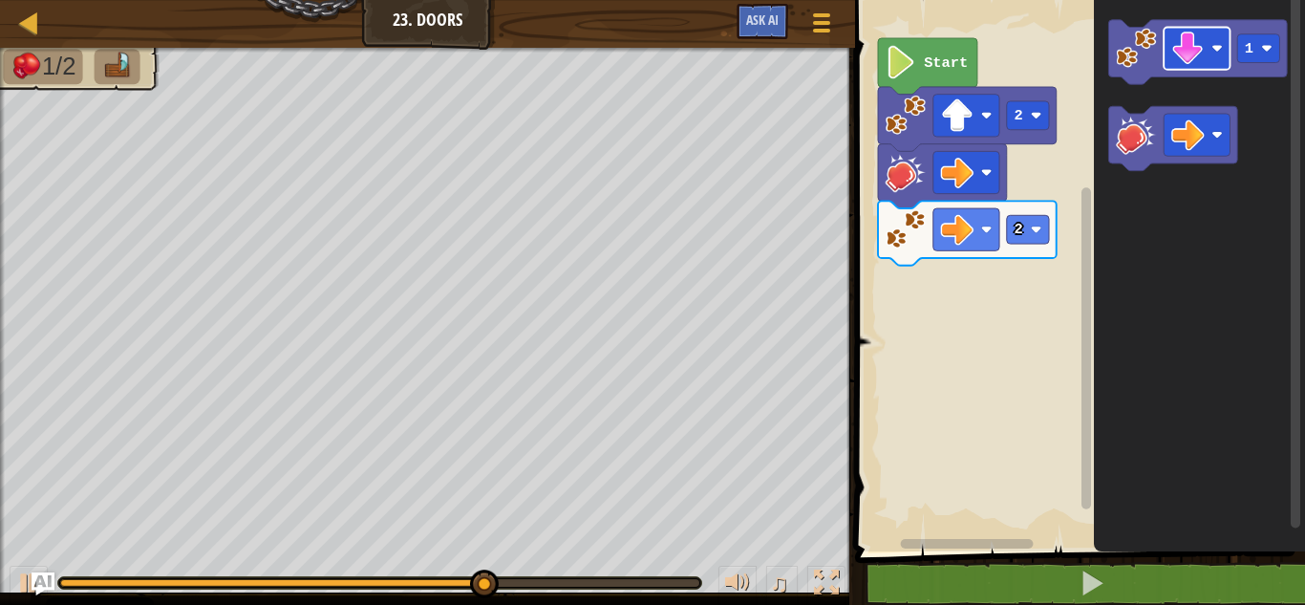
click at [1092, 224] on div "Start 2 2 1" at bounding box center [1077, 270] width 456 height 561
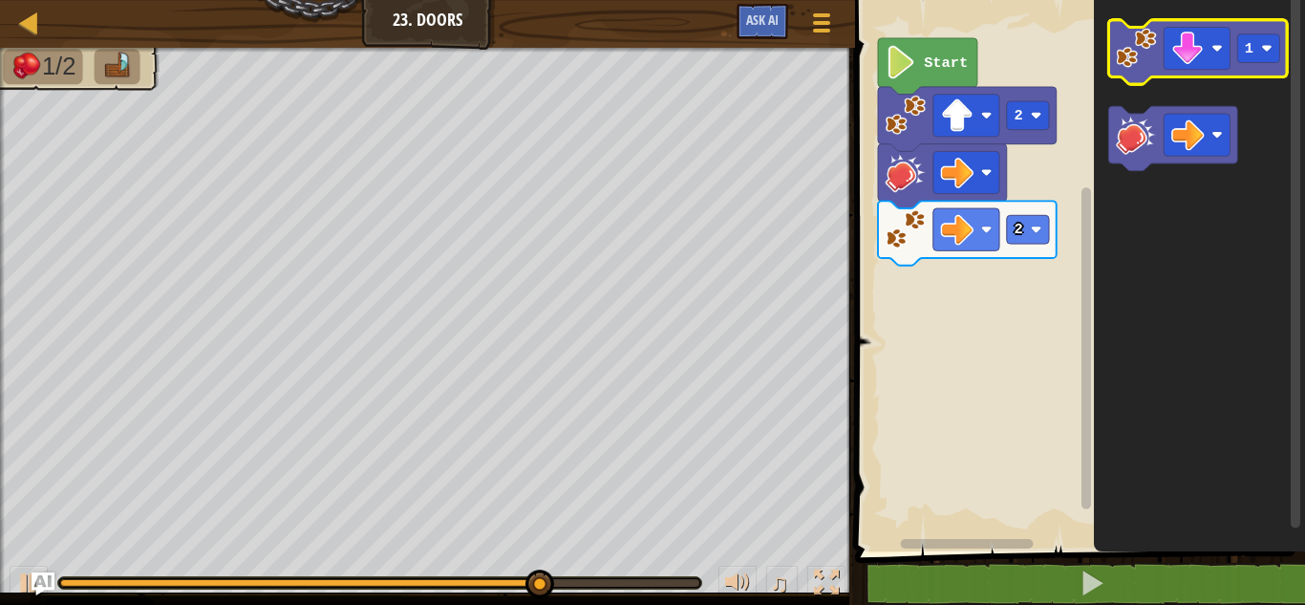
click at [1127, 64] on image "Blockly Workspace" at bounding box center [1136, 48] width 40 height 40
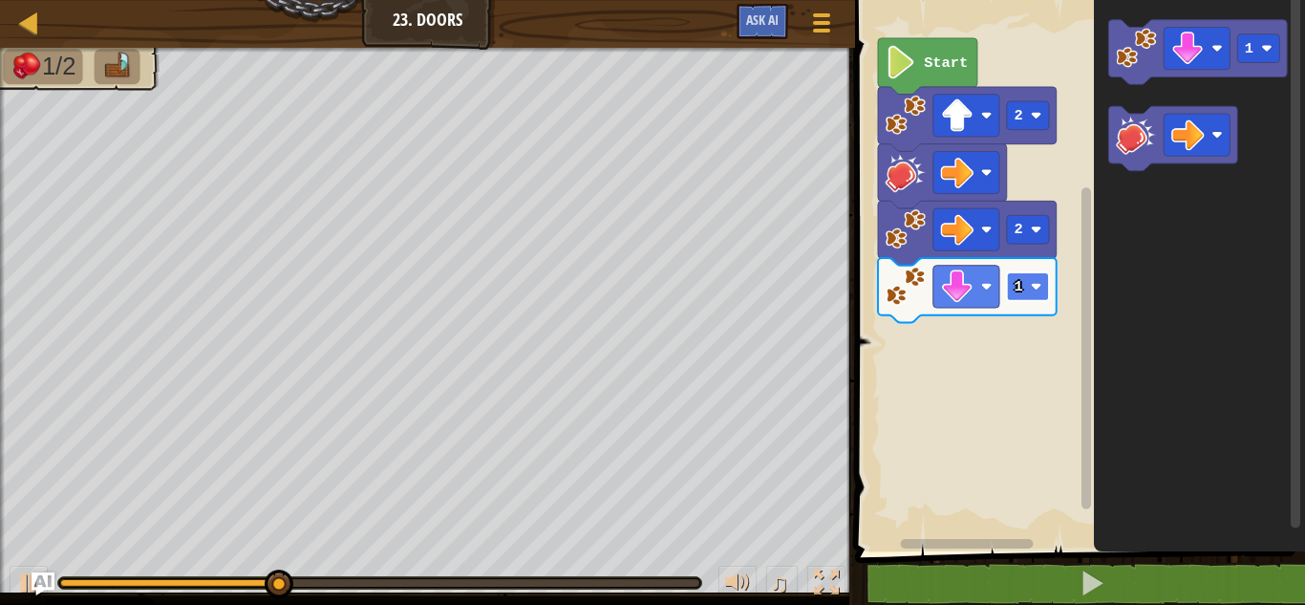
click at [1024, 286] on rect "Blockly Workspace" at bounding box center [1028, 286] width 42 height 29
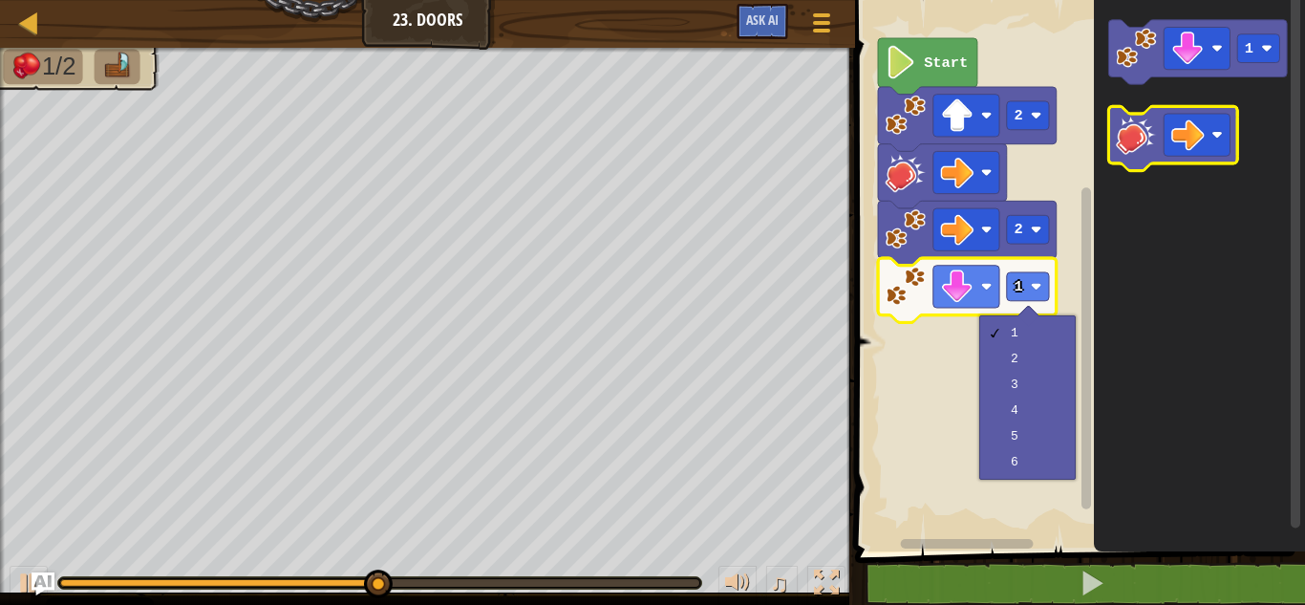
click at [1151, 130] on image "Blockly Workspace" at bounding box center [1136, 134] width 40 height 40
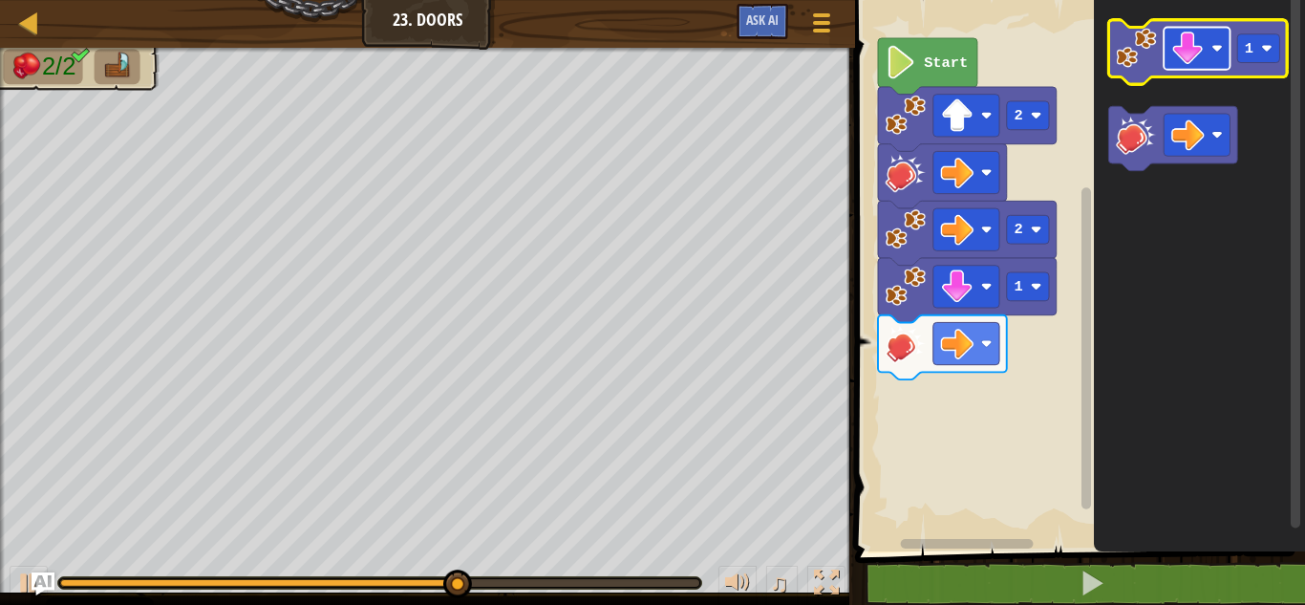
click at [1212, 40] on rect "Blockly Workspace" at bounding box center [1197, 49] width 66 height 42
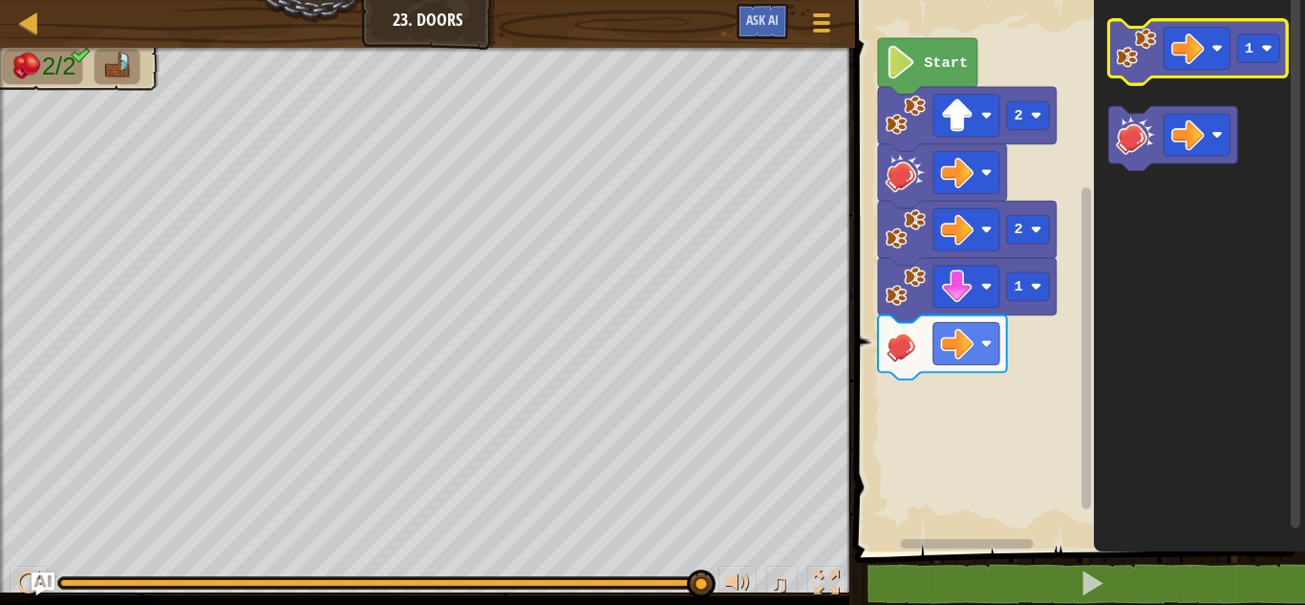
click at [1156, 72] on icon "Blockly Workspace" at bounding box center [1198, 52] width 179 height 64
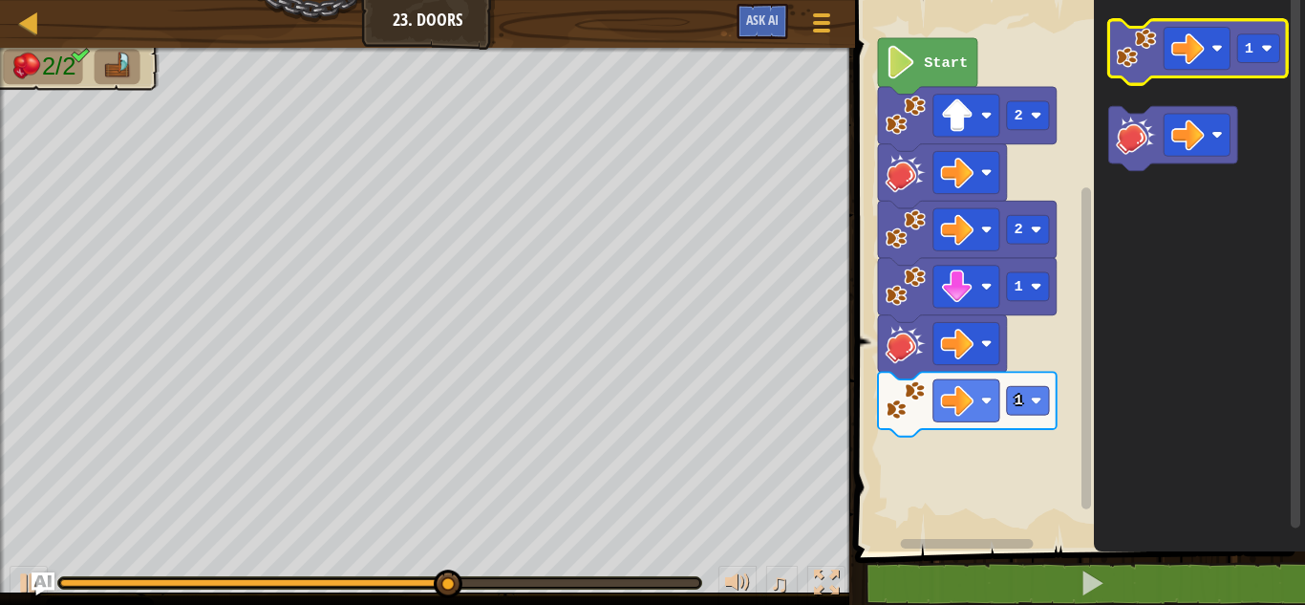
click at [1116, 48] on image "Blockly Workspace" at bounding box center [1136, 48] width 40 height 40
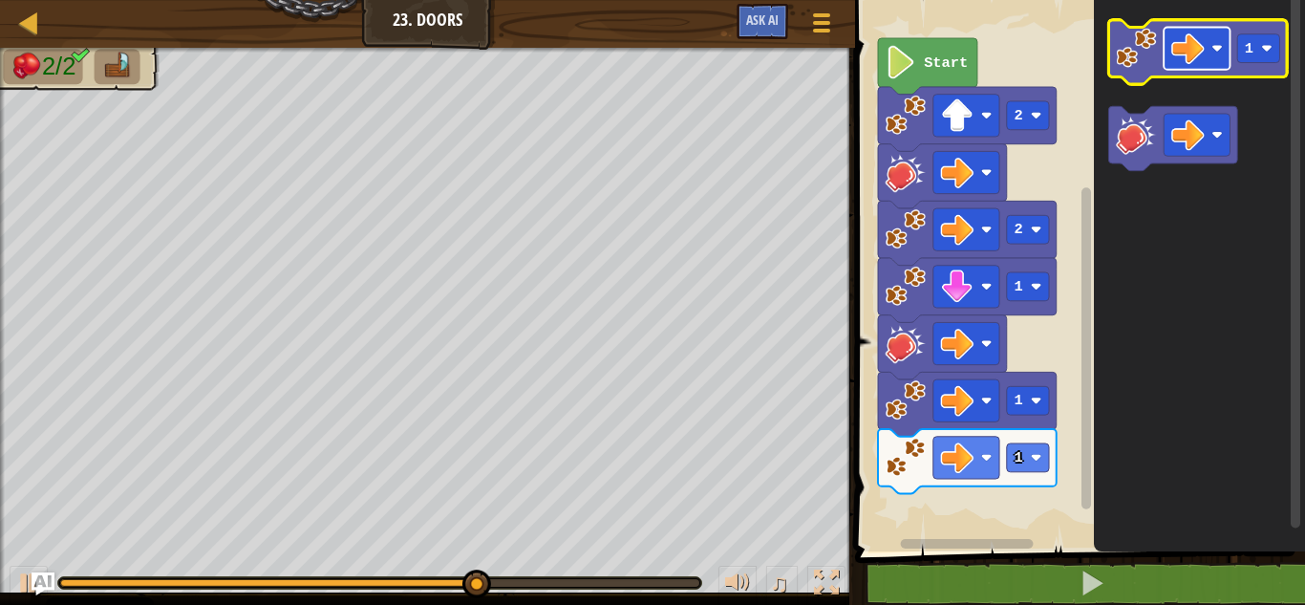
click at [1196, 49] on image "Blockly Workspace" at bounding box center [1187, 48] width 33 height 33
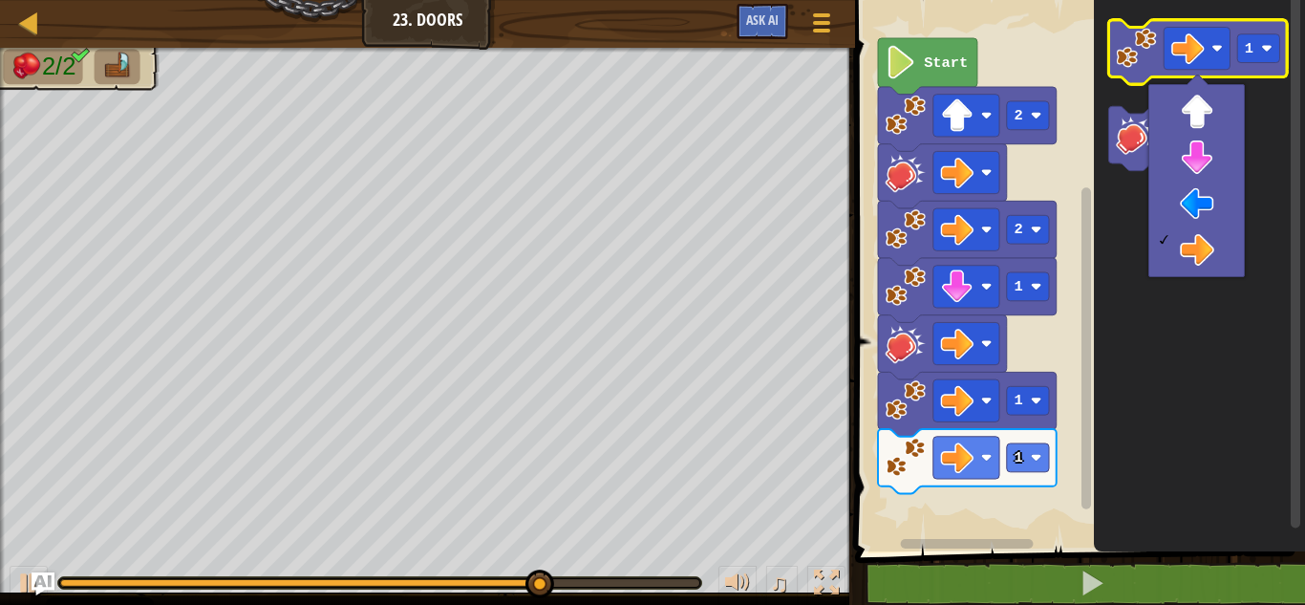
click at [1132, 37] on image "Blockly Workspace" at bounding box center [1136, 48] width 40 height 40
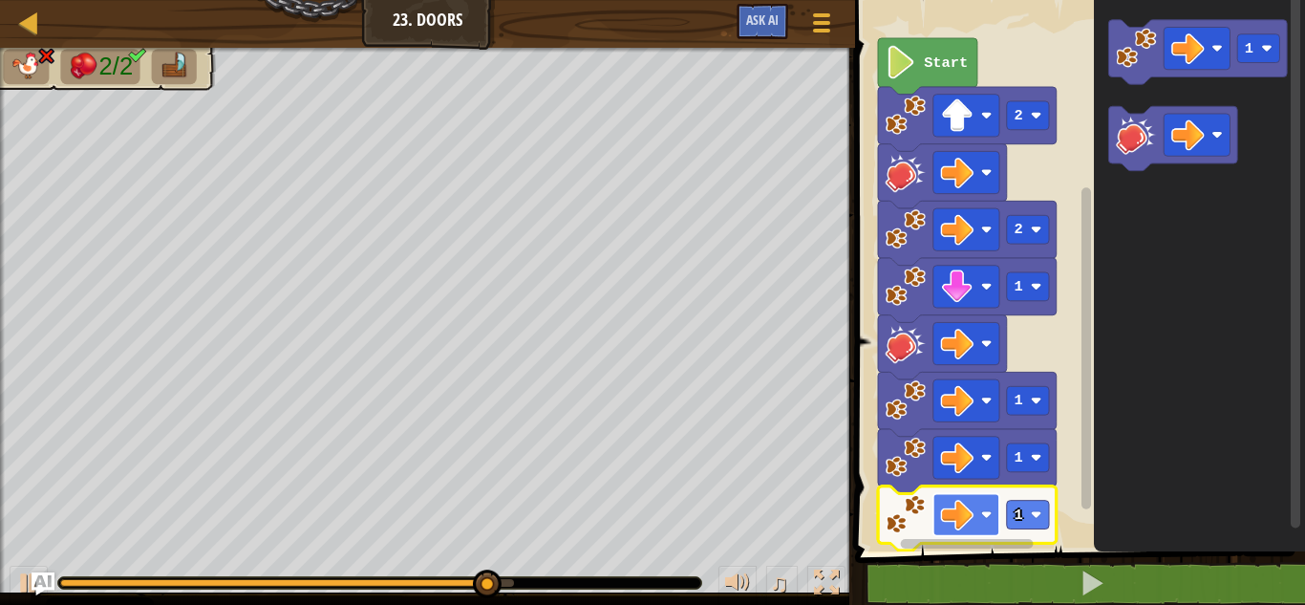
click at [972, 517] on image "Blockly Workspace" at bounding box center [957, 514] width 33 height 33
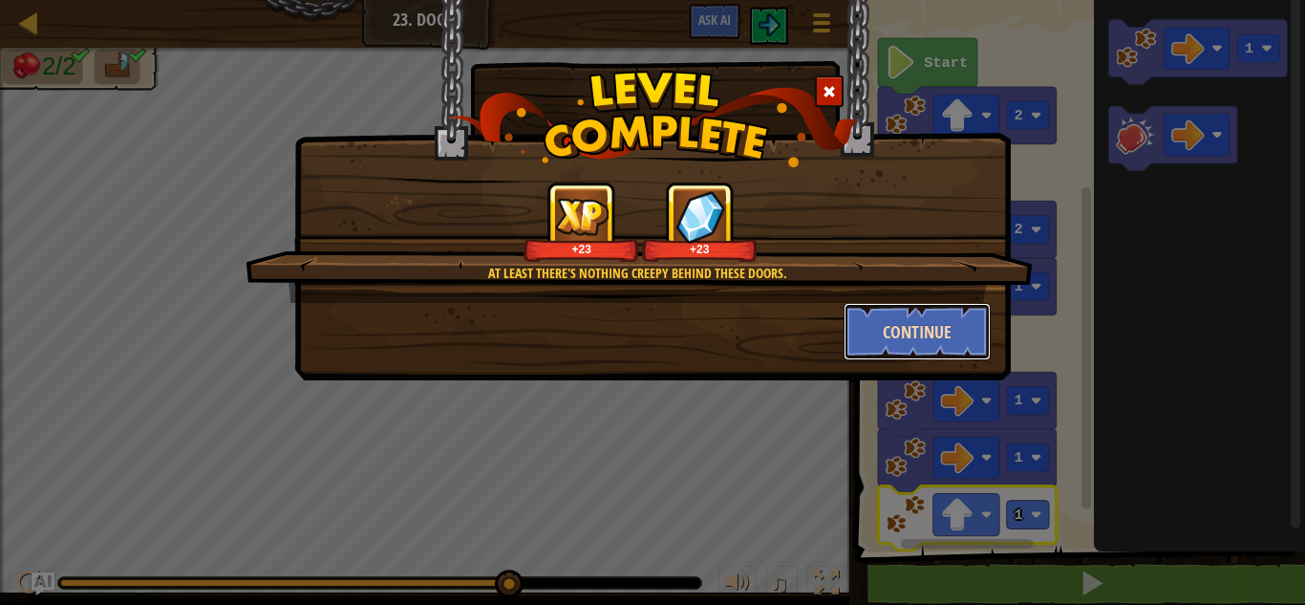
click at [909, 328] on button "Continue" at bounding box center [918, 331] width 148 height 57
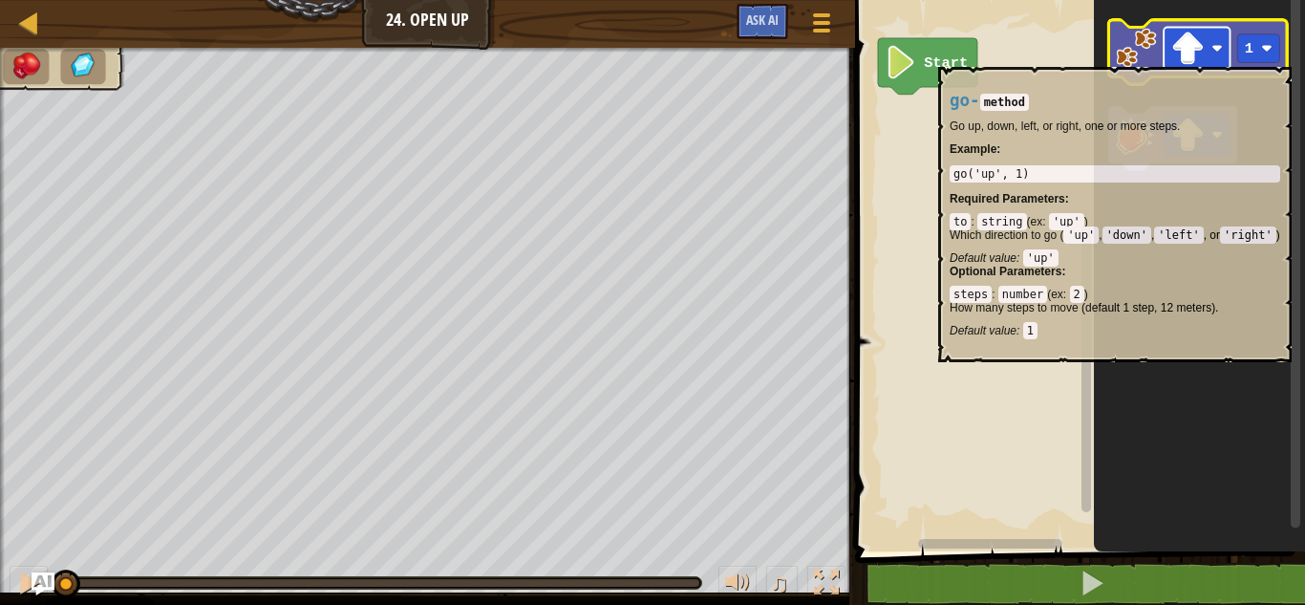
click at [1222, 56] on rect "Blockly Workspace" at bounding box center [1197, 49] width 66 height 42
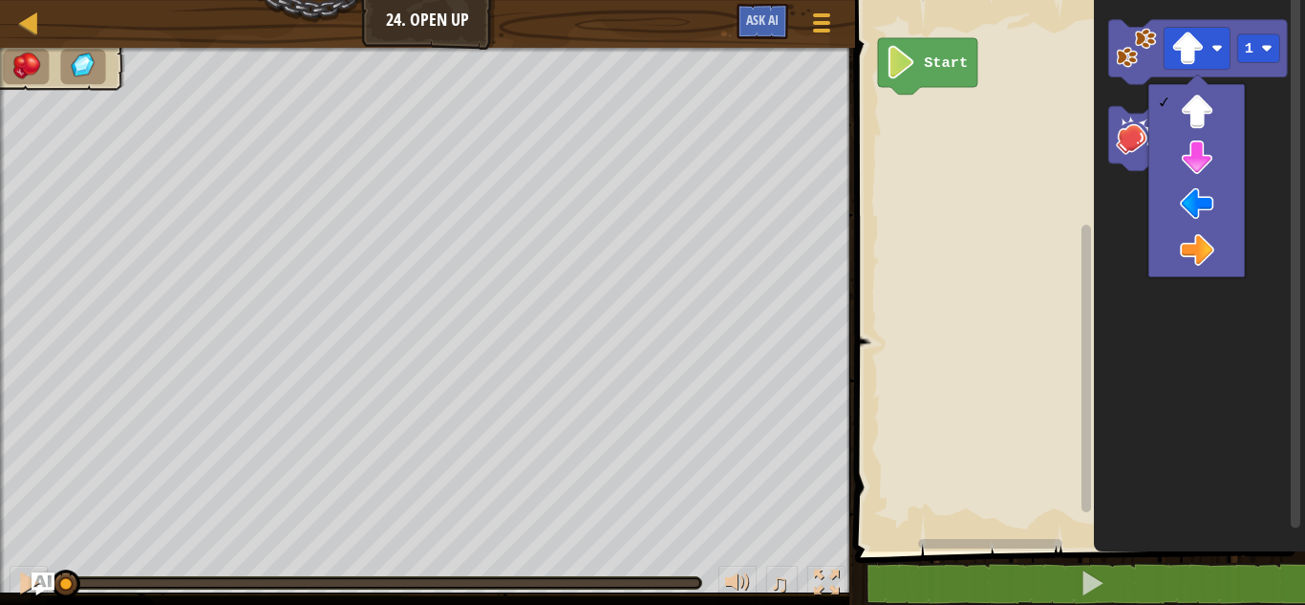
click at [889, 288] on rect "Blockly Workspace" at bounding box center [1077, 270] width 456 height 561
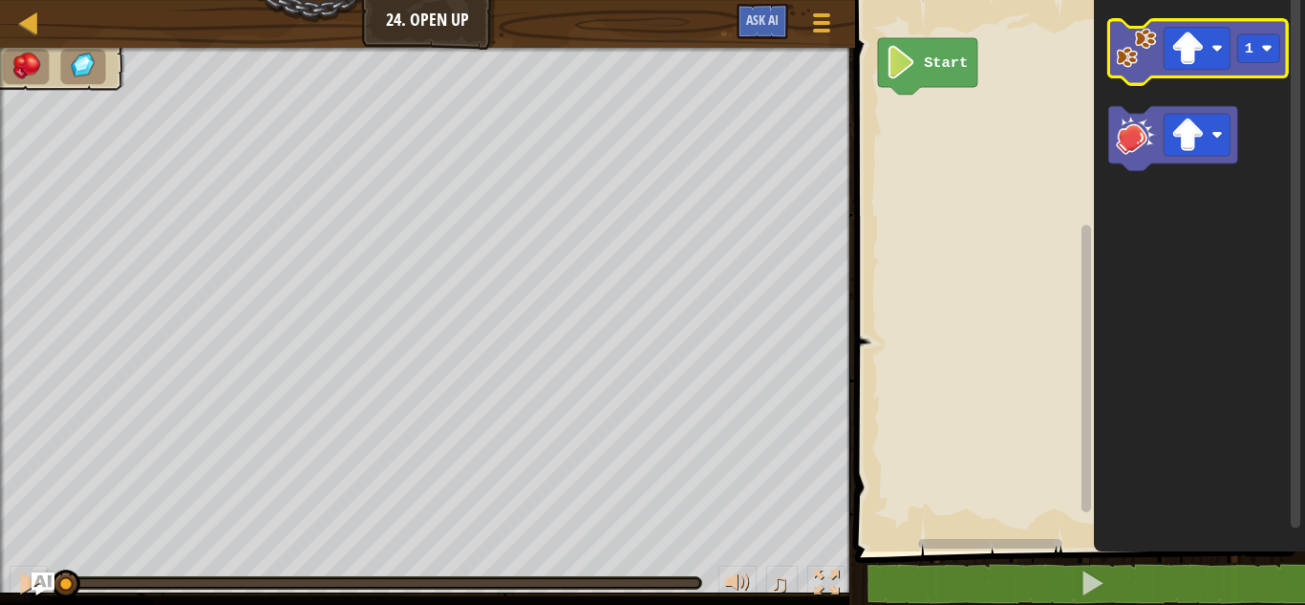
click at [1124, 61] on image "Blockly Workspace" at bounding box center [1136, 48] width 40 height 40
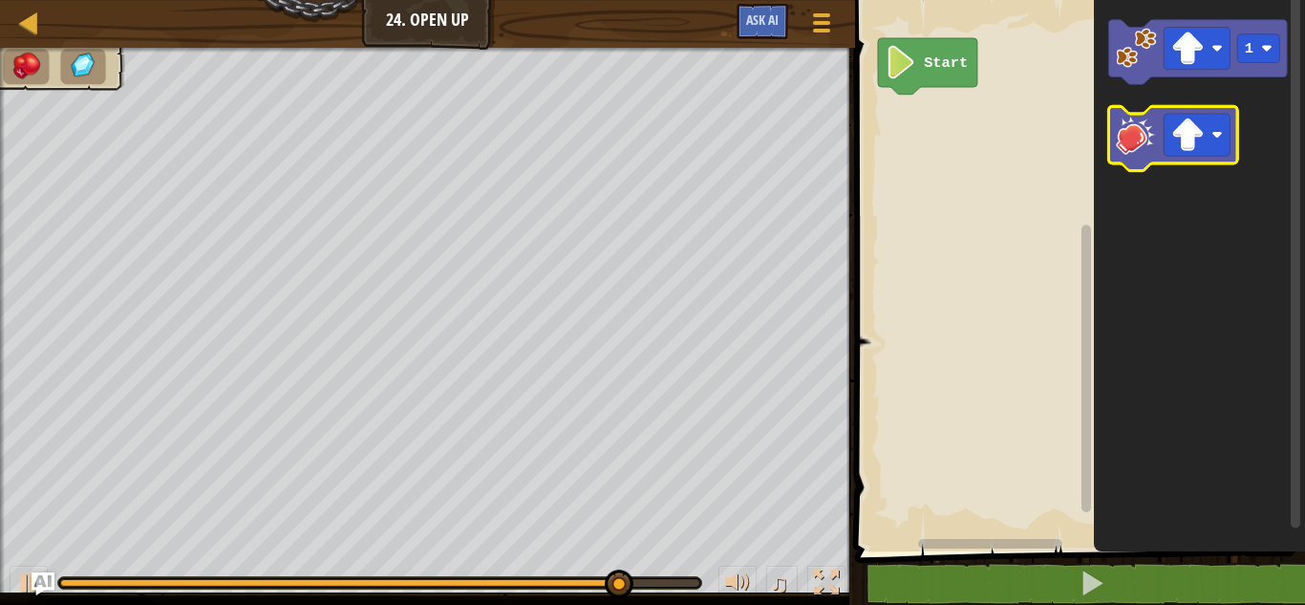
click at [1143, 149] on image "Blockly Workspace" at bounding box center [1136, 134] width 40 height 40
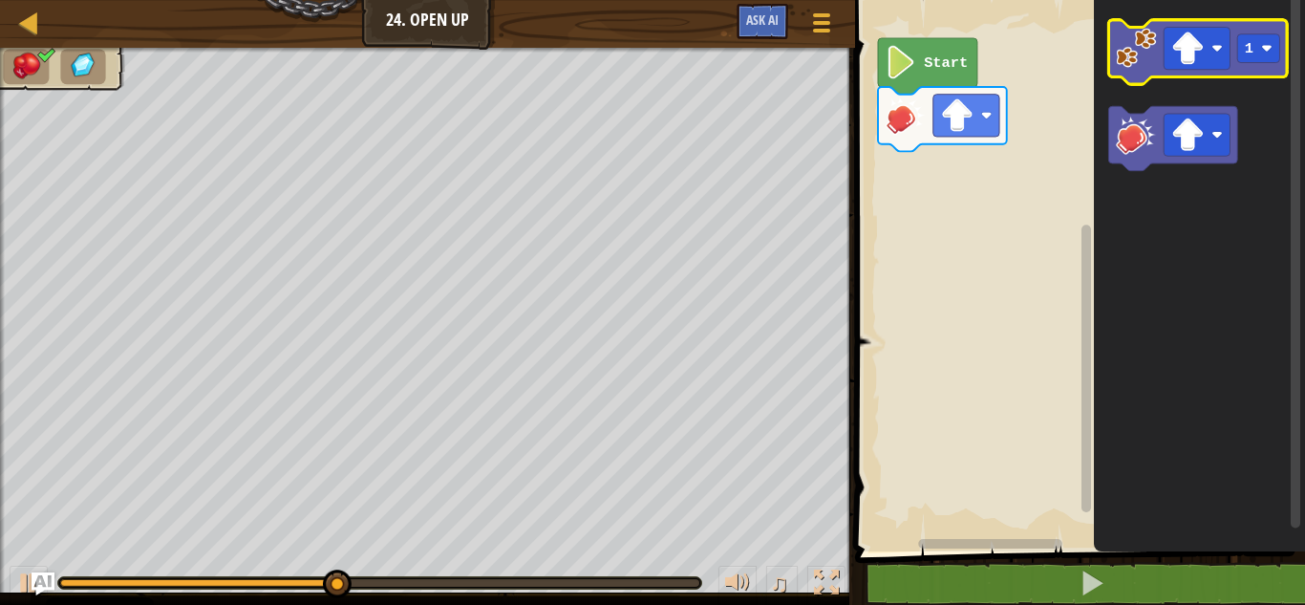
click at [1148, 35] on image "Blockly Workspace" at bounding box center [1136, 48] width 40 height 40
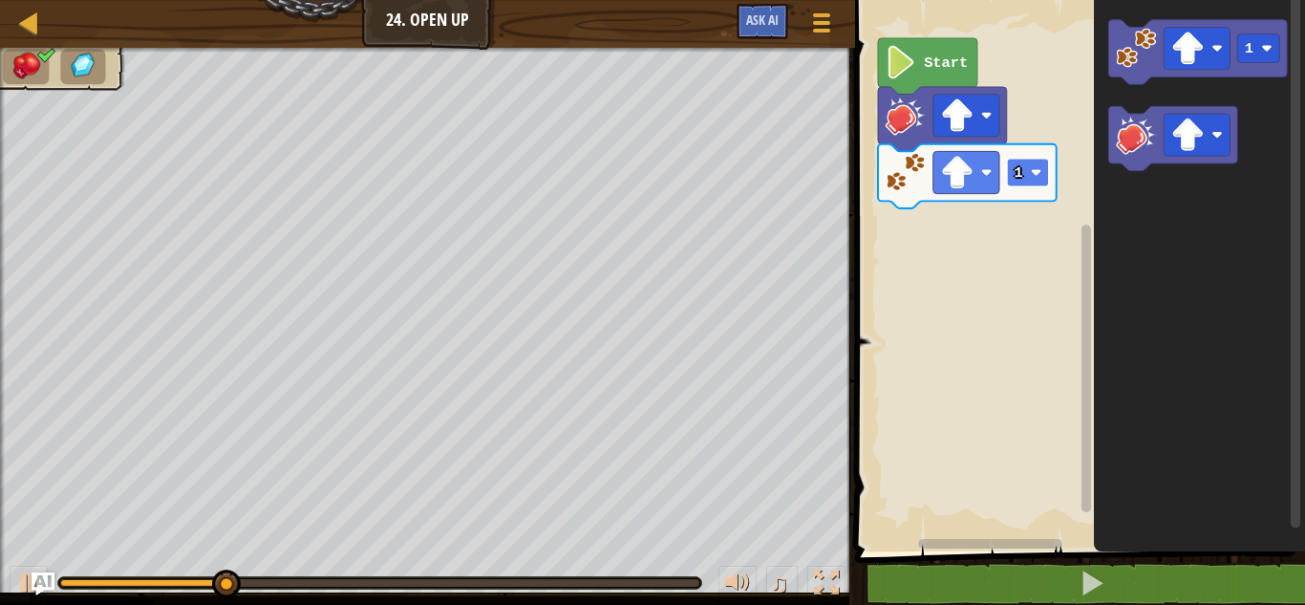
click at [1029, 171] on rect "Blockly Workspace" at bounding box center [1028, 173] width 42 height 29
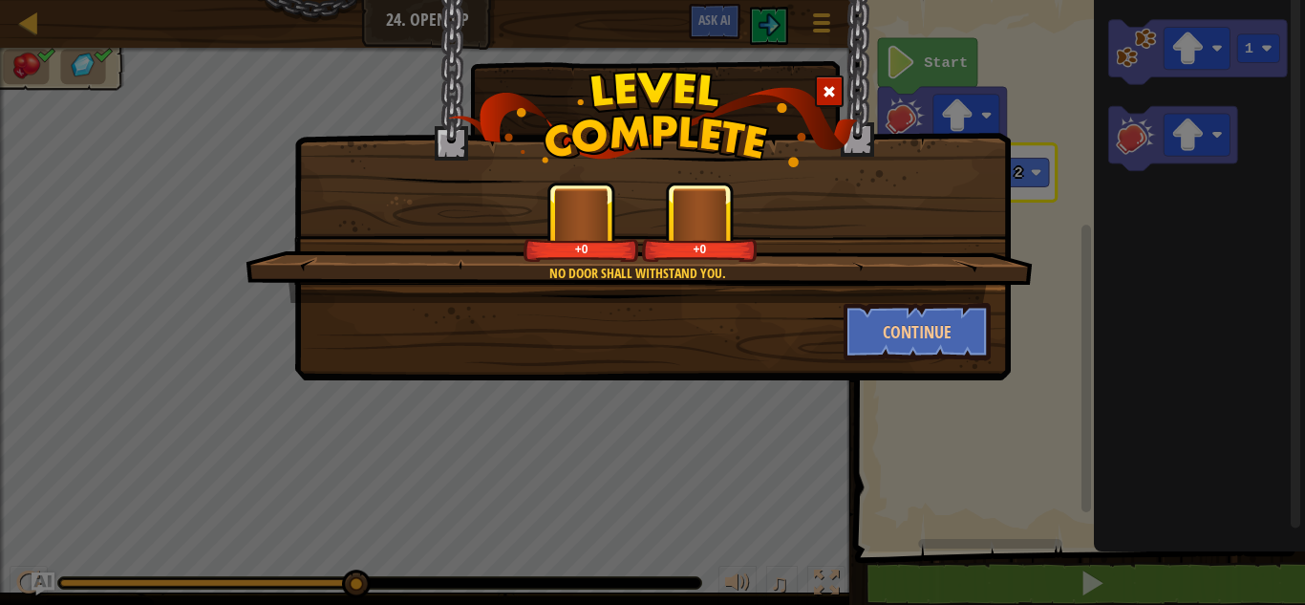
click at [726, 203] on div "+0" at bounding box center [699, 221] width 115 height 79
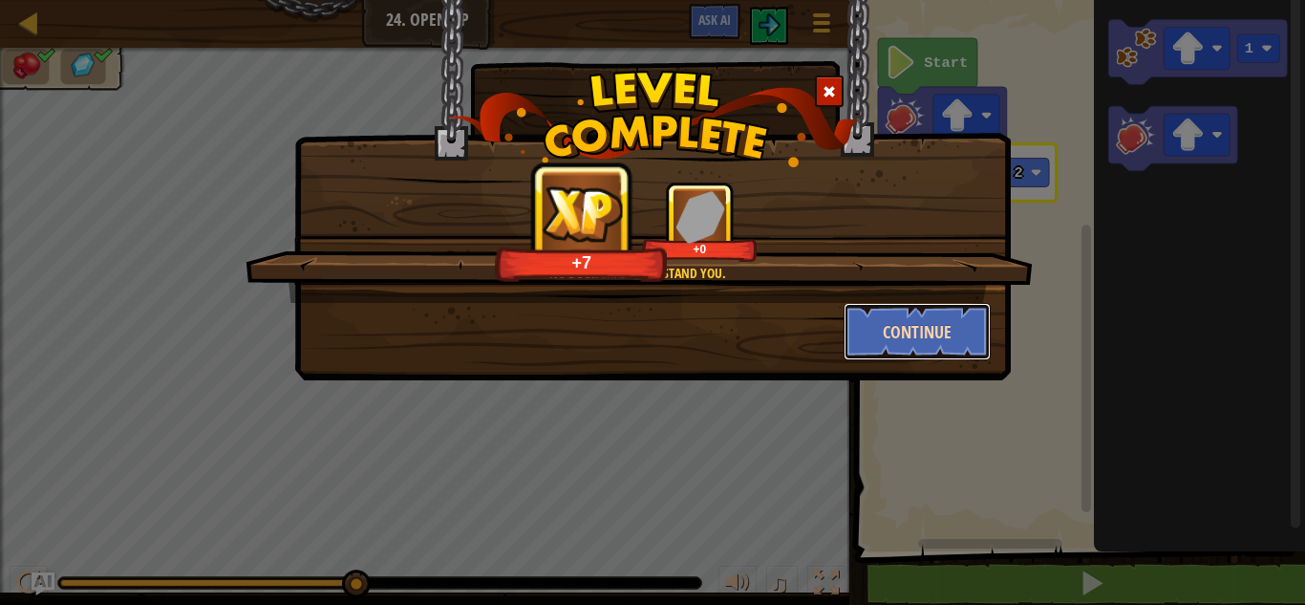
click at [946, 329] on button "Continue" at bounding box center [918, 331] width 148 height 57
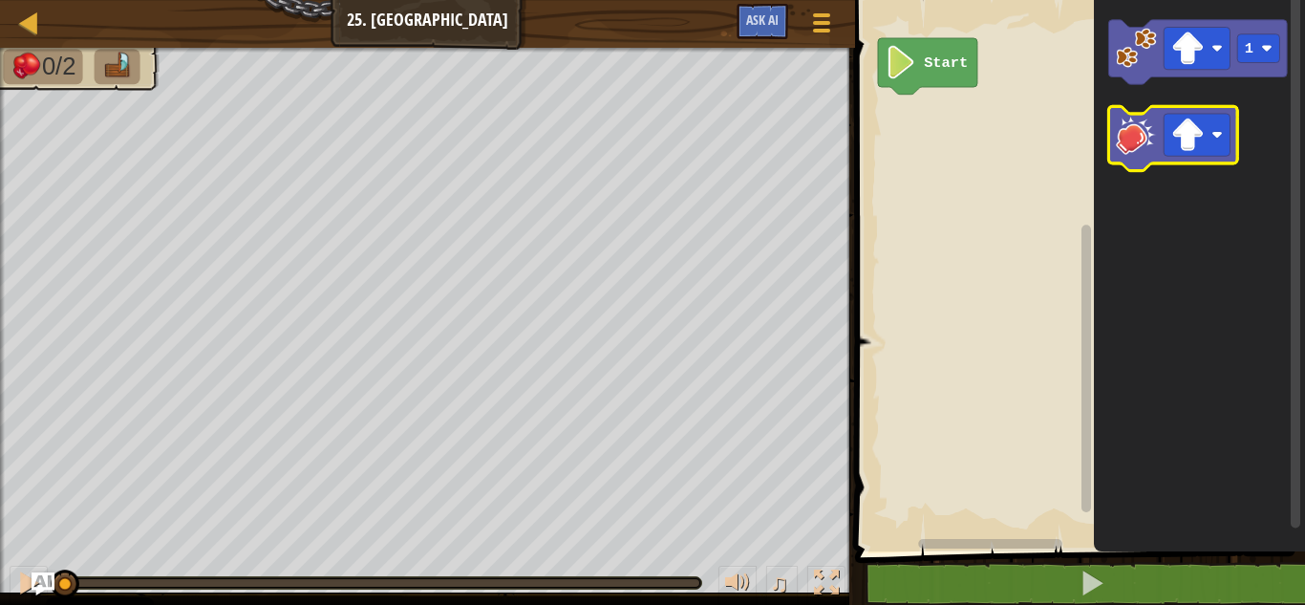
click at [1210, 161] on icon "Blockly Workspace" at bounding box center [1173, 138] width 129 height 64
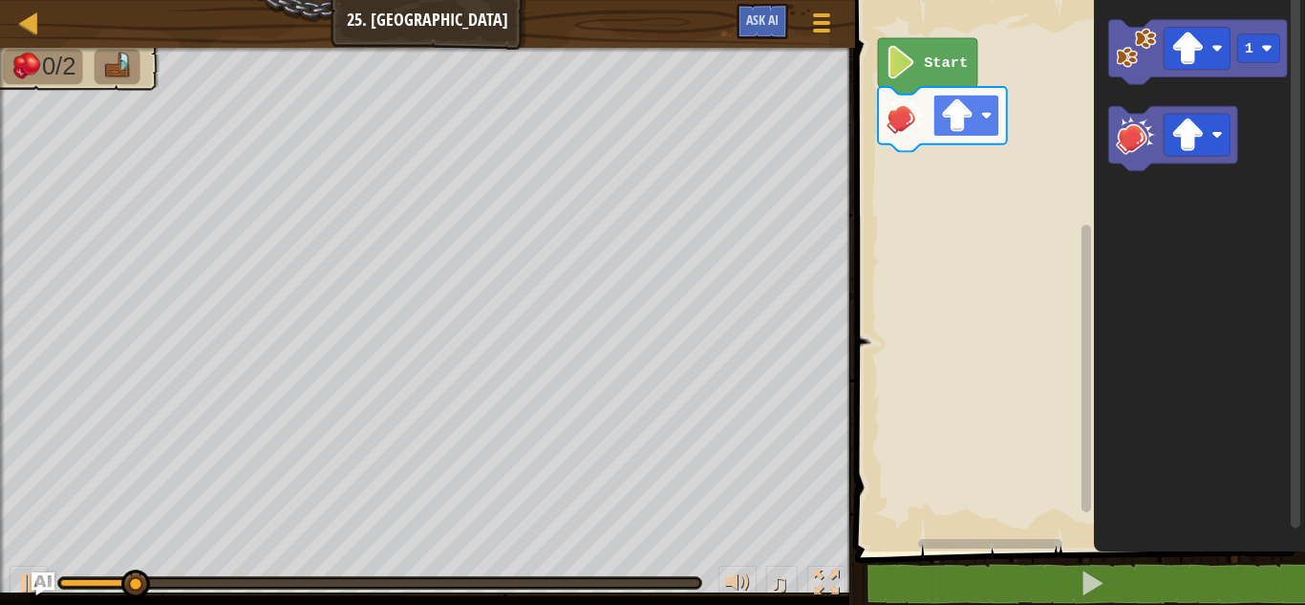
click at [995, 121] on rect "Blockly Workspace" at bounding box center [966, 116] width 66 height 42
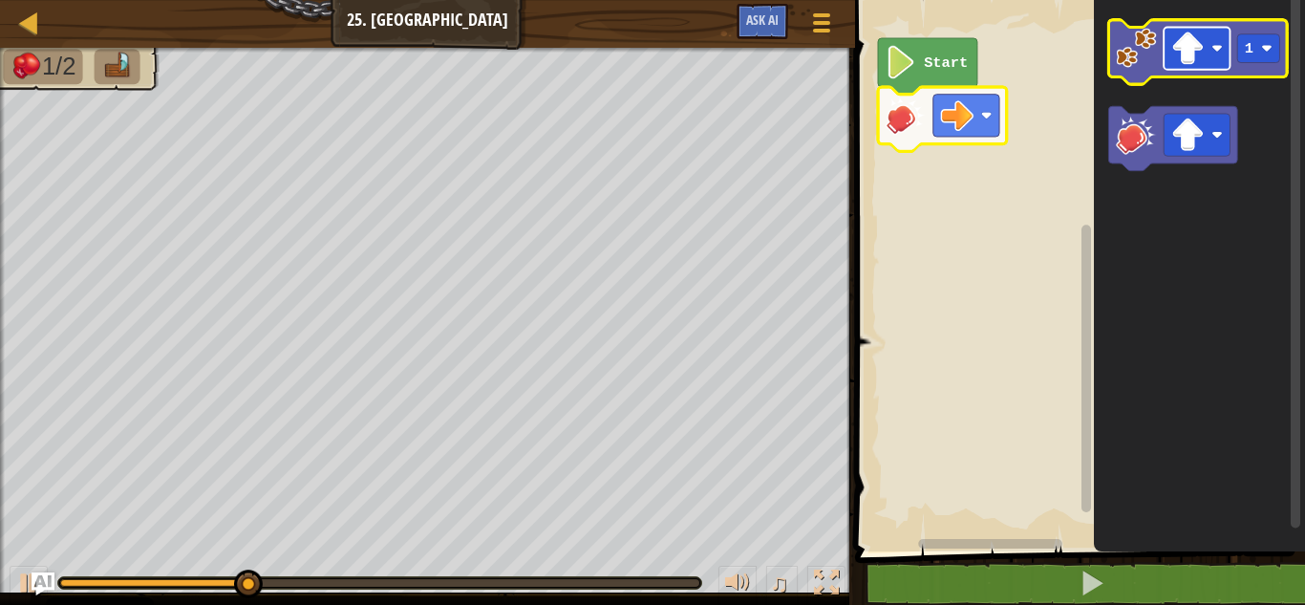
click at [1187, 64] on image "Blockly Workspace" at bounding box center [1187, 48] width 33 height 33
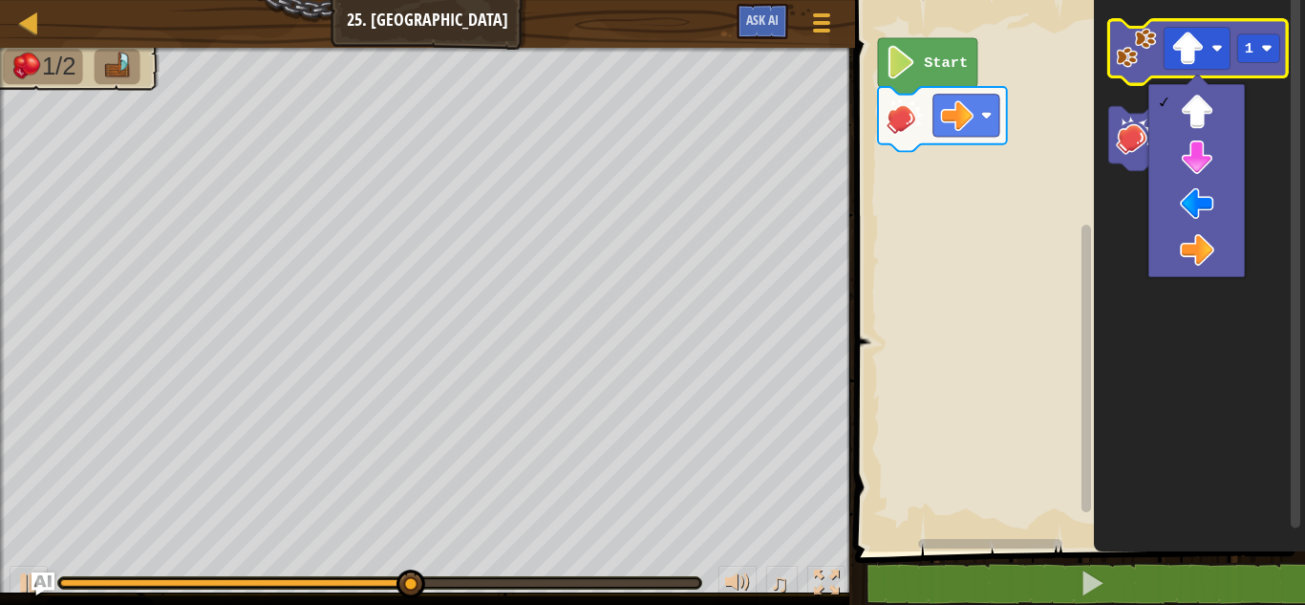
click at [1136, 59] on image "Blockly Workspace" at bounding box center [1136, 48] width 40 height 40
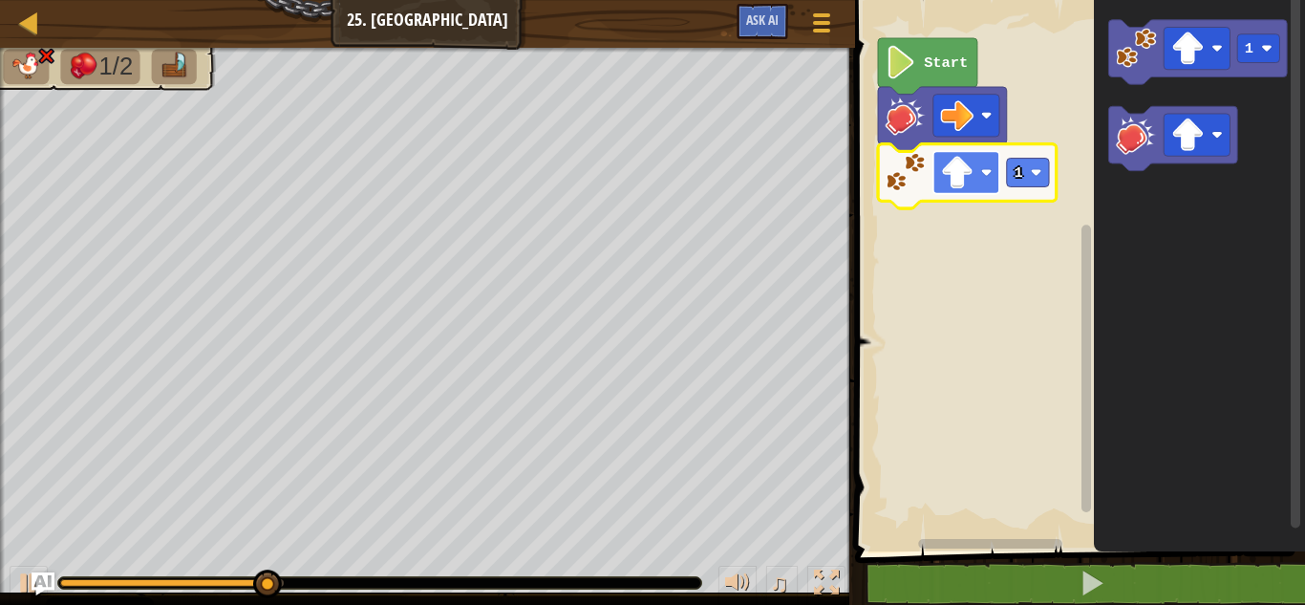
click at [979, 178] on rect "Blockly Workspace" at bounding box center [966, 172] width 66 height 42
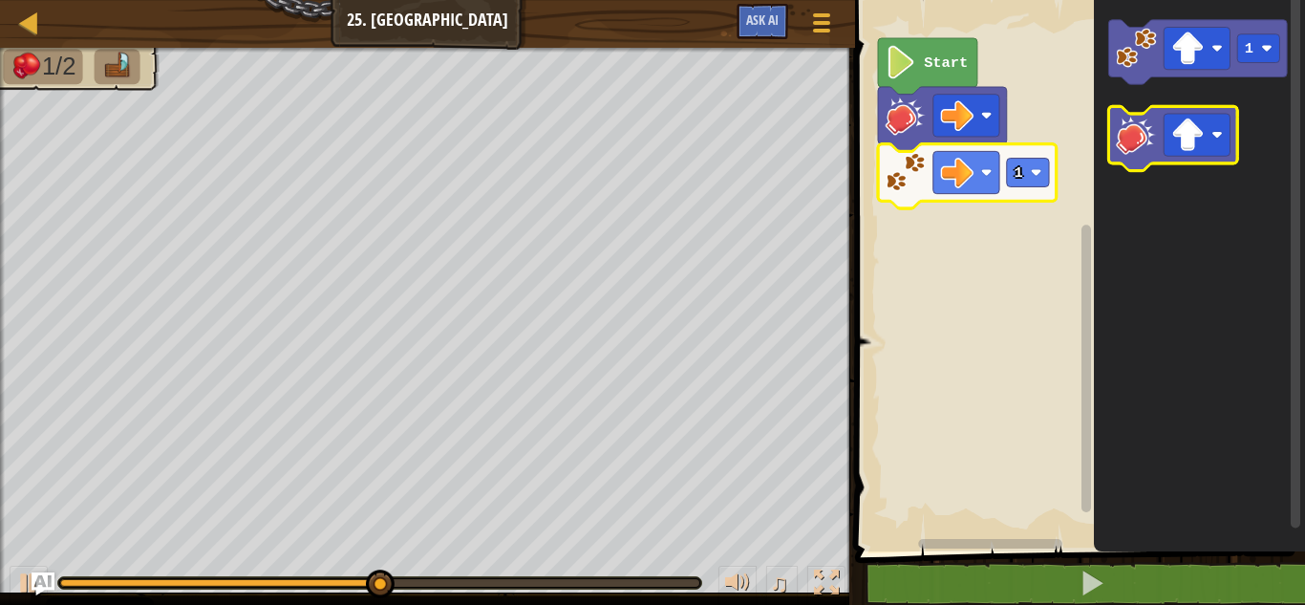
click at [1146, 122] on image "Blockly Workspace" at bounding box center [1136, 134] width 40 height 40
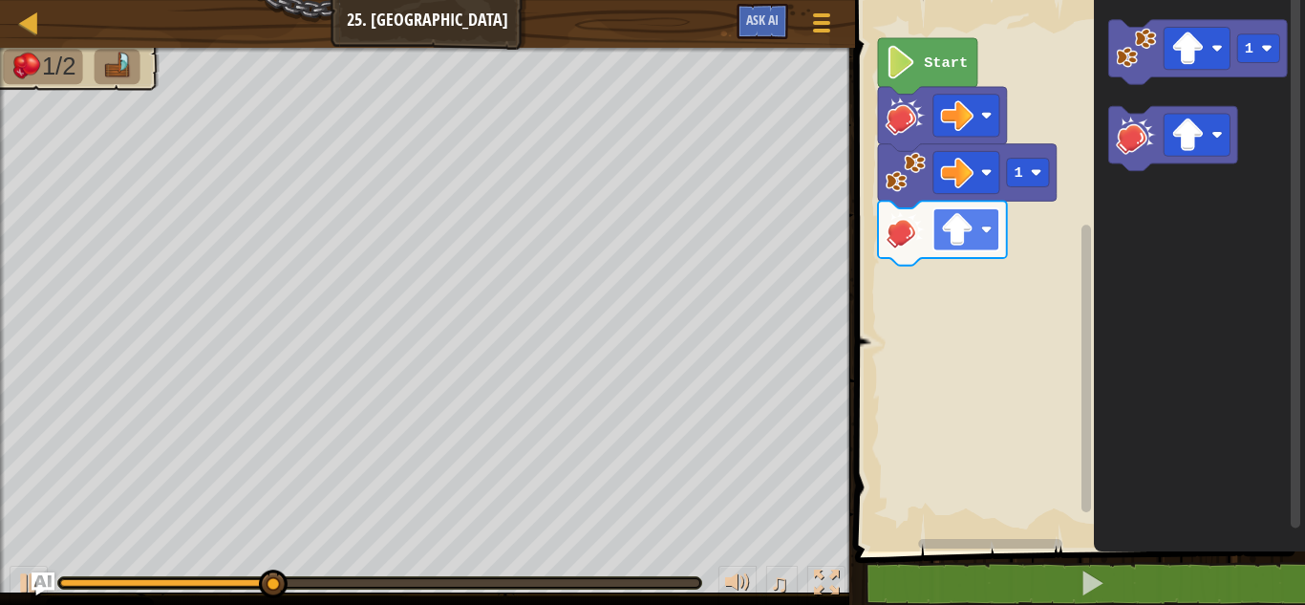
click at [978, 226] on rect "Blockly Workspace" at bounding box center [966, 229] width 66 height 42
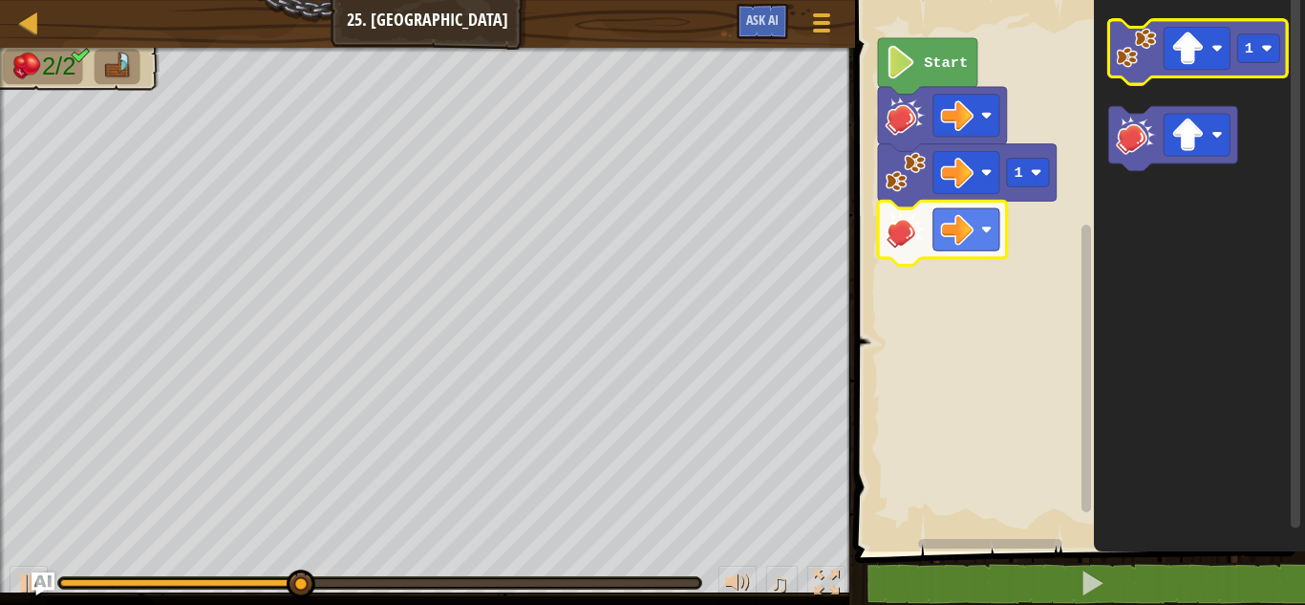
click at [1154, 41] on image "Blockly Workspace" at bounding box center [1136, 48] width 40 height 40
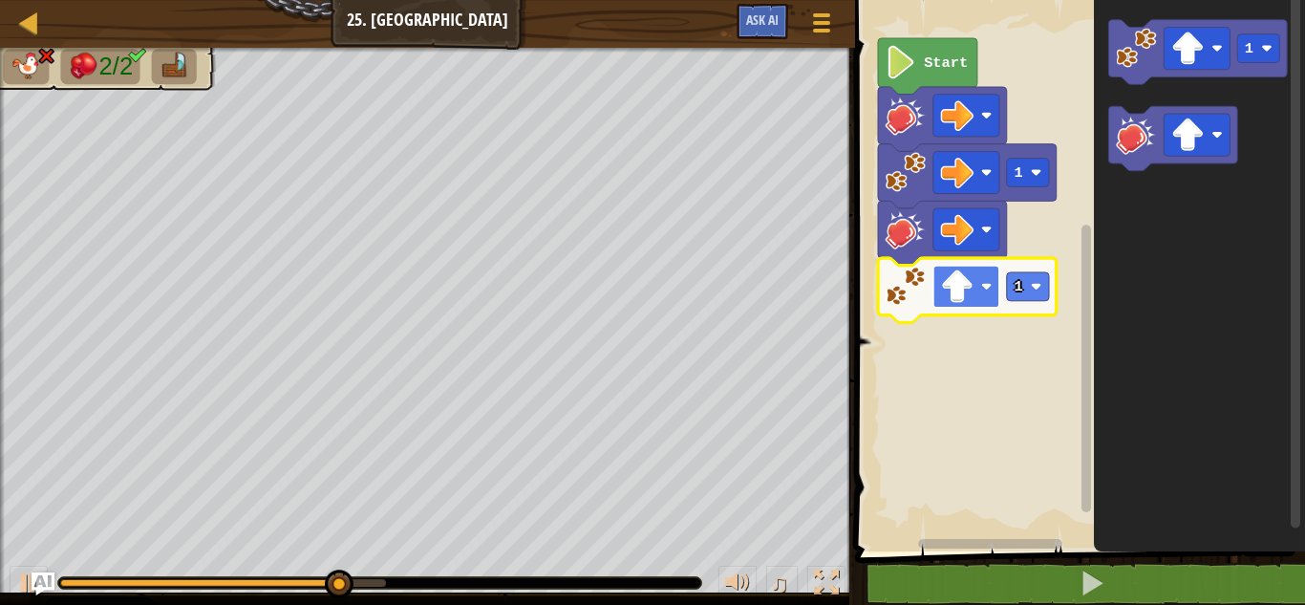
click at [949, 289] on image "Blockly Workspace" at bounding box center [957, 286] width 33 height 33
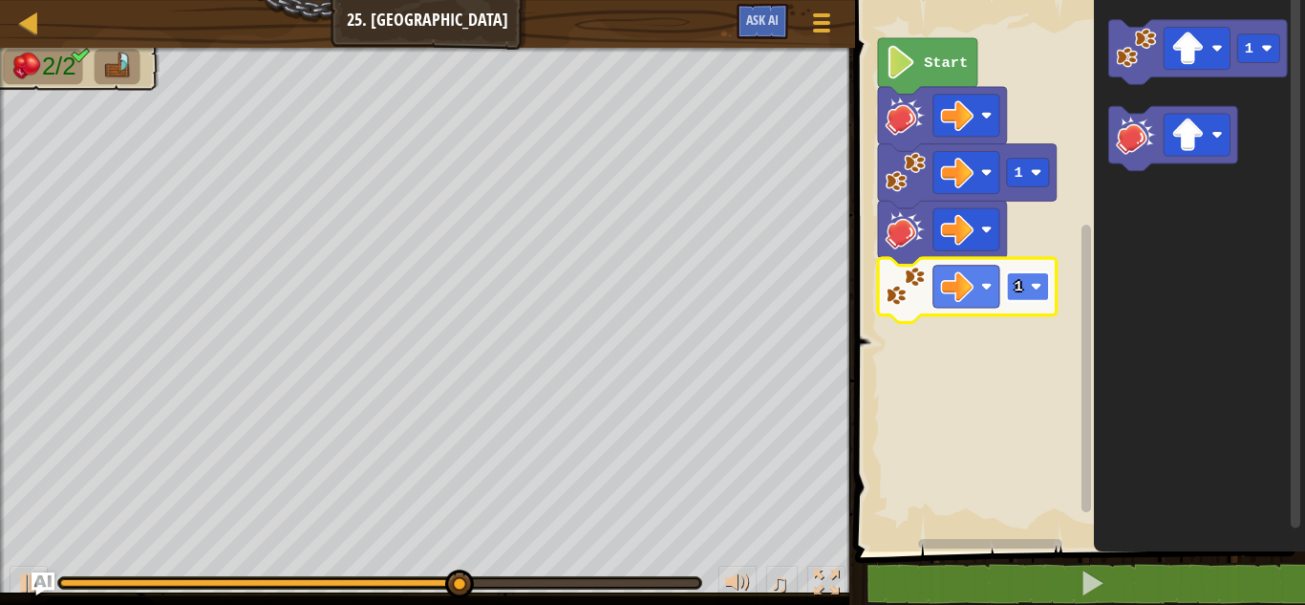
click at [1038, 283] on image "Blockly Workspace" at bounding box center [1036, 286] width 11 height 11
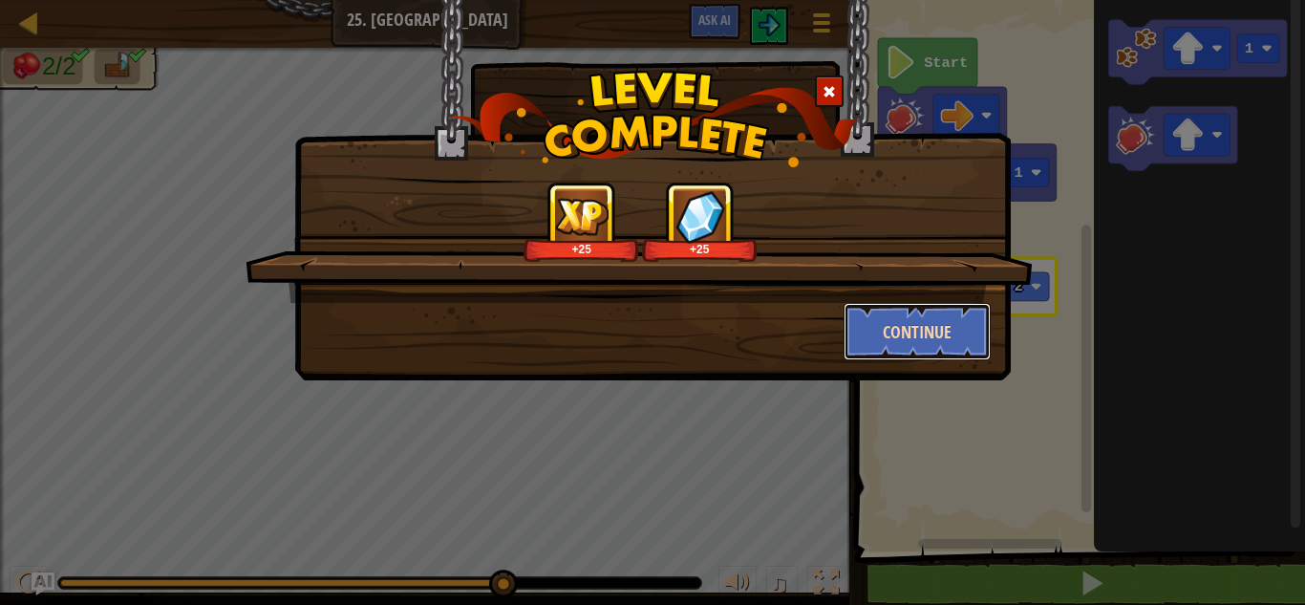
click at [946, 330] on button "Continue" at bounding box center [918, 331] width 148 height 57
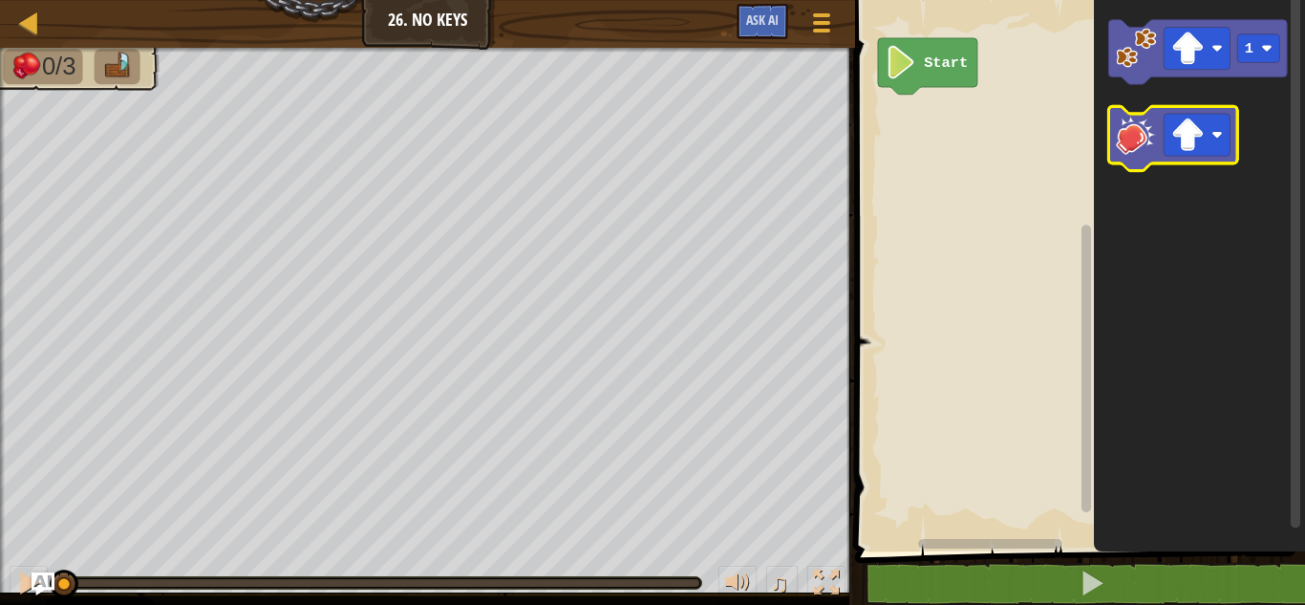
click at [1157, 160] on icon "Blockly Workspace" at bounding box center [1173, 138] width 129 height 64
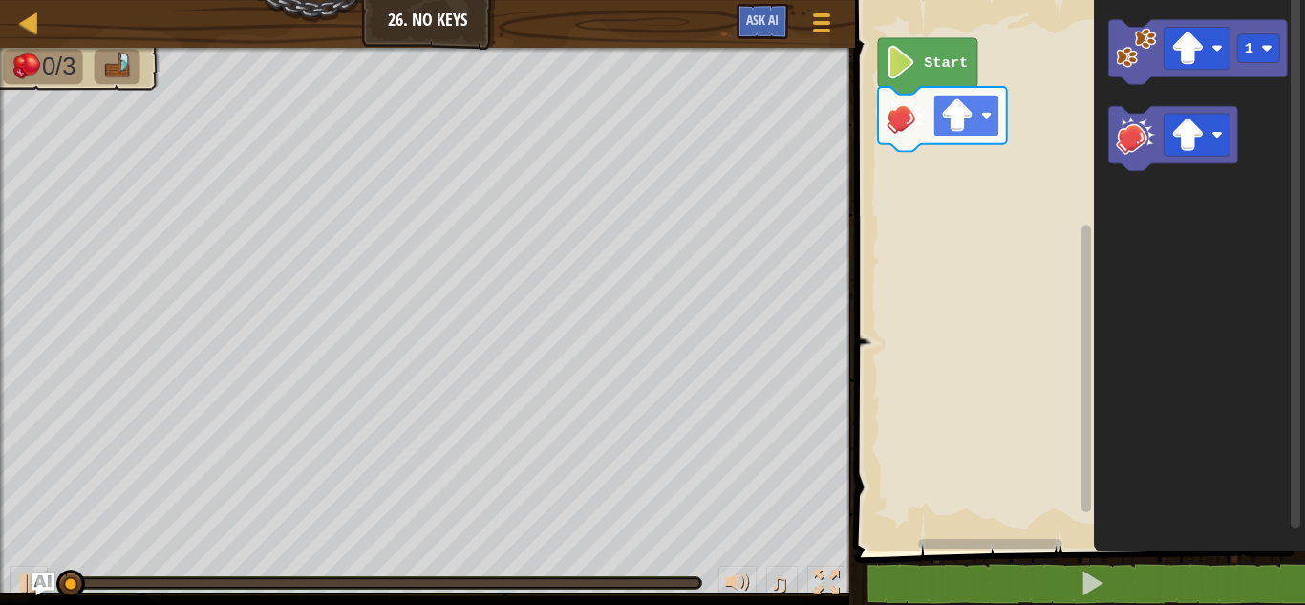
click at [983, 131] on rect "Blockly Workspace" at bounding box center [966, 116] width 66 height 42
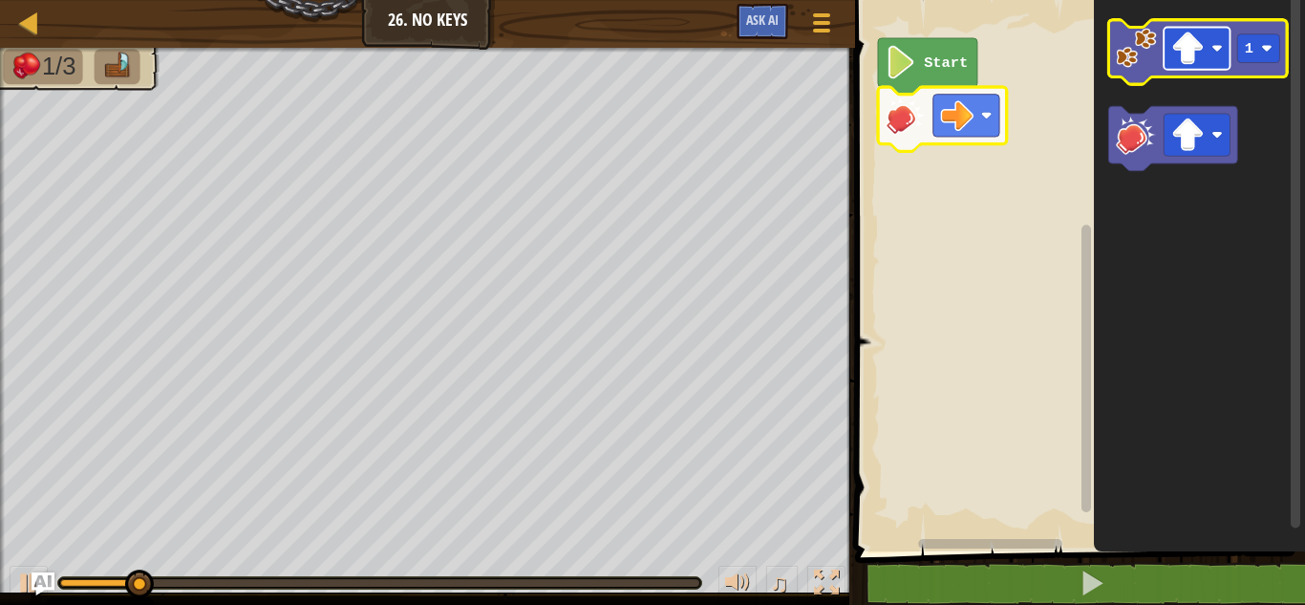
click at [1178, 61] on image "Blockly Workspace" at bounding box center [1187, 48] width 33 height 33
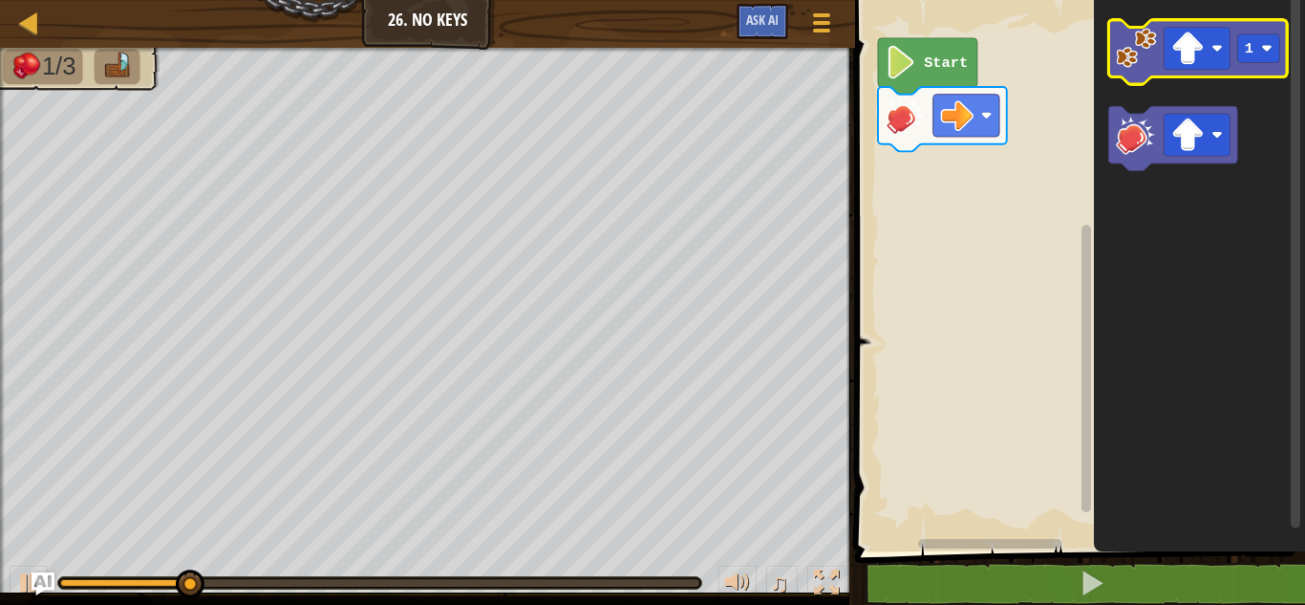
click at [1130, 49] on image "Blockly Workspace" at bounding box center [1136, 48] width 40 height 40
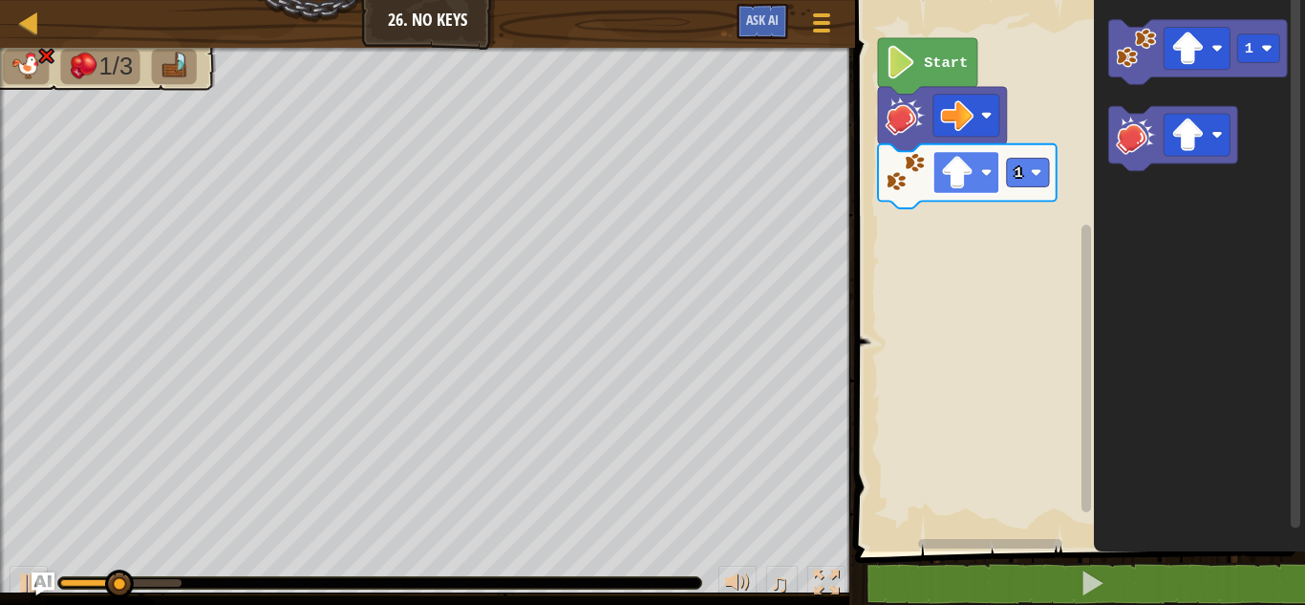
click at [973, 185] on image "Blockly Workspace" at bounding box center [957, 172] width 33 height 33
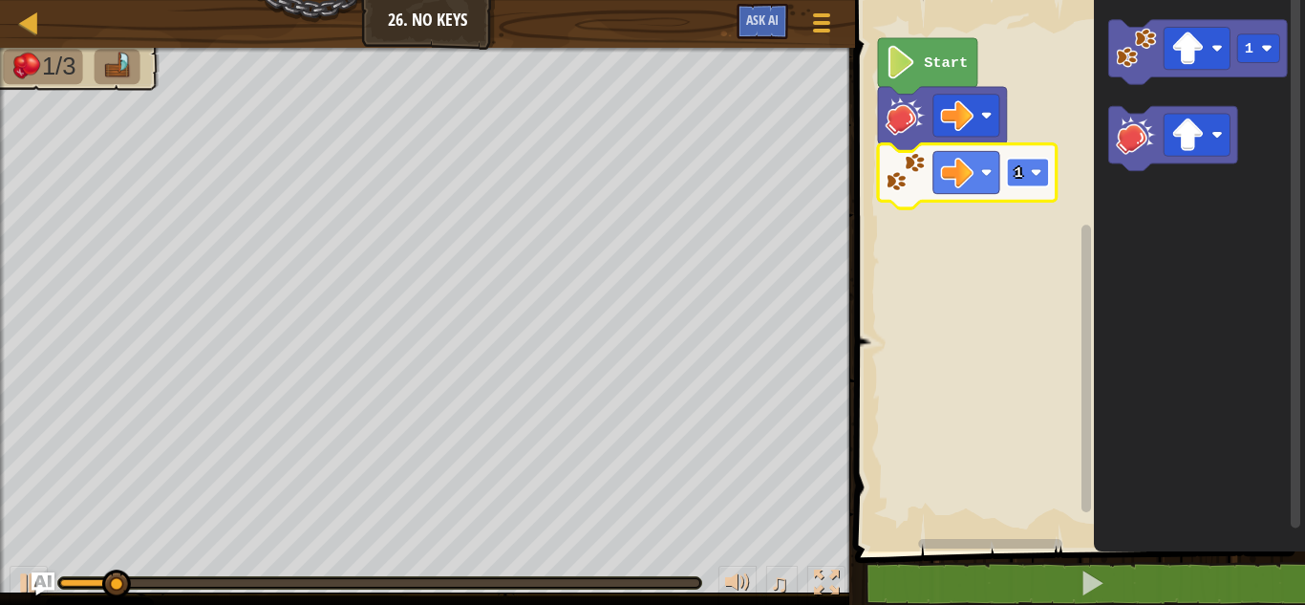
click at [1040, 166] on rect "Blockly Workspace" at bounding box center [1028, 173] width 42 height 29
click at [1161, 96] on icon "Blockly Workspace" at bounding box center [1199, 270] width 211 height 561
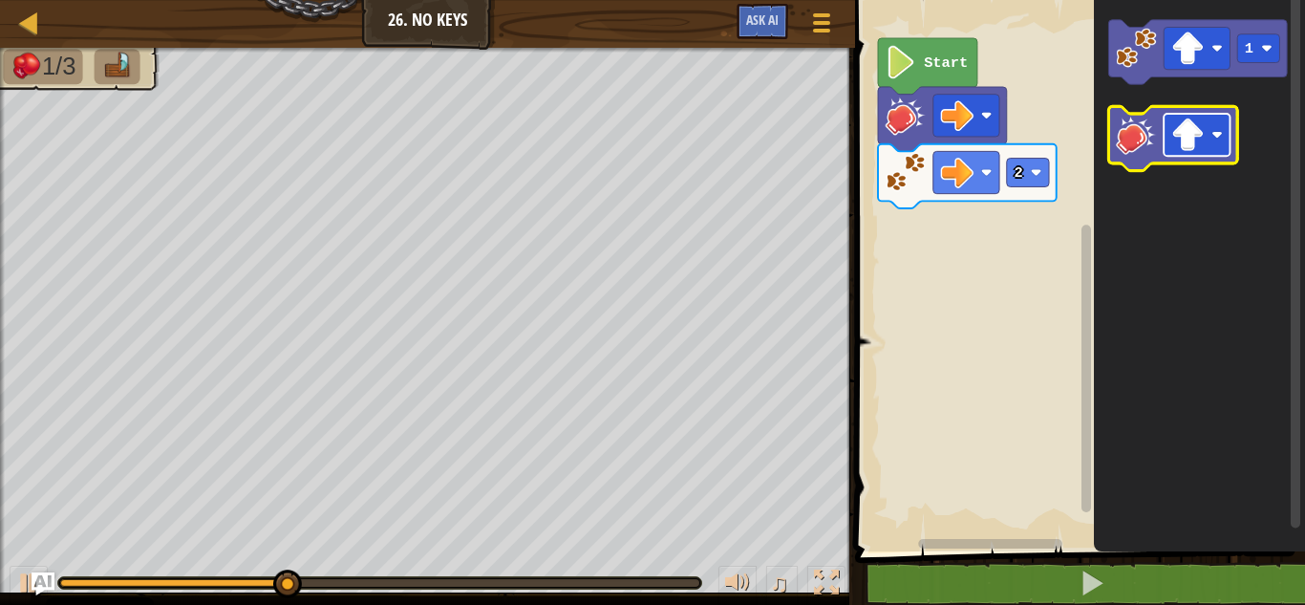
click at [1170, 154] on rect "Blockly Workspace" at bounding box center [1197, 135] width 66 height 42
click at [1136, 132] on image "Blockly Workspace" at bounding box center [1136, 134] width 40 height 40
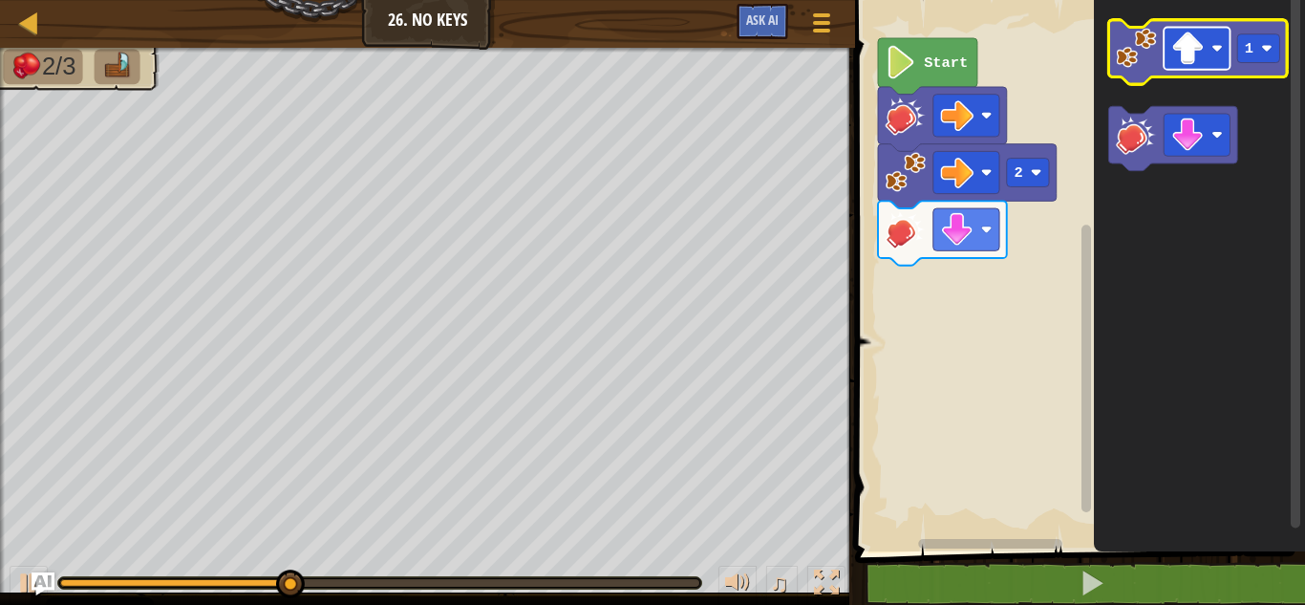
click at [1223, 37] on rect "Blockly Workspace" at bounding box center [1197, 49] width 66 height 42
click at [1154, 75] on icon "Blockly Workspace" at bounding box center [1198, 52] width 179 height 64
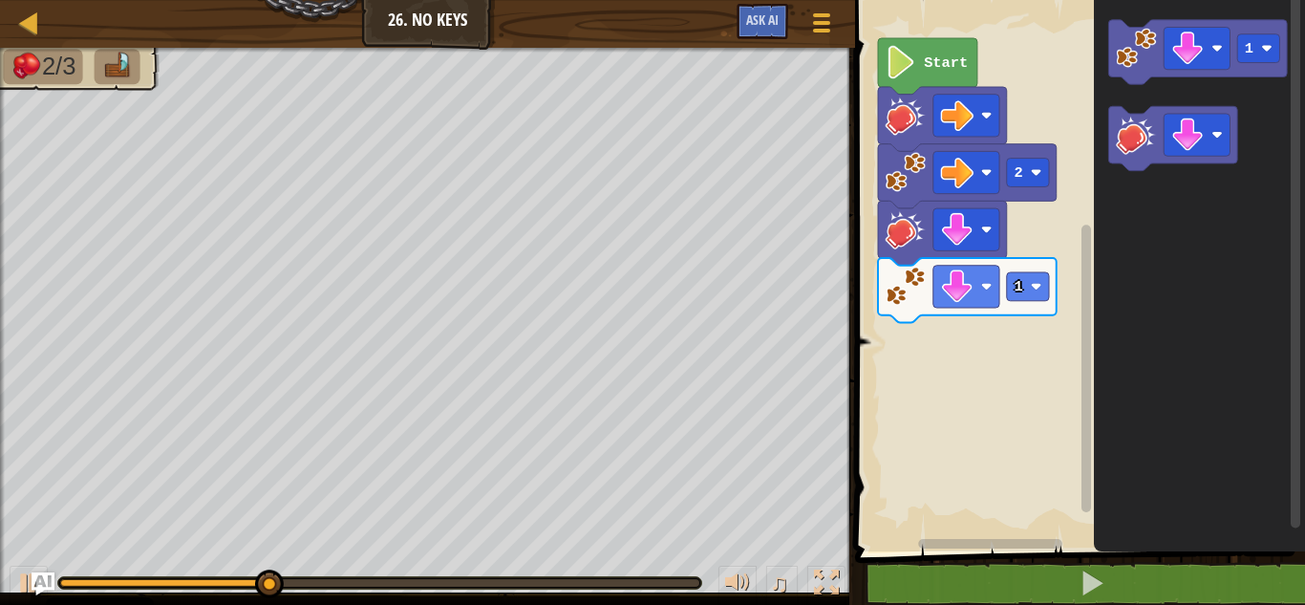
click at [1031, 268] on icon "Blockly Workspace" at bounding box center [967, 290] width 179 height 64
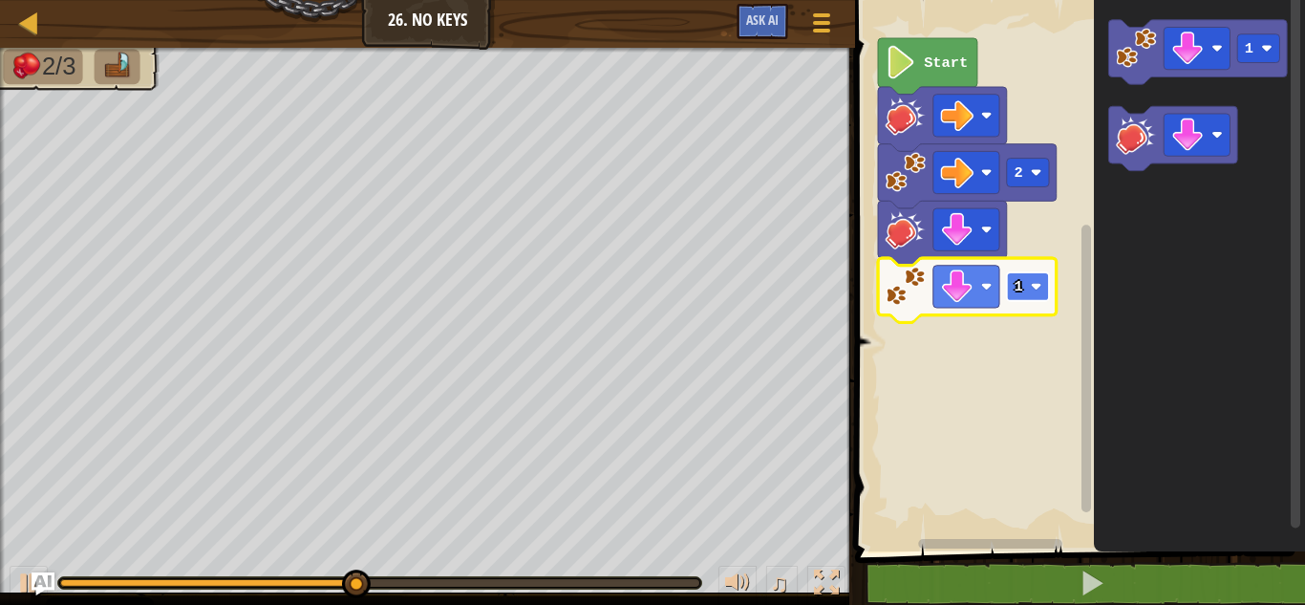
click at [1025, 285] on rect "Blockly Workspace" at bounding box center [1028, 286] width 42 height 29
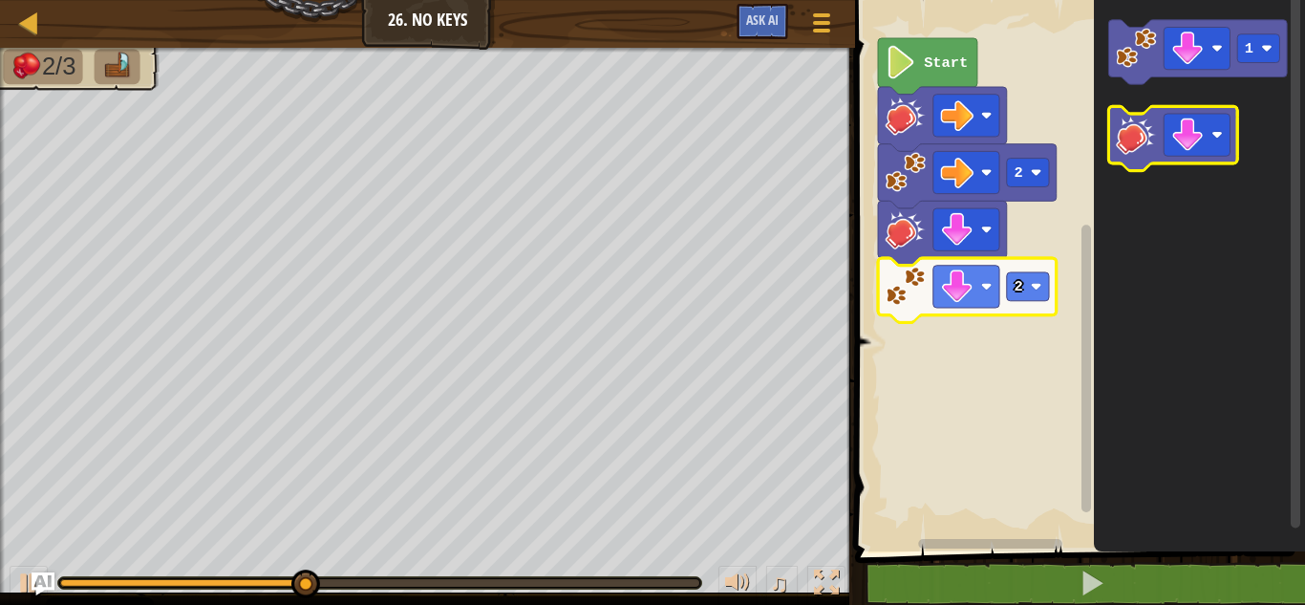
click at [1161, 146] on icon "Blockly Workspace" at bounding box center [1173, 138] width 129 height 64
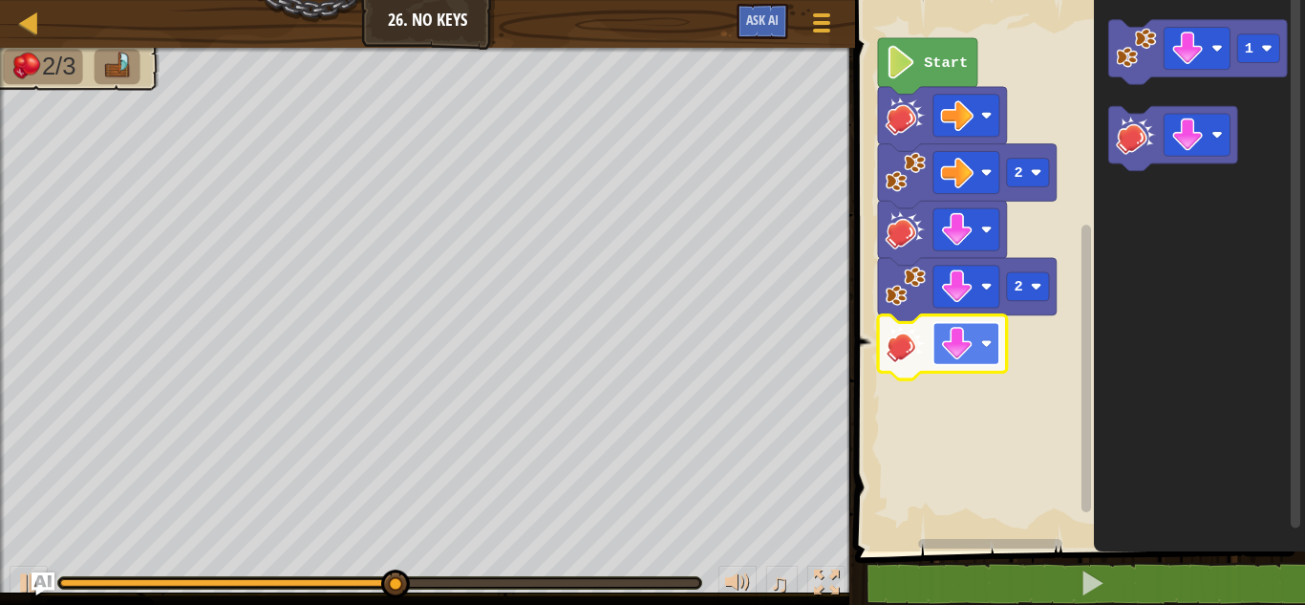
click at [974, 333] on rect "Blockly Workspace" at bounding box center [966, 343] width 66 height 42
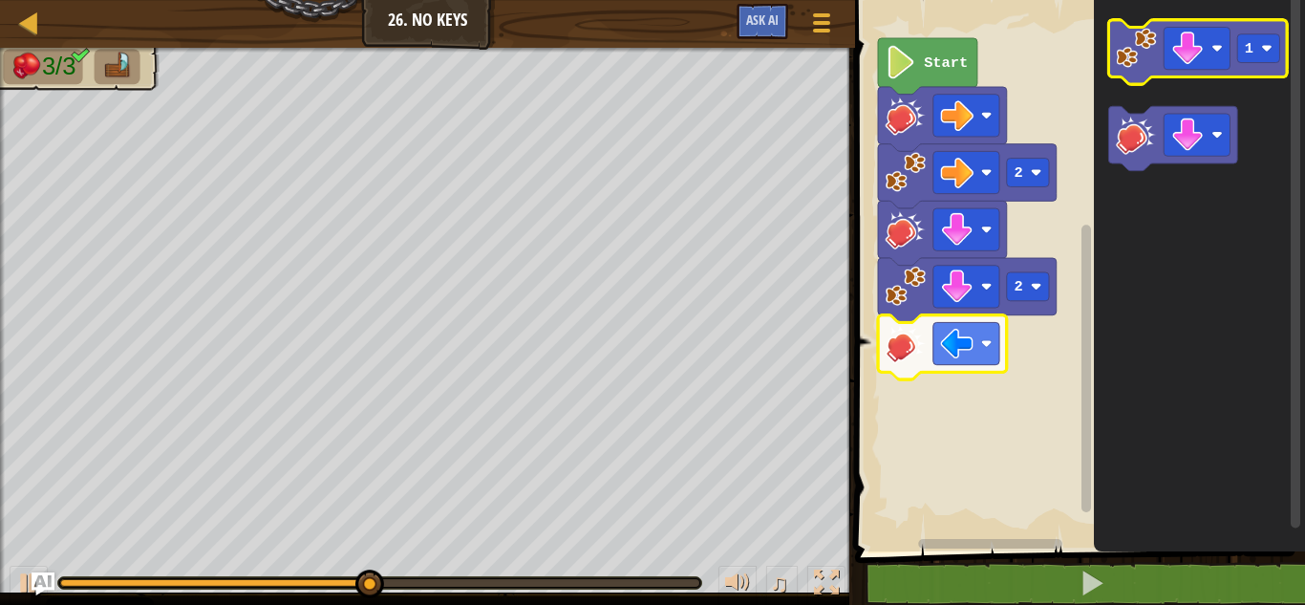
click at [1137, 51] on image "Blockly Workspace" at bounding box center [1136, 48] width 40 height 40
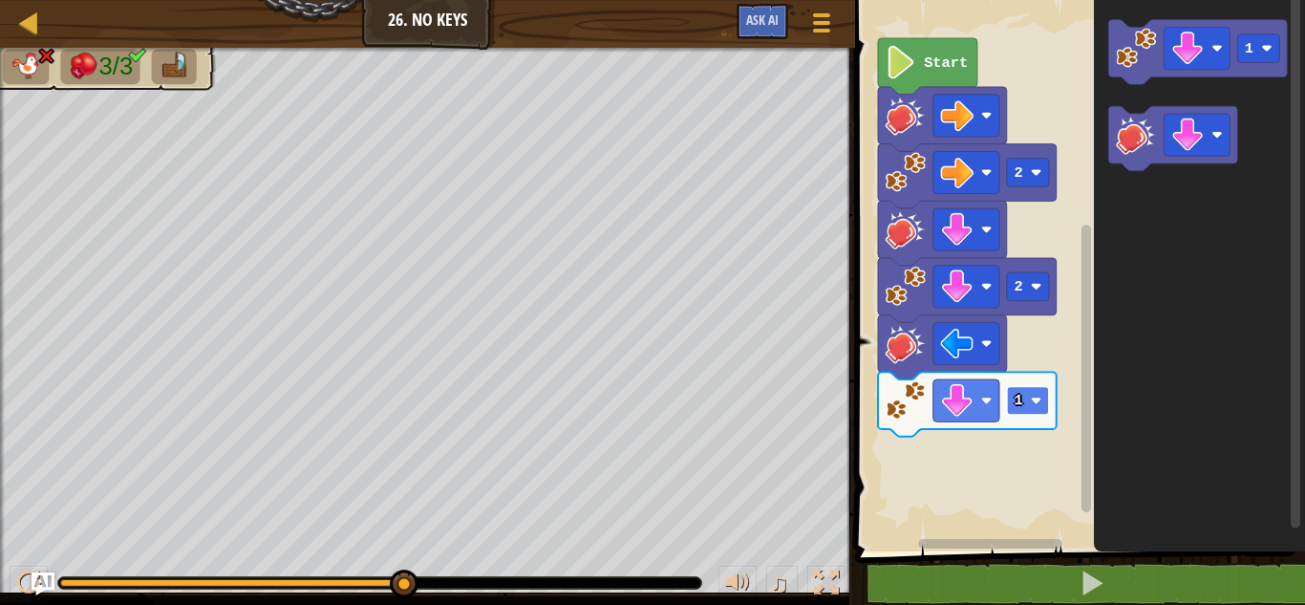
click at [1009, 402] on rect "Blockly Workspace" at bounding box center [1028, 400] width 42 height 29
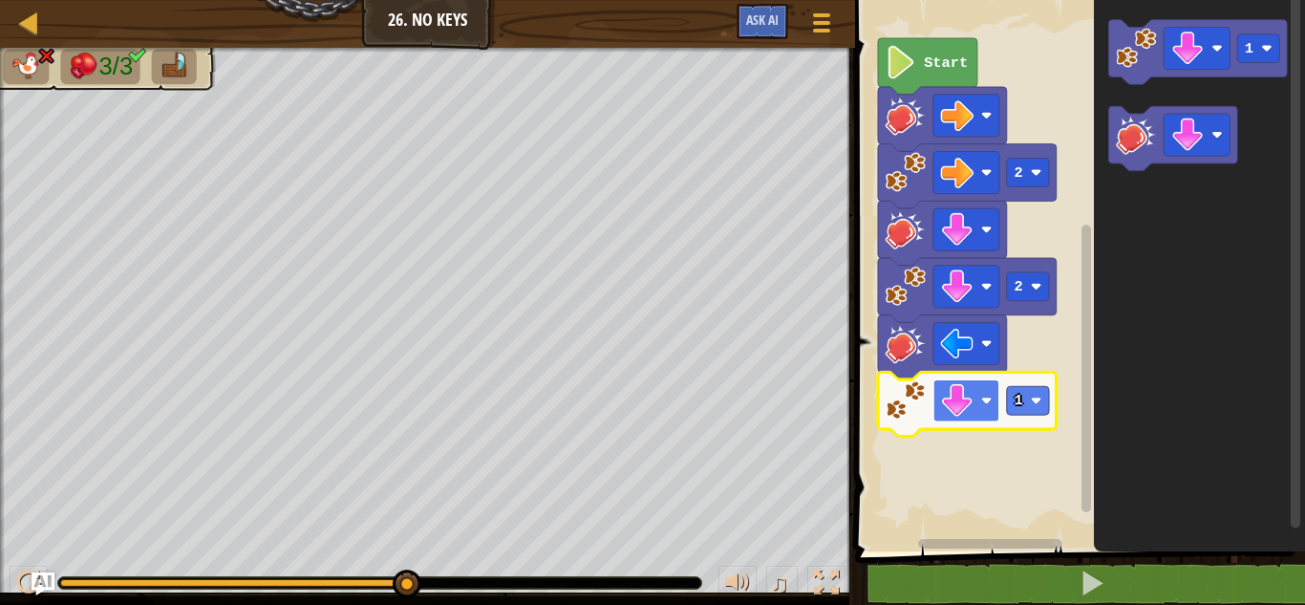
click at [991, 404] on image "Blockly Workspace" at bounding box center [986, 400] width 11 height 11
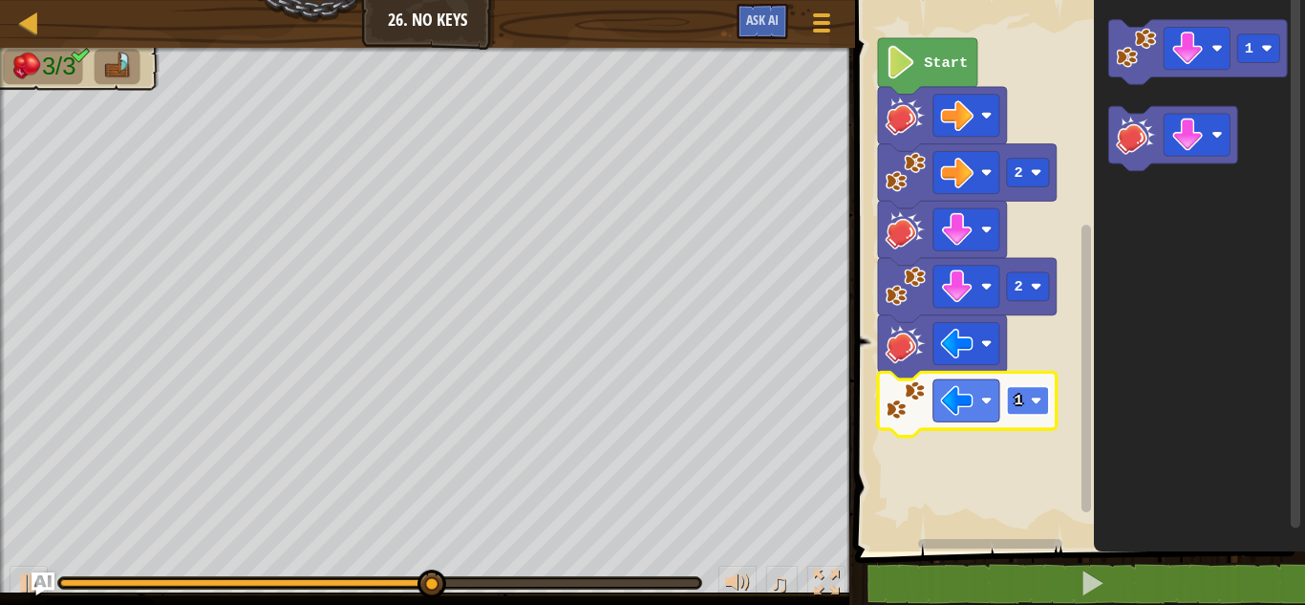
click at [1012, 404] on rect "Blockly Workspace" at bounding box center [1028, 400] width 42 height 29
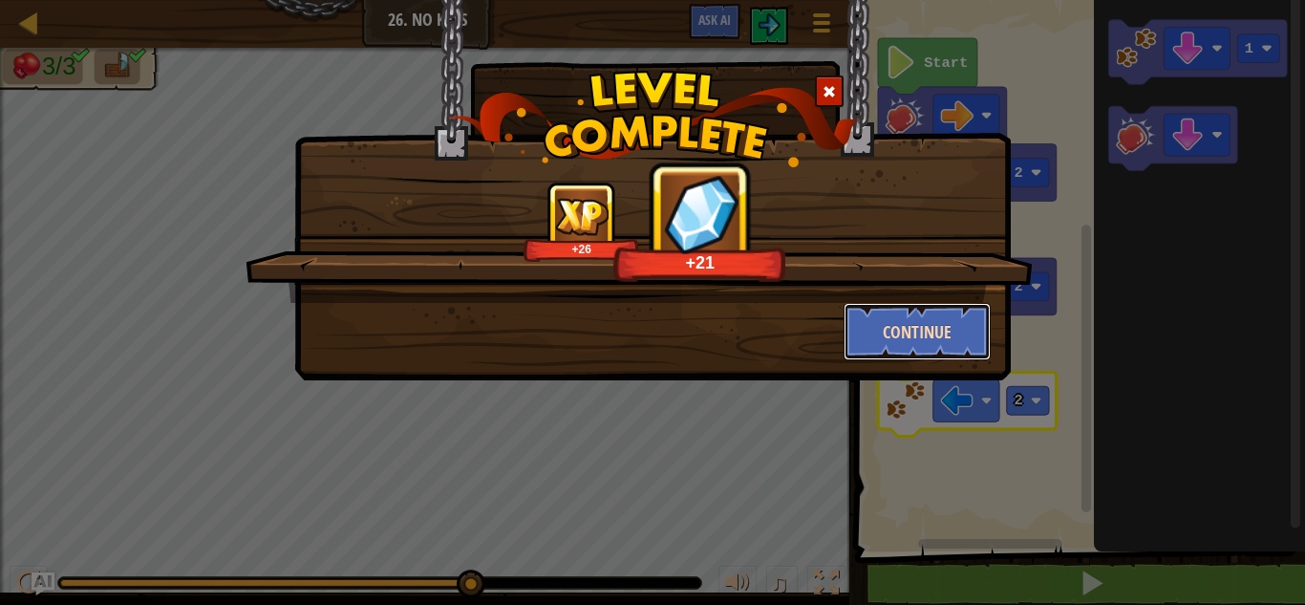
click at [931, 325] on button "Continue" at bounding box center [918, 331] width 148 height 57
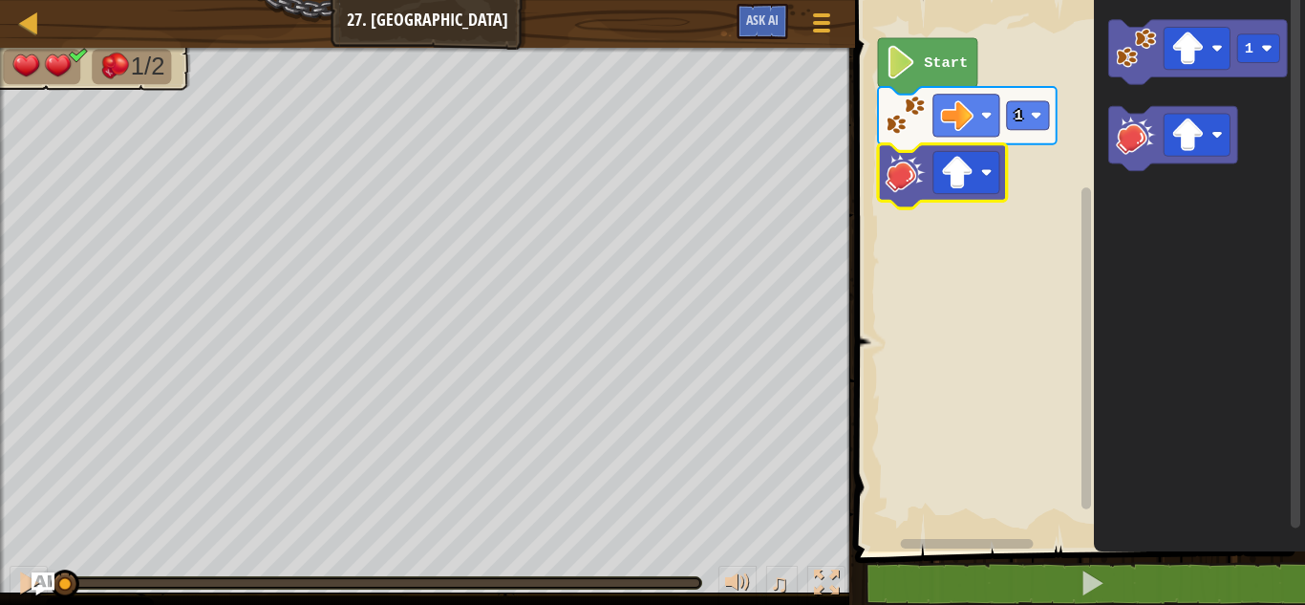
click at [969, 54] on icon "Blockly Workspace" at bounding box center [927, 66] width 99 height 56
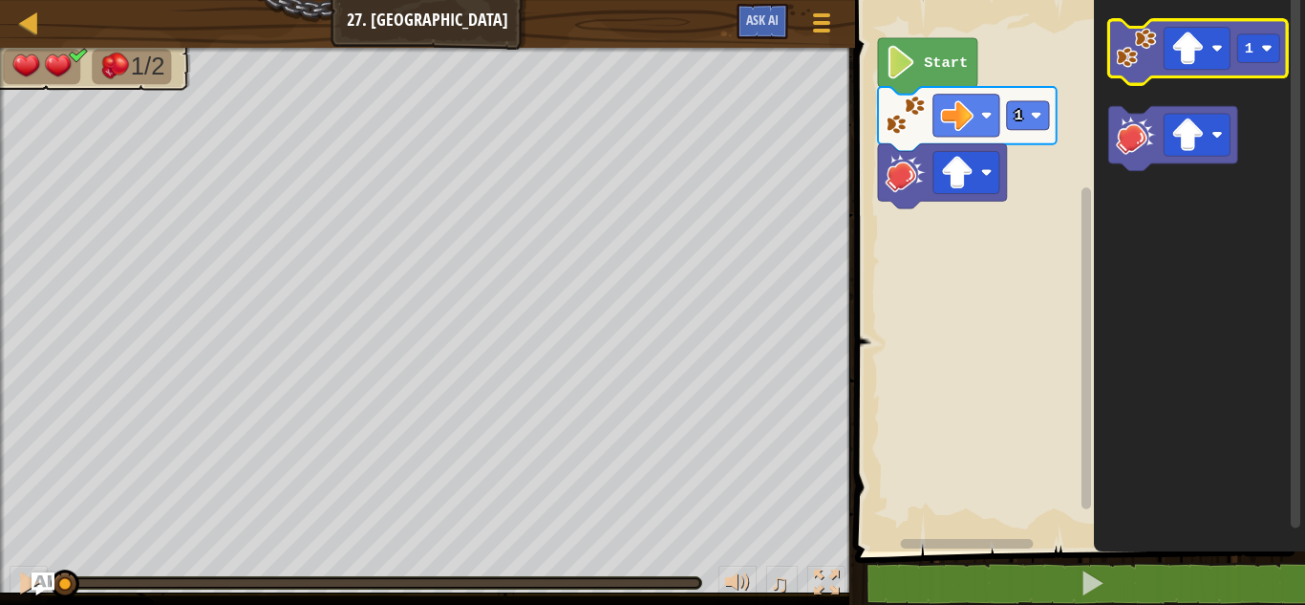
click at [1236, 63] on icon "Blockly Workspace" at bounding box center [1198, 52] width 179 height 64
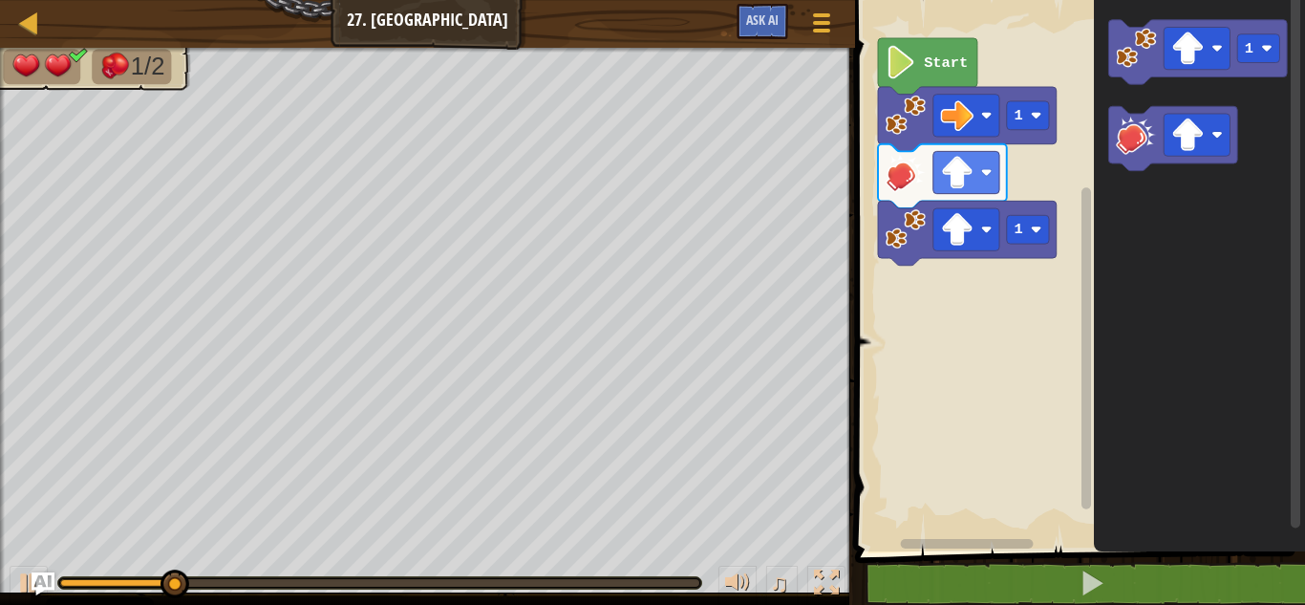
click at [1004, 240] on icon "Blockly Workspace" at bounding box center [967, 233] width 179 height 64
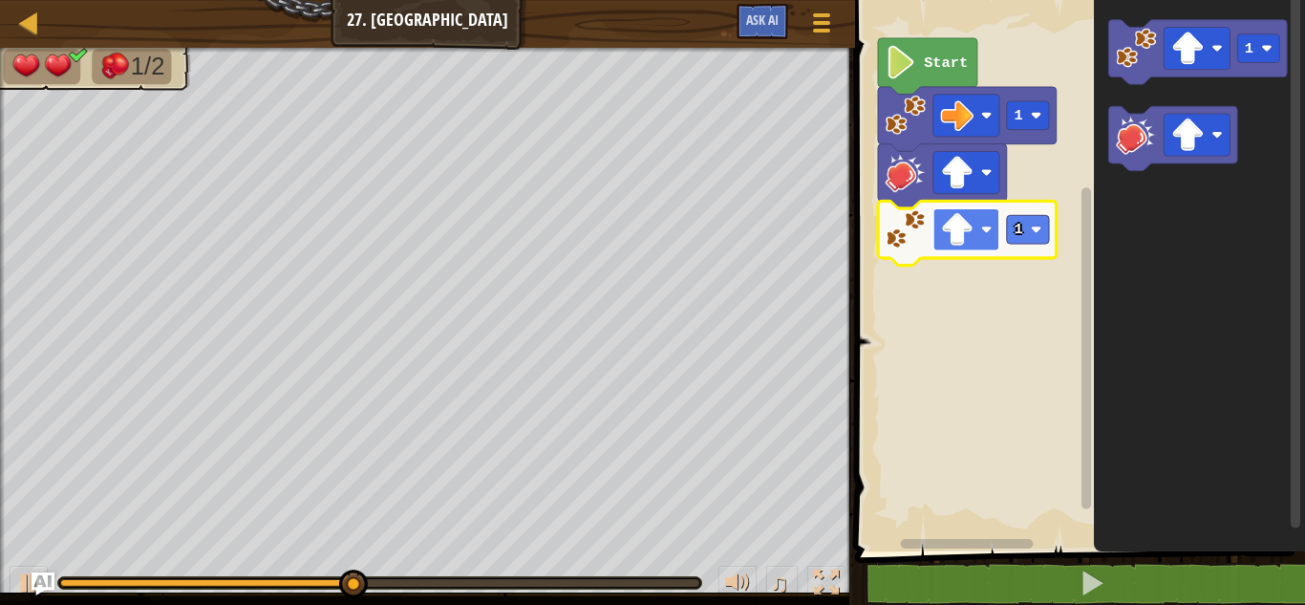
click at [970, 235] on image "Blockly Workspace" at bounding box center [957, 229] width 33 height 33
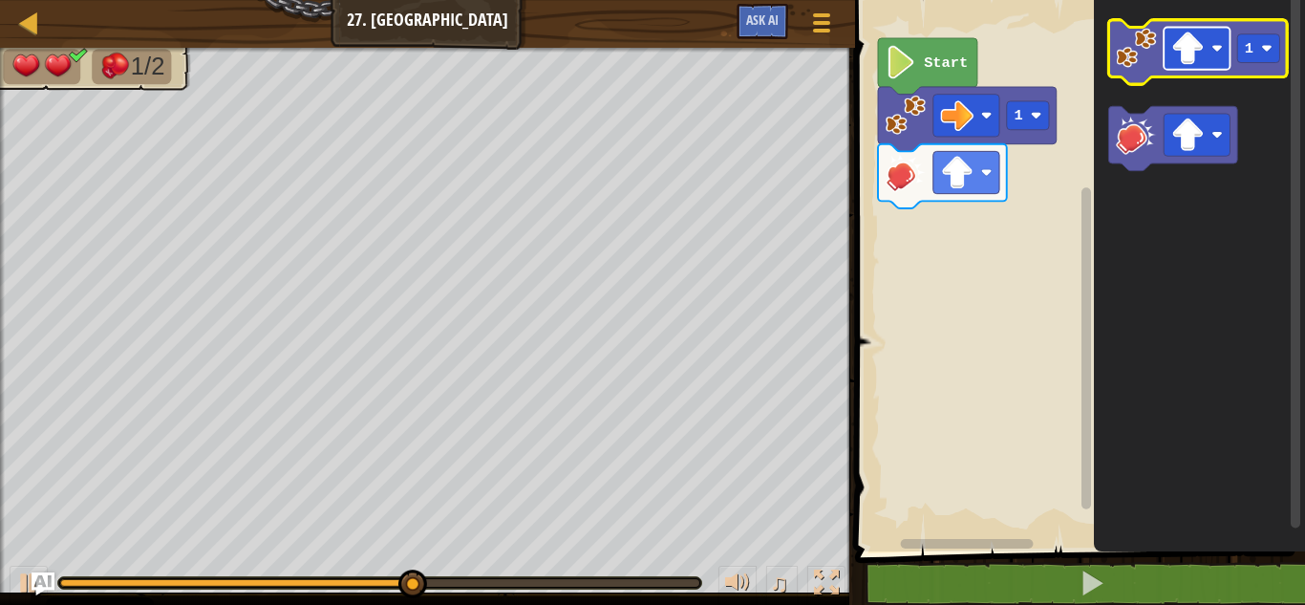
click at [1174, 59] on image "Blockly Workspace" at bounding box center [1187, 48] width 33 height 33
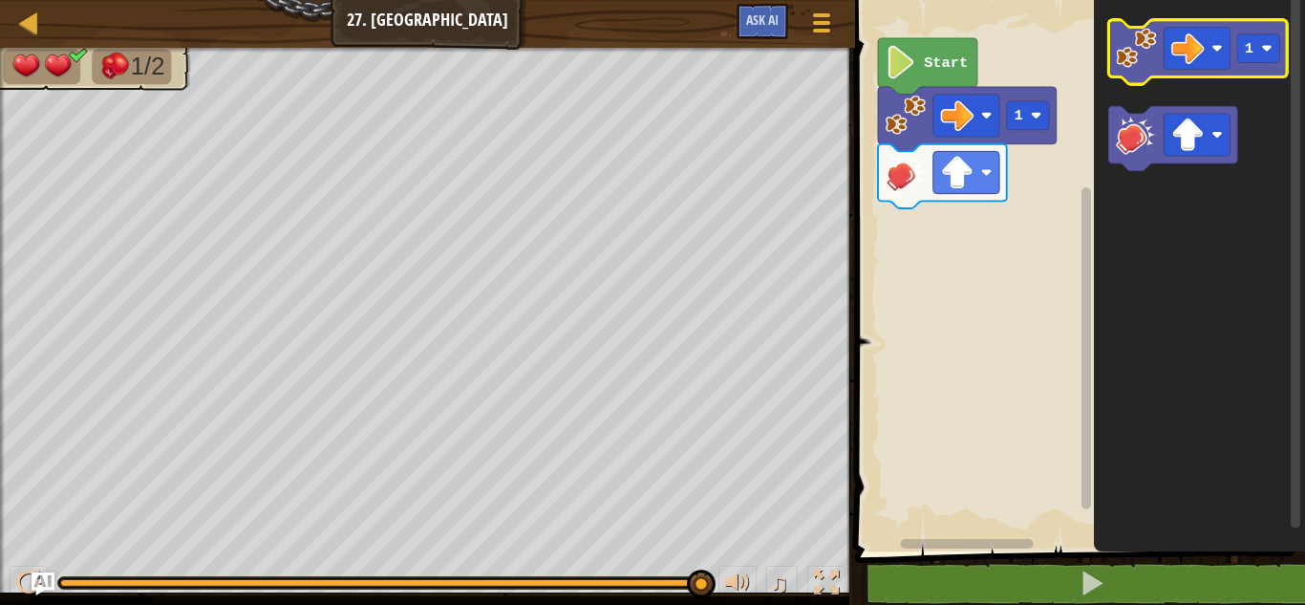
click at [1116, 70] on icon "Blockly Workspace" at bounding box center [1198, 52] width 179 height 64
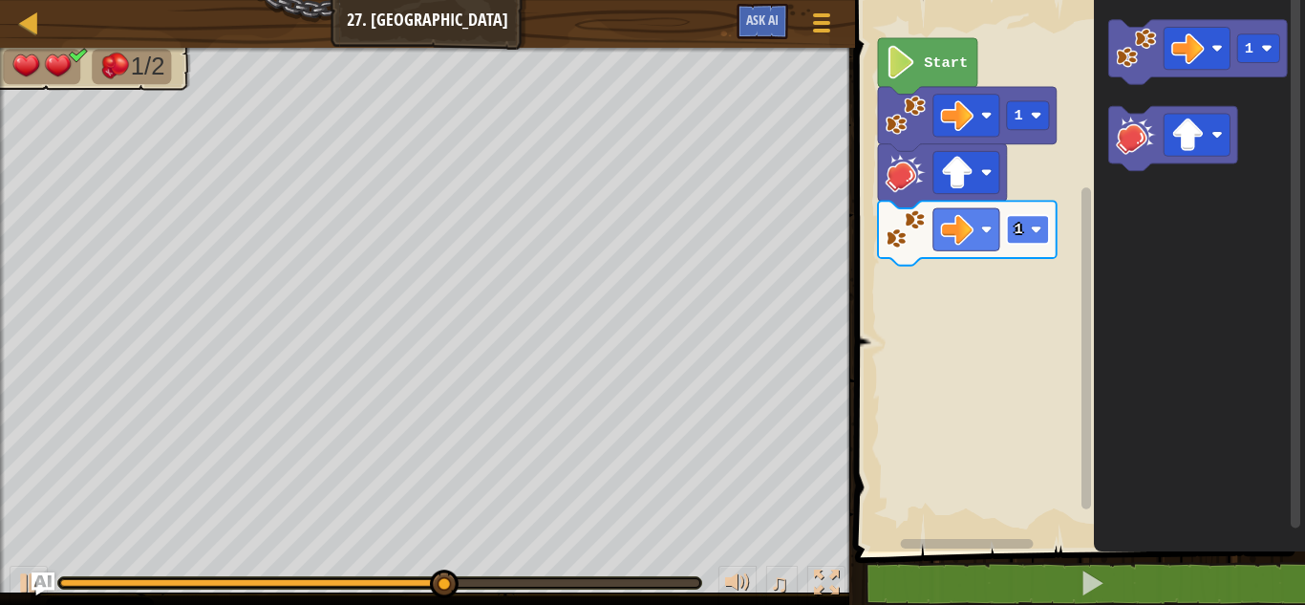
click at [1042, 225] on rect "Blockly Workspace" at bounding box center [1028, 229] width 42 height 29
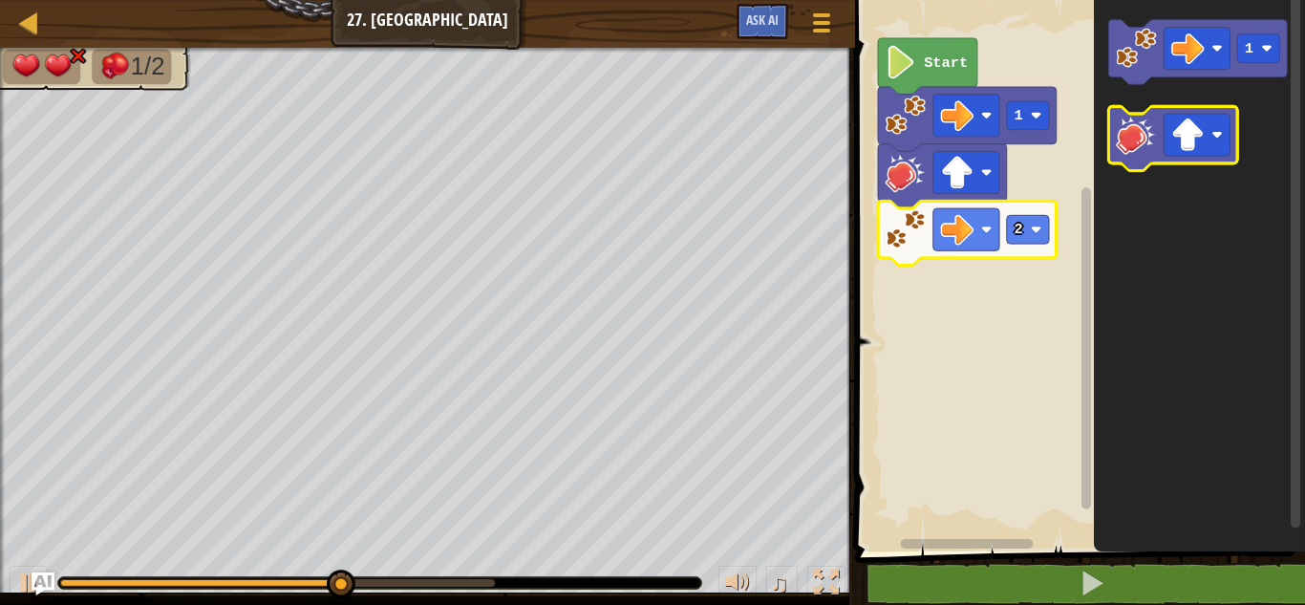
click at [1109, 143] on icon "Blockly Workspace" at bounding box center [1173, 138] width 129 height 64
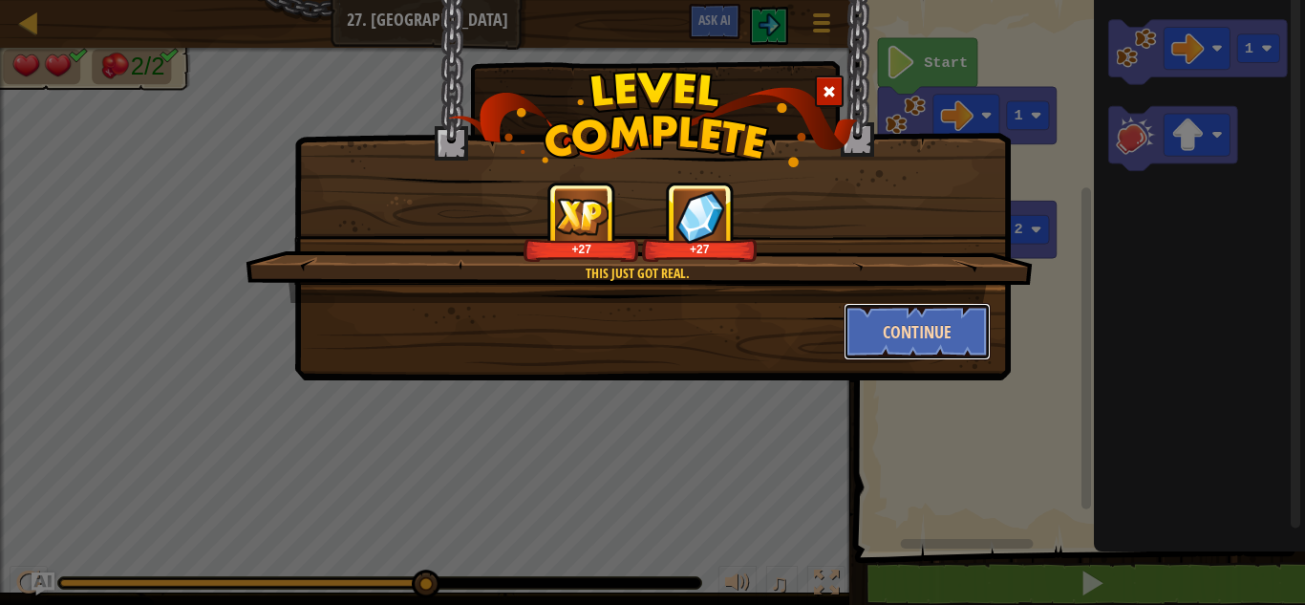
click at [873, 328] on button "Continue" at bounding box center [918, 331] width 148 height 57
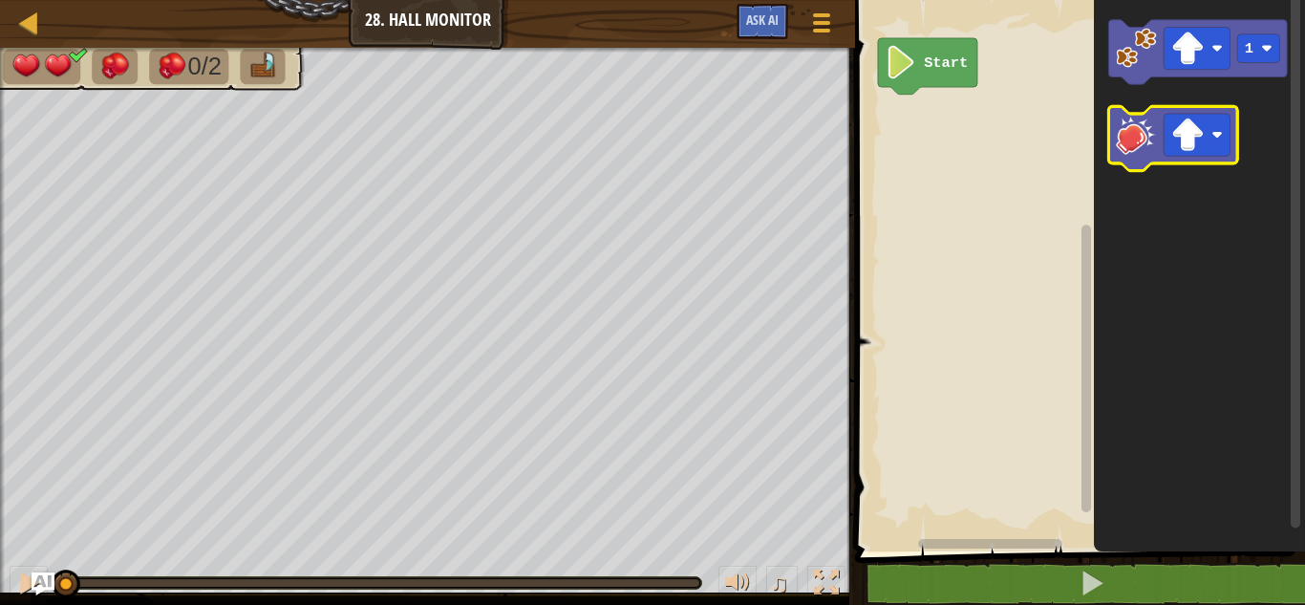
click at [1135, 134] on image "Blockly Workspace" at bounding box center [1136, 134] width 40 height 40
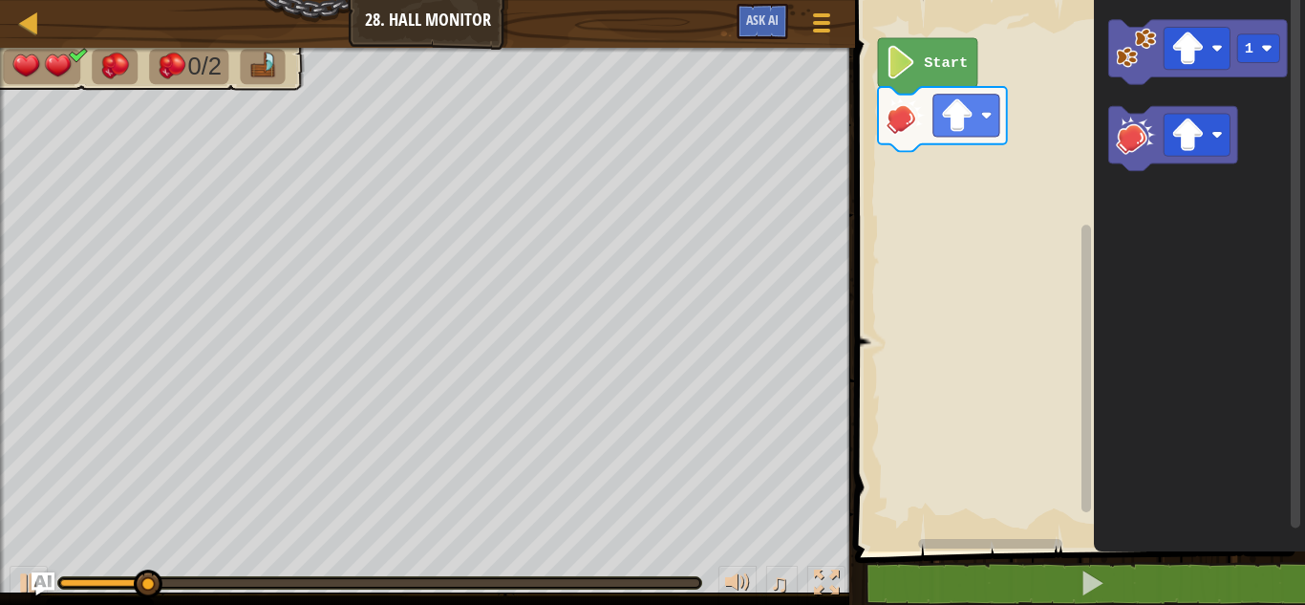
click at [913, 101] on image "Blockly Workspace" at bounding box center [906, 115] width 40 height 40
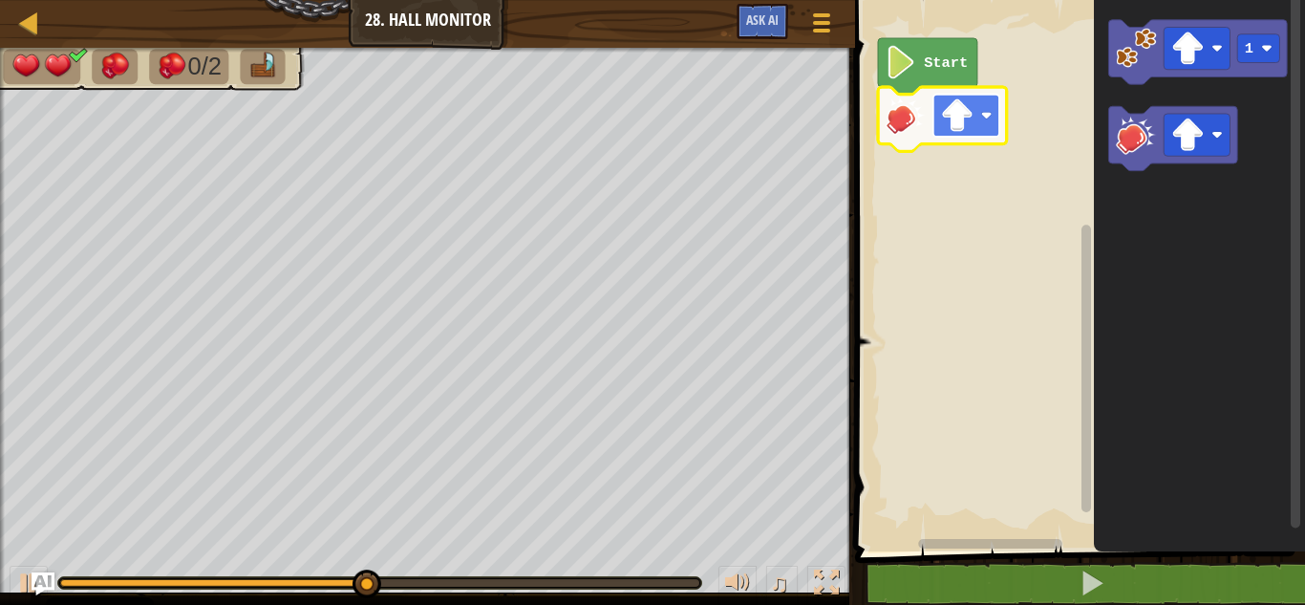
click at [972, 115] on image "Blockly Workspace" at bounding box center [957, 115] width 33 height 33
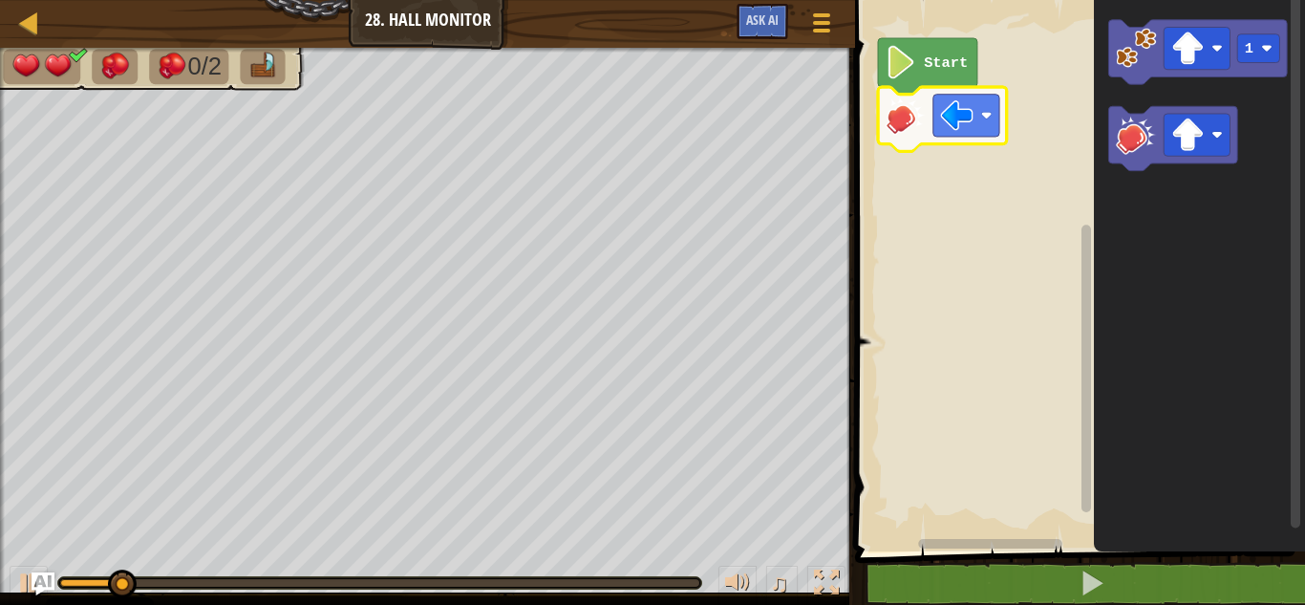
click at [968, 138] on icon "Blockly Workspace" at bounding box center [942, 119] width 129 height 64
click at [961, 125] on image "Blockly Workspace" at bounding box center [957, 115] width 33 height 33
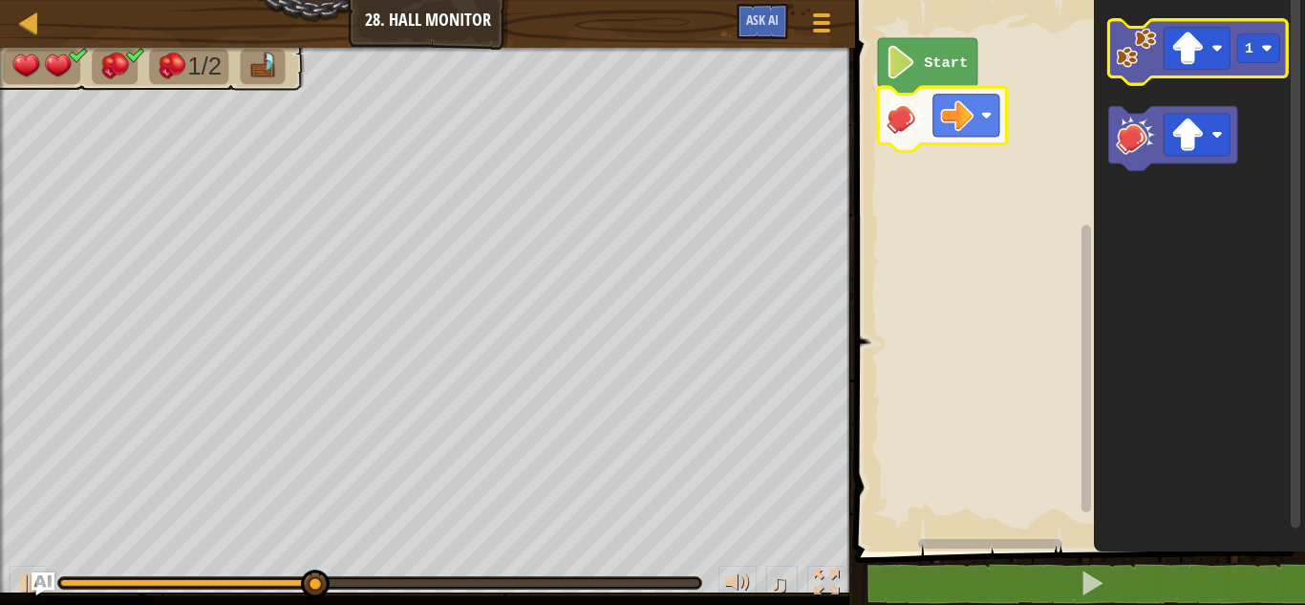
click at [1145, 67] on image "Blockly Workspace" at bounding box center [1136, 48] width 40 height 40
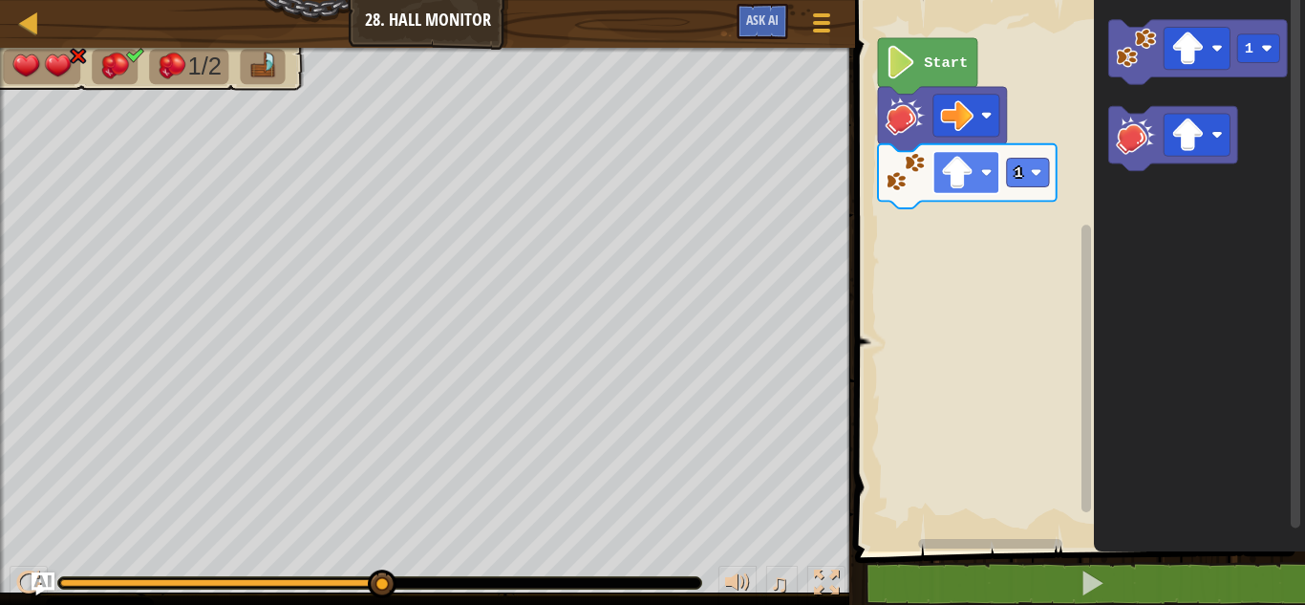
click at [973, 179] on image "Blockly Workspace" at bounding box center [957, 172] width 33 height 33
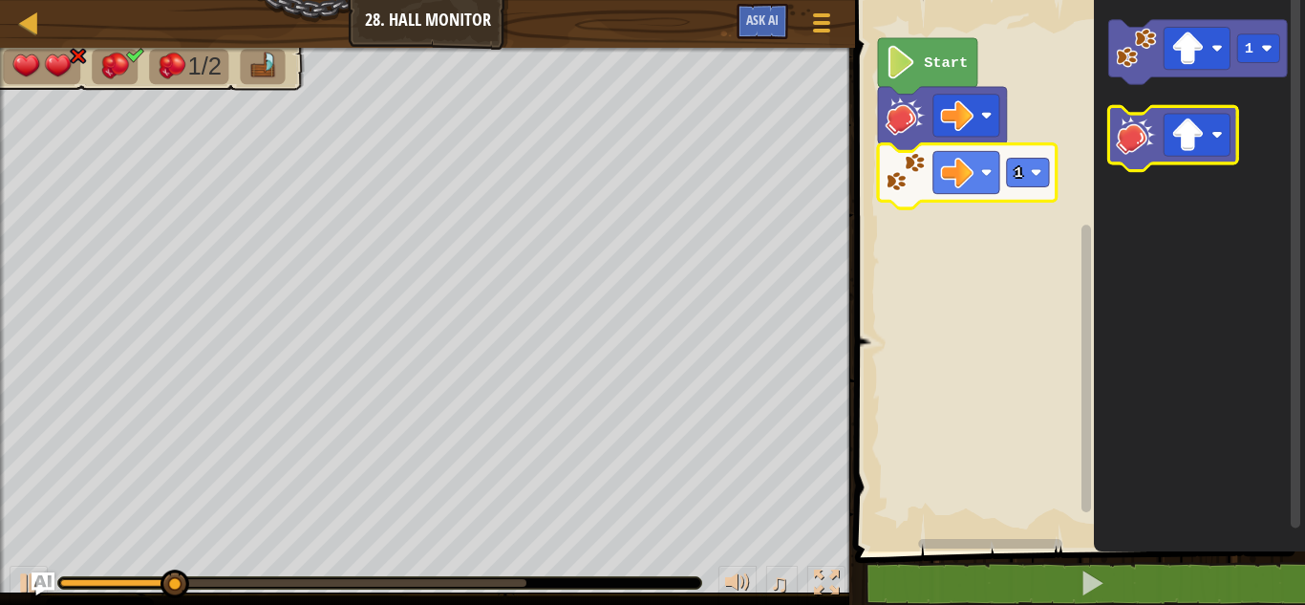
click at [1163, 138] on icon "Blockly Workspace" at bounding box center [1173, 138] width 129 height 64
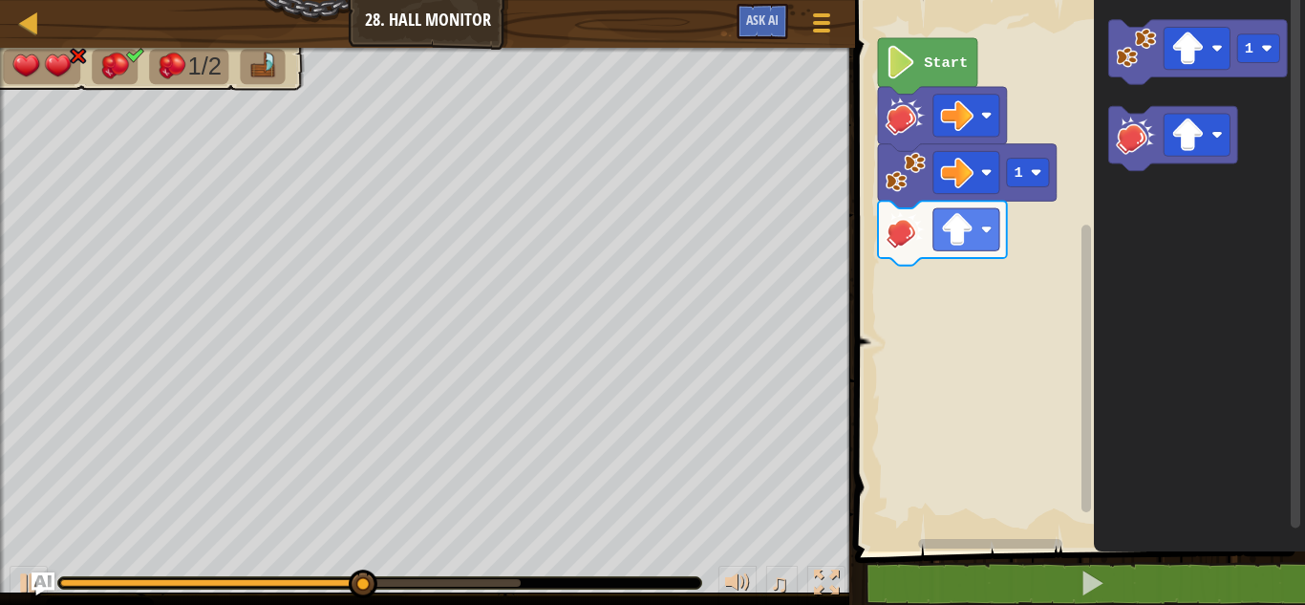
click at [954, 251] on icon "Blockly Workspace" at bounding box center [942, 233] width 129 height 64
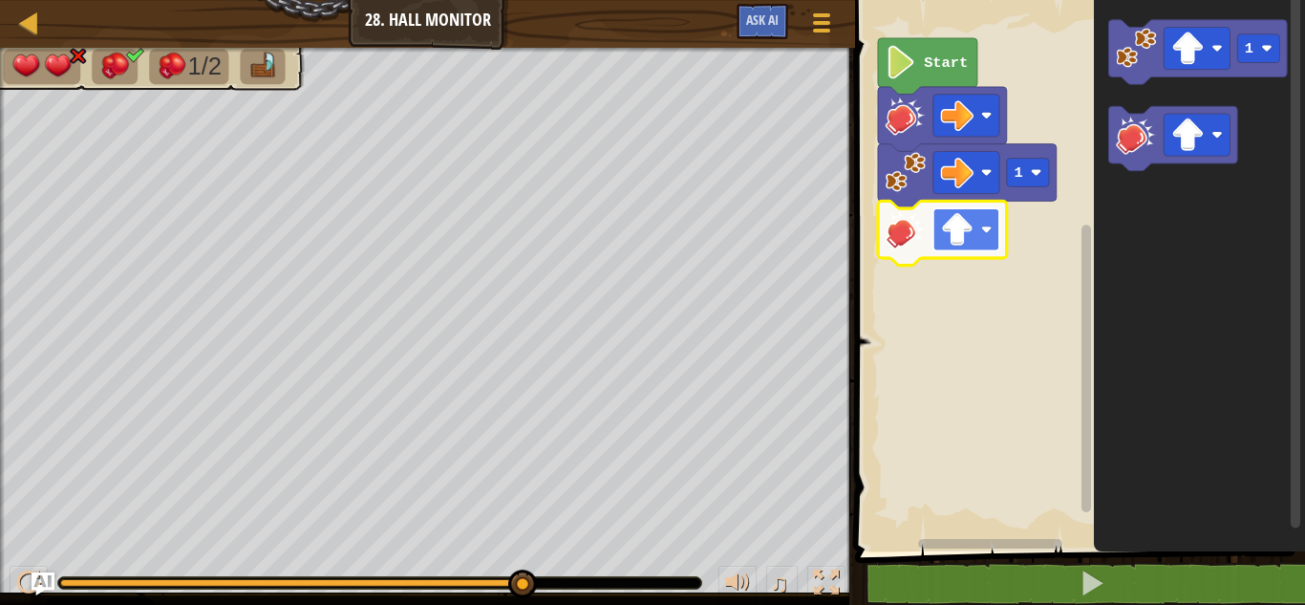
click at [970, 216] on image "Blockly Workspace" at bounding box center [957, 229] width 33 height 33
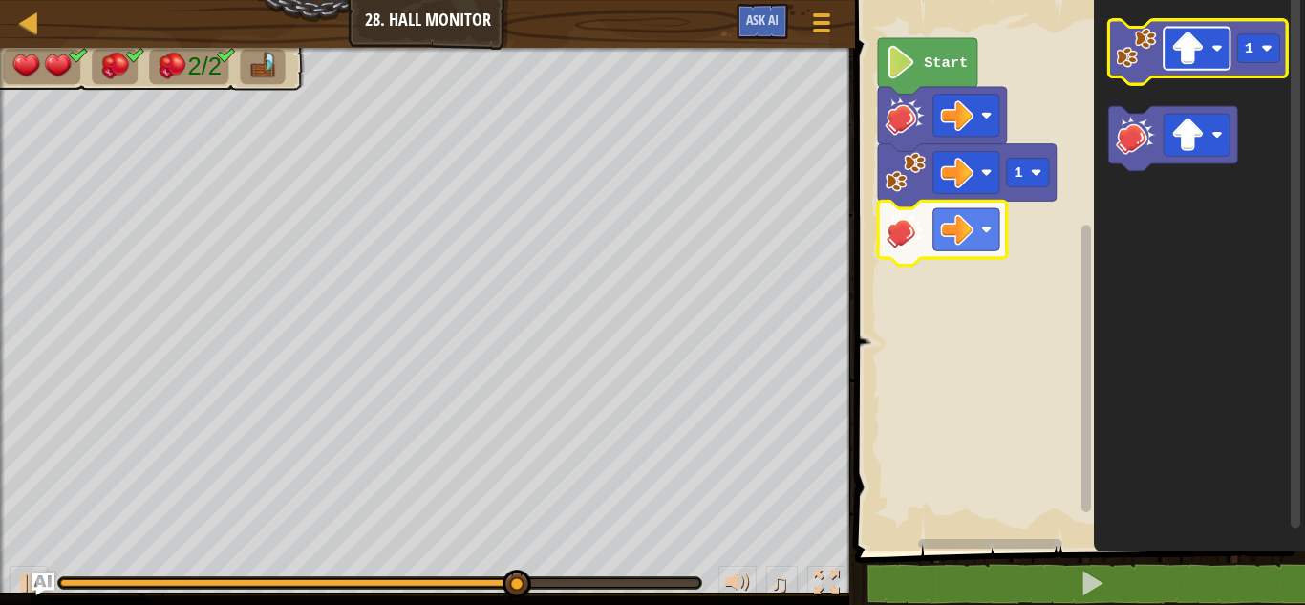
click at [1225, 29] on rect "Blockly Workspace" at bounding box center [1197, 49] width 66 height 42
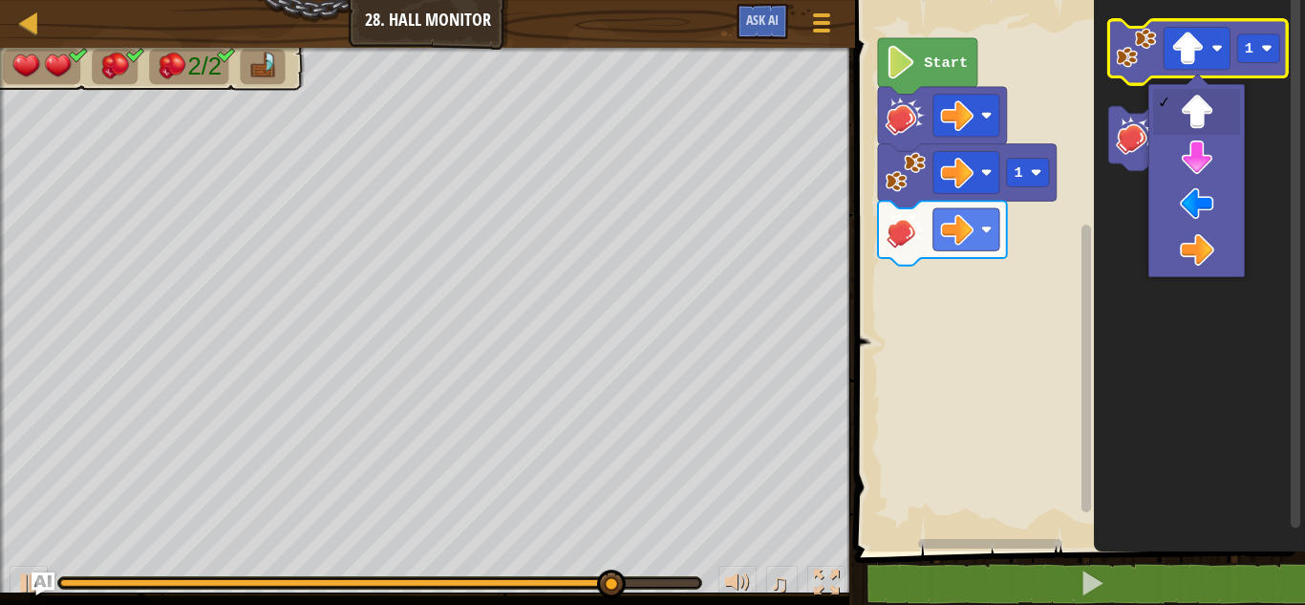
click at [1162, 46] on icon "Blockly Workspace" at bounding box center [1198, 52] width 179 height 64
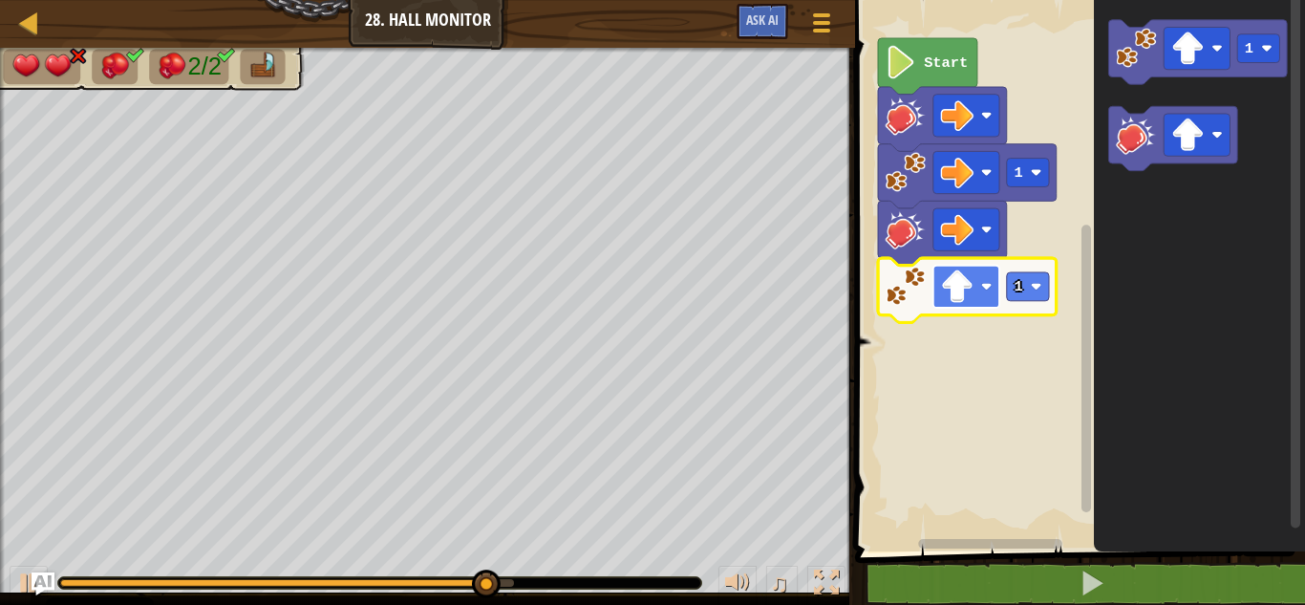
click at [967, 282] on image "Blockly Workspace" at bounding box center [957, 286] width 33 height 33
click at [1050, 273] on icon "Blockly Workspace" at bounding box center [967, 290] width 179 height 64
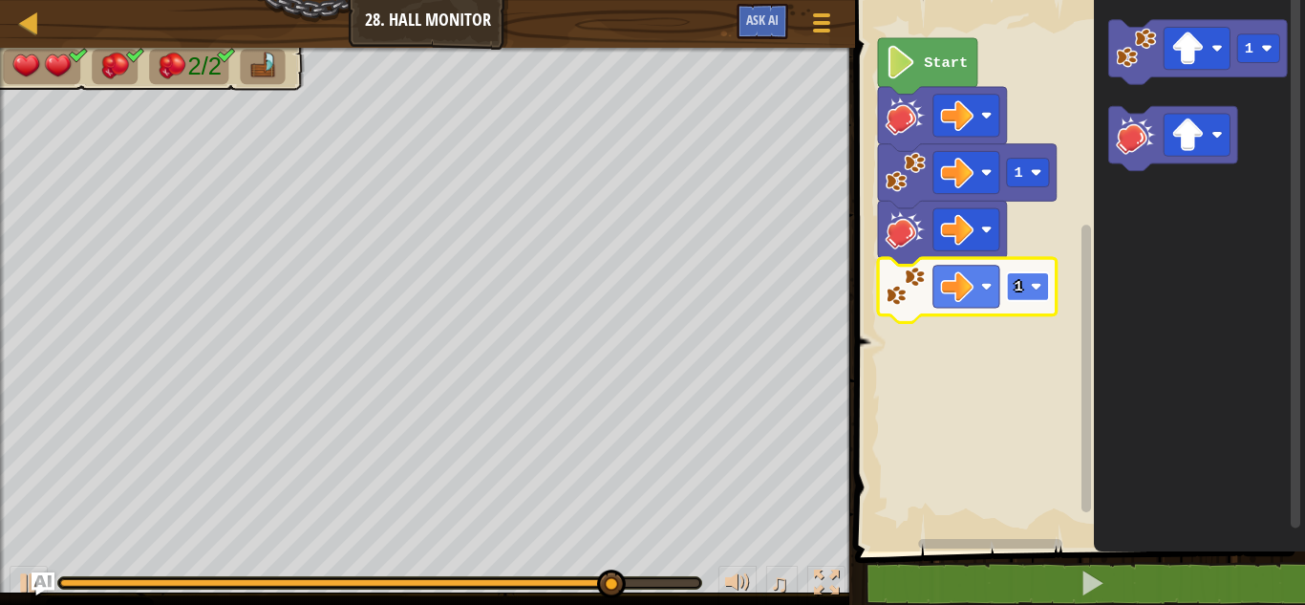
click at [1019, 289] on text "1" at bounding box center [1019, 286] width 9 height 17
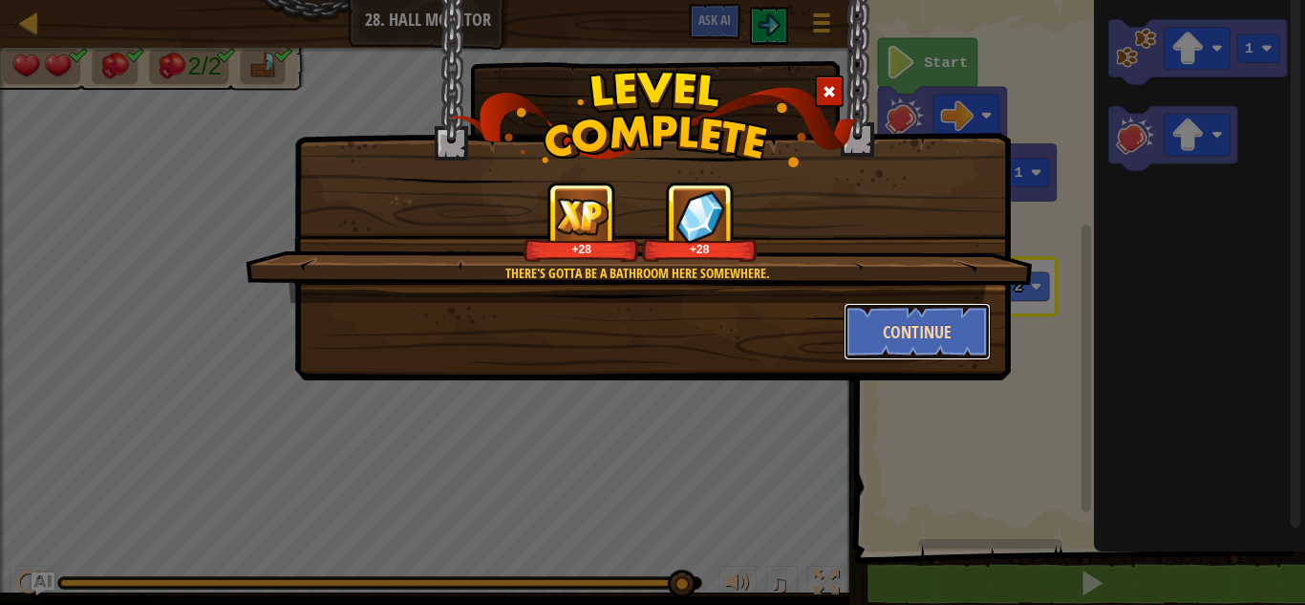
click at [909, 331] on button "Continue" at bounding box center [918, 331] width 148 height 57
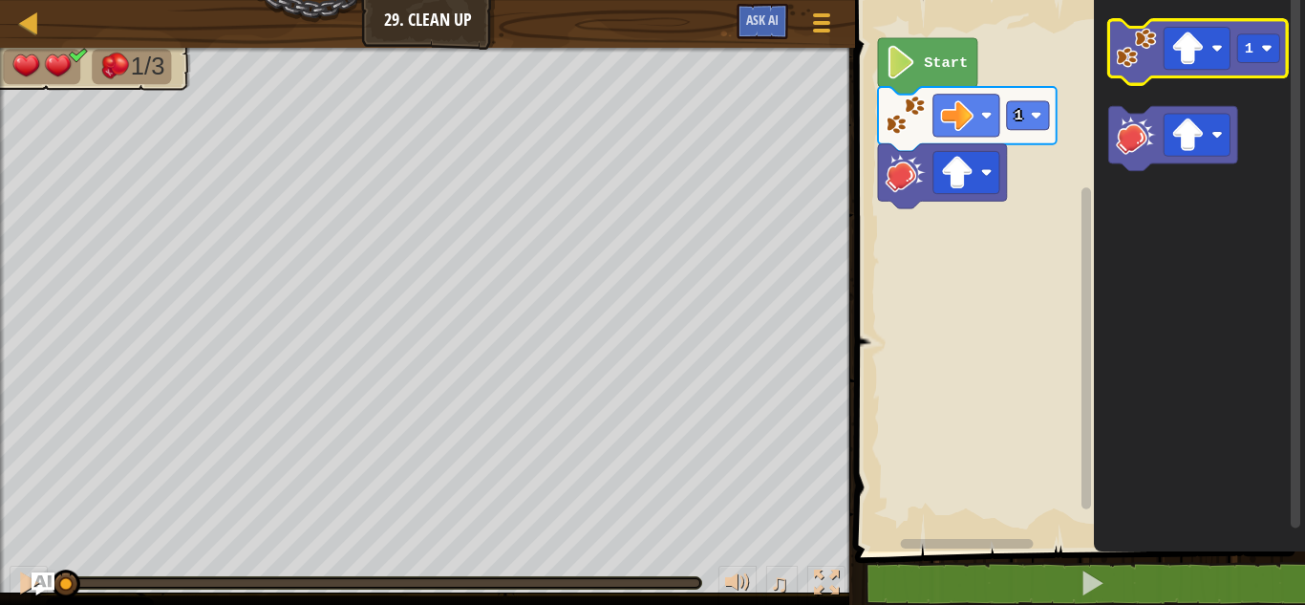
click at [1142, 53] on image "Blockly Workspace" at bounding box center [1136, 48] width 40 height 40
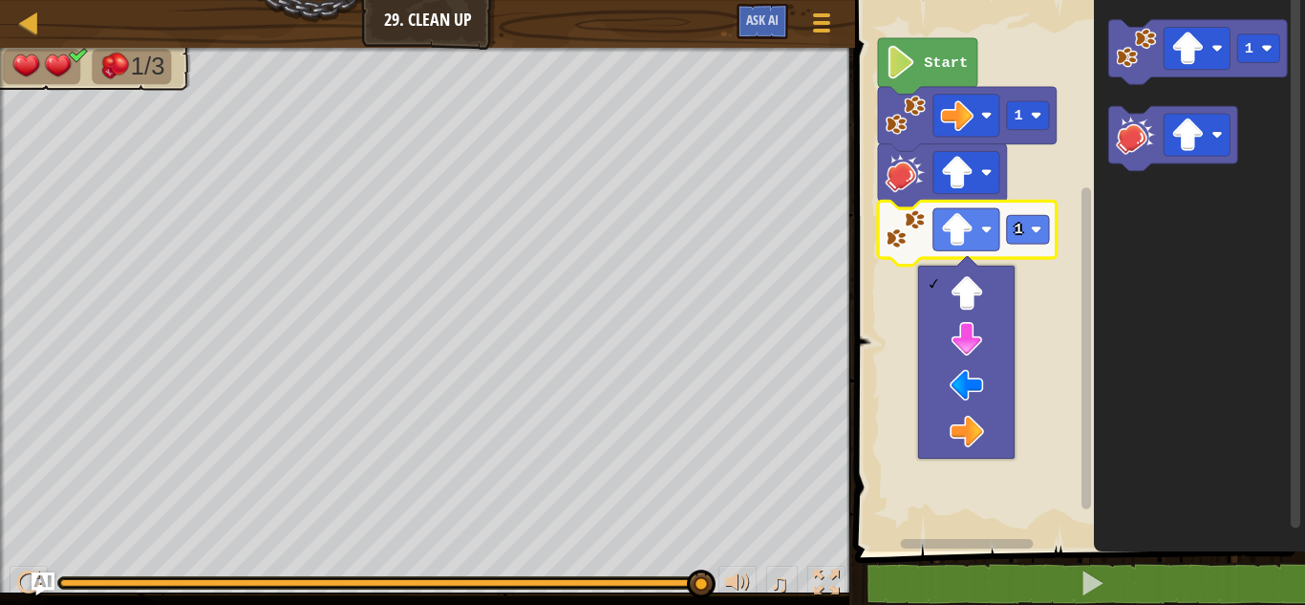
click at [1147, 88] on icon "Blockly Workspace" at bounding box center [1199, 270] width 211 height 561
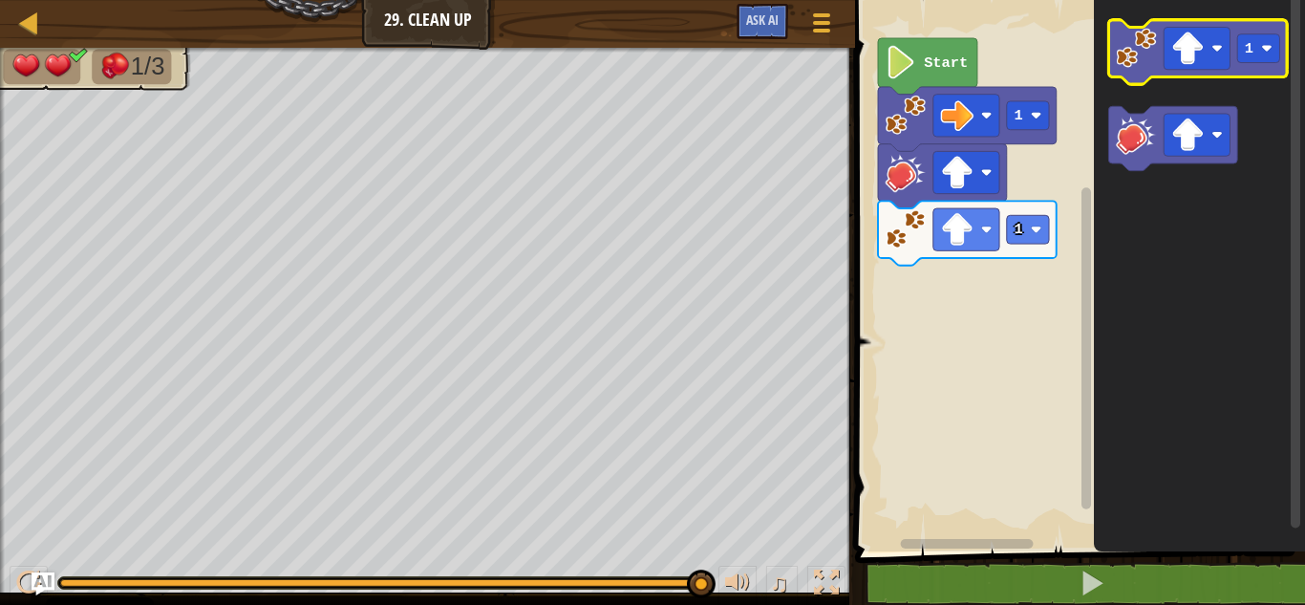
click at [1144, 34] on image "Blockly Workspace" at bounding box center [1136, 48] width 40 height 40
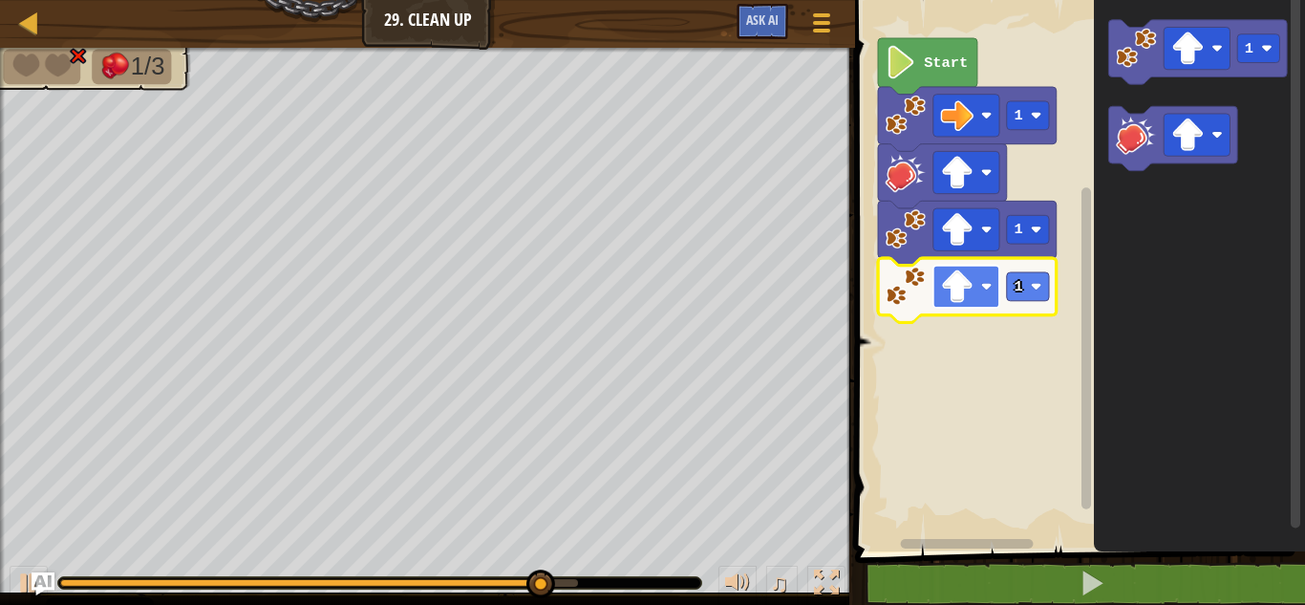
click at [956, 274] on image "Blockly Workspace" at bounding box center [957, 286] width 33 height 33
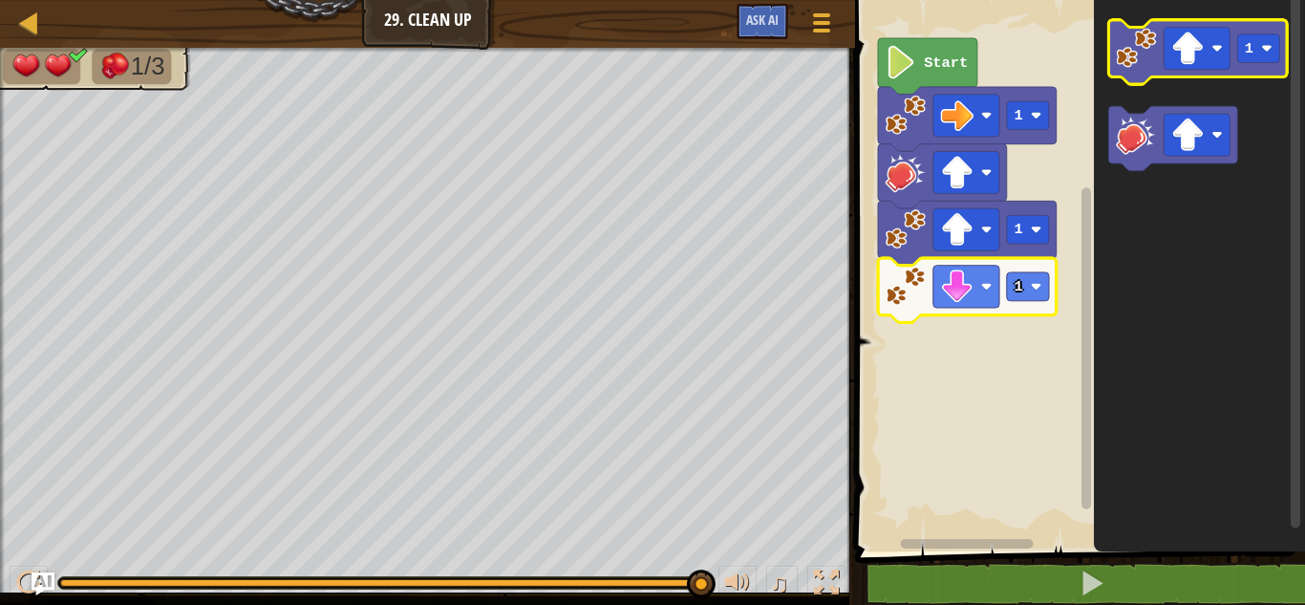
click at [1128, 73] on icon "Blockly Workspace" at bounding box center [1198, 52] width 179 height 64
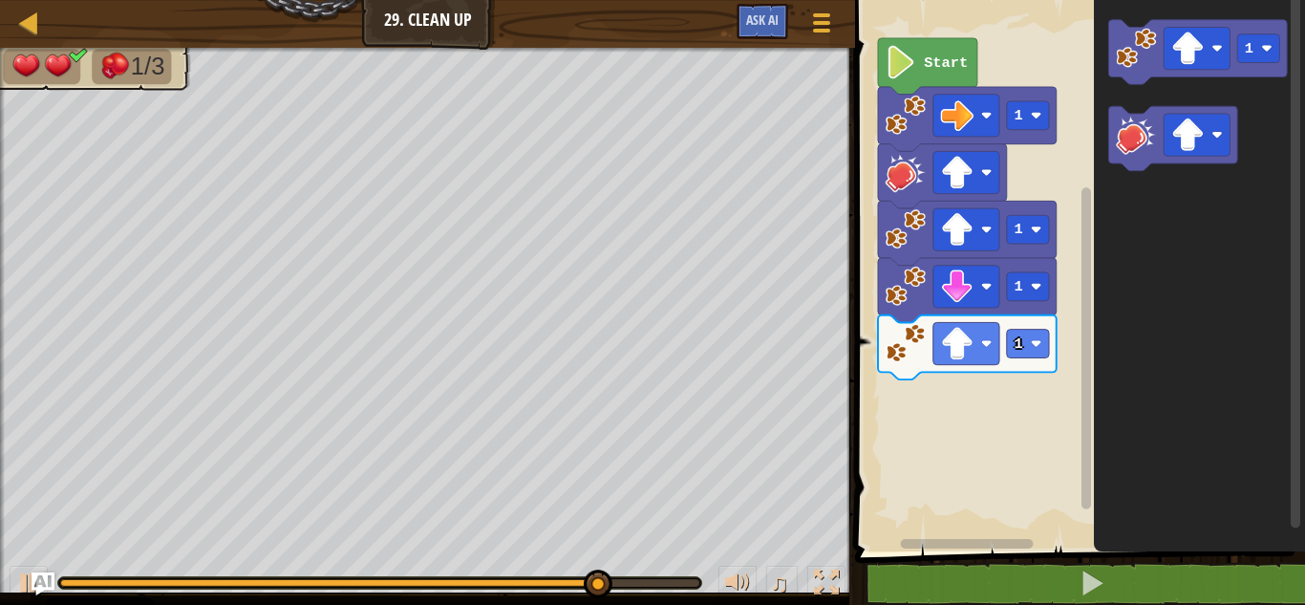
click at [960, 366] on icon "Blockly Workspace" at bounding box center [967, 347] width 179 height 64
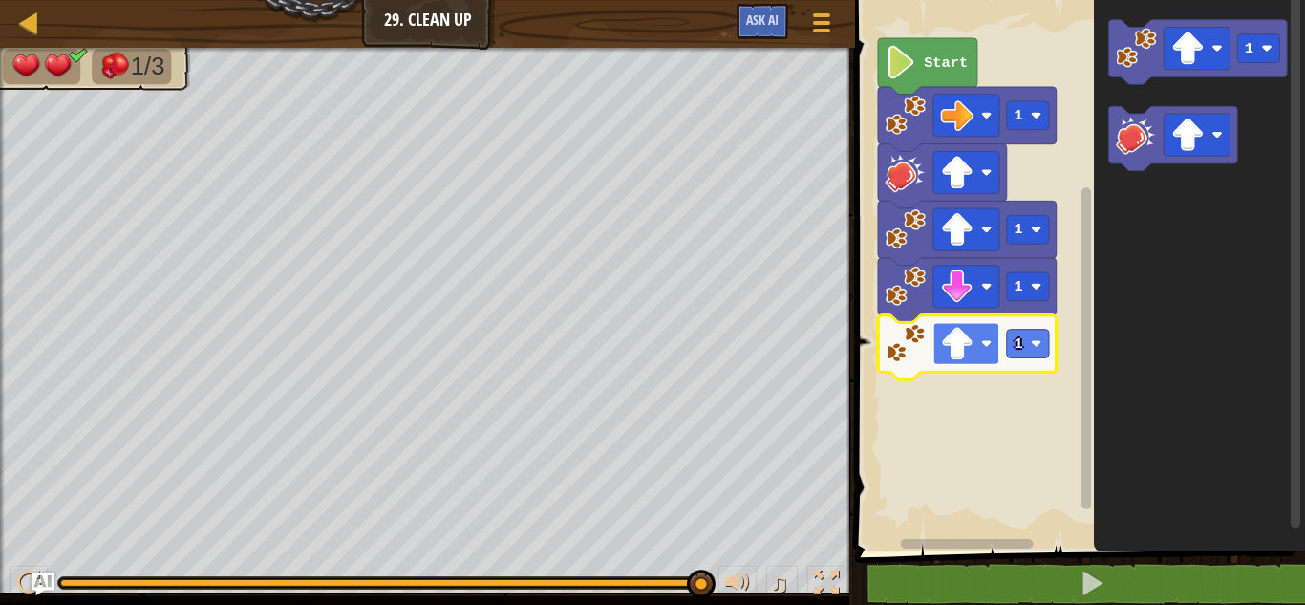
click at [954, 354] on image "Blockly Workspace" at bounding box center [957, 343] width 33 height 33
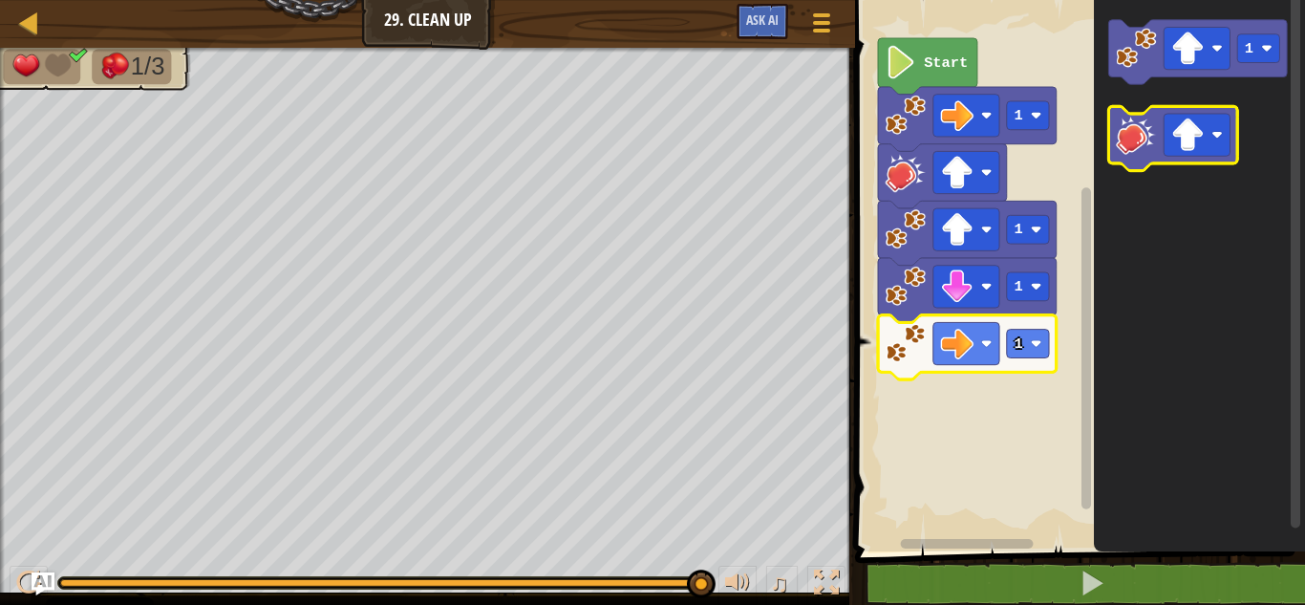
click at [1146, 147] on image "Blockly Workspace" at bounding box center [1136, 134] width 40 height 40
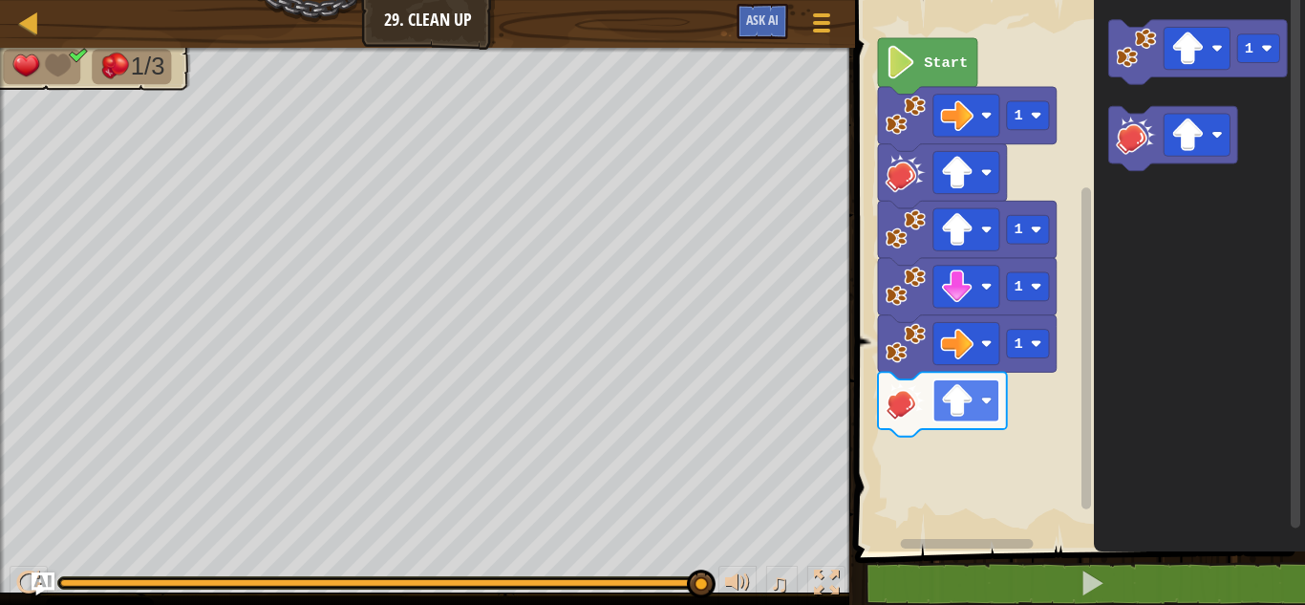
click at [958, 410] on image "Blockly Workspace" at bounding box center [957, 400] width 33 height 33
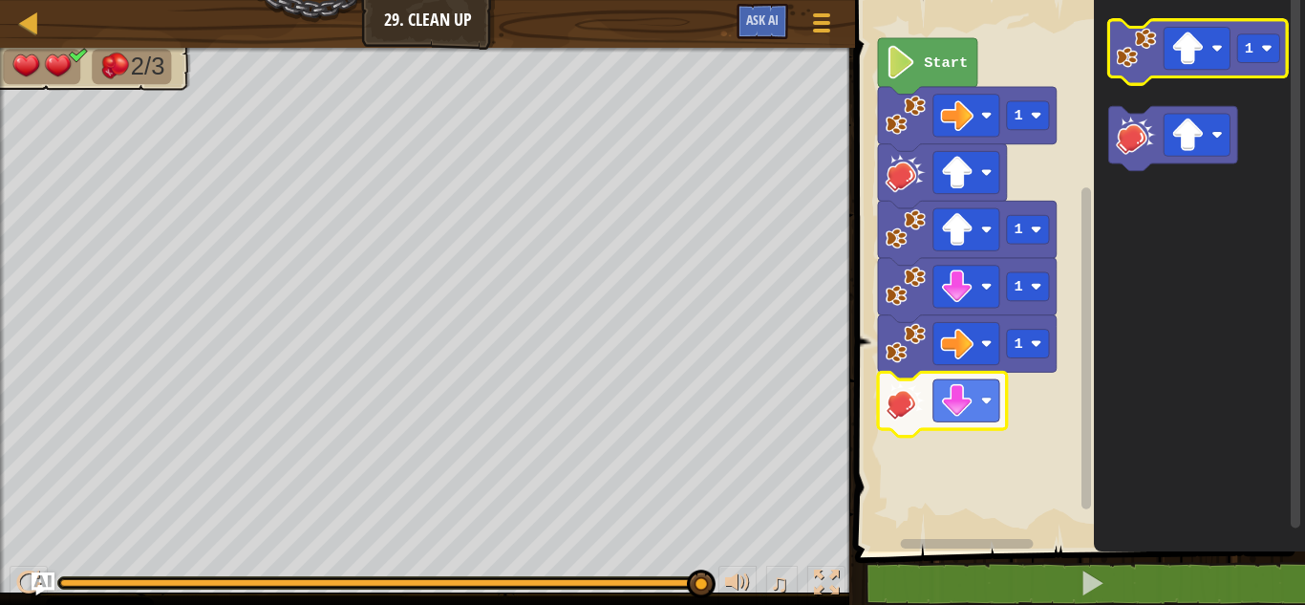
click at [1138, 48] on image "Blockly Workspace" at bounding box center [1136, 48] width 40 height 40
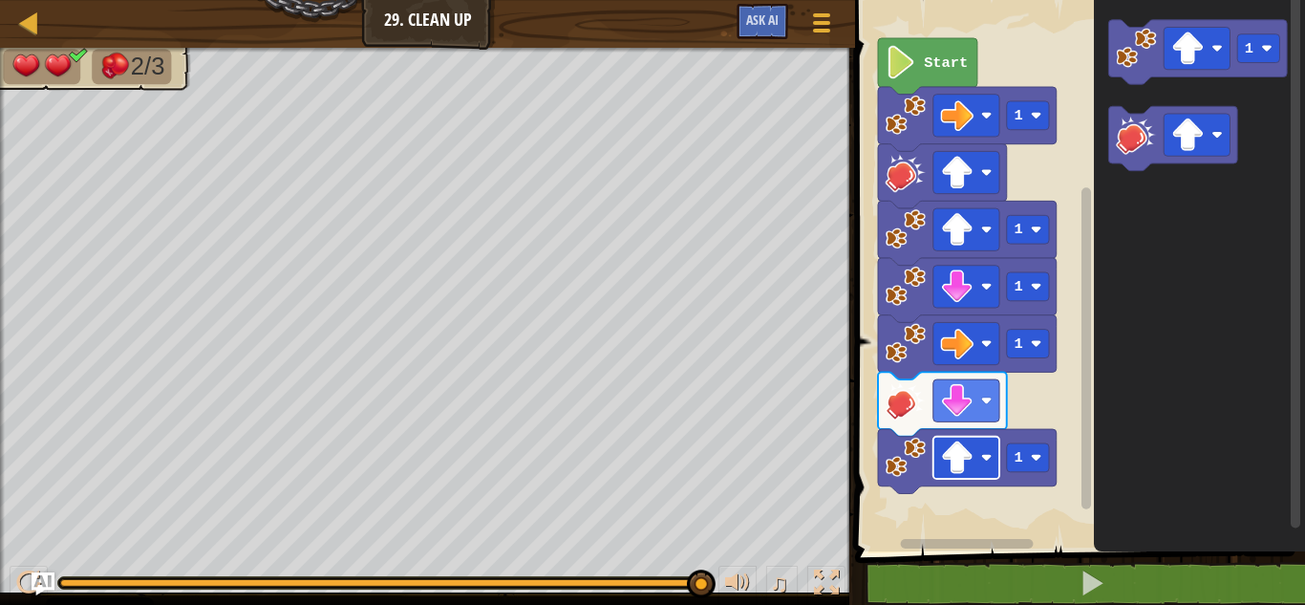
click at [950, 464] on image "Blockly Workspace" at bounding box center [957, 457] width 33 height 33
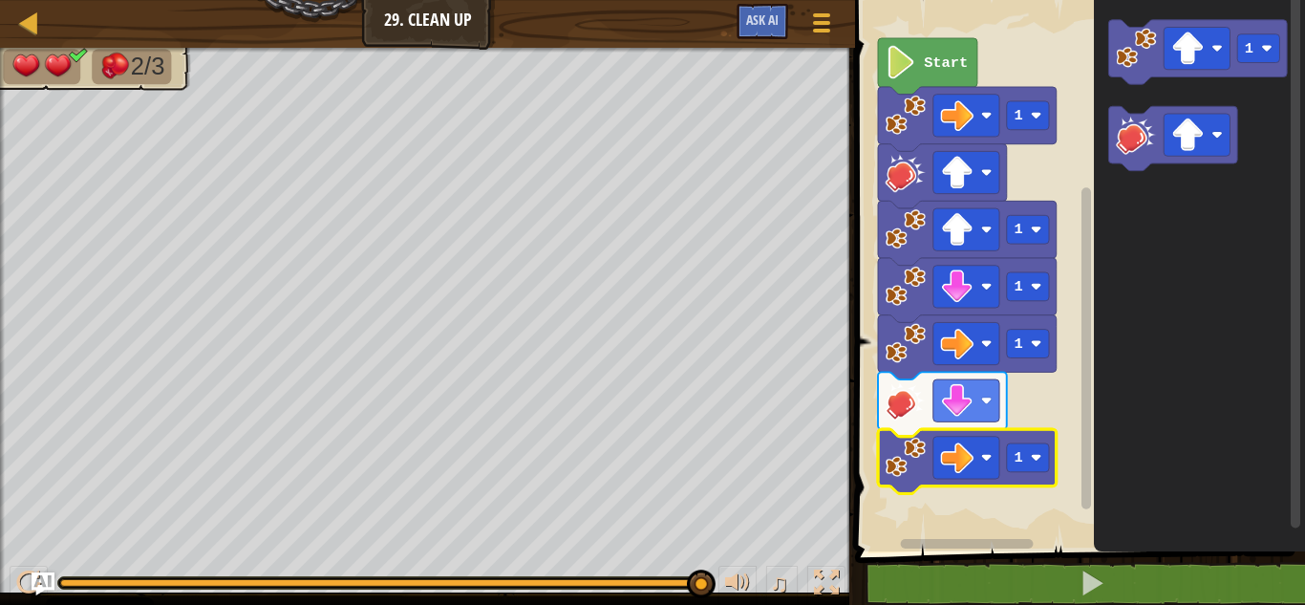
click at [913, 75] on image "Blockly Workspace" at bounding box center [902, 62] width 32 height 33
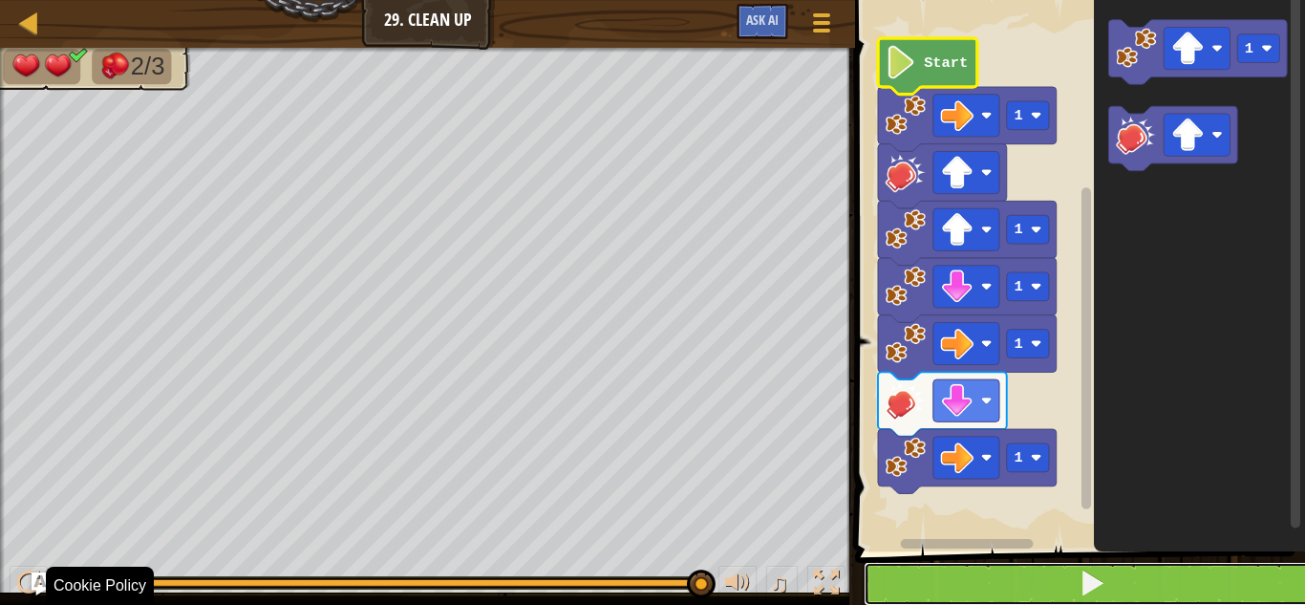
click at [1055, 591] on button at bounding box center [1092, 584] width 456 height 44
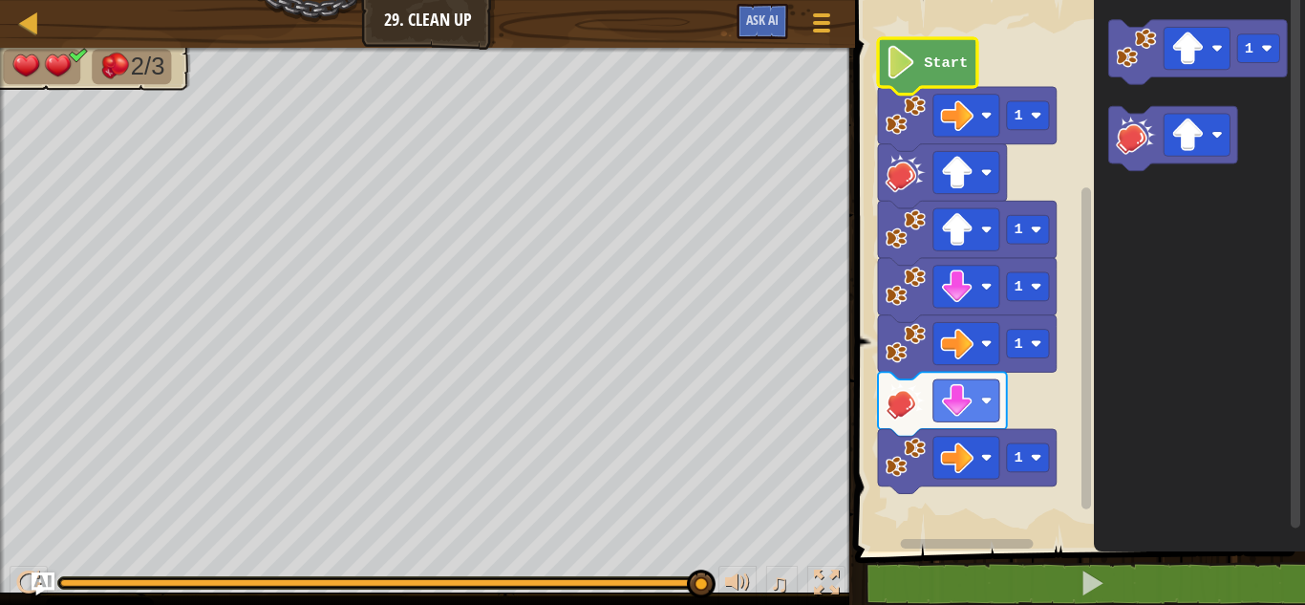
click at [914, 455] on image "Blockly Workspace" at bounding box center [906, 457] width 40 height 40
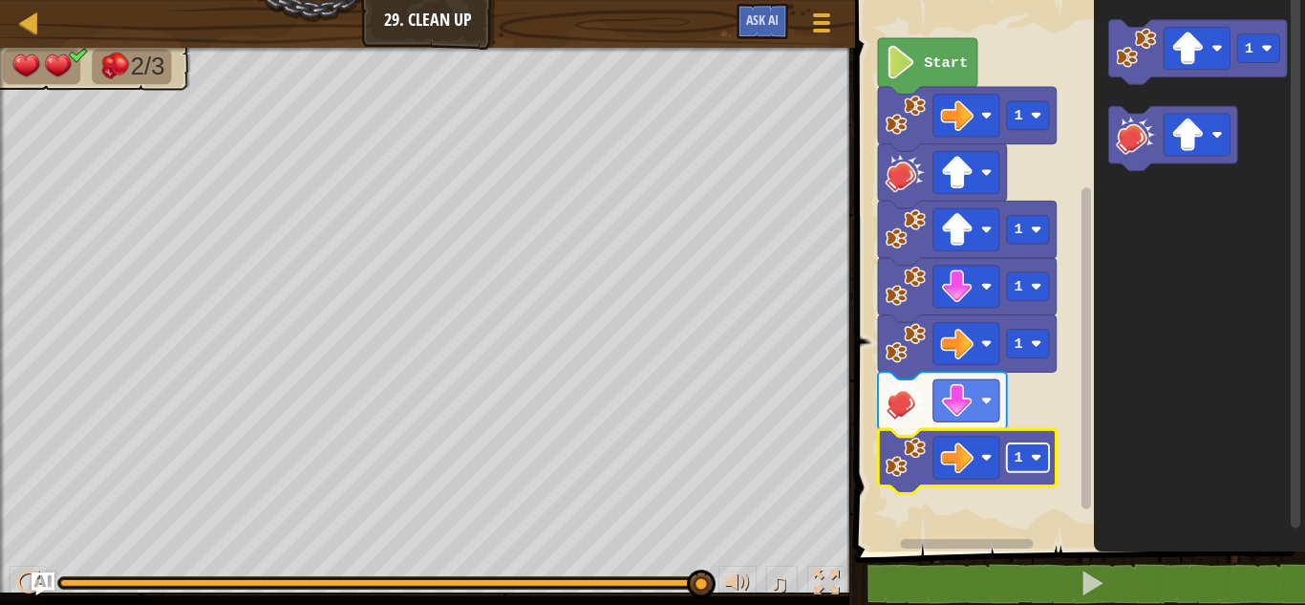
click at [1025, 462] on rect "Blockly Workspace" at bounding box center [1028, 457] width 42 height 29
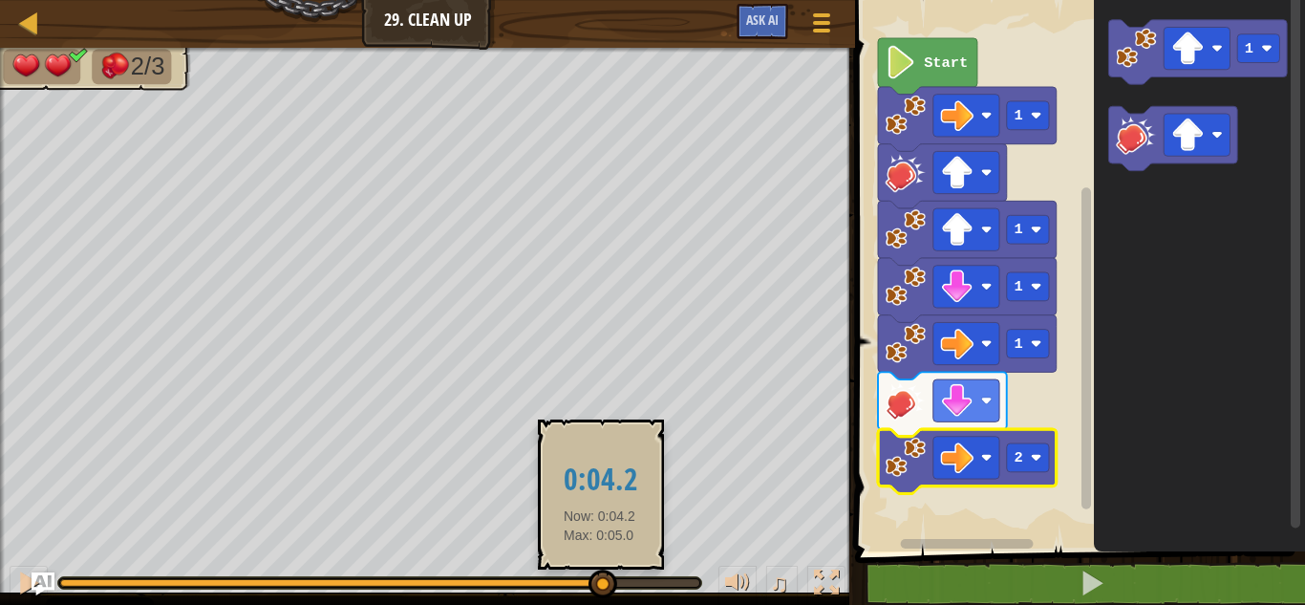
drag, startPoint x: 695, startPoint y: 586, endPoint x: 189, endPoint y: 579, distance: 506.4
click at [588, 579] on div at bounding box center [602, 583] width 29 height 29
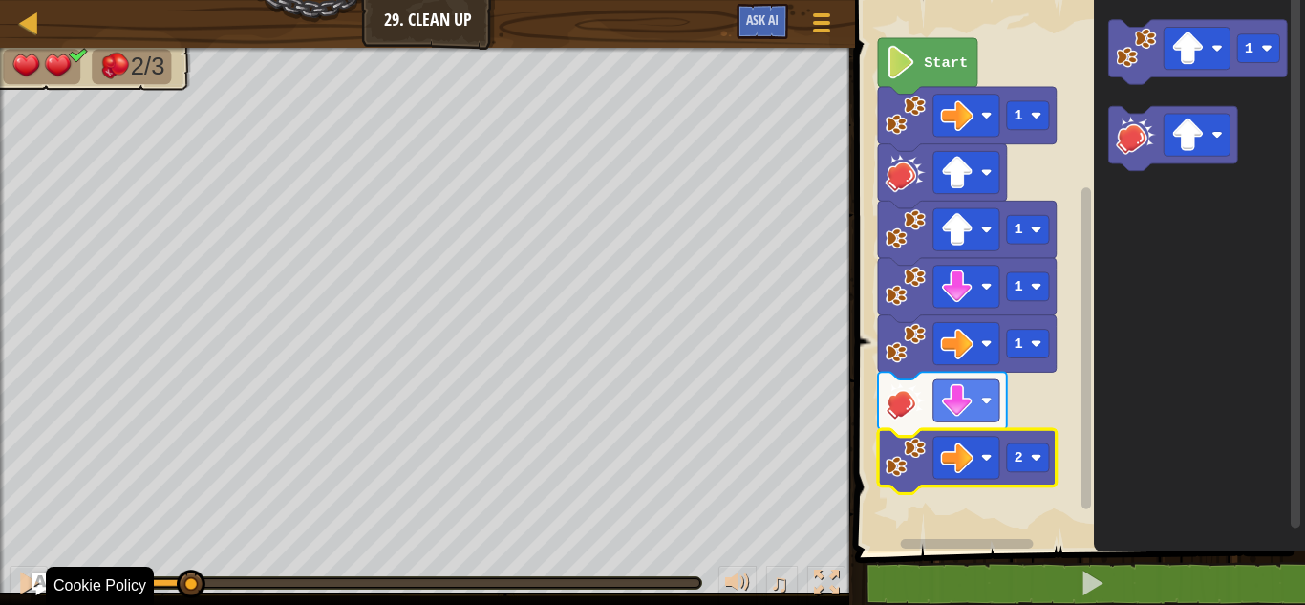
click at [372, 588] on div at bounding box center [379, 582] width 643 height 11
click at [389, 577] on div at bounding box center [379, 582] width 643 height 11
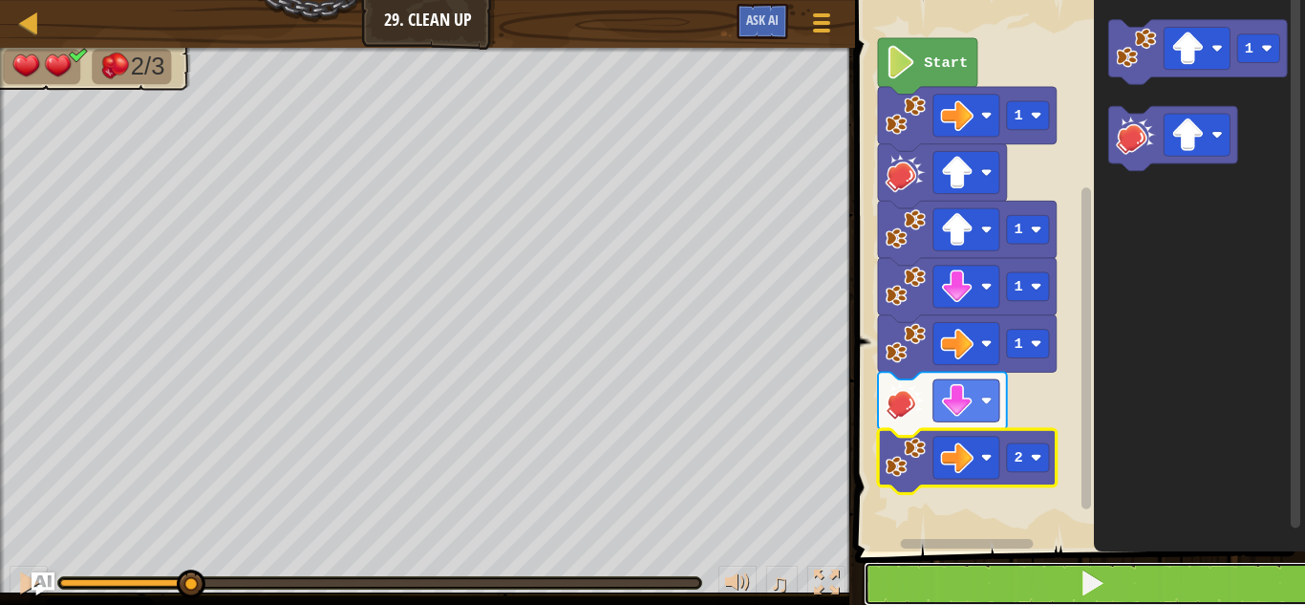
click at [1016, 585] on button at bounding box center [1092, 584] width 456 height 44
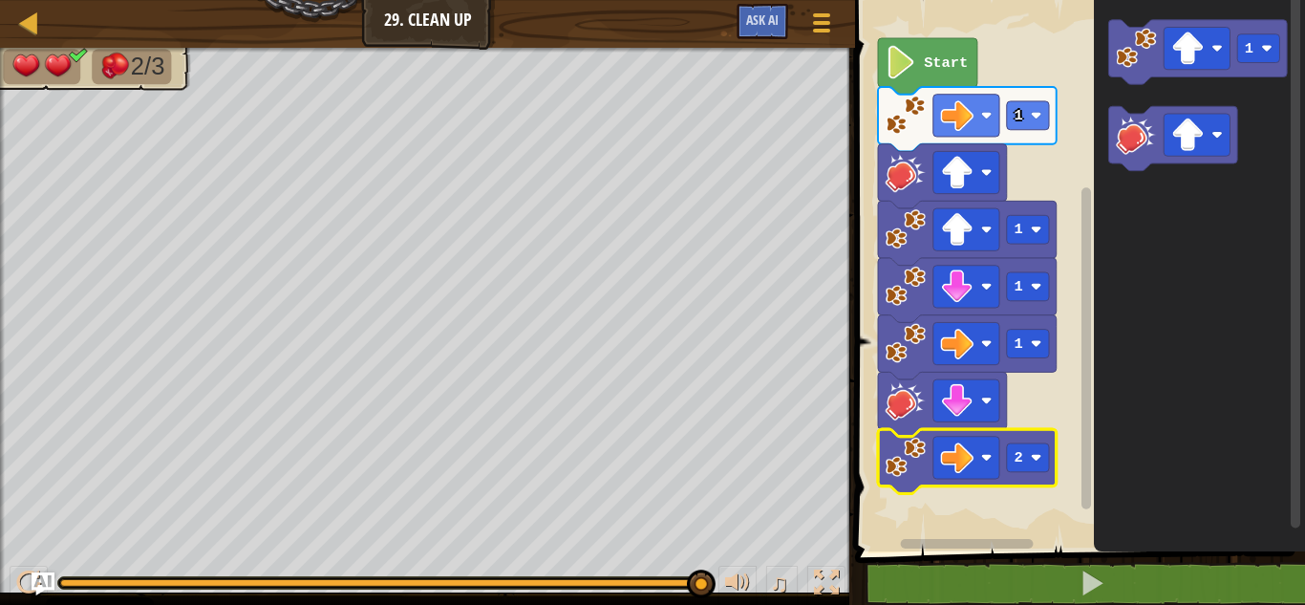
click at [820, 558] on div "♫" at bounding box center [427, 577] width 855 height 57
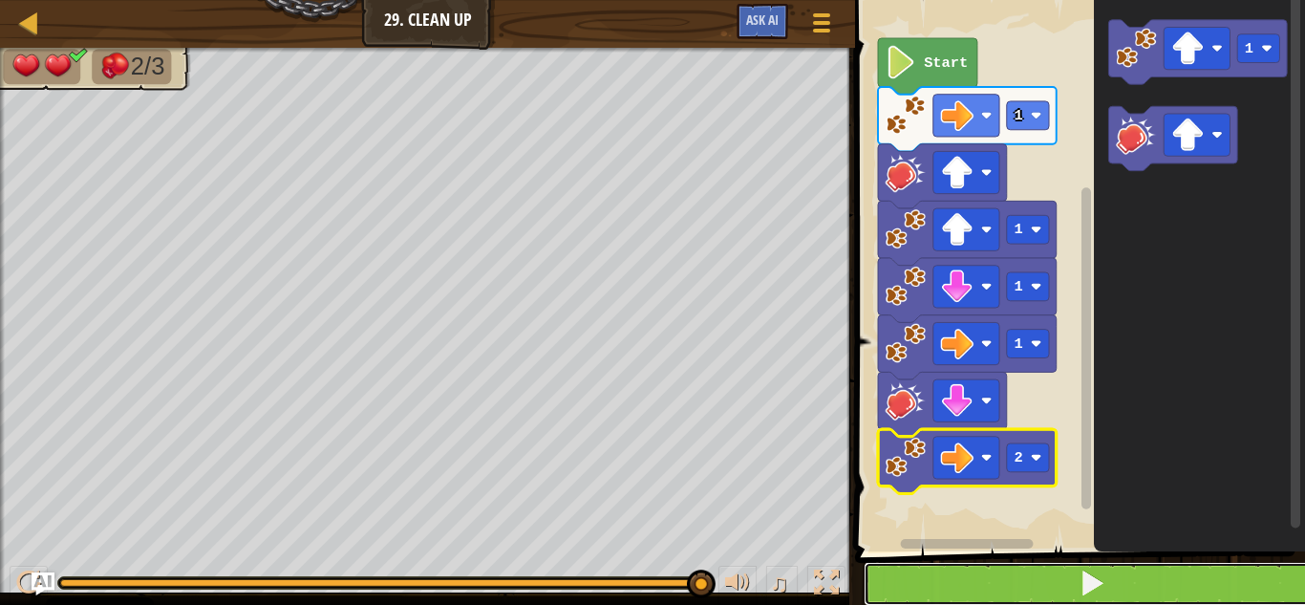
click at [874, 579] on button at bounding box center [1092, 584] width 456 height 44
